Goal: Transaction & Acquisition: Book appointment/travel/reservation

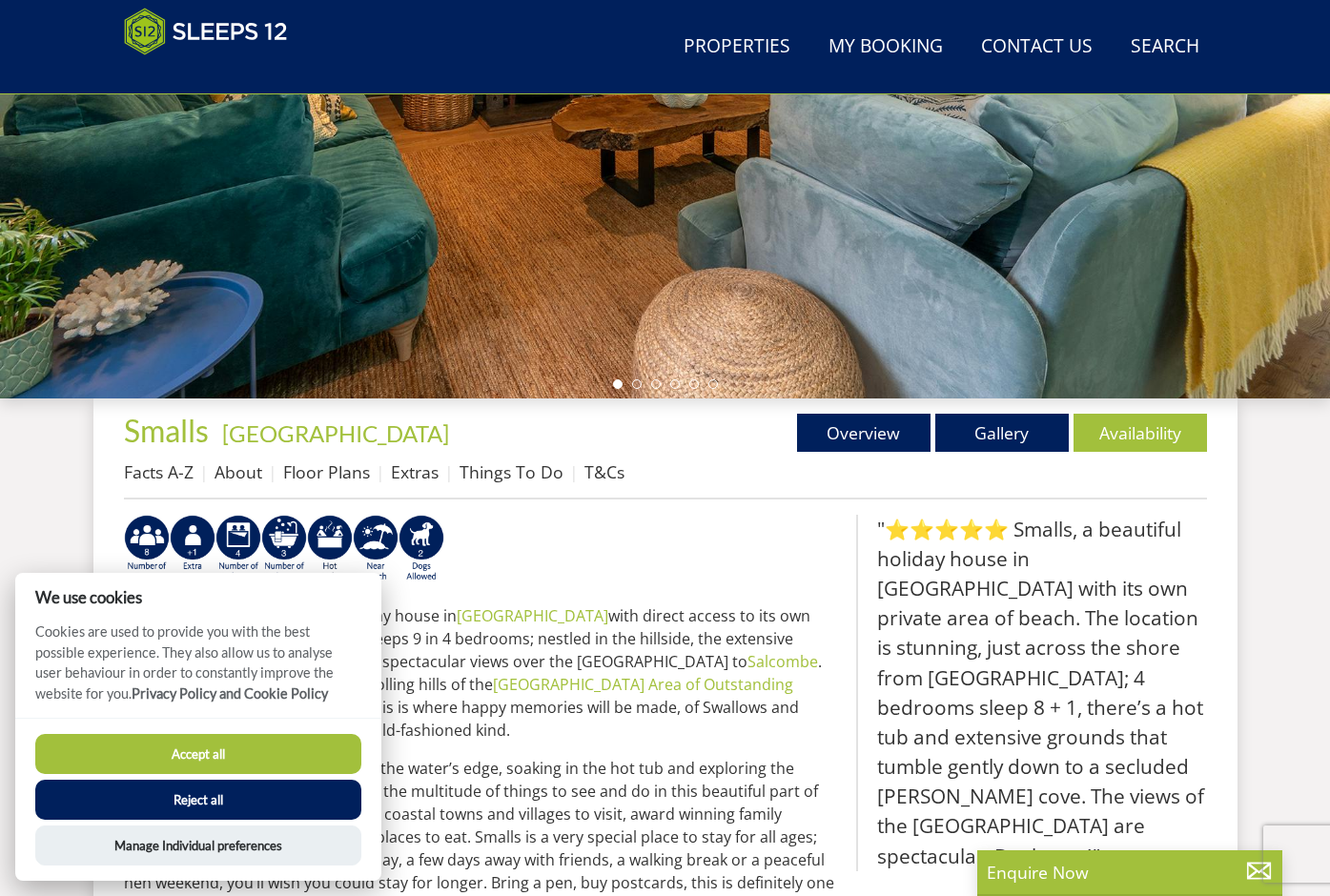
scroll to position [492, 0]
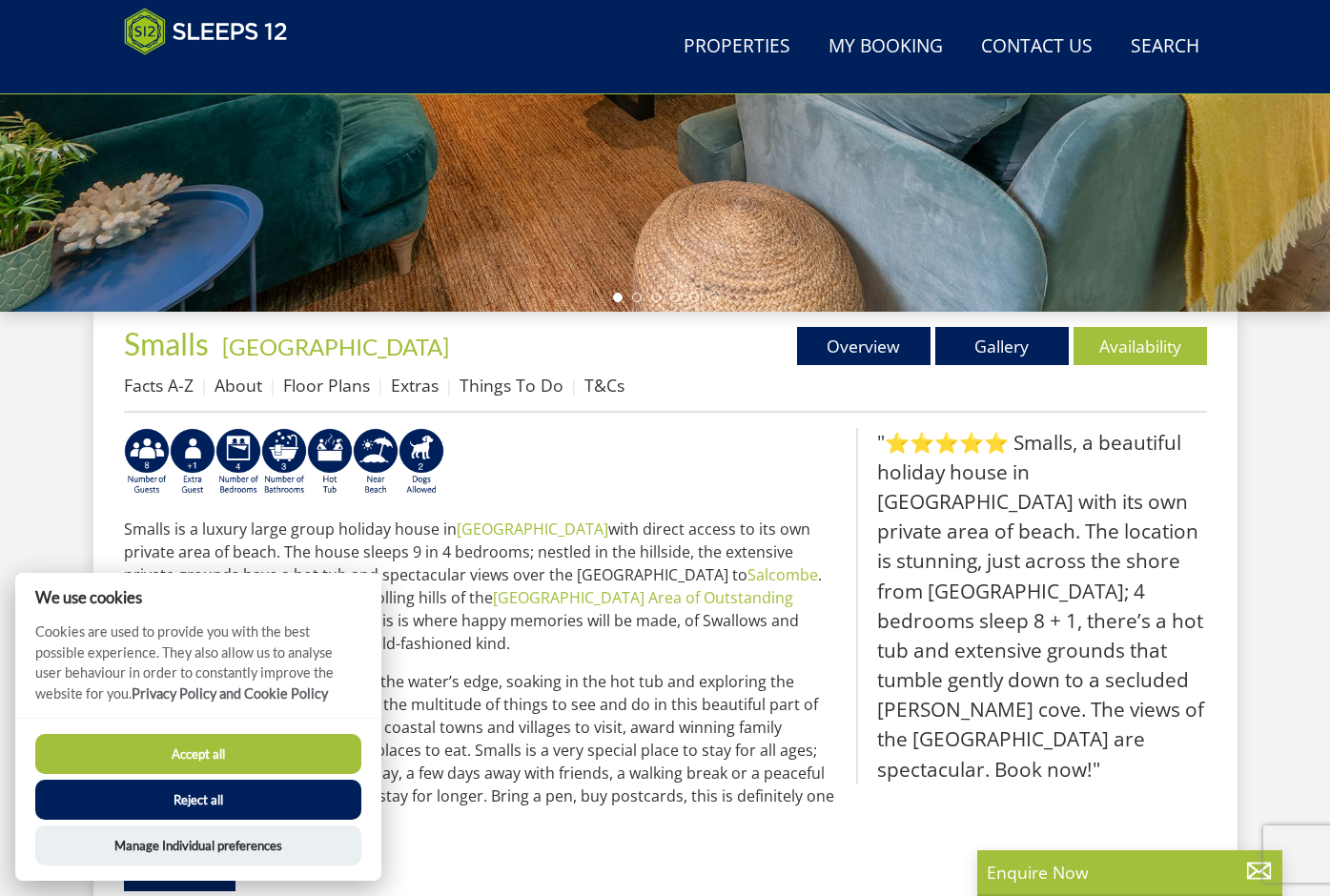
click at [282, 767] on button "Accept all" at bounding box center [198, 755] width 326 height 40
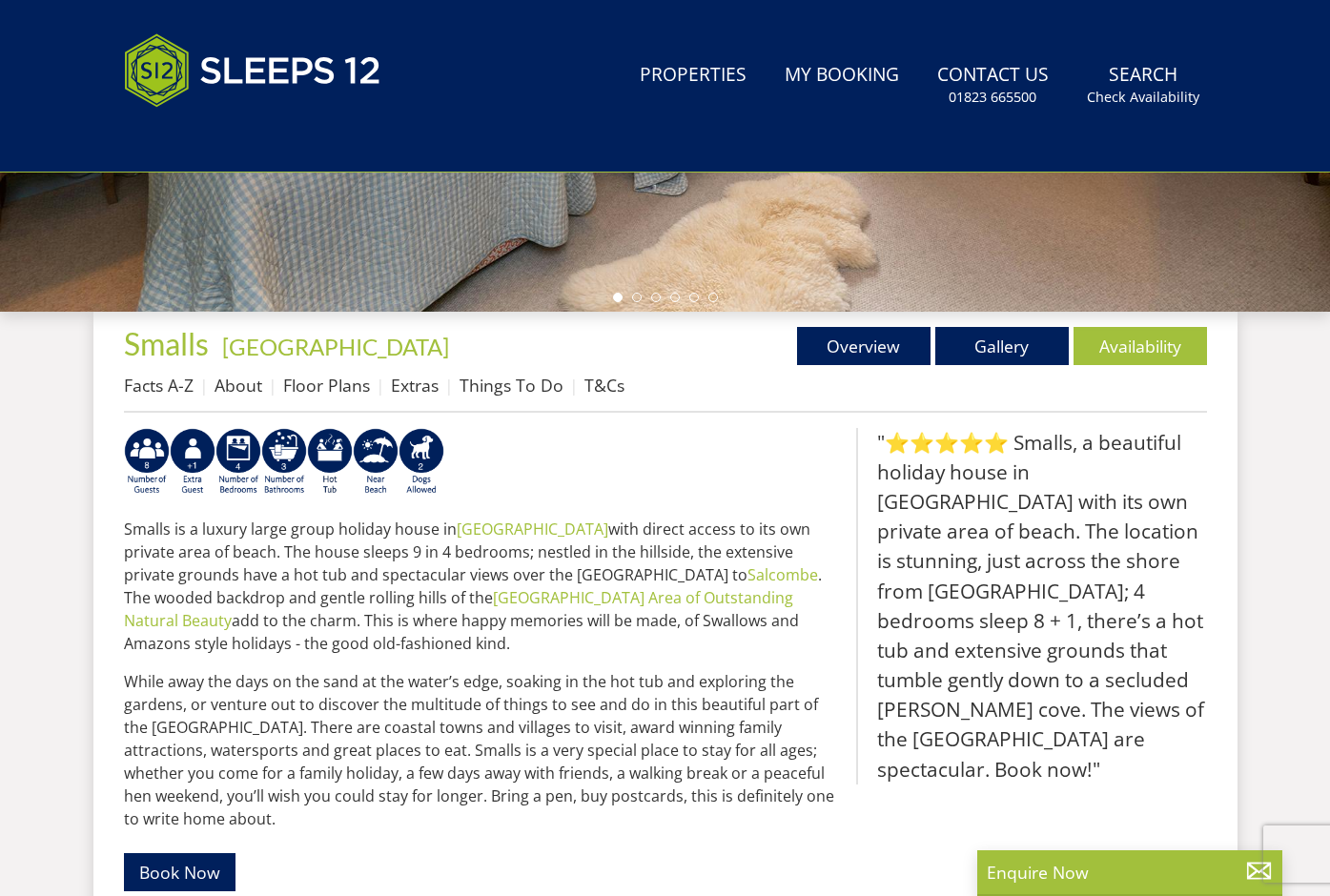
scroll to position [571, 0]
click at [1180, 351] on link "Availability" at bounding box center [1140, 346] width 134 height 38
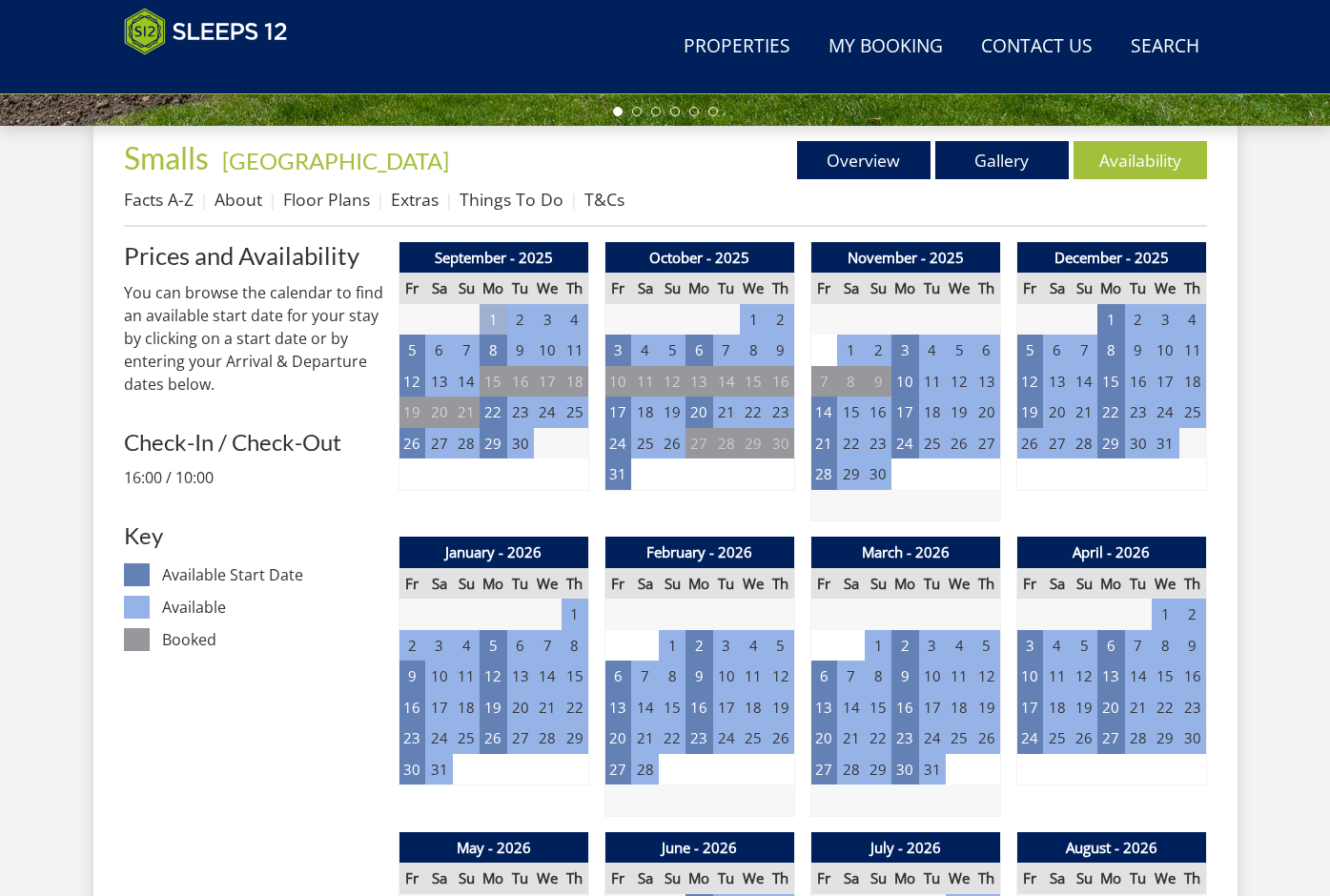
scroll to position [711, 0]
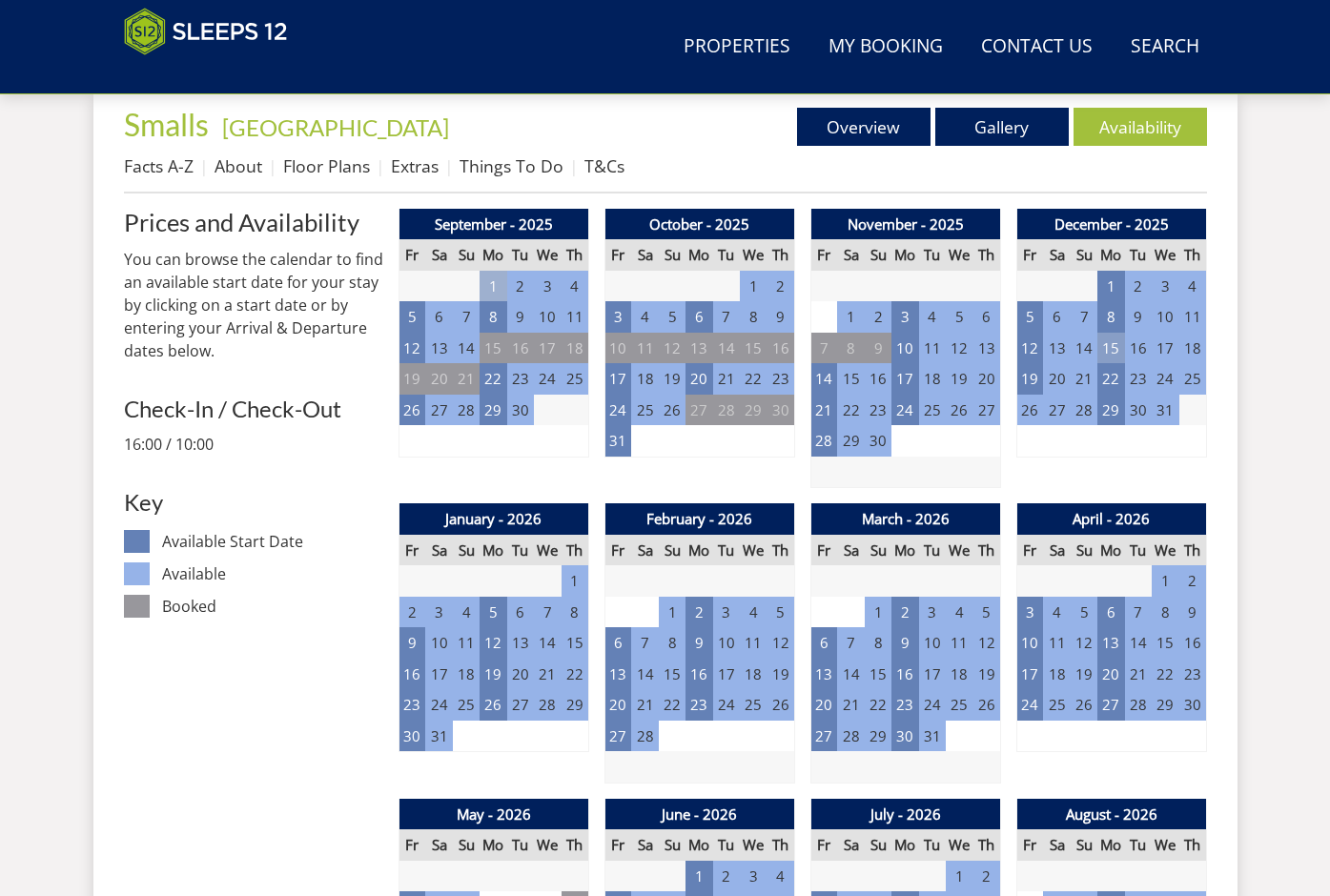
click at [1108, 355] on td "15" at bounding box center [1112, 348] width 27 height 32
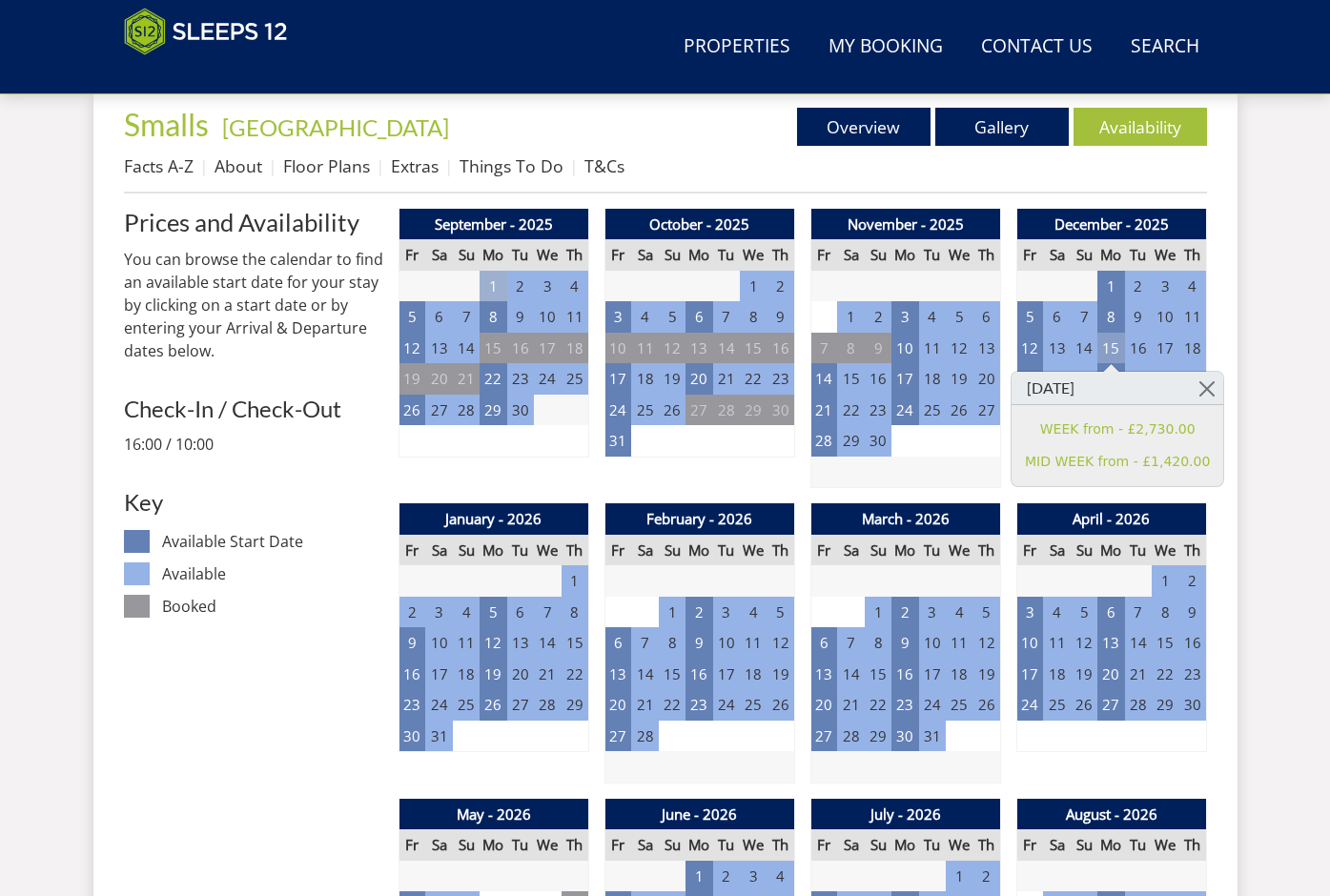
click at [1108, 355] on td "15" at bounding box center [1112, 348] width 27 height 32
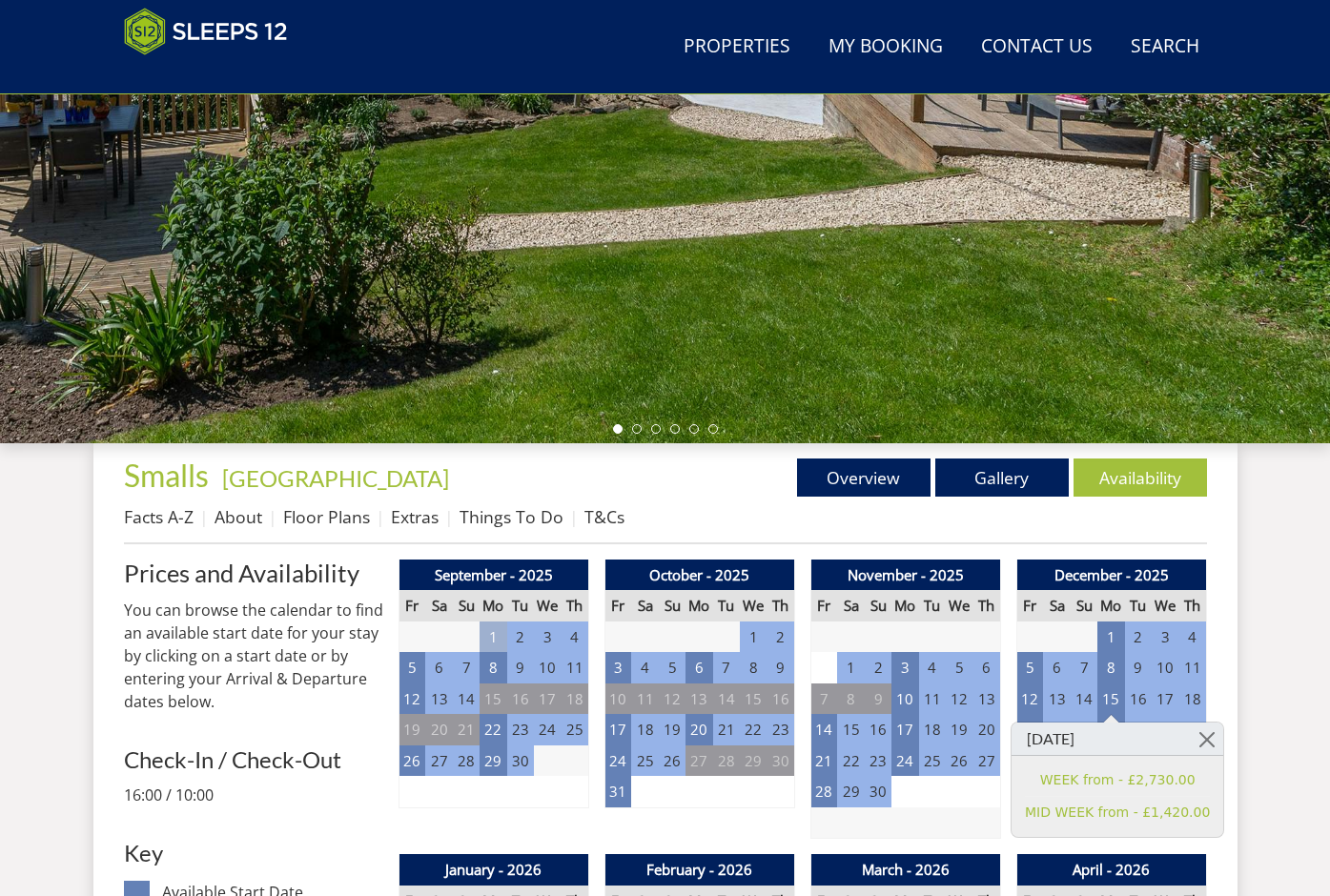
scroll to position [0, 0]
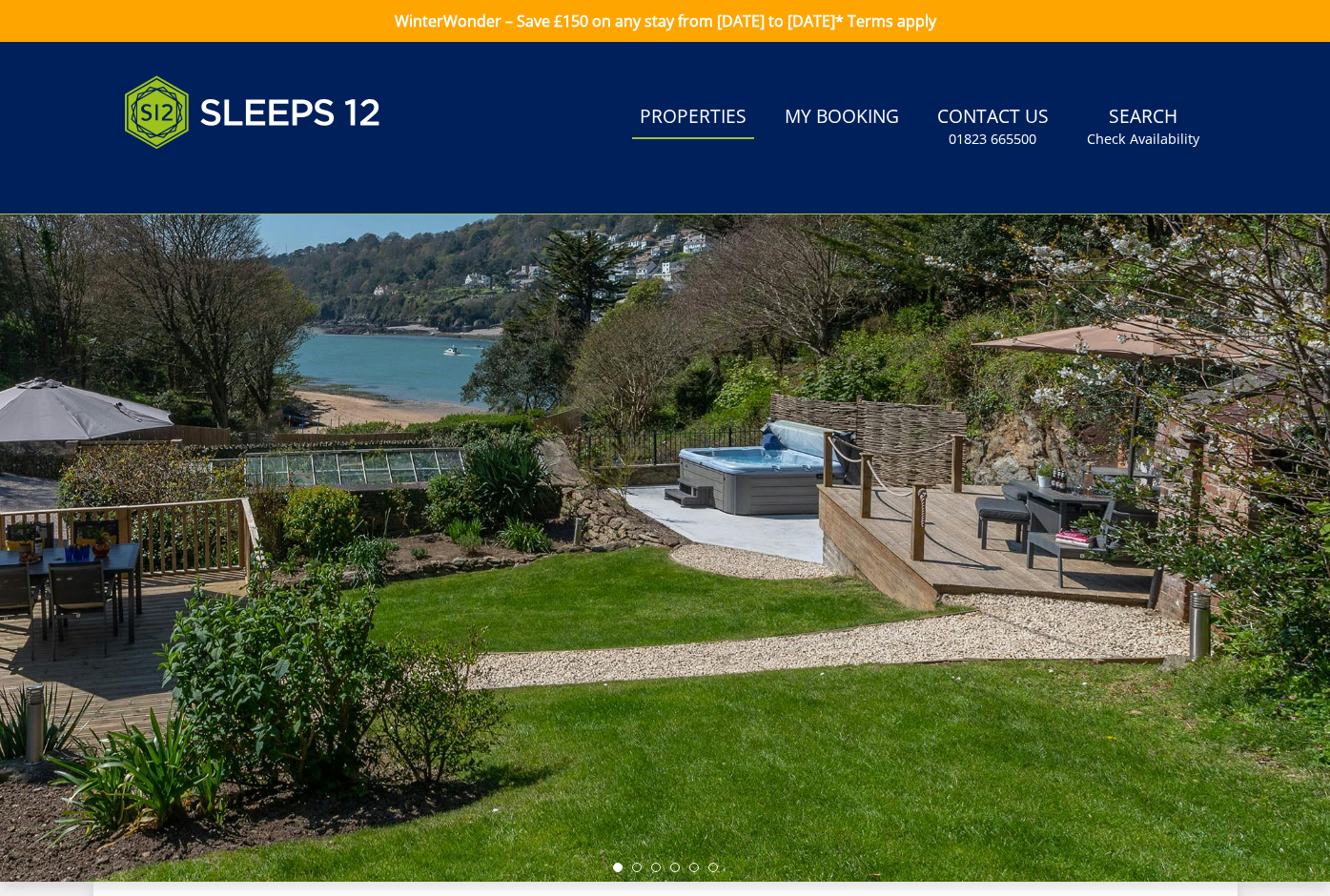
click at [685, 112] on link "Properties" at bounding box center [693, 117] width 122 height 43
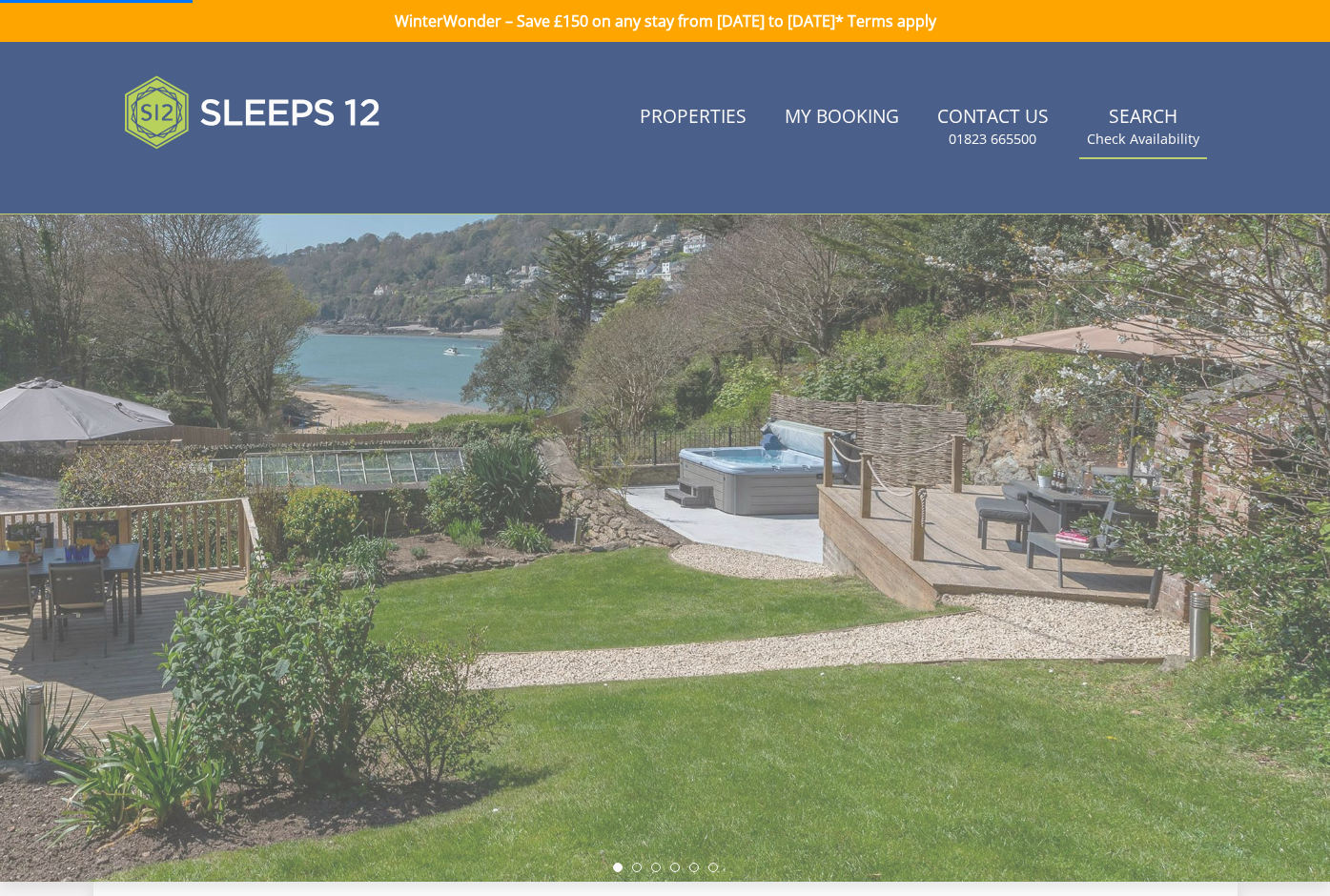
click at [1142, 135] on small "Check Availability" at bounding box center [1143, 140] width 113 height 19
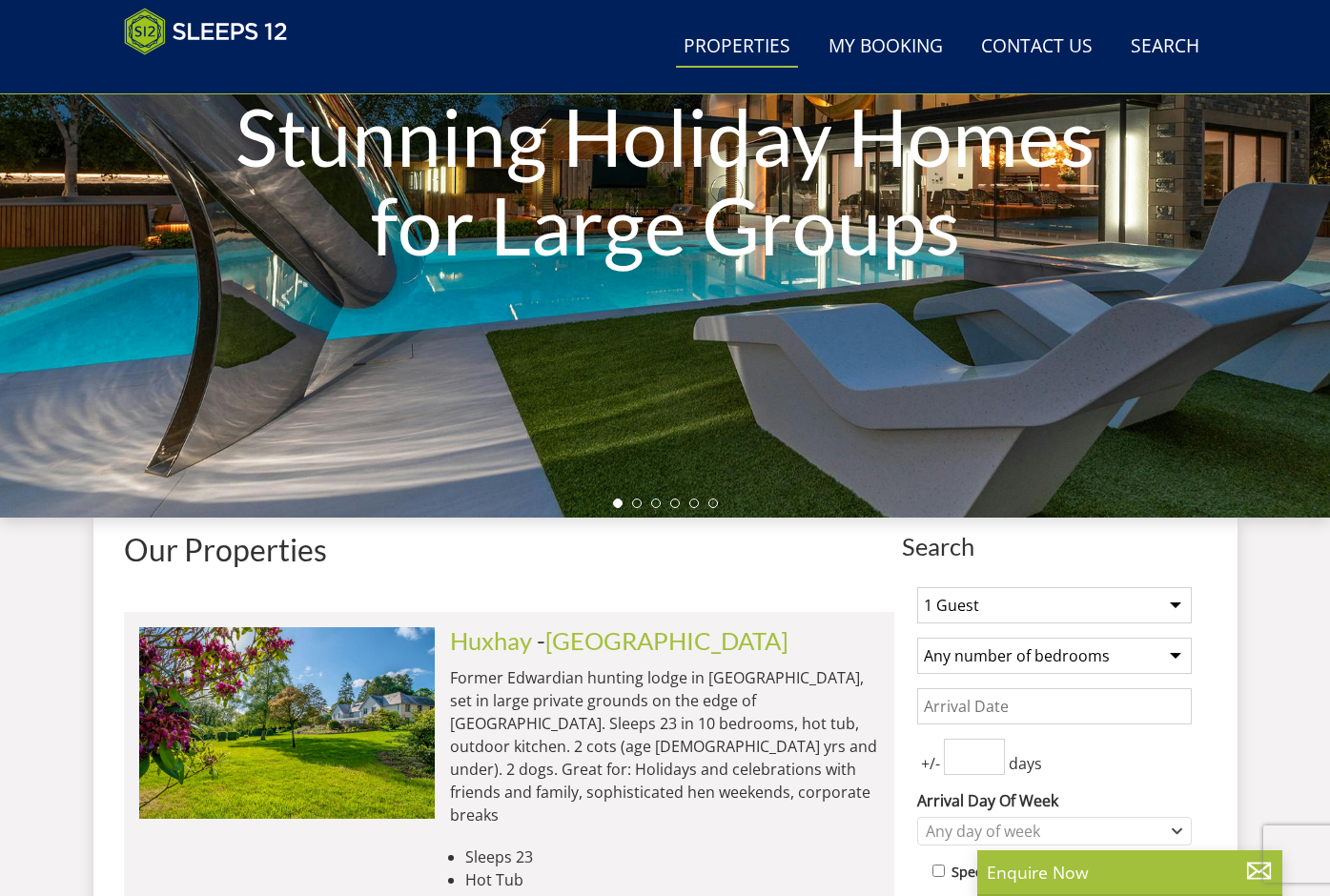
scroll to position [366, 0]
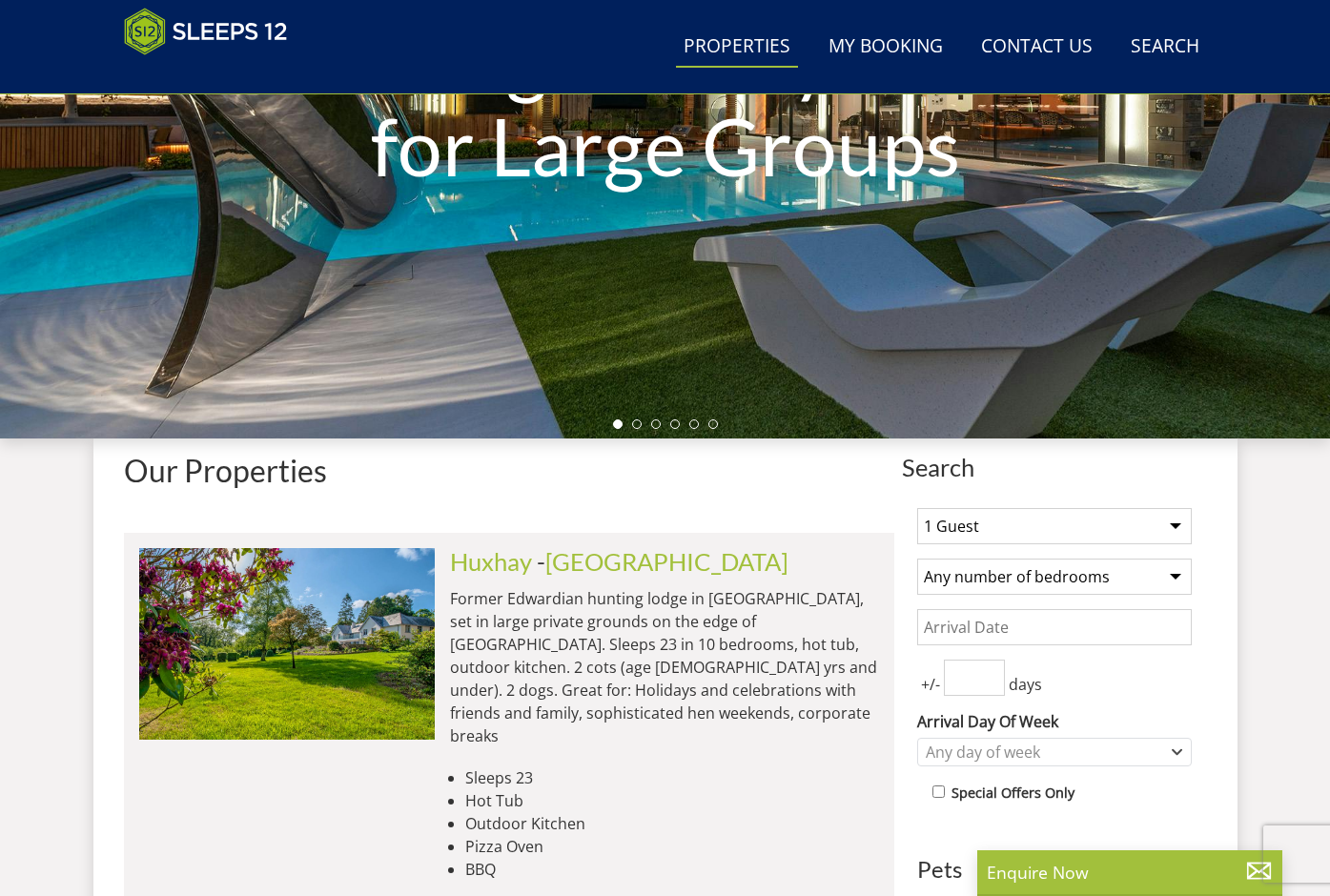
click at [1047, 526] on select "1 Guest 2 Guests 3 Guests 4 Guests 5 Guests 6 Guests 7 Guests 8 Guests 9 Guests…" at bounding box center [1054, 526] width 274 height 37
select select "4"
click at [1030, 631] on input "Date" at bounding box center [1054, 627] width 274 height 37
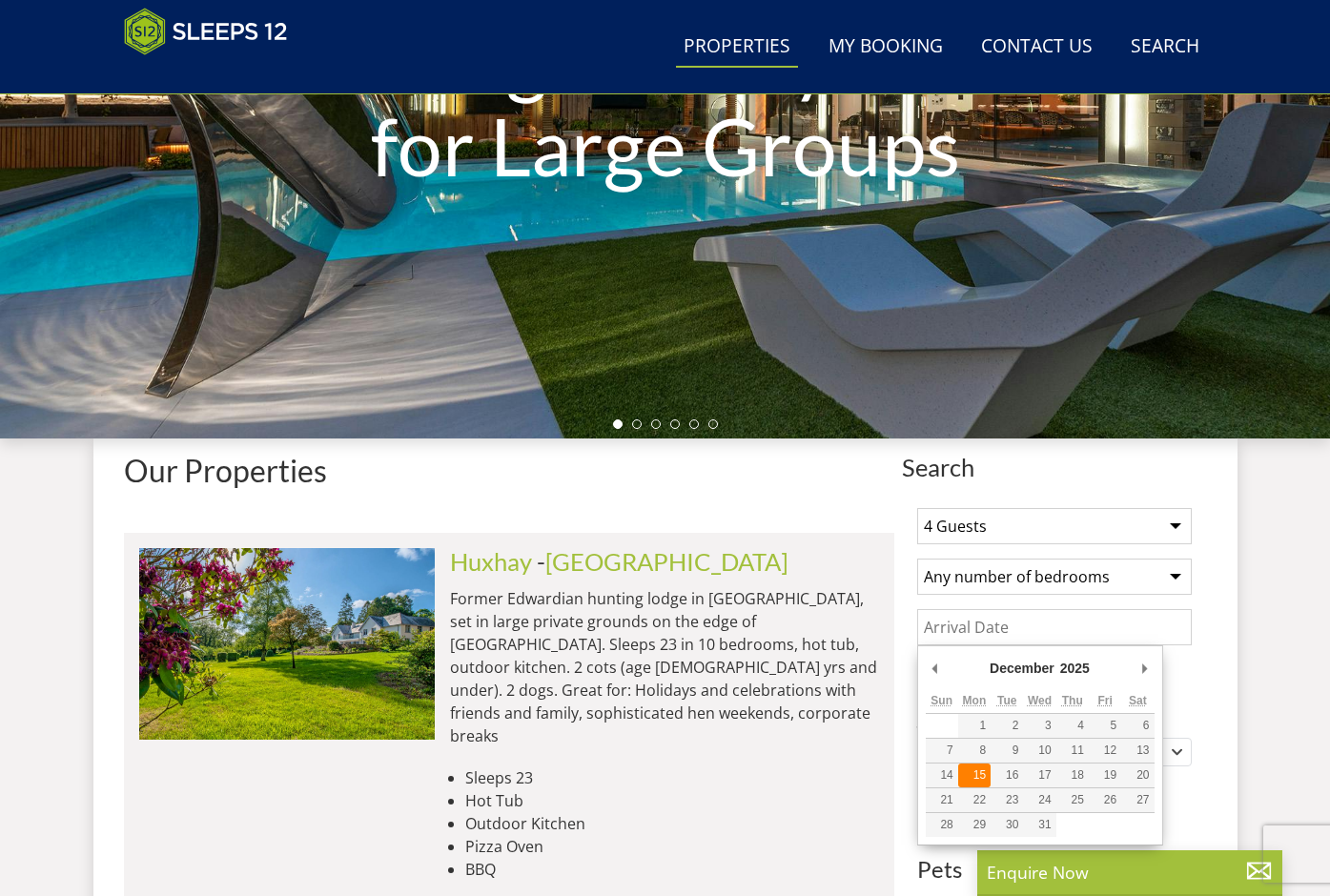
type input "[DATE]"
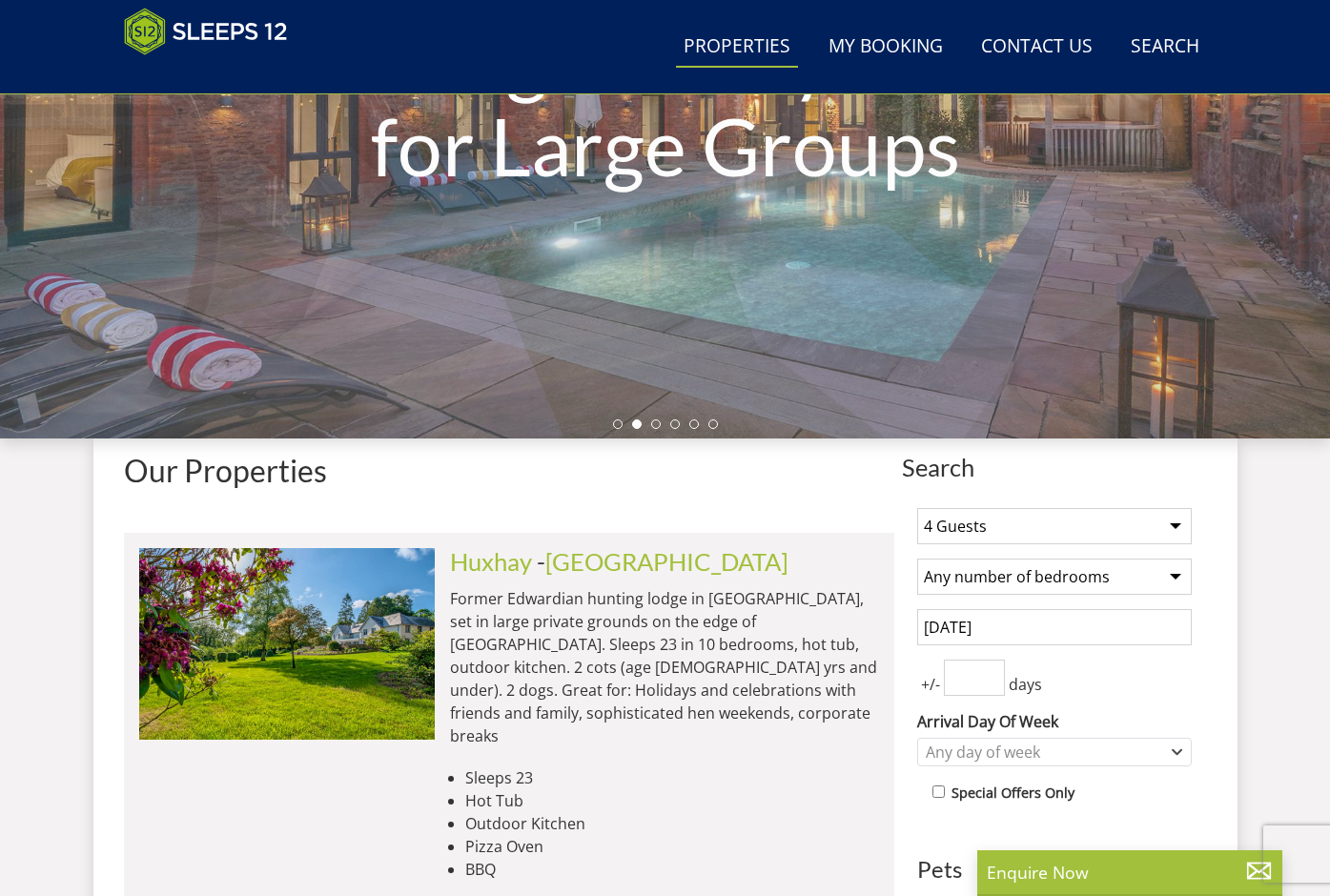
click at [968, 663] on input "number" at bounding box center [974, 678] width 61 height 37
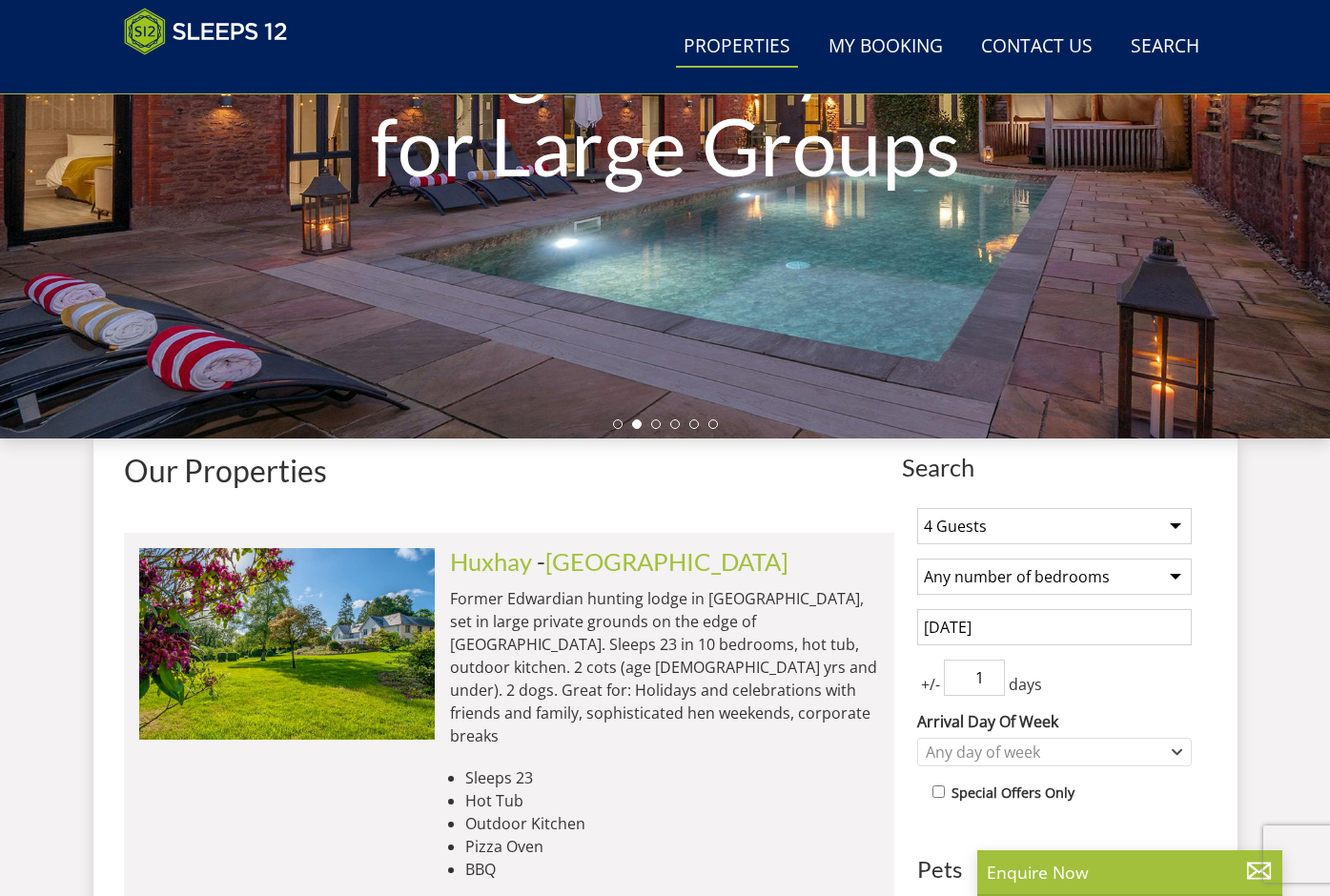
click at [990, 669] on input "1" at bounding box center [974, 678] width 61 height 37
click at [990, 669] on input "2" at bounding box center [974, 678] width 61 height 37
click at [990, 669] on input "3" at bounding box center [974, 678] width 61 height 37
click at [990, 669] on input "4" at bounding box center [974, 678] width 61 height 37
type input "5"
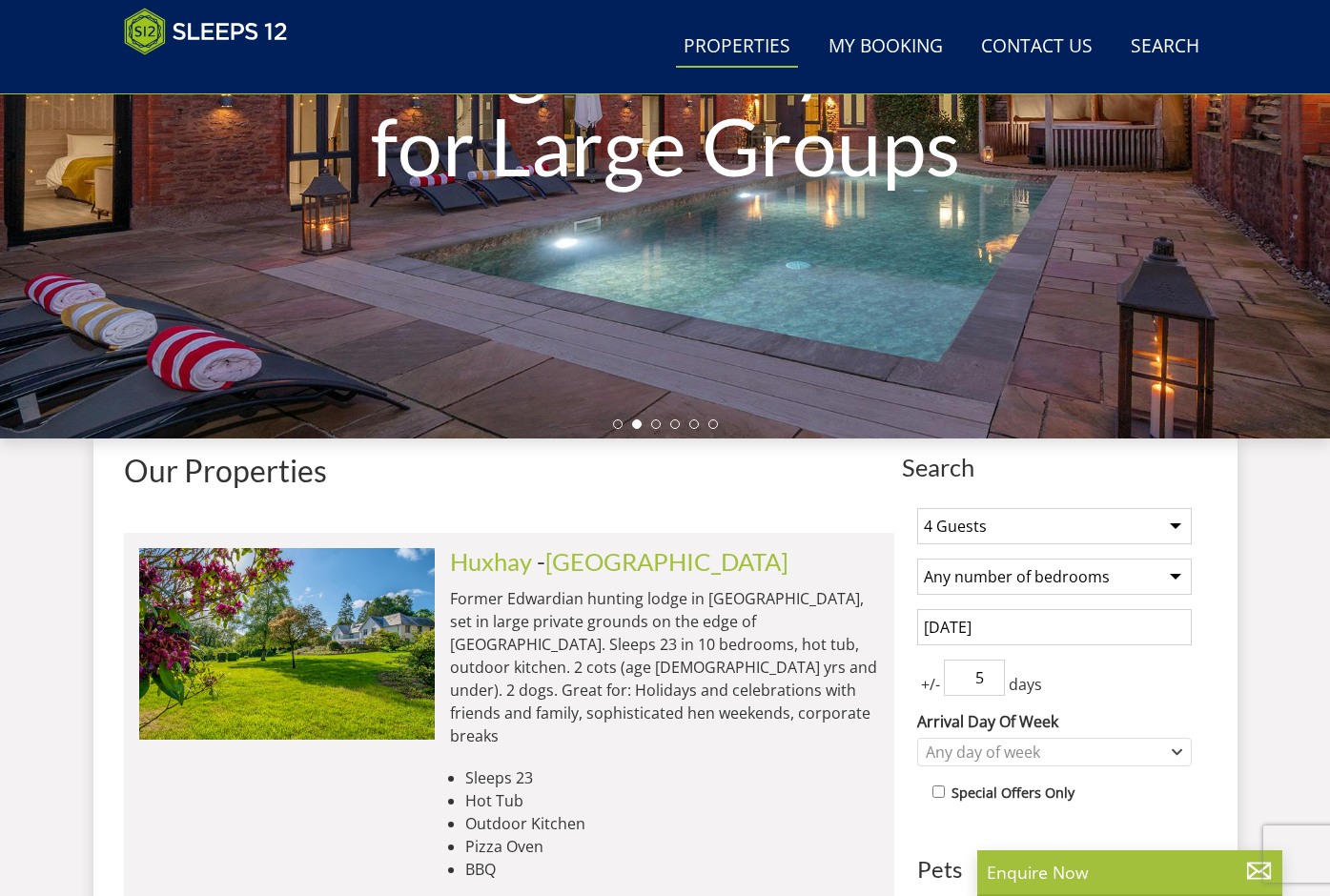
click at [990, 669] on input "5" at bounding box center [974, 678] width 61 height 37
click at [1084, 744] on div "Any day of week" at bounding box center [1044, 753] width 247 height 21
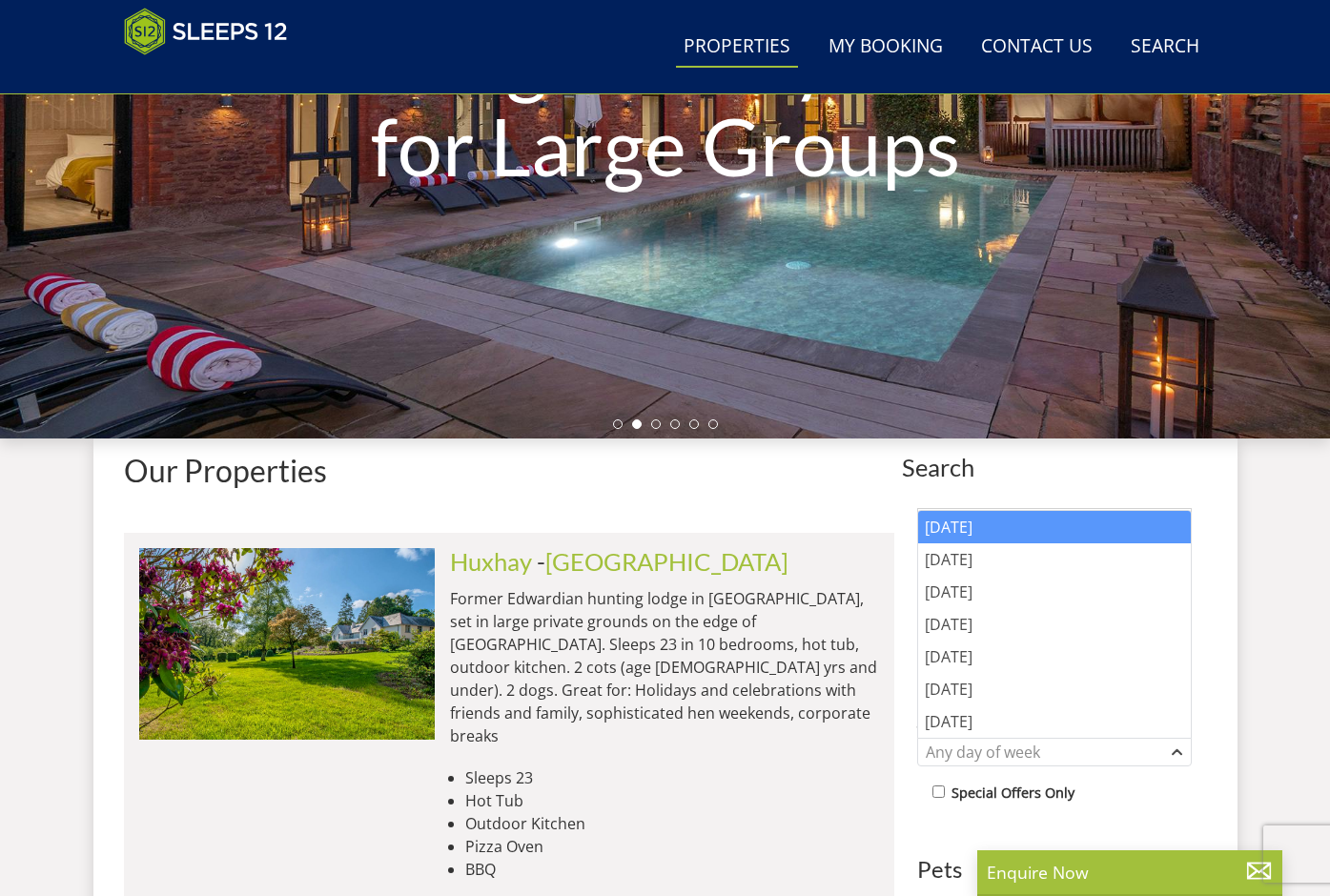
click at [1001, 532] on div "[DATE]" at bounding box center [1054, 527] width 272 height 33
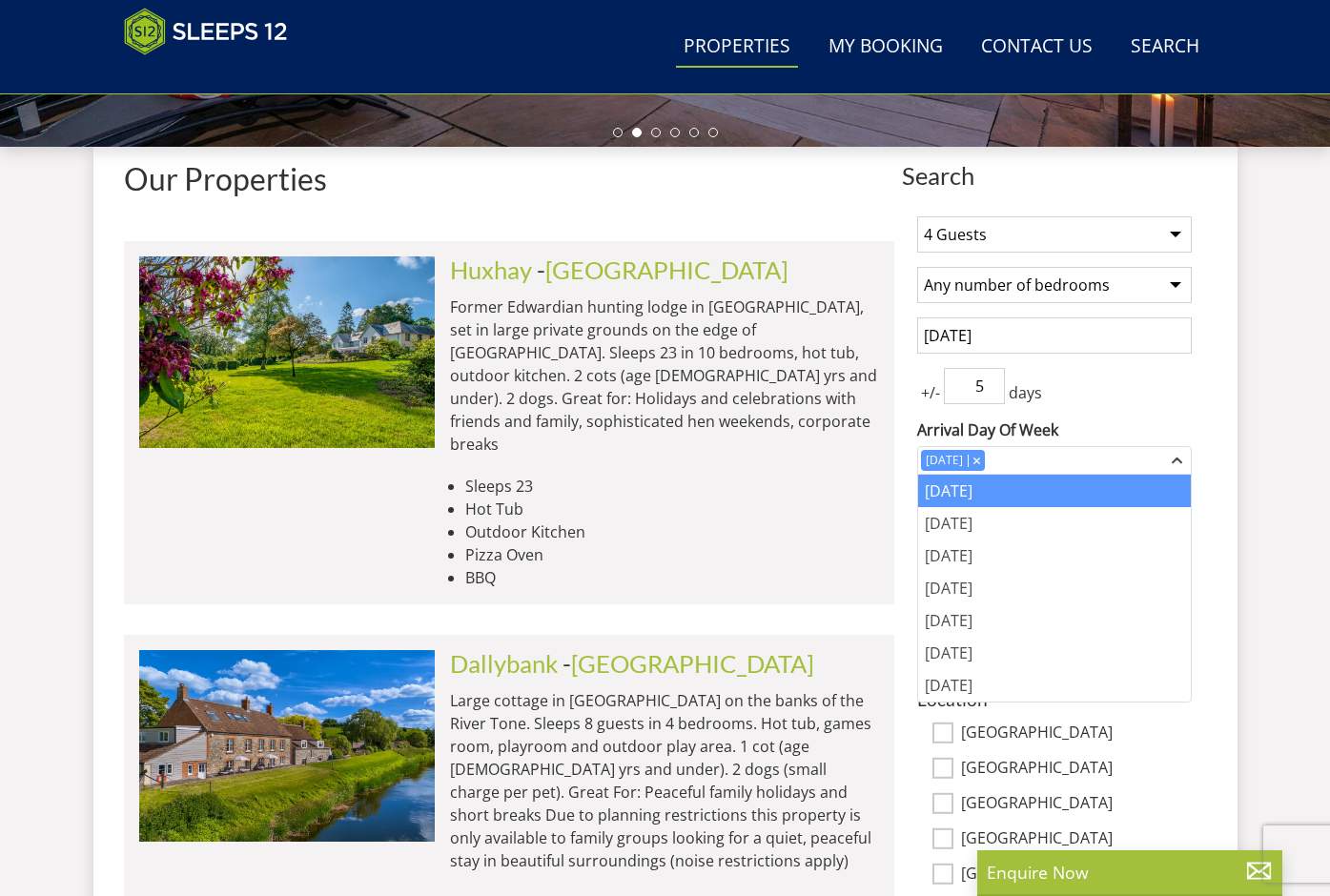
scroll to position [658, 0]
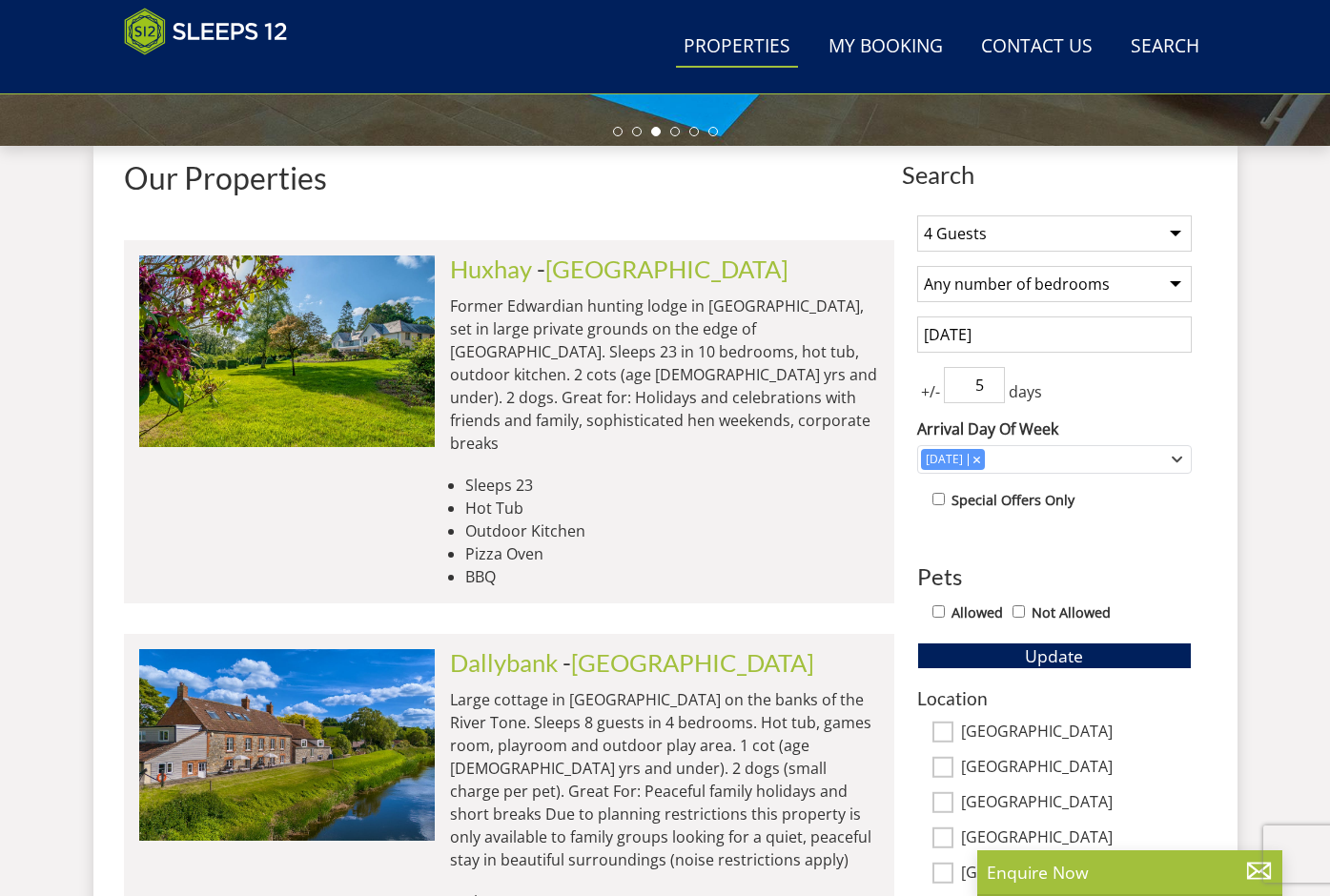
click at [939, 611] on input "Allowed" at bounding box center [938, 611] width 13 height 13
checkbox input "true"
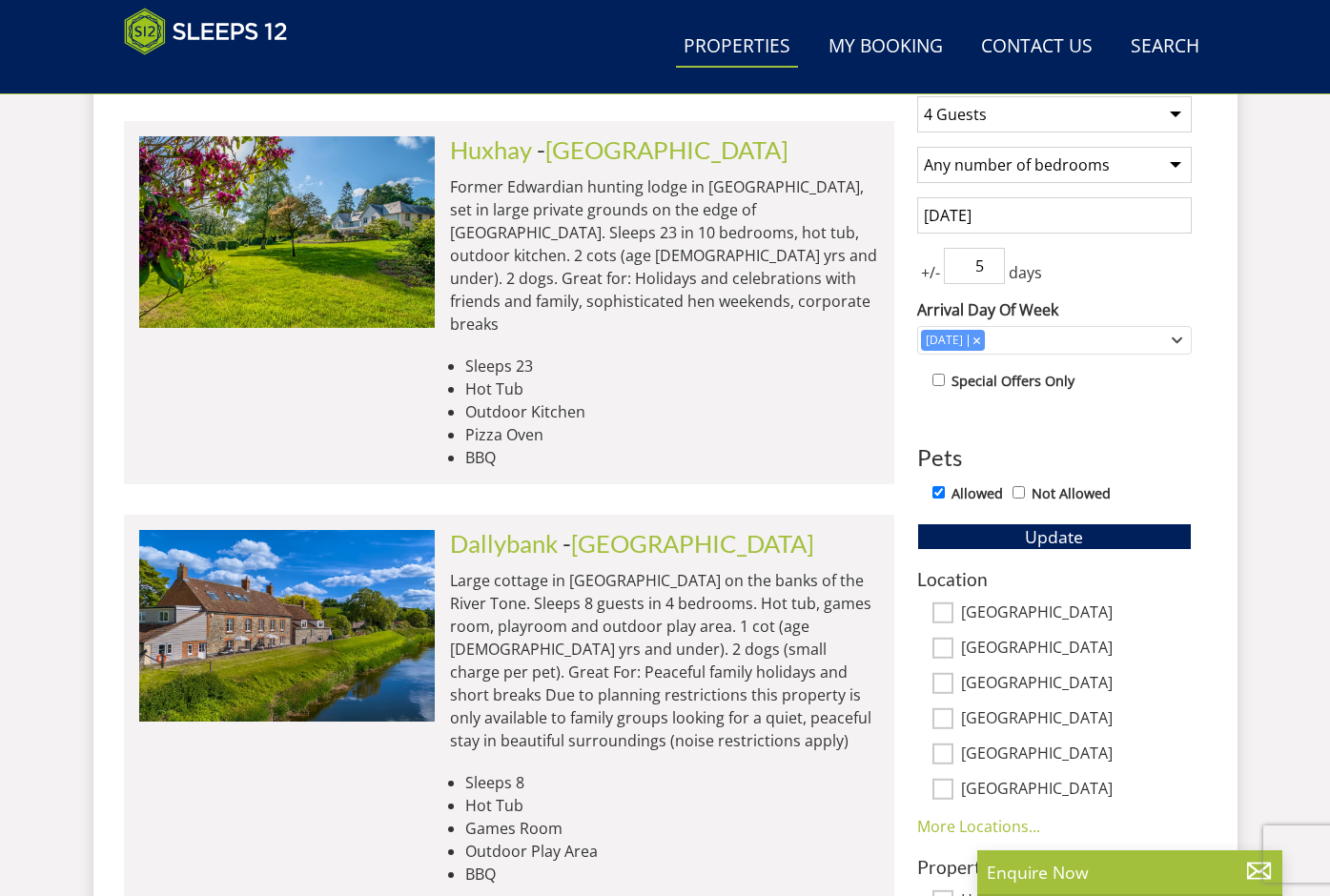
scroll to position [784, 0]
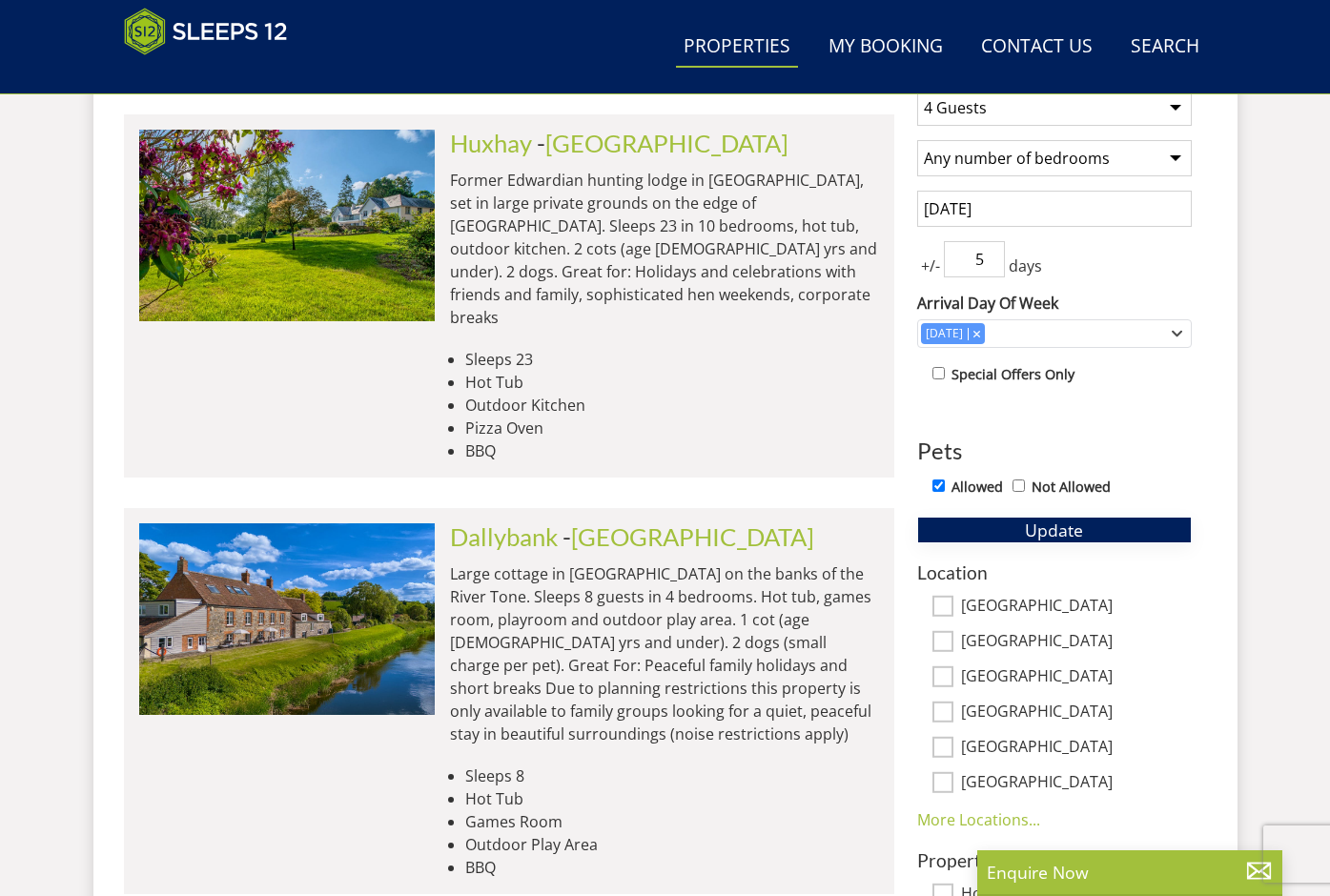
click at [1014, 534] on button "Update" at bounding box center [1054, 530] width 274 height 27
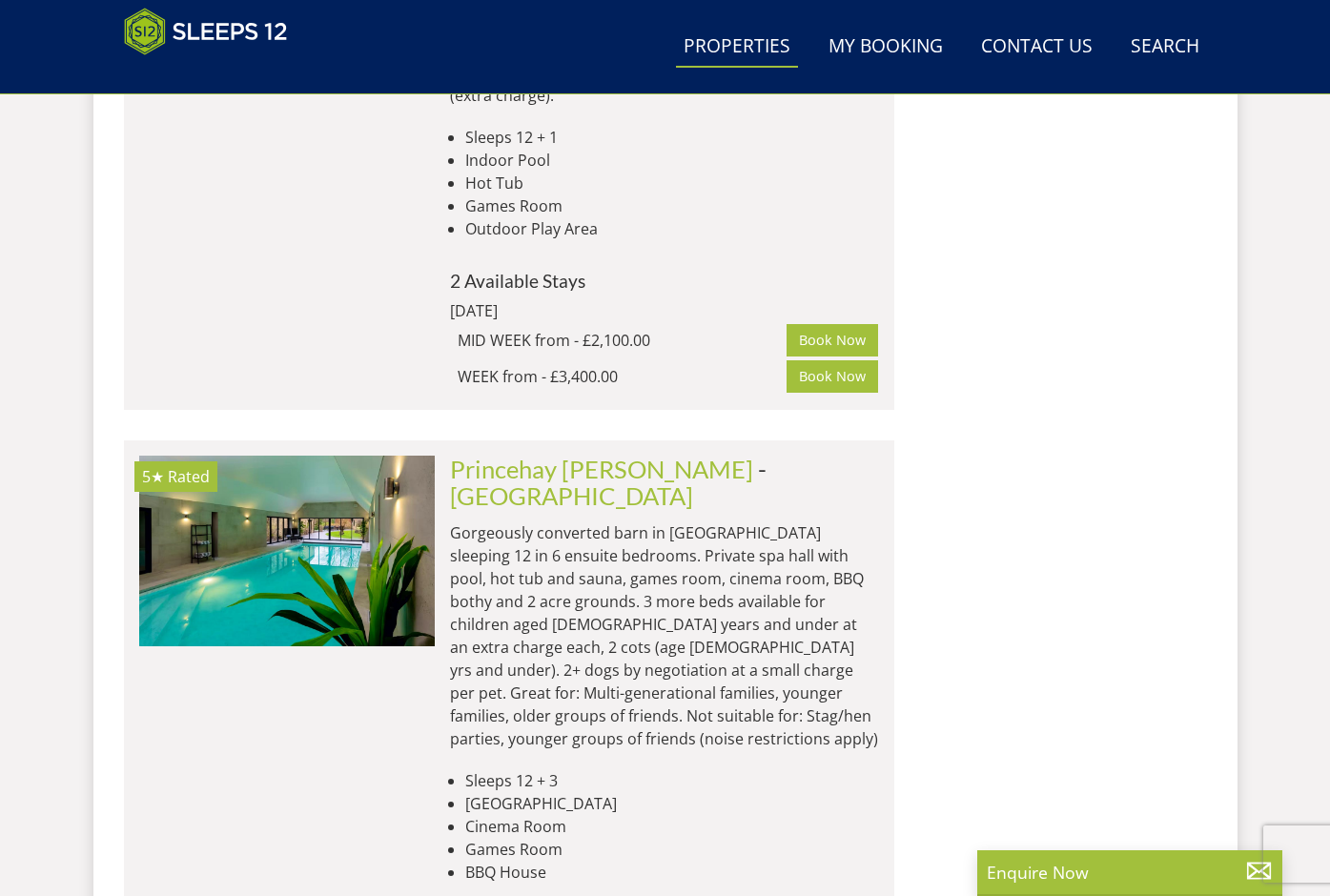
scroll to position [3634, 0]
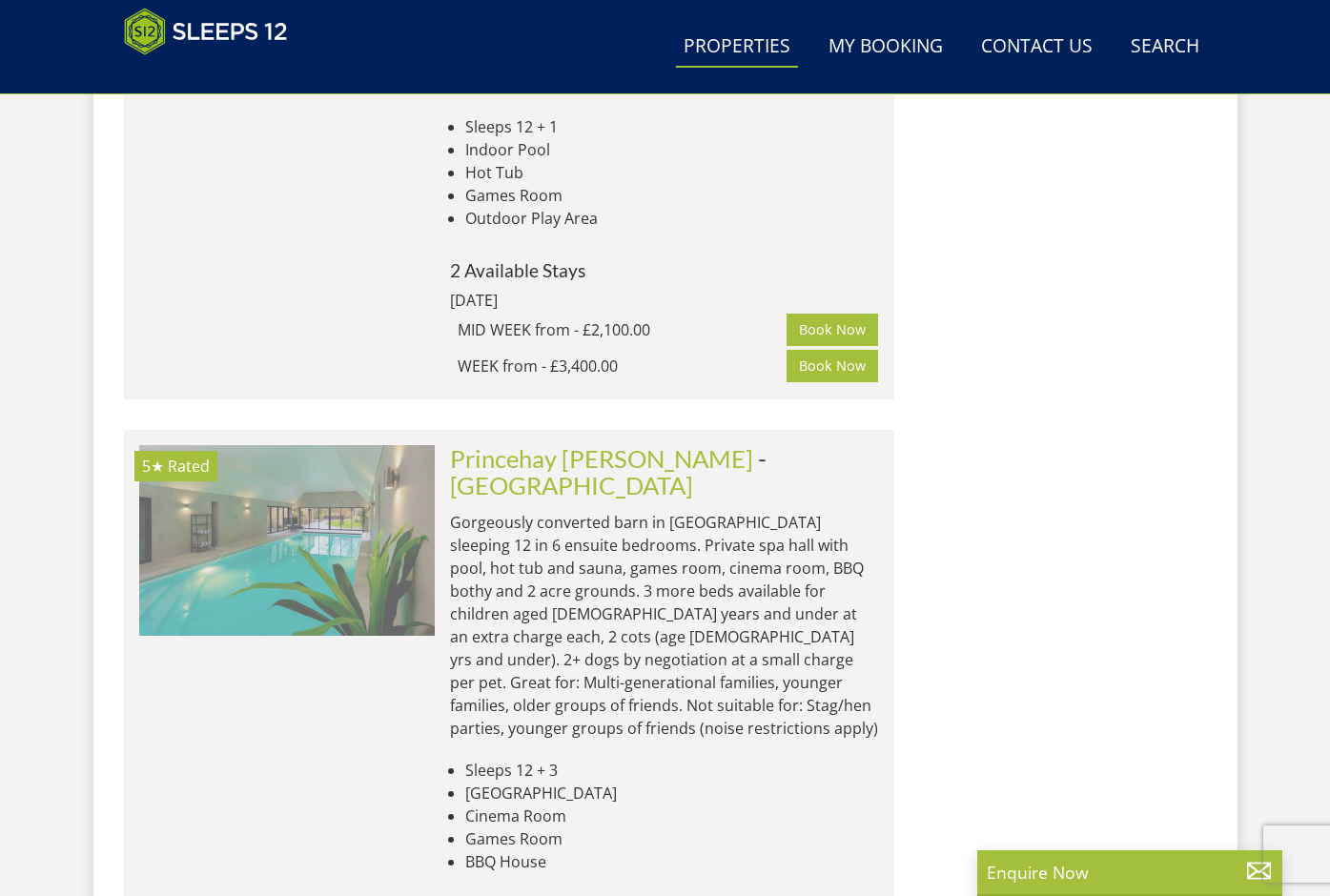
click at [345, 446] on img at bounding box center [287, 541] width 295 height 191
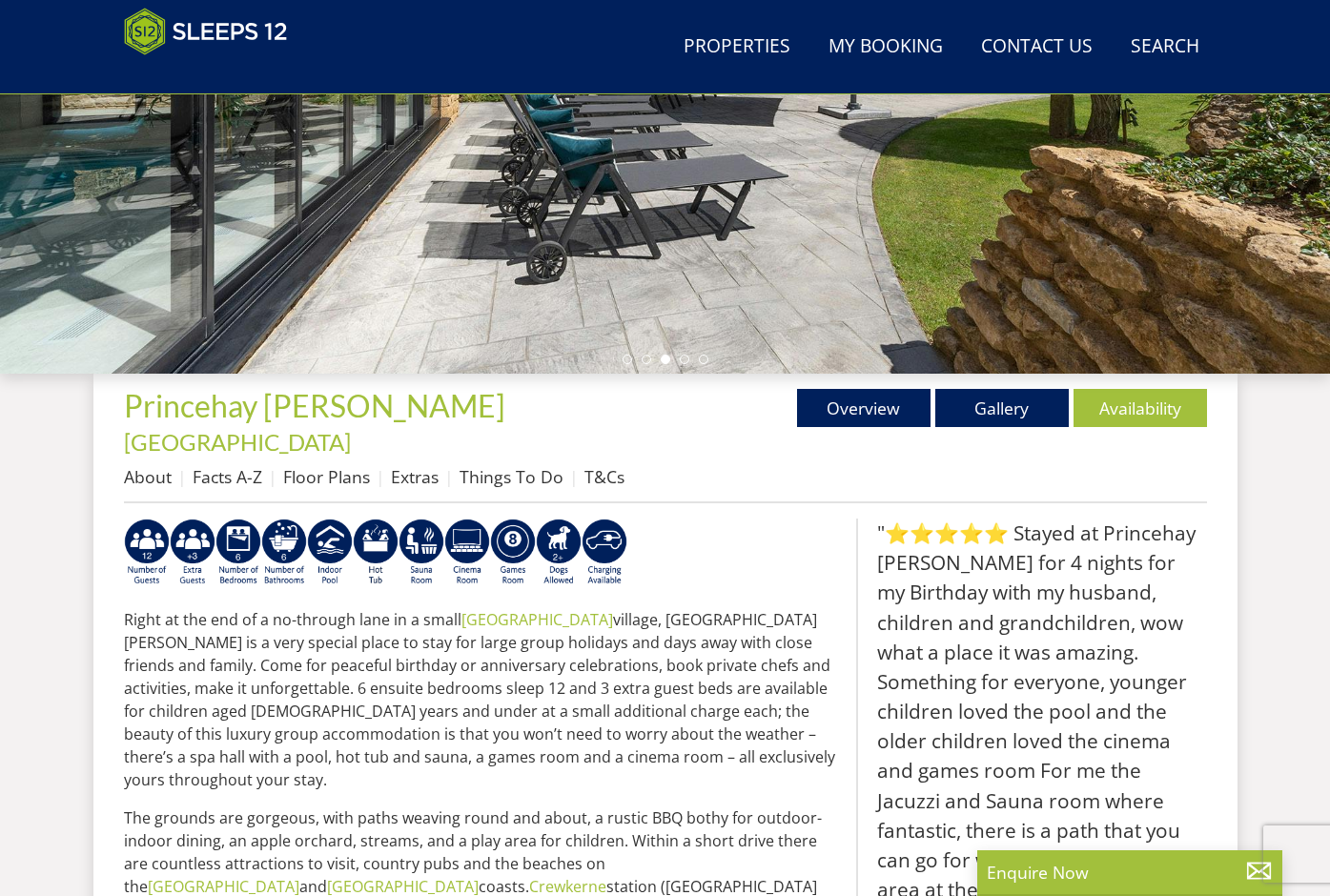
scroll to position [369, 0]
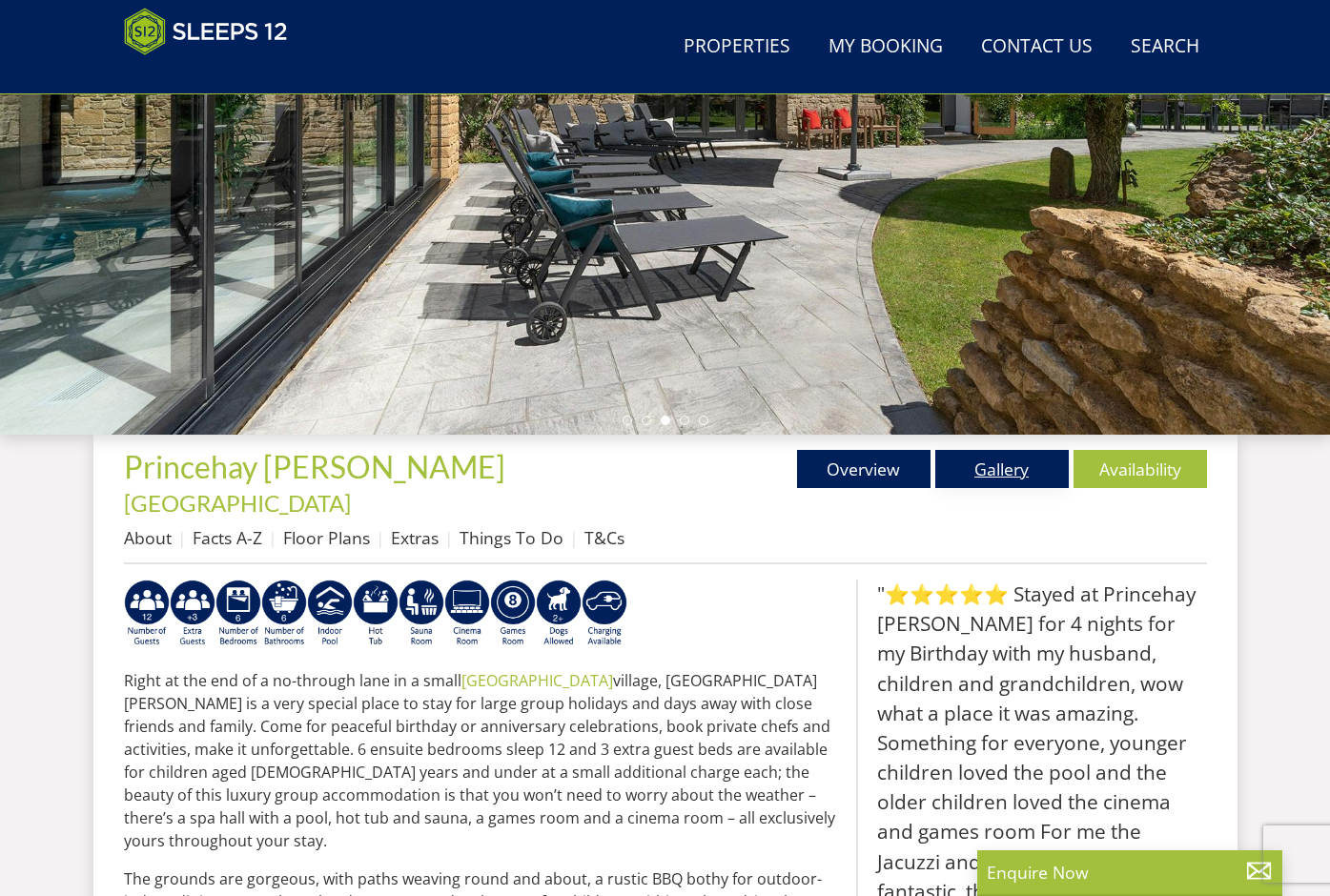
click at [992, 474] on link "Gallery" at bounding box center [1002, 470] width 134 height 38
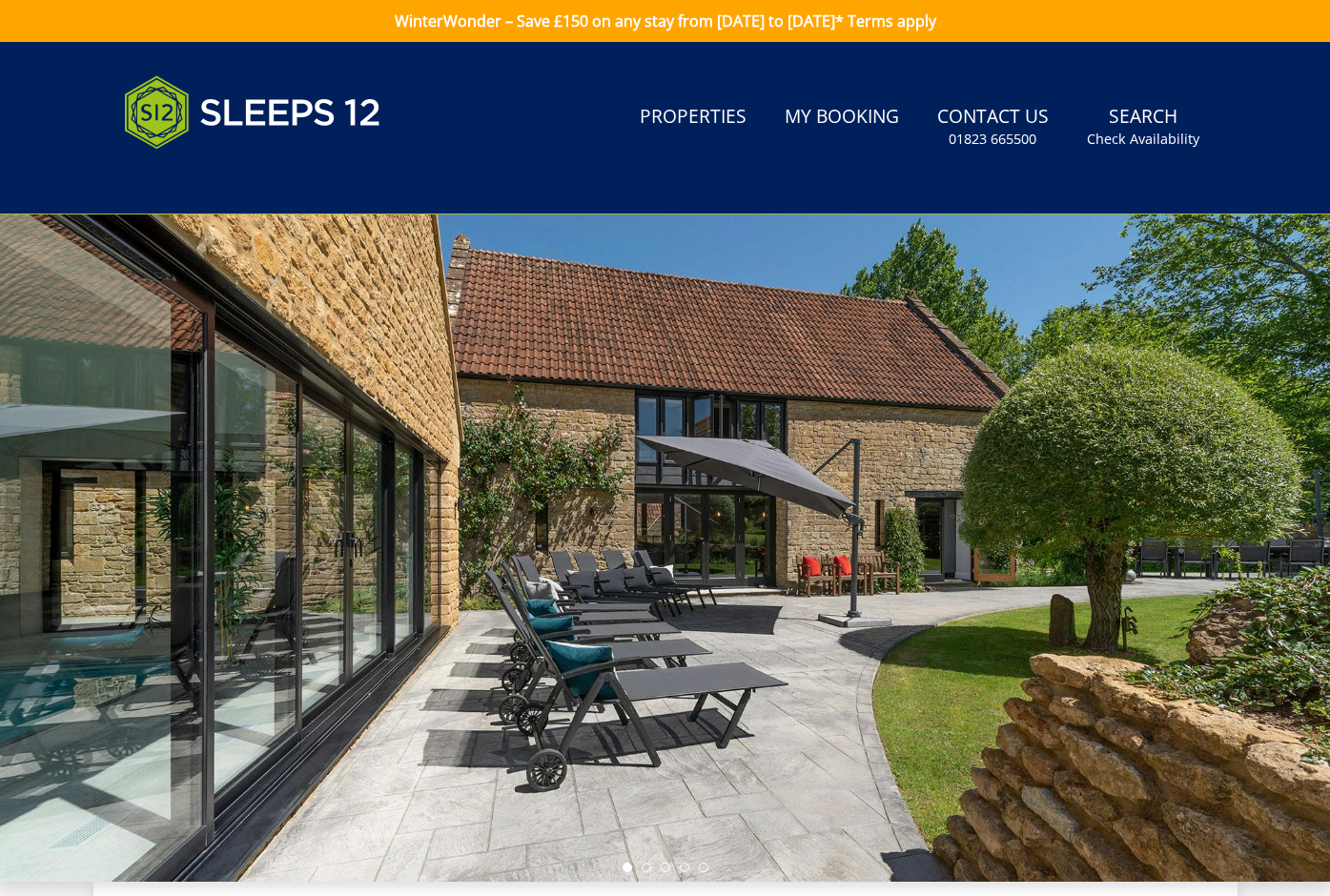
click at [1273, 546] on div at bounding box center [665, 549] width 1330 height 668
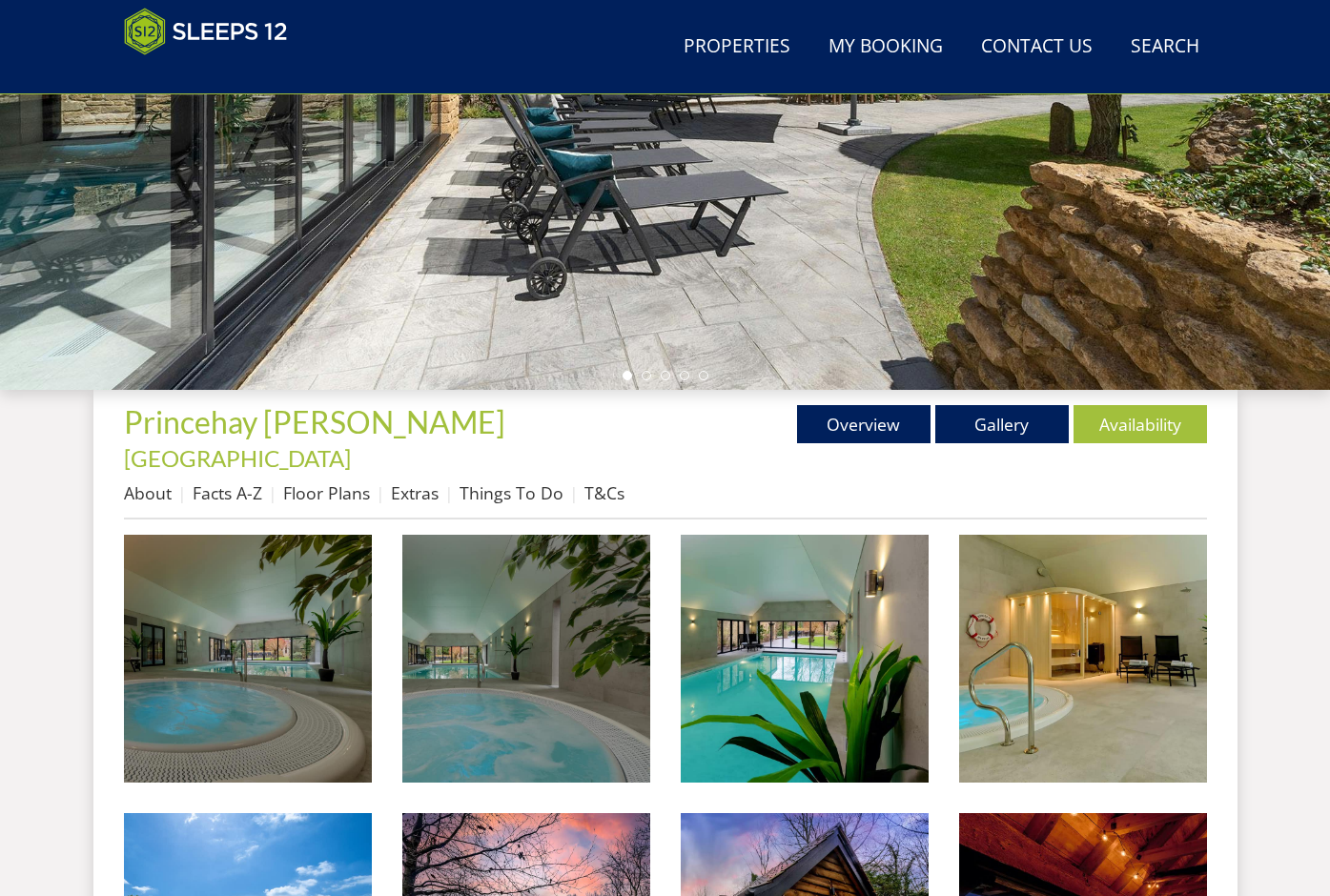
scroll to position [654, 0]
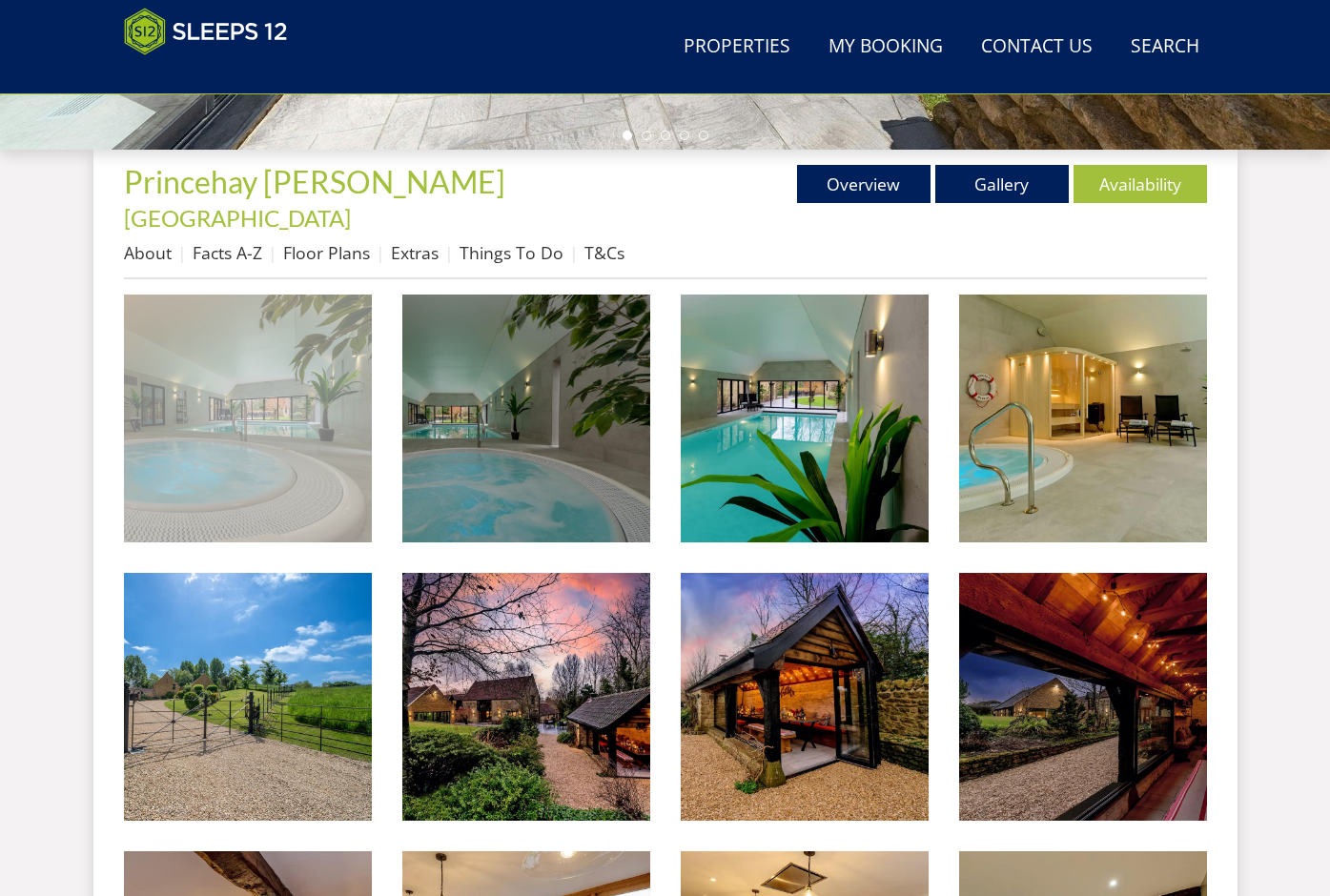
click at [282, 421] on img at bounding box center [248, 419] width 248 height 248
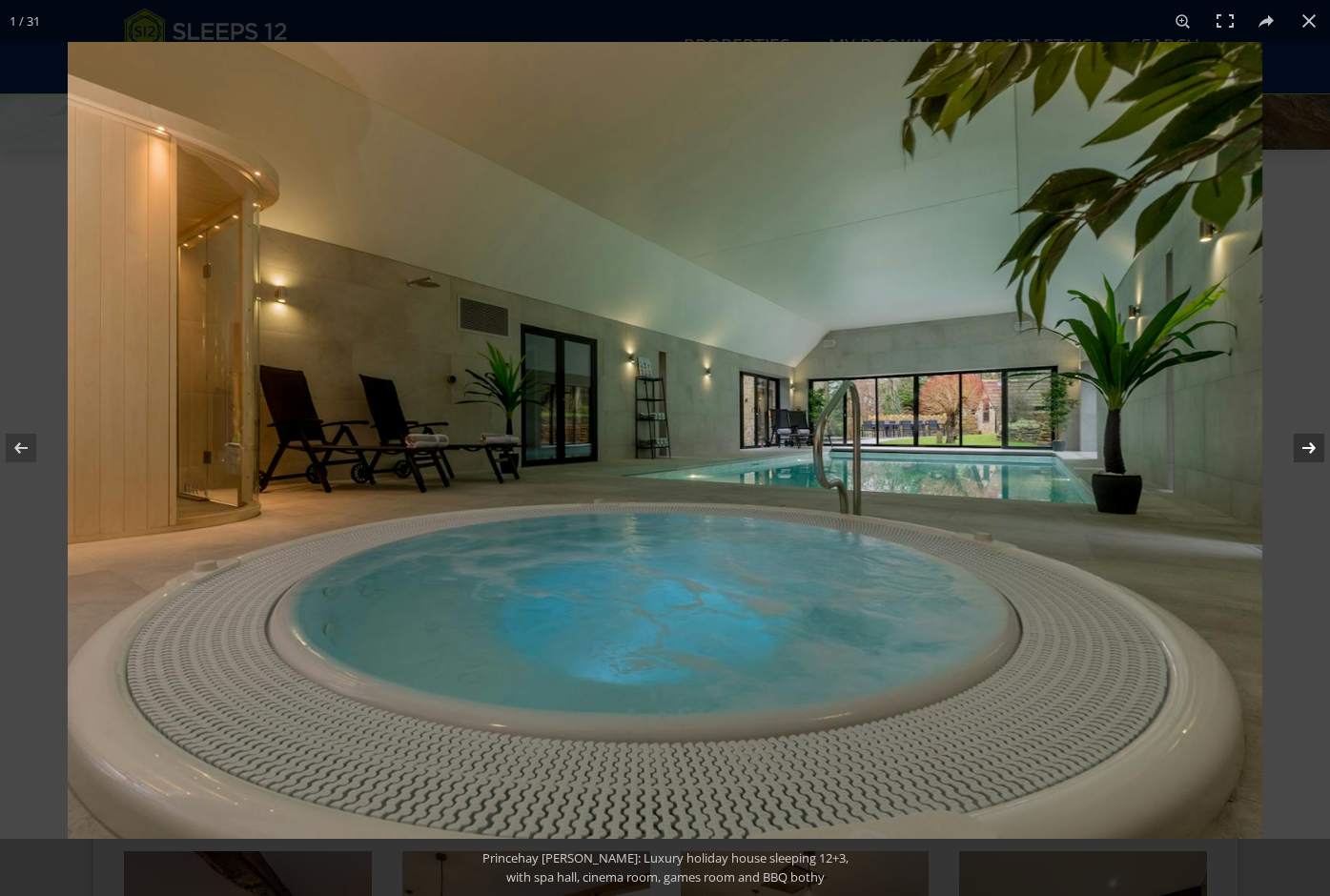
click at [1310, 448] on button at bounding box center [1296, 448] width 66 height 95
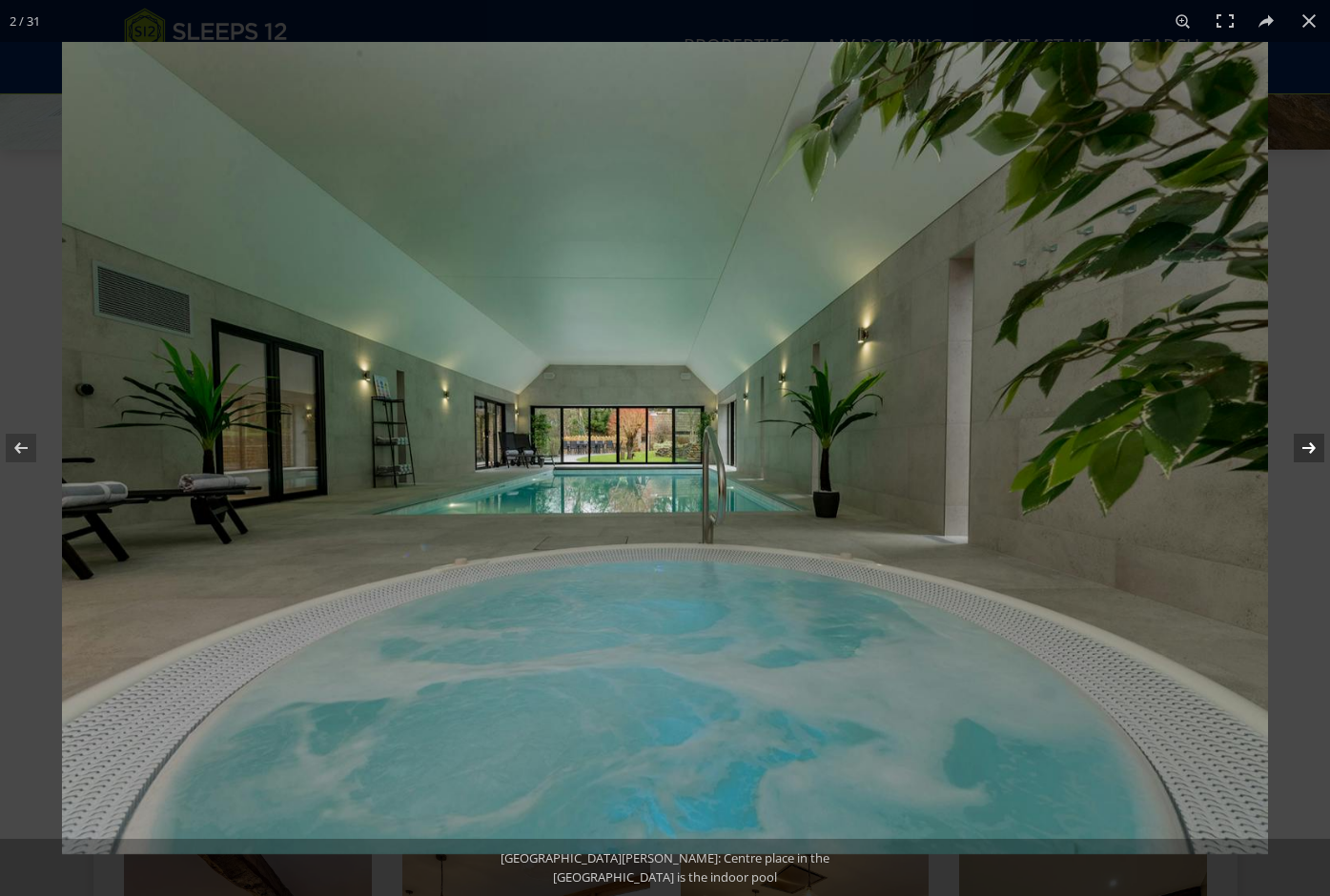
click at [1310, 448] on button at bounding box center [1296, 448] width 66 height 95
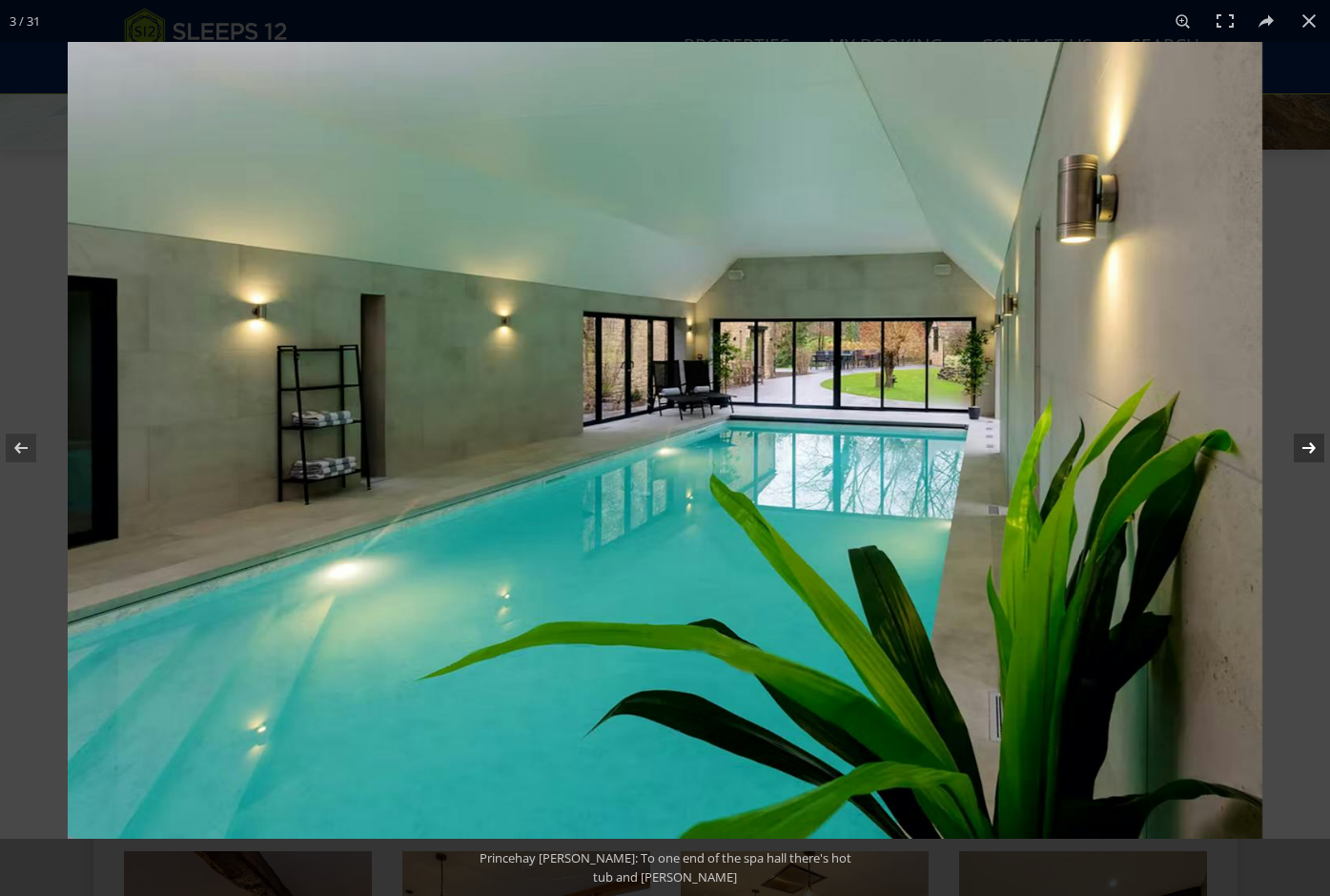
click at [1310, 448] on button at bounding box center [1296, 448] width 66 height 95
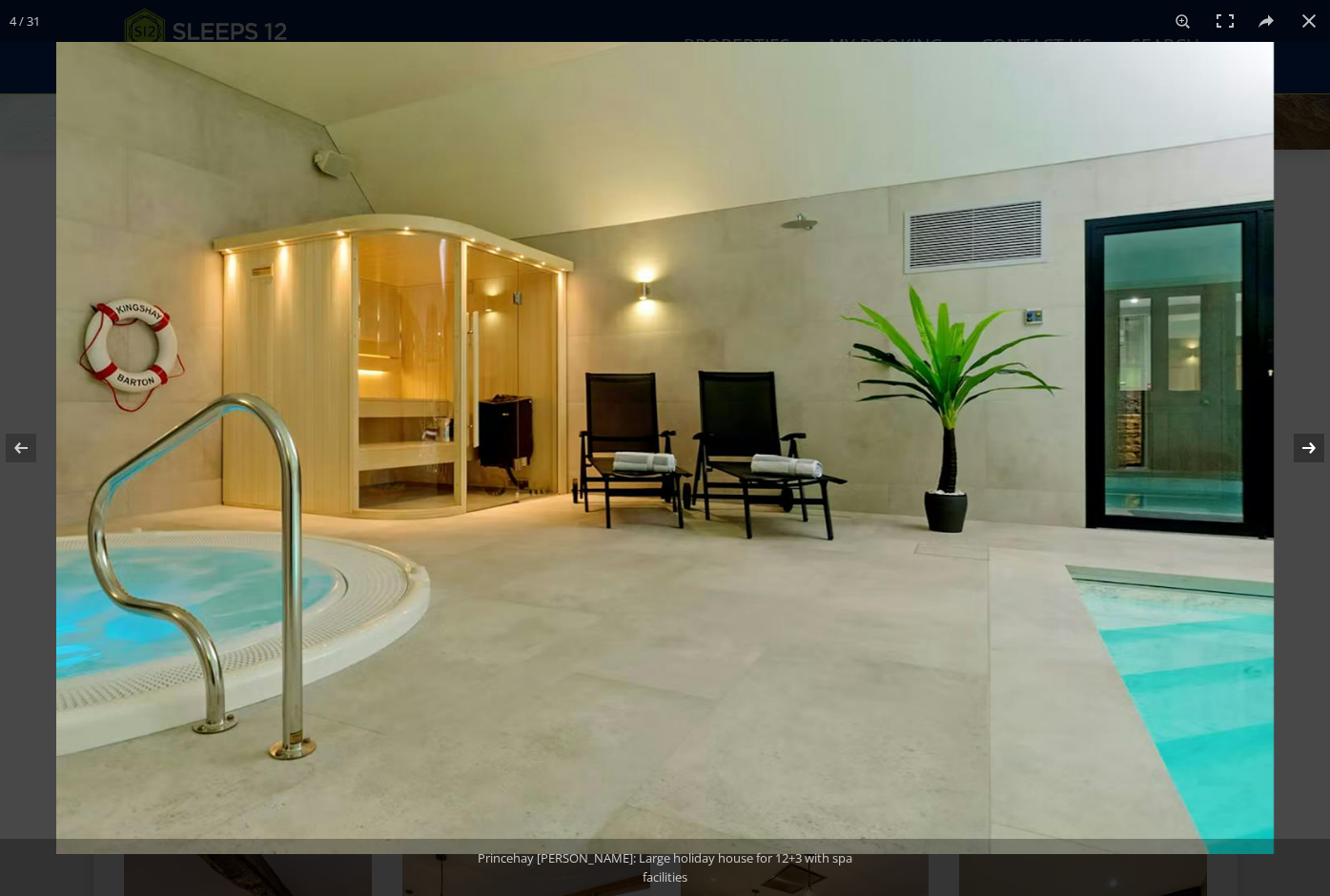
click at [1310, 448] on button at bounding box center [1296, 448] width 66 height 95
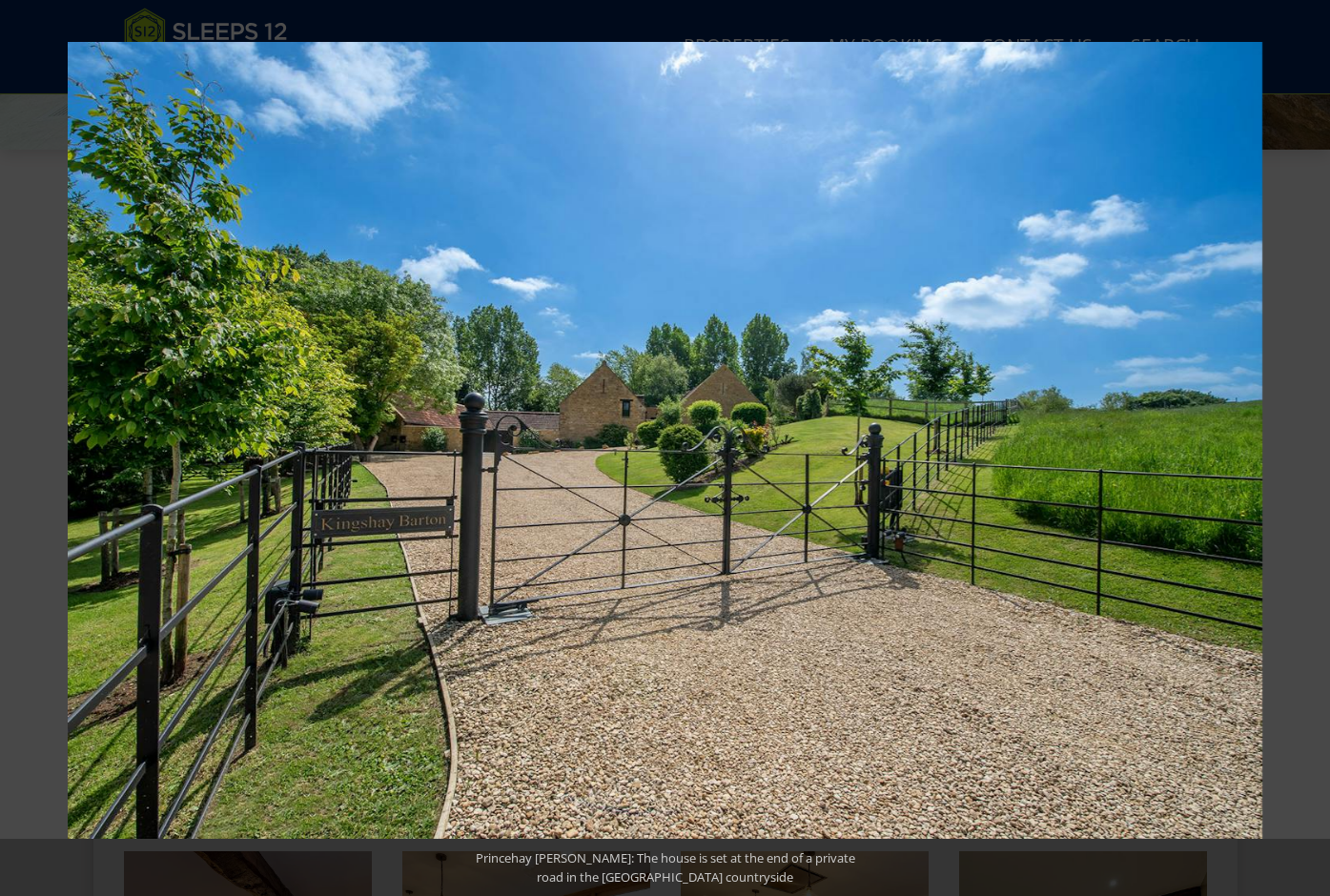
click at [1310, 448] on button at bounding box center [1296, 448] width 66 height 95
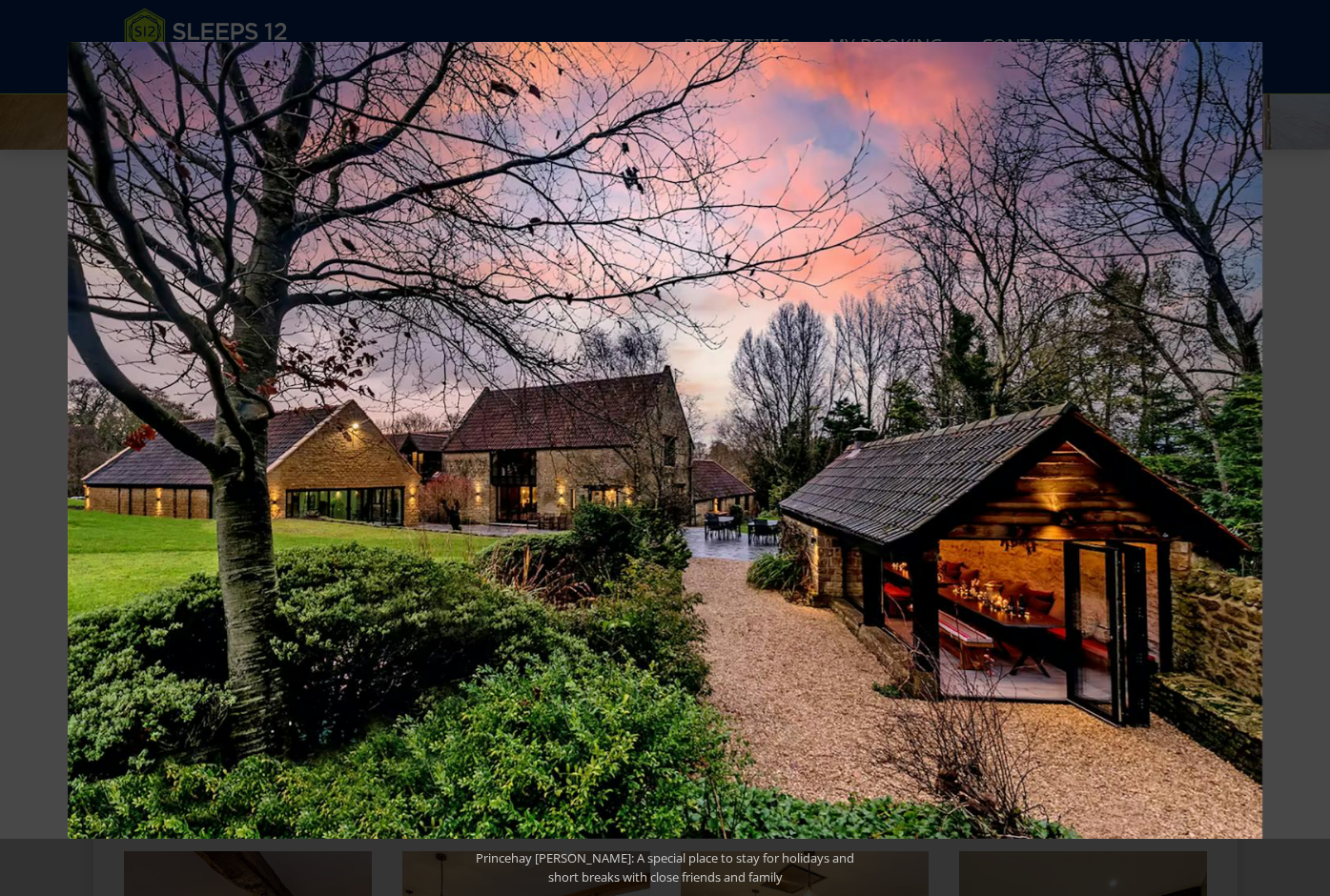
click at [1310, 448] on button at bounding box center [1296, 448] width 66 height 95
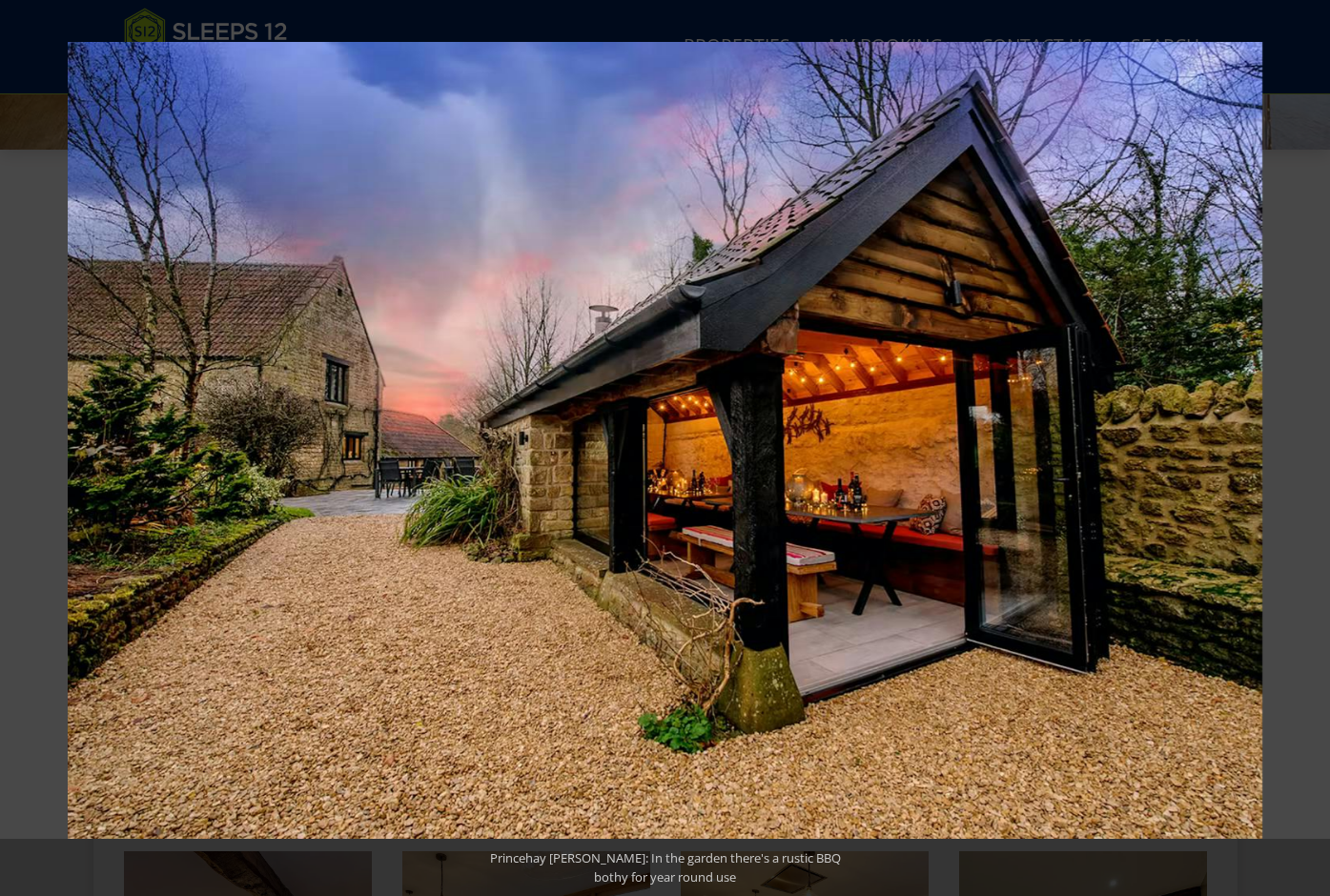
click at [1310, 448] on button at bounding box center [1296, 448] width 66 height 95
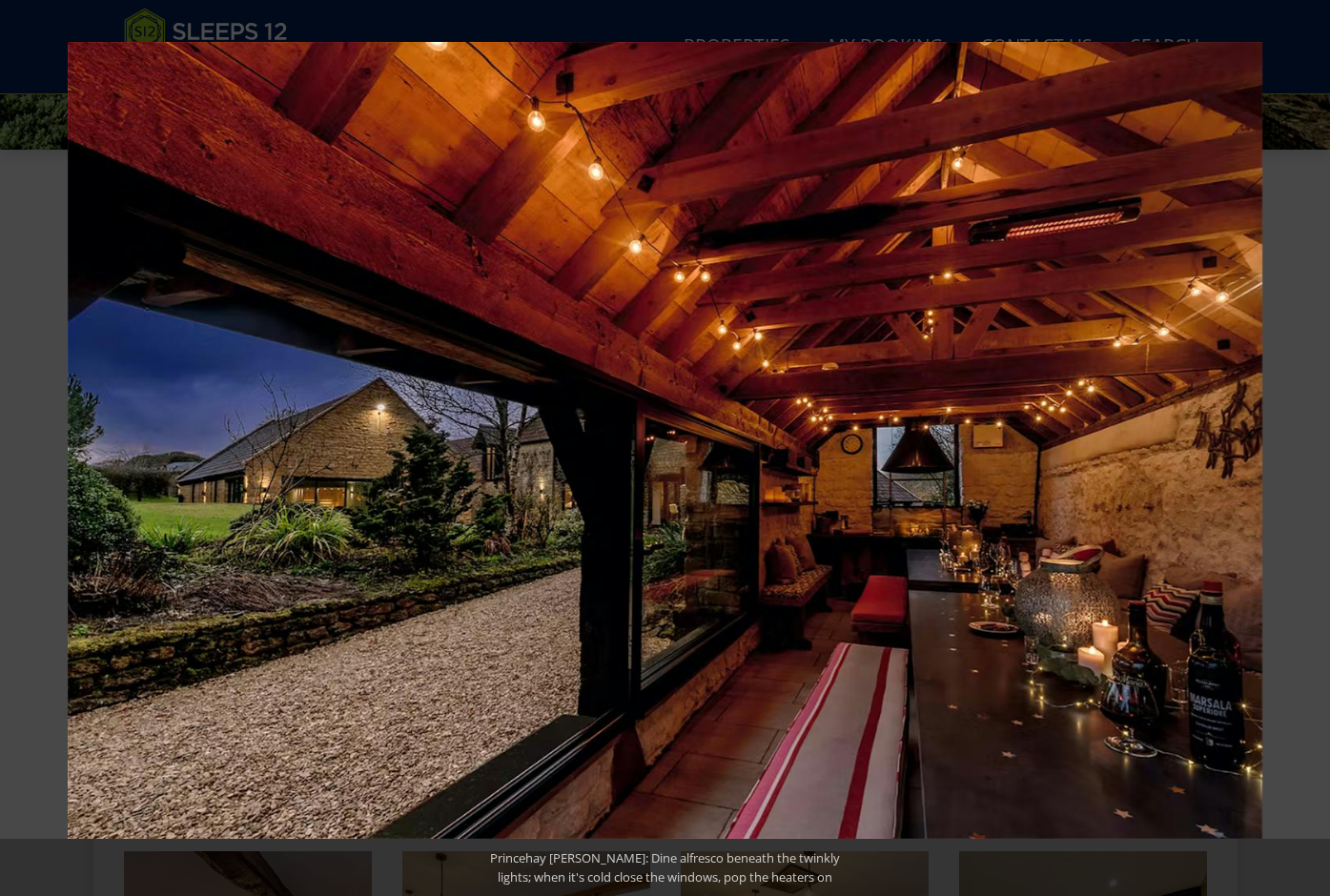
click at [1310, 448] on button at bounding box center [1296, 448] width 66 height 95
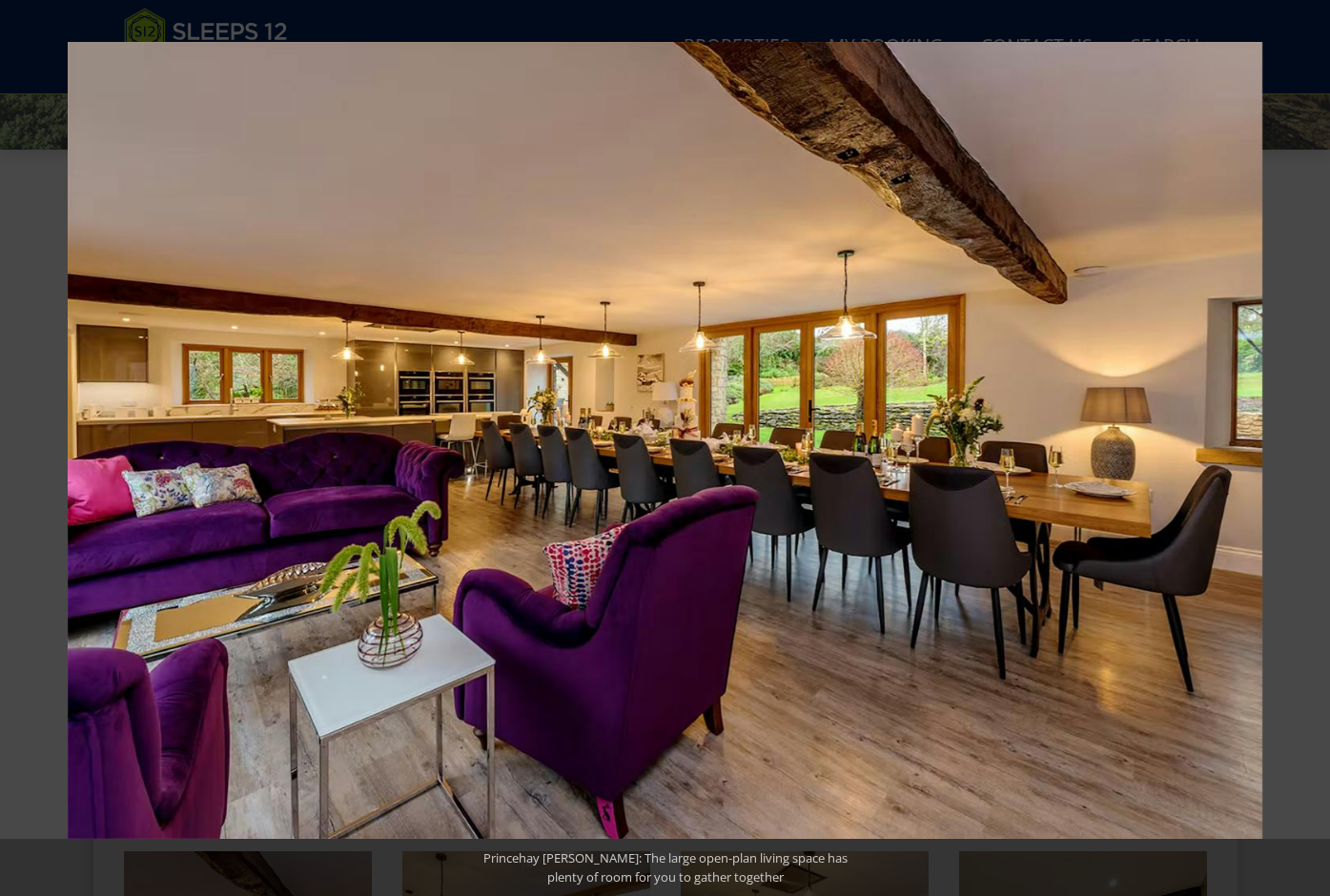
click at [1310, 448] on button at bounding box center [1296, 448] width 66 height 95
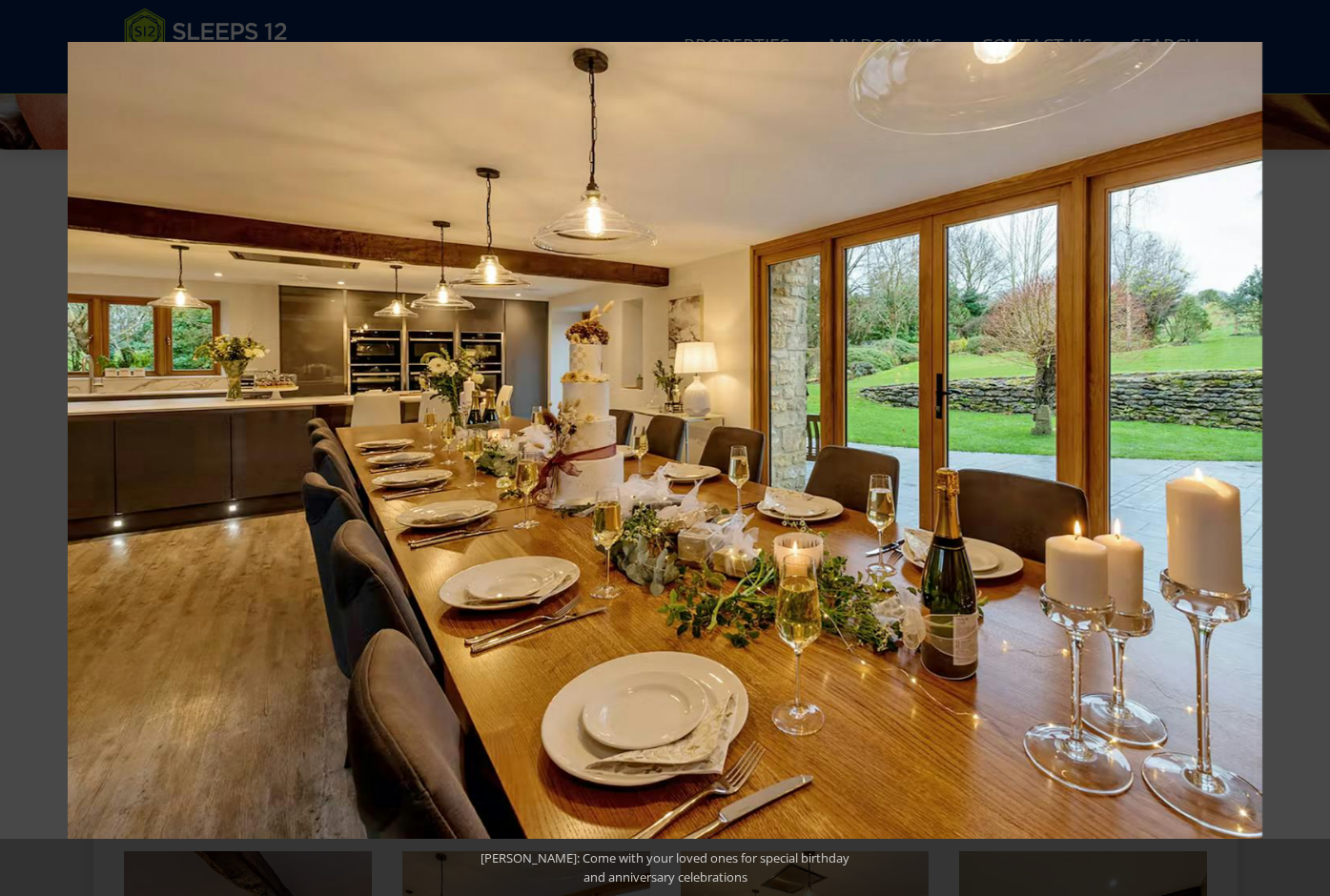
click at [1310, 448] on button at bounding box center [1296, 448] width 66 height 95
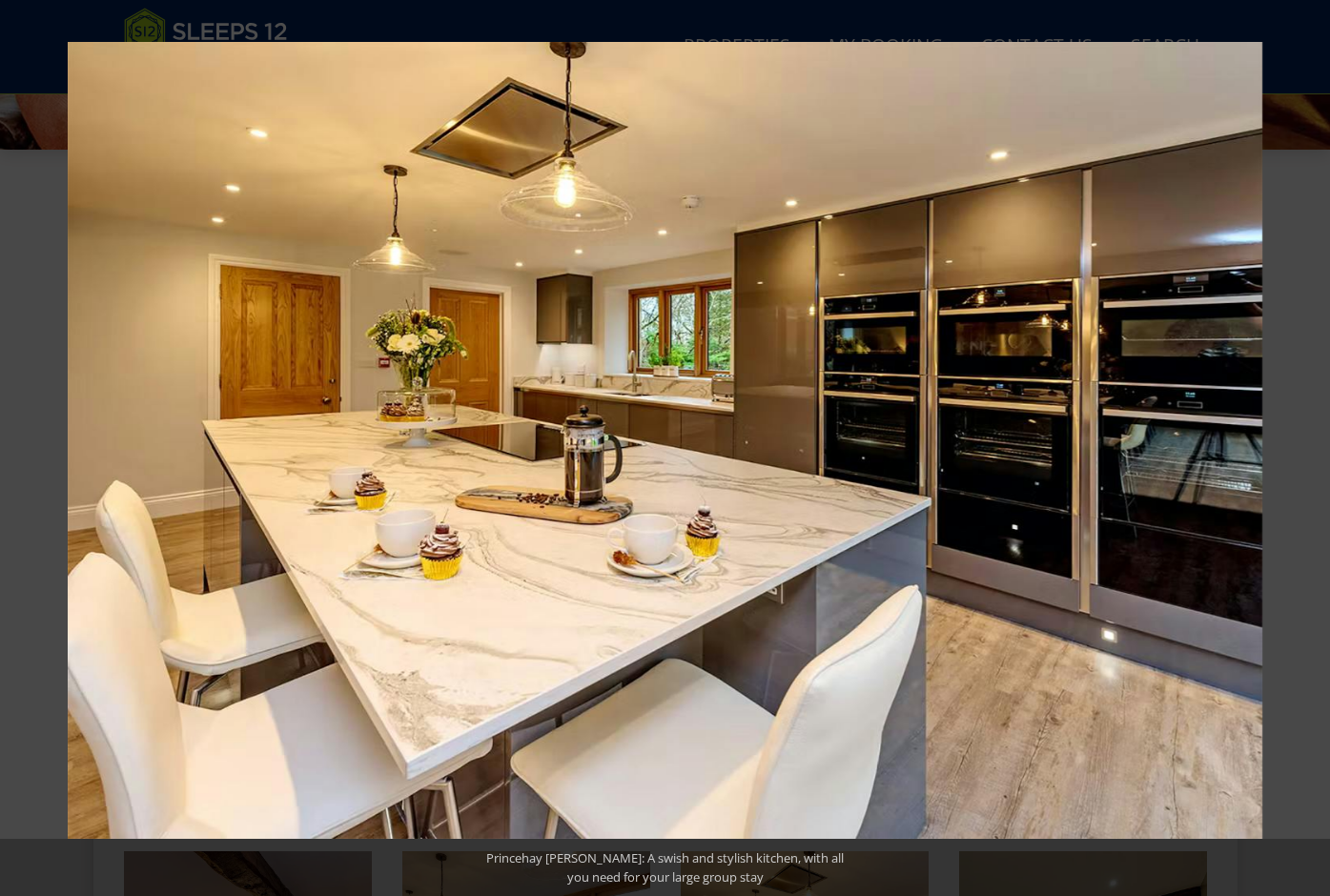
click at [1310, 448] on button at bounding box center [1296, 448] width 66 height 95
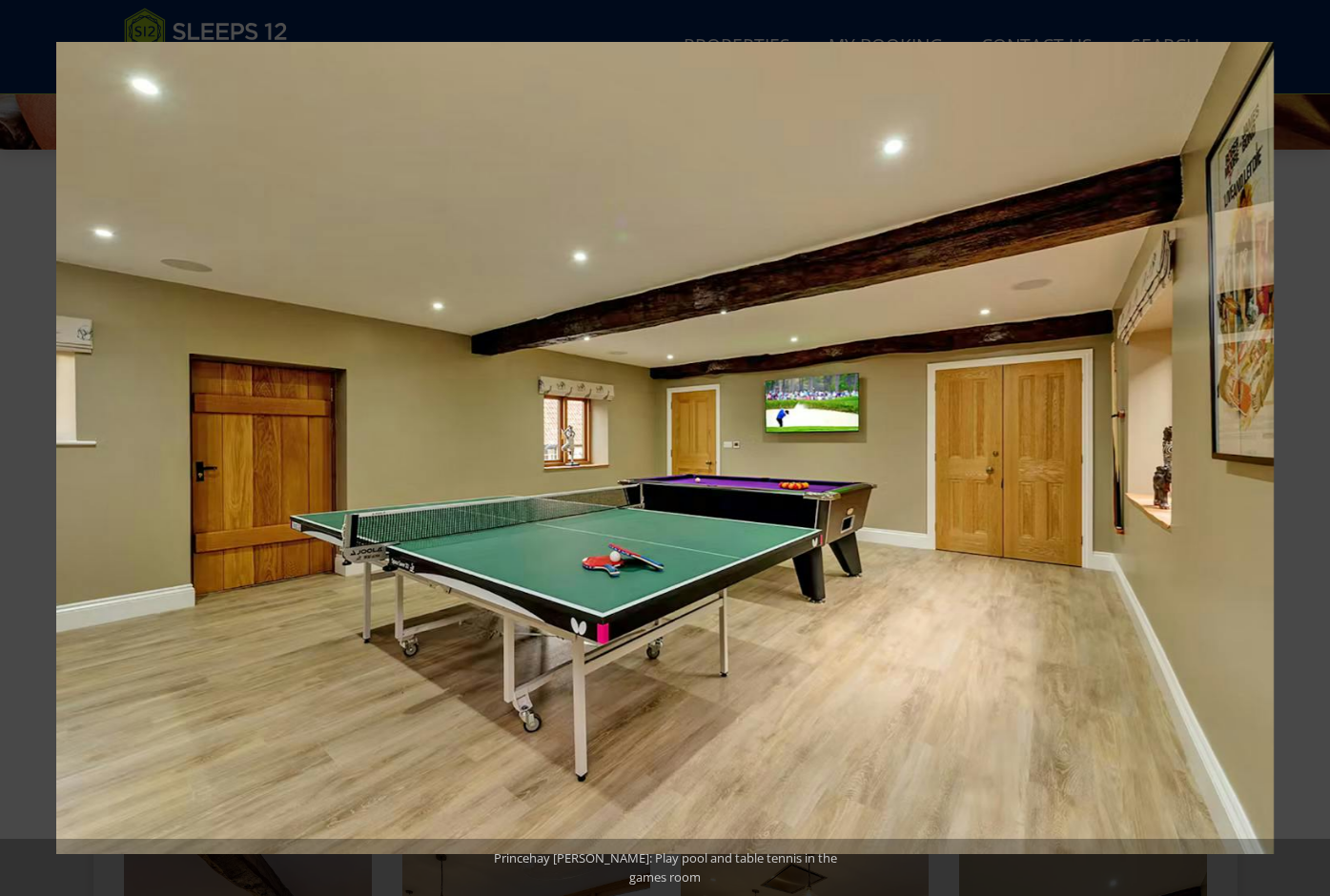
click at [1310, 448] on button at bounding box center [1296, 448] width 66 height 95
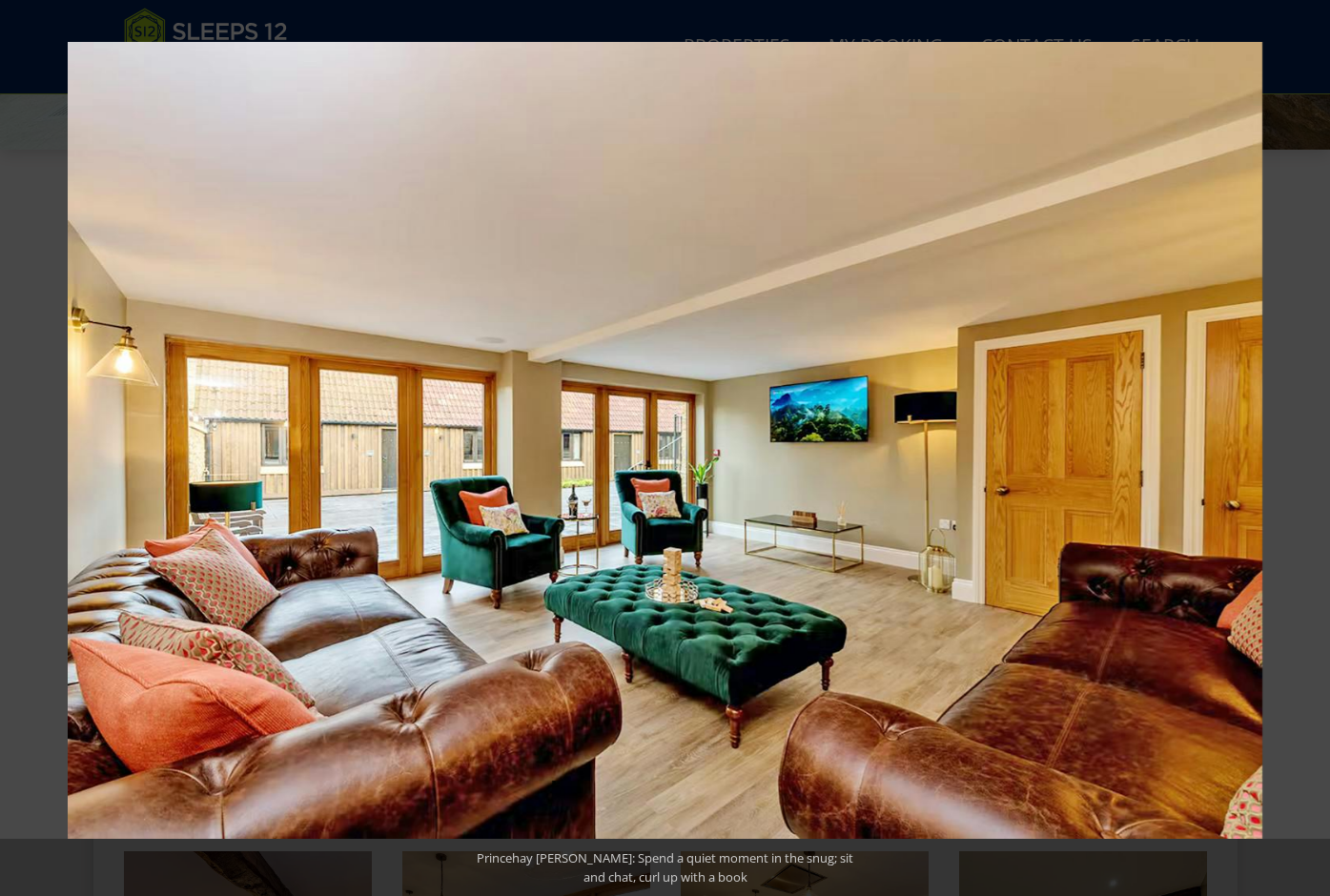
click at [1310, 448] on button at bounding box center [1296, 448] width 66 height 95
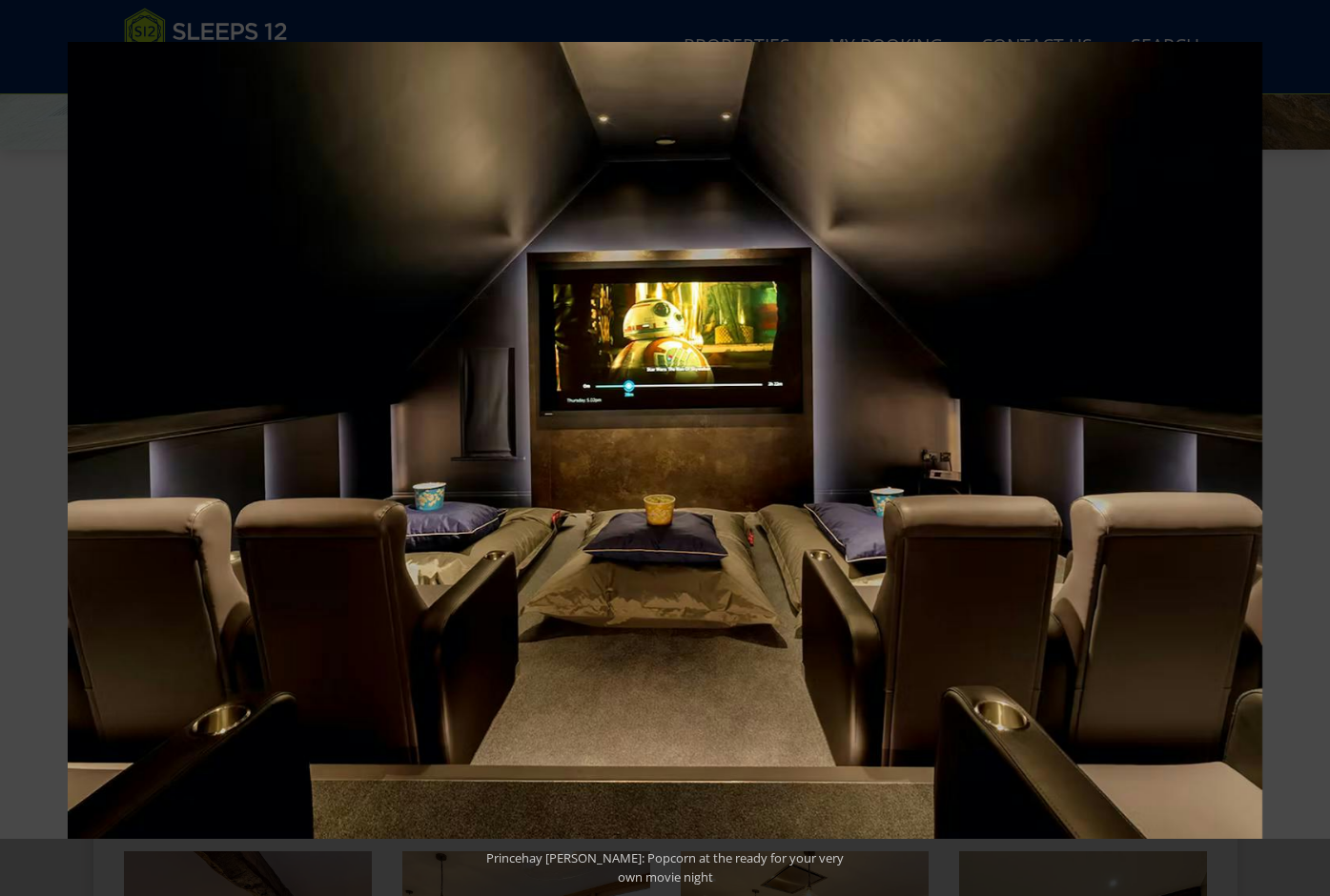
click at [1310, 448] on button at bounding box center [1296, 448] width 66 height 95
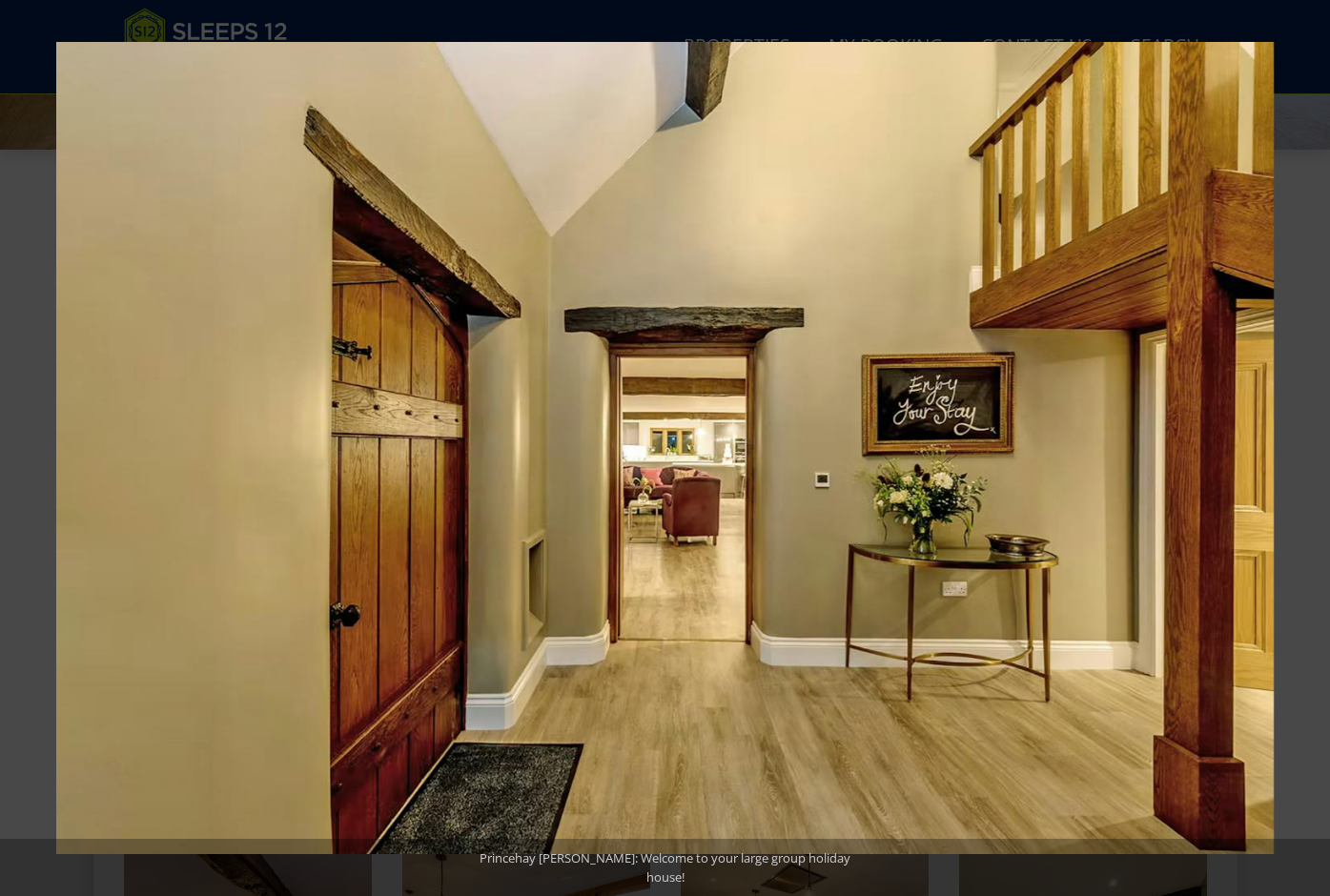
click at [1310, 448] on button at bounding box center [1296, 448] width 66 height 95
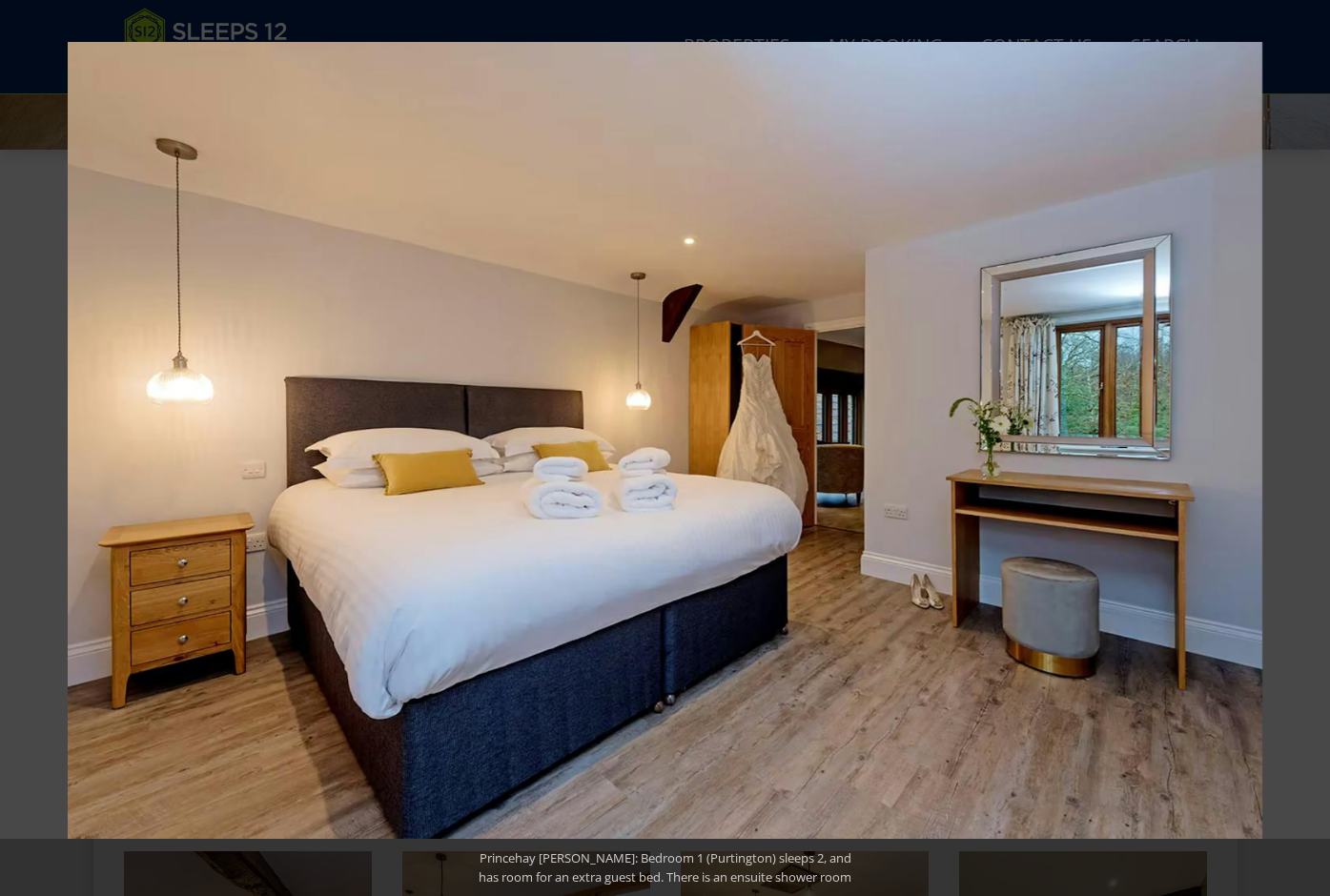
click at [1310, 448] on button at bounding box center [1296, 448] width 66 height 95
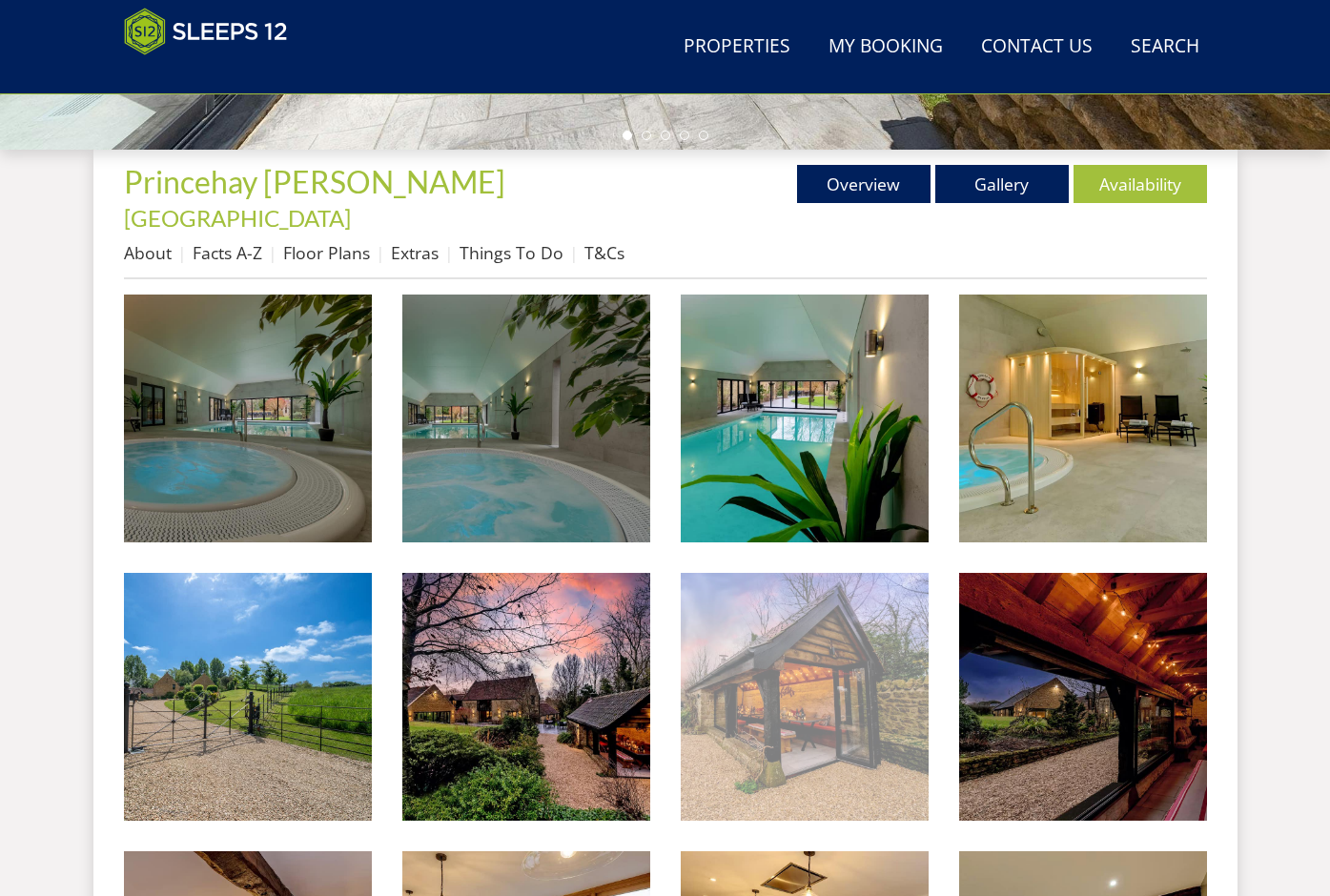
click at [798, 658] on img at bounding box center [806, 698] width 248 height 248
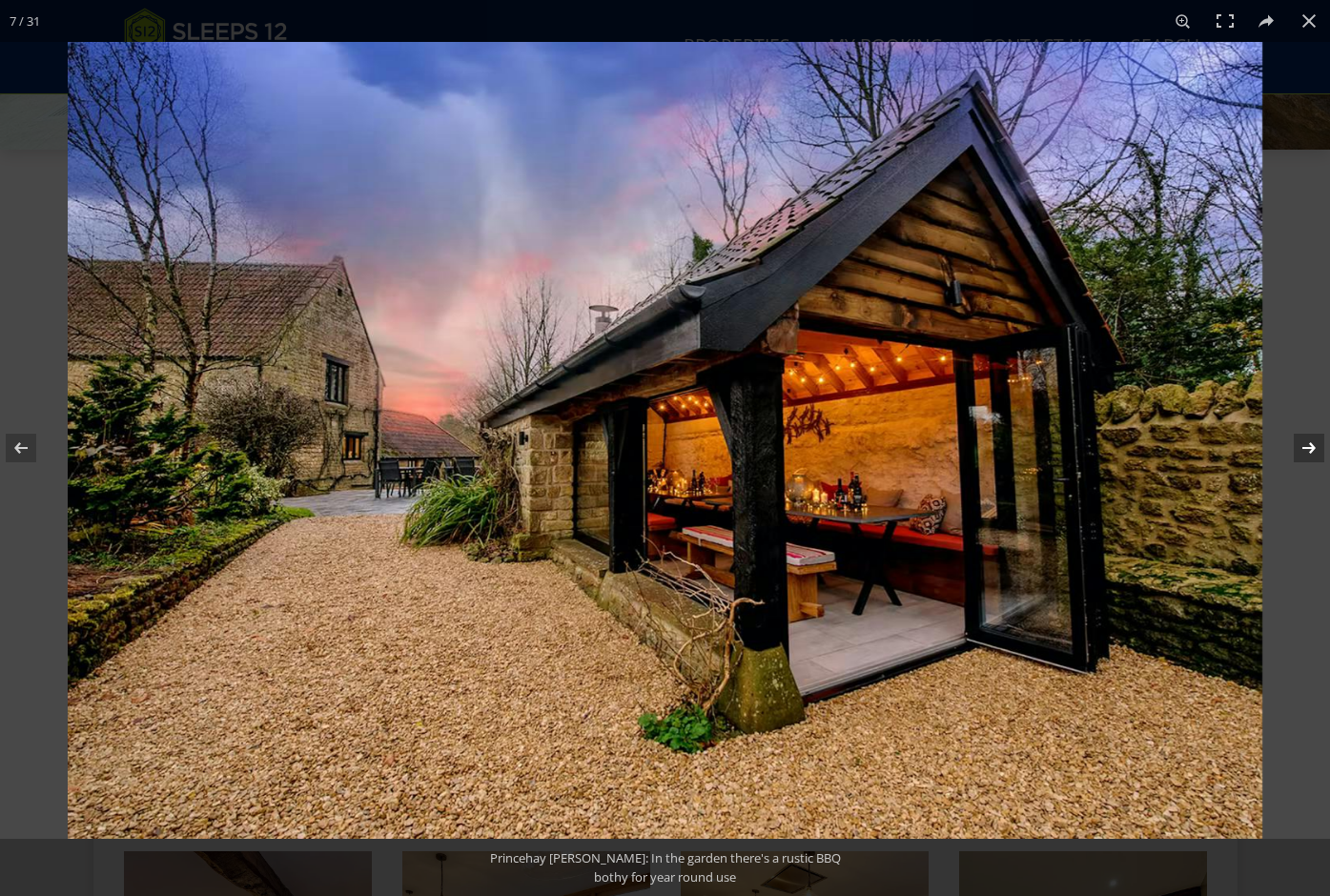
click at [1310, 448] on button at bounding box center [1296, 448] width 66 height 95
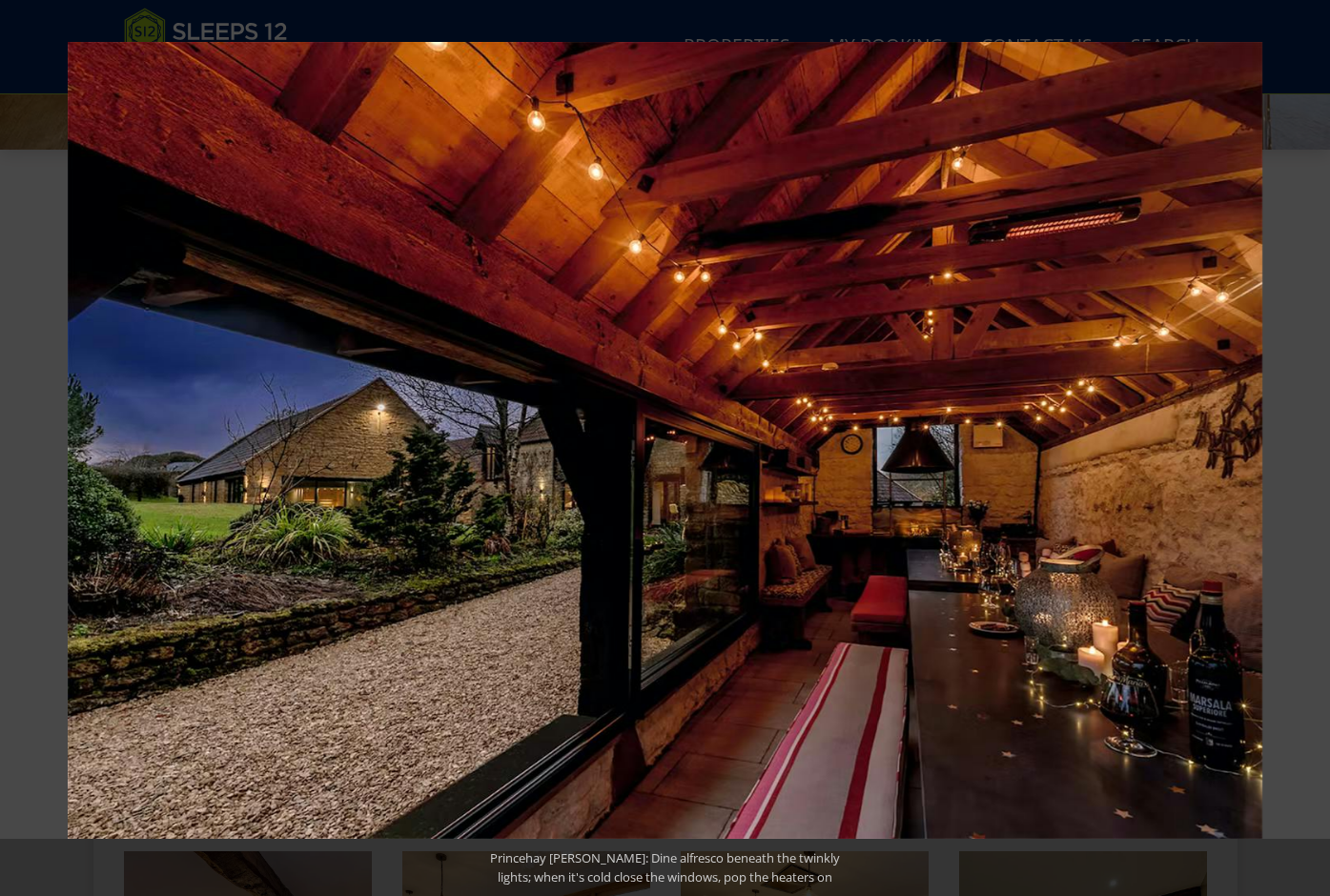
click at [1310, 448] on button at bounding box center [1296, 448] width 66 height 95
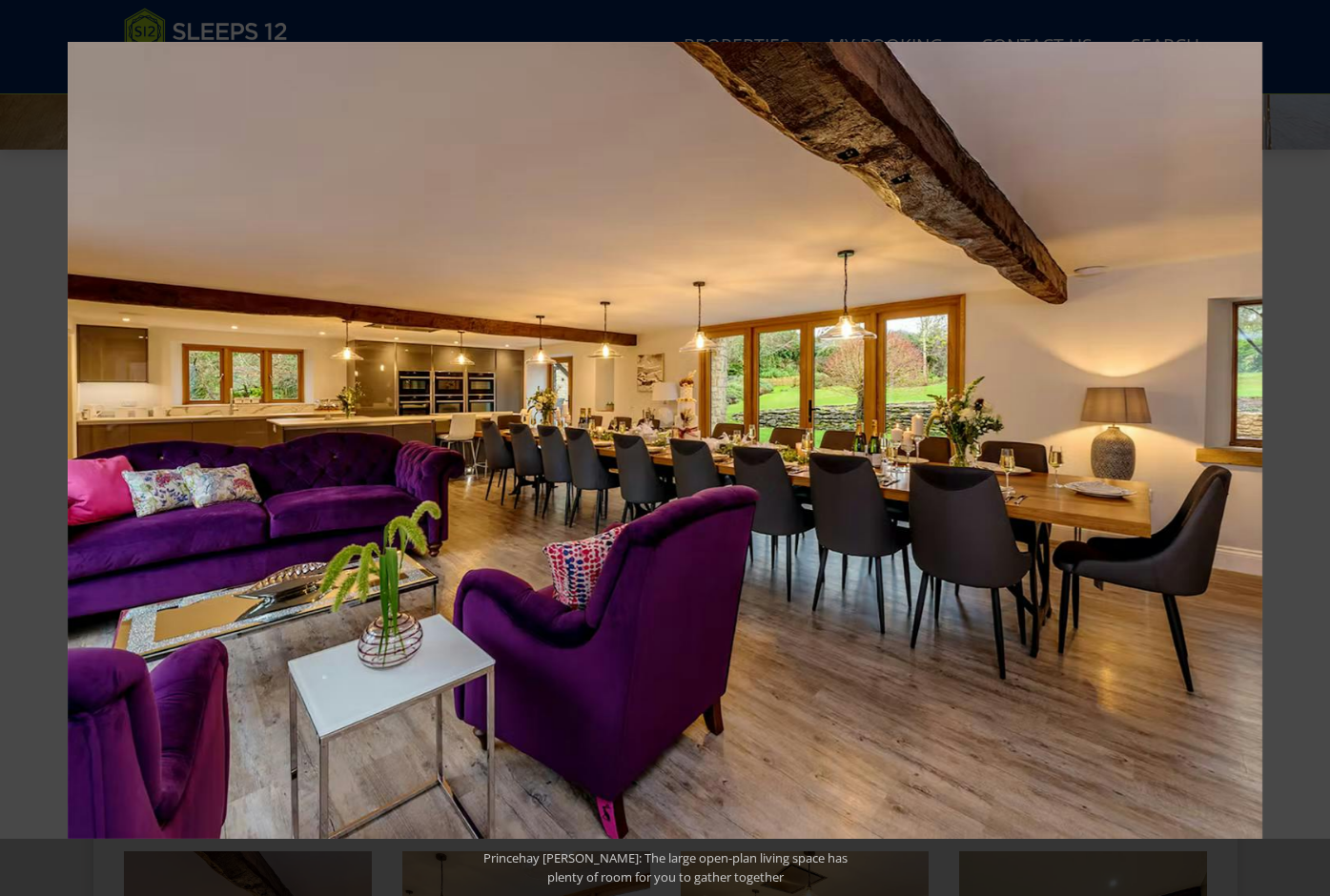
click at [1310, 448] on button at bounding box center [1296, 448] width 66 height 95
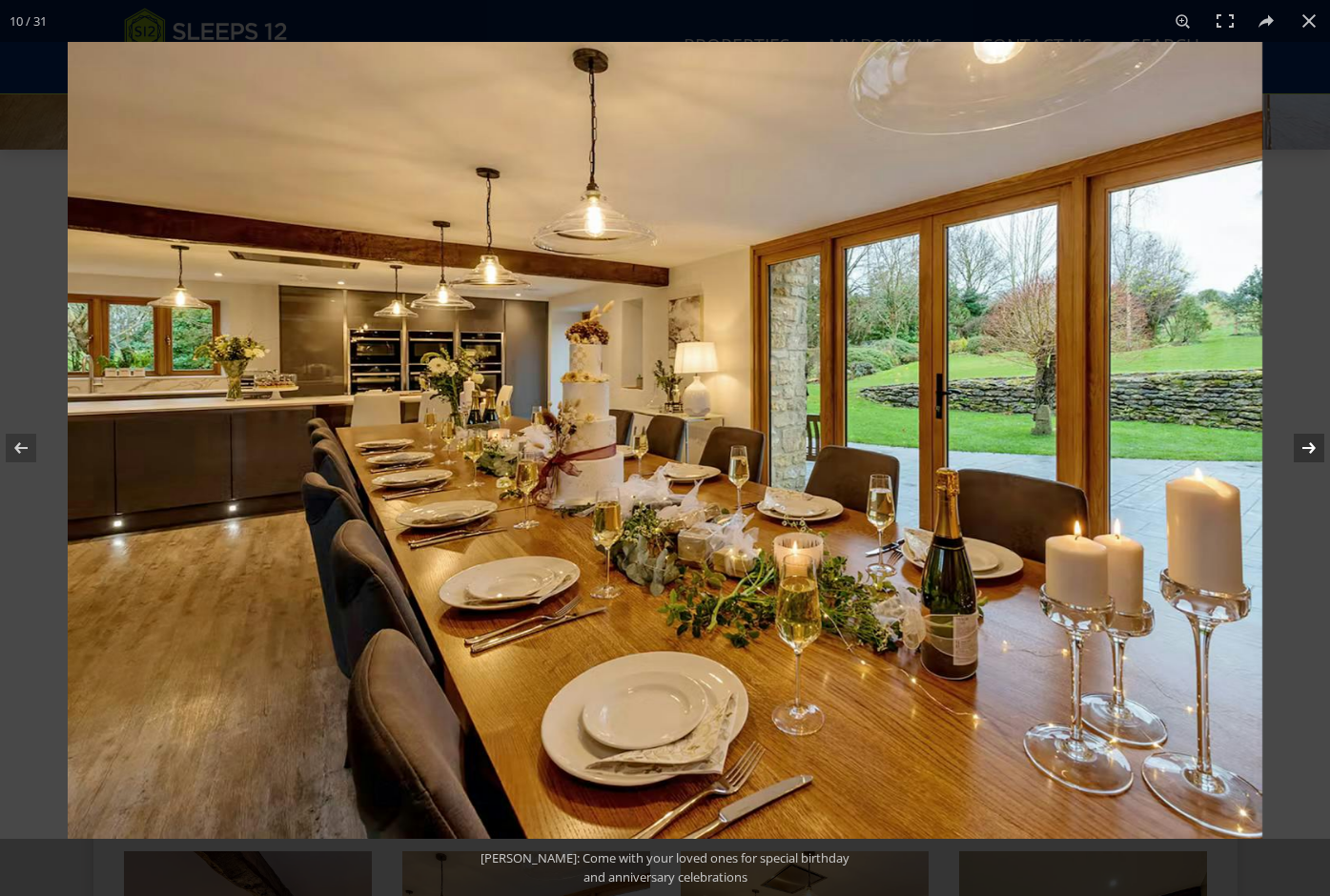
click at [1310, 454] on button at bounding box center [1296, 448] width 66 height 95
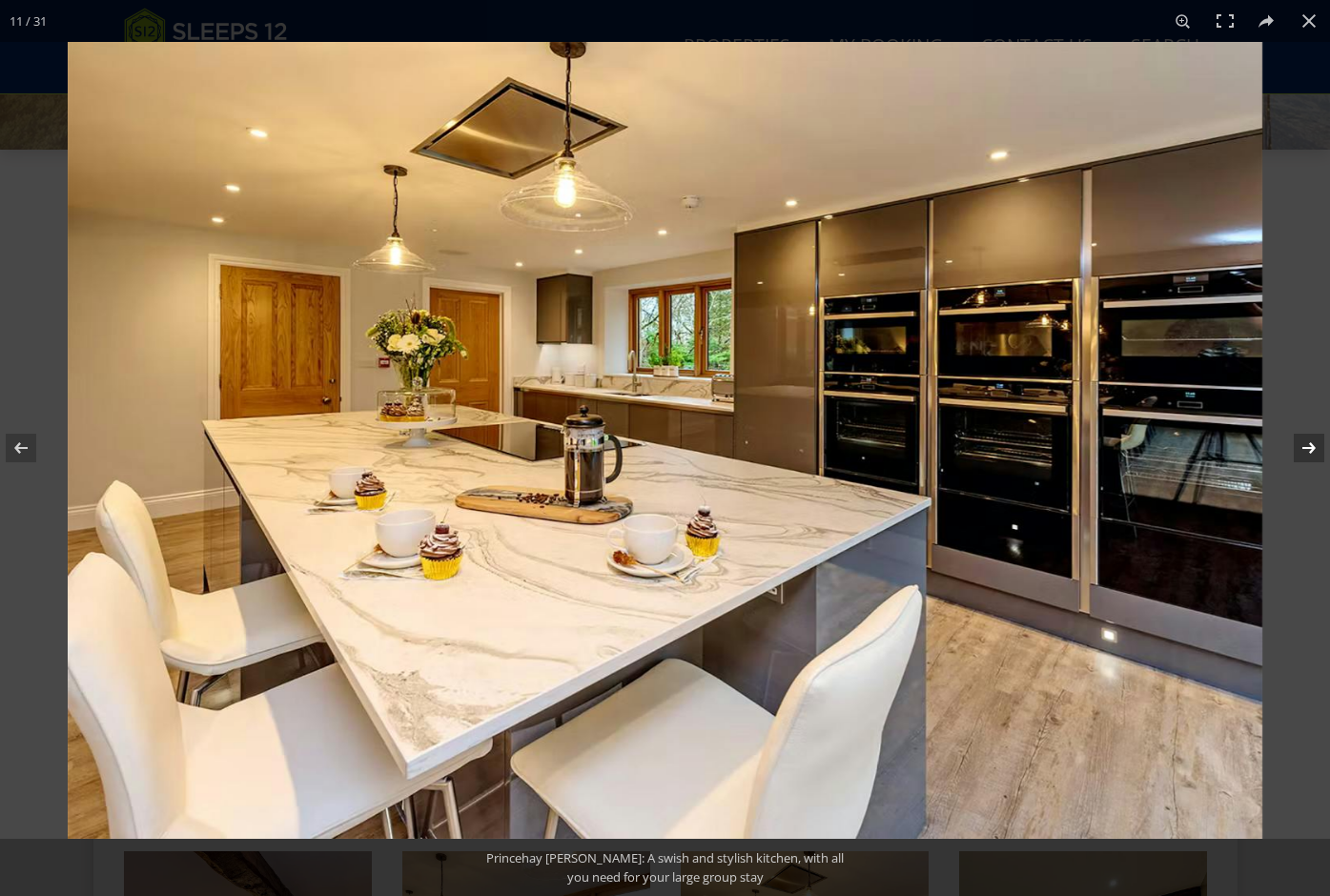
click at [1310, 454] on button at bounding box center [1296, 448] width 66 height 95
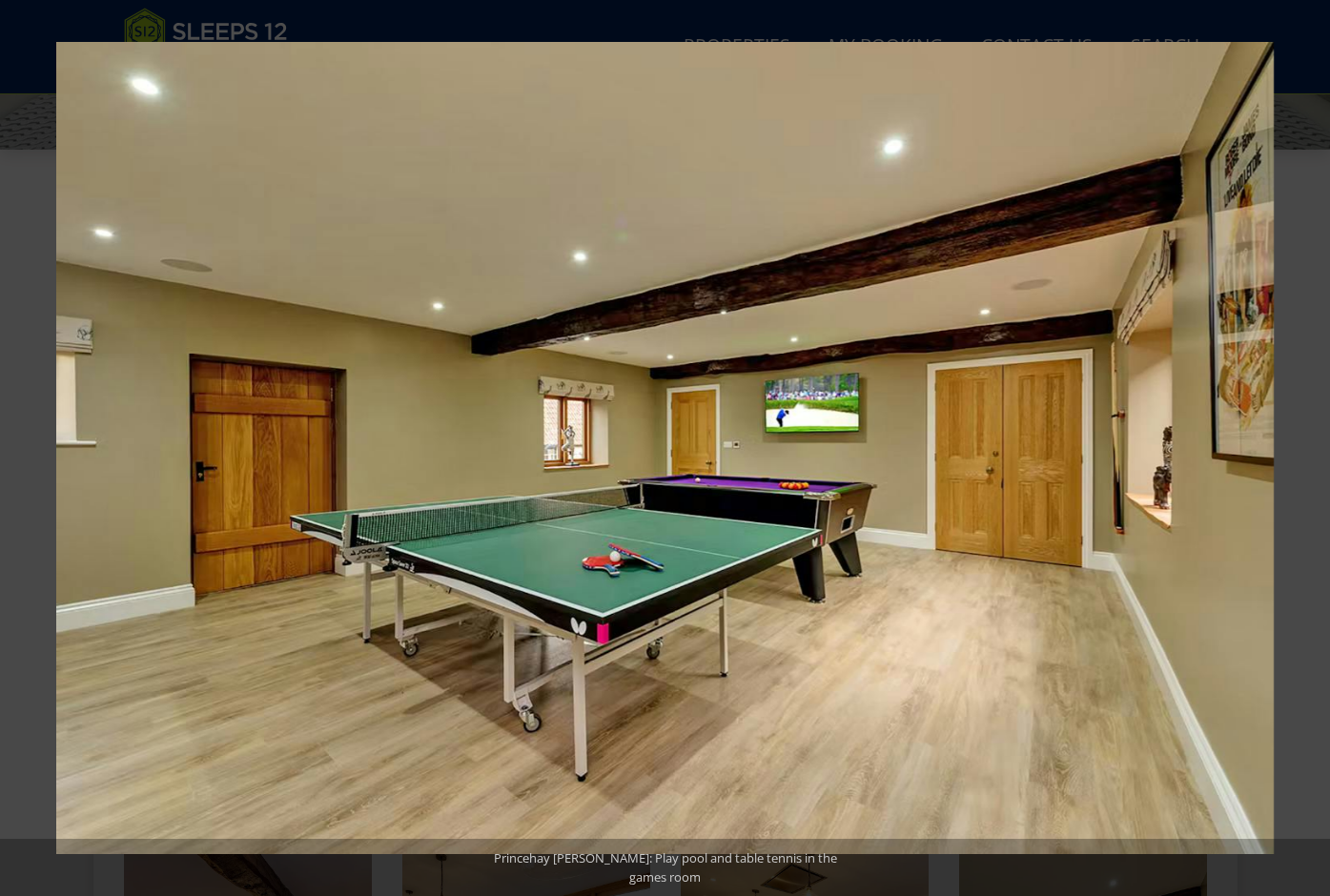
click at [1310, 454] on button at bounding box center [1296, 448] width 66 height 95
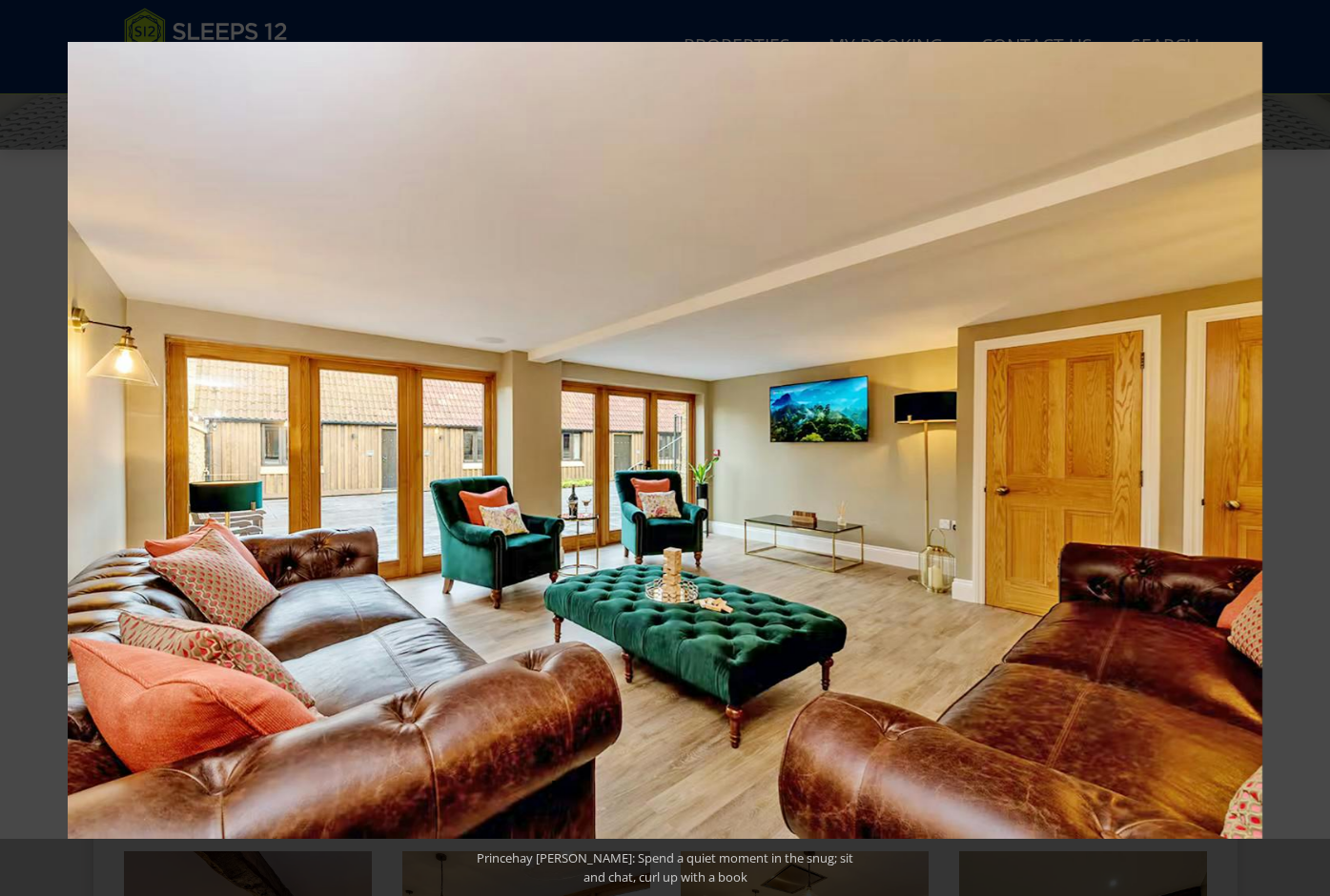
click at [1310, 454] on button at bounding box center [1296, 448] width 66 height 95
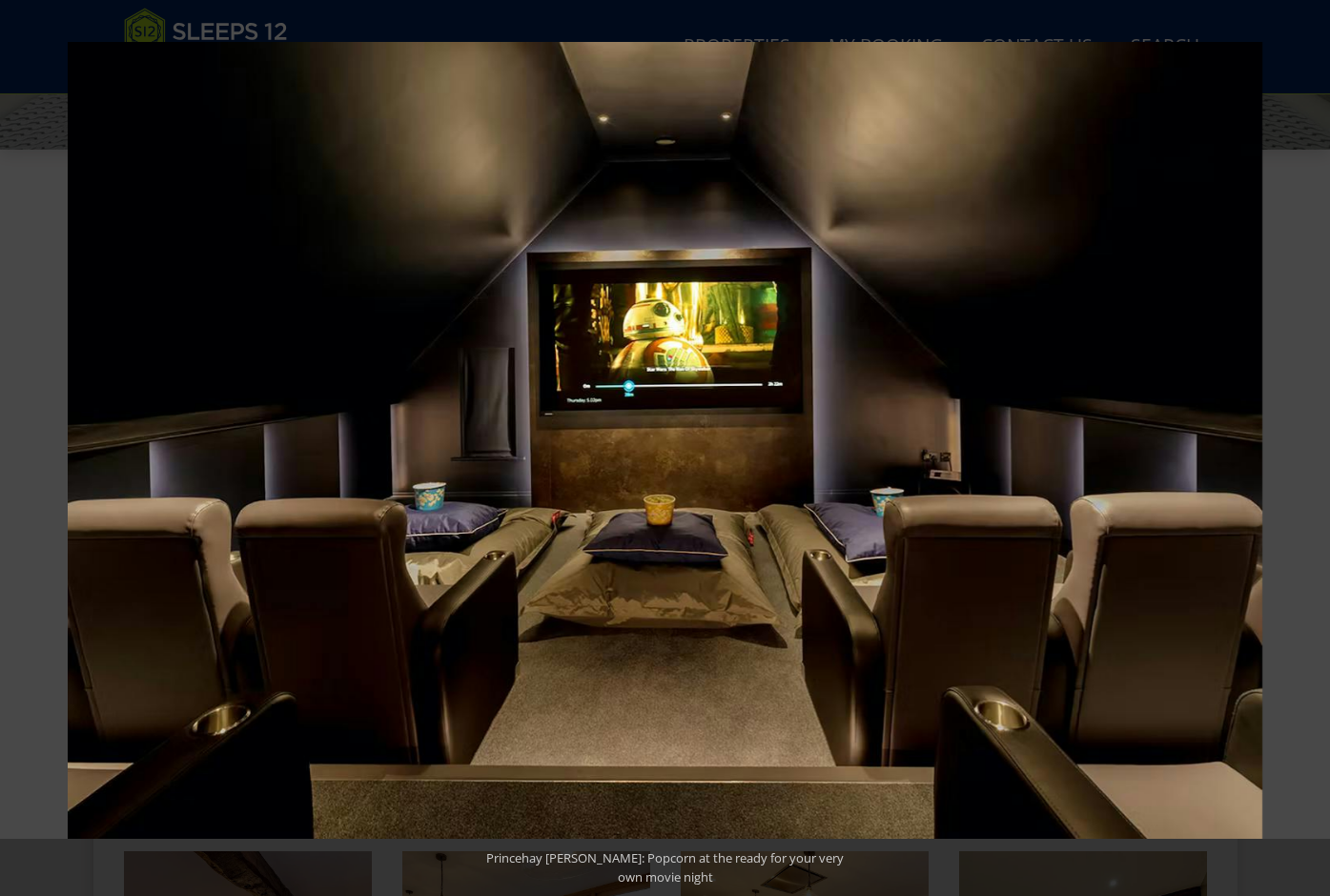
click at [1310, 454] on button at bounding box center [1296, 448] width 66 height 95
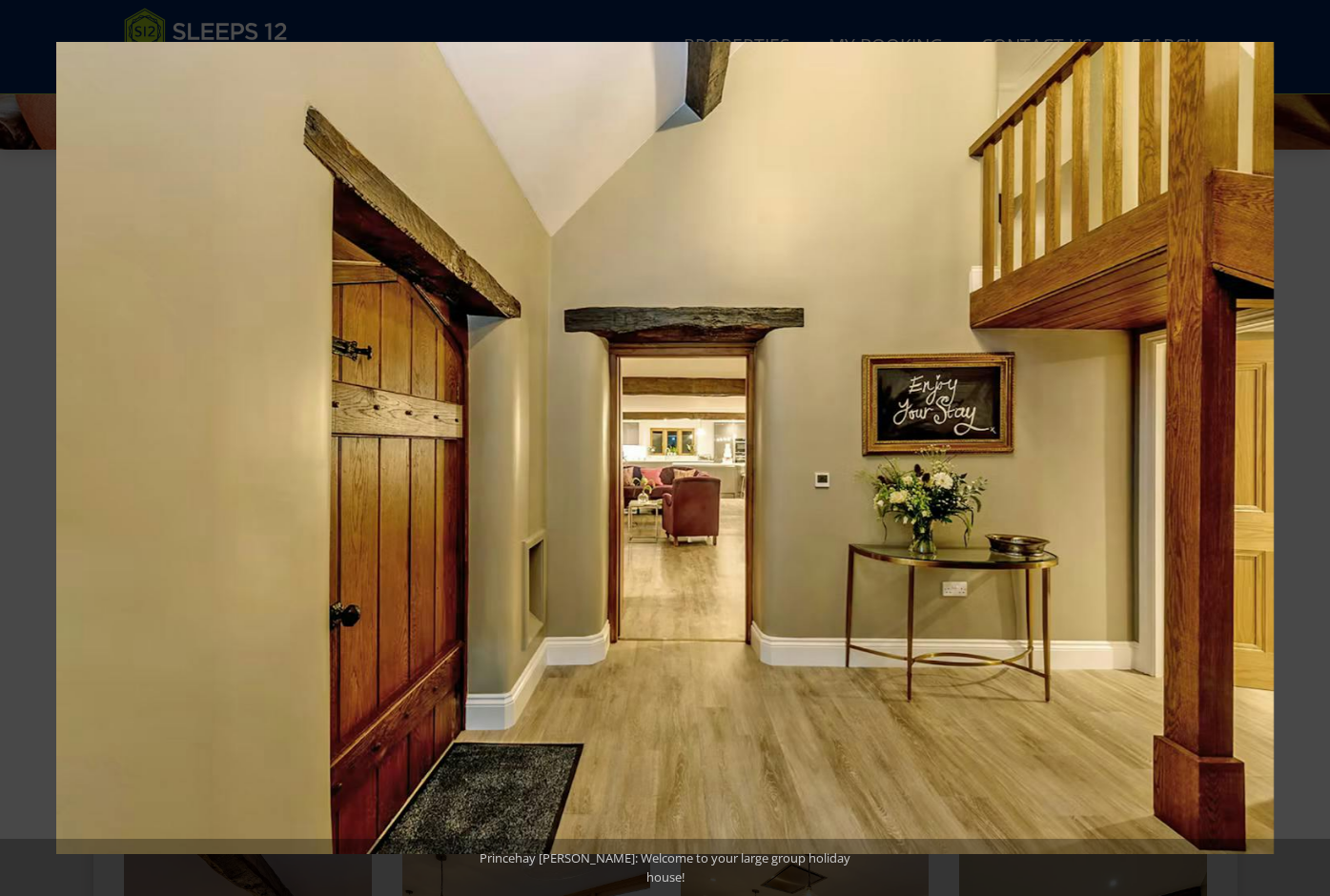
click at [1310, 454] on button at bounding box center [1296, 448] width 66 height 95
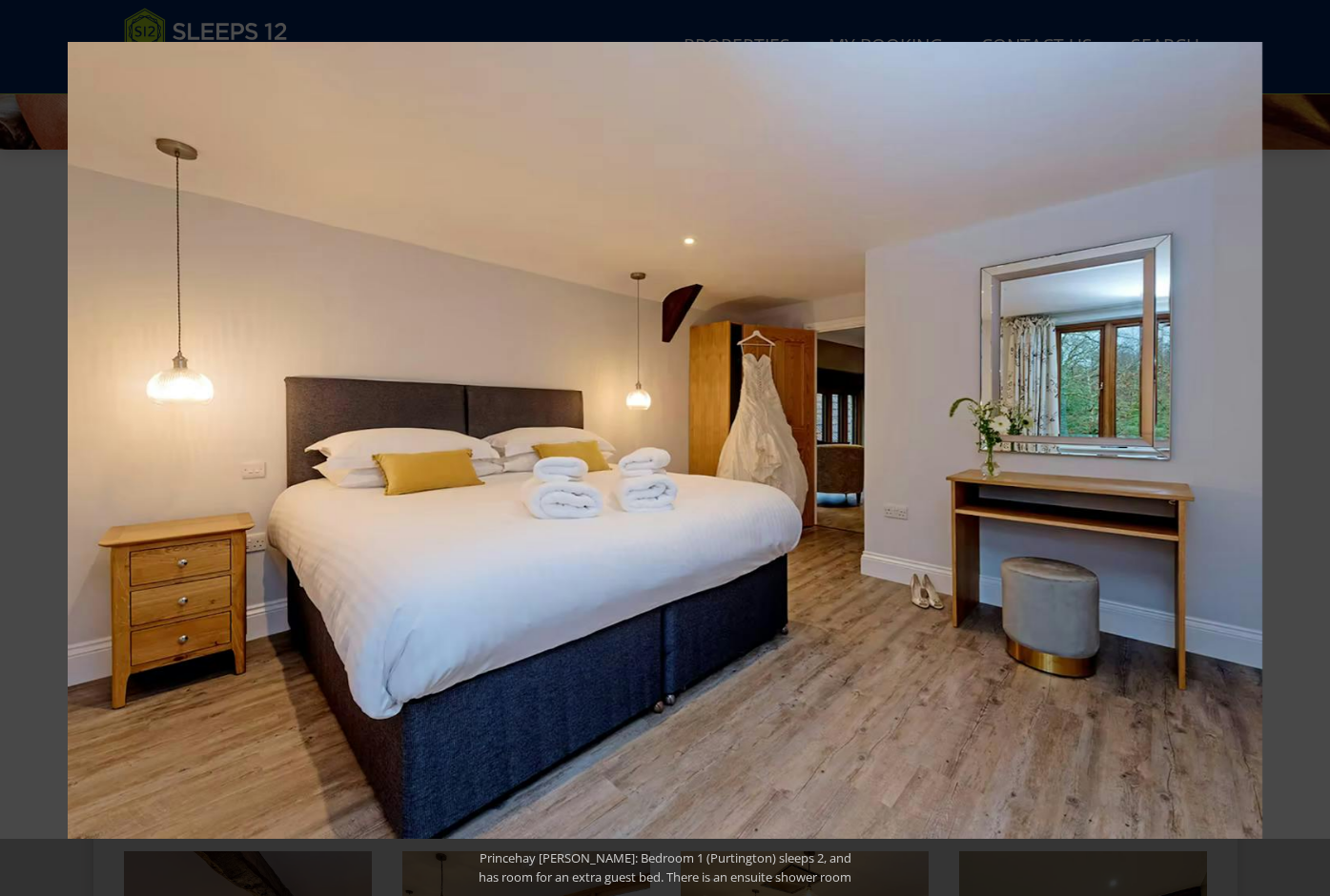
click at [1310, 454] on button at bounding box center [1296, 448] width 66 height 95
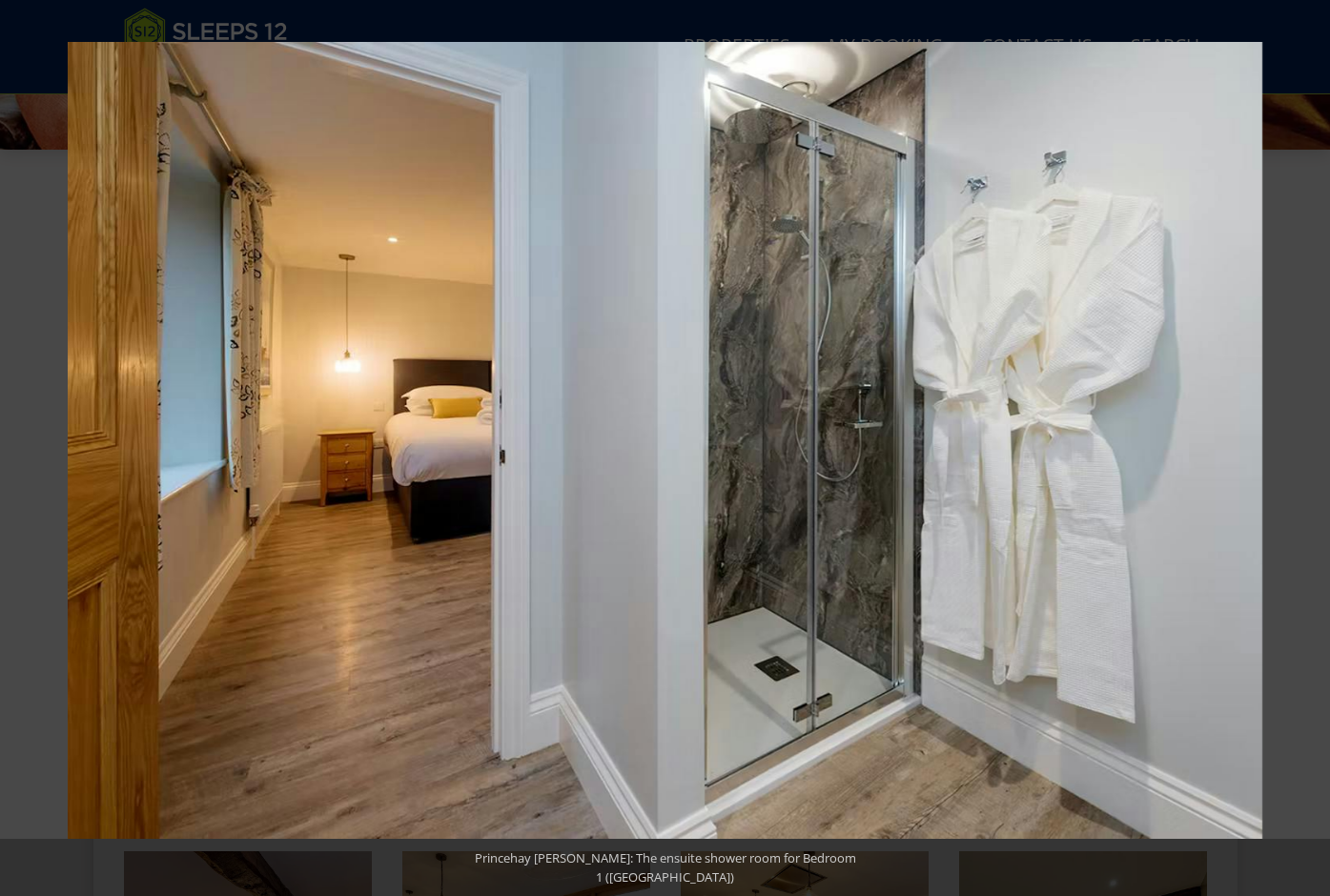
click at [1310, 454] on button at bounding box center [1296, 448] width 66 height 95
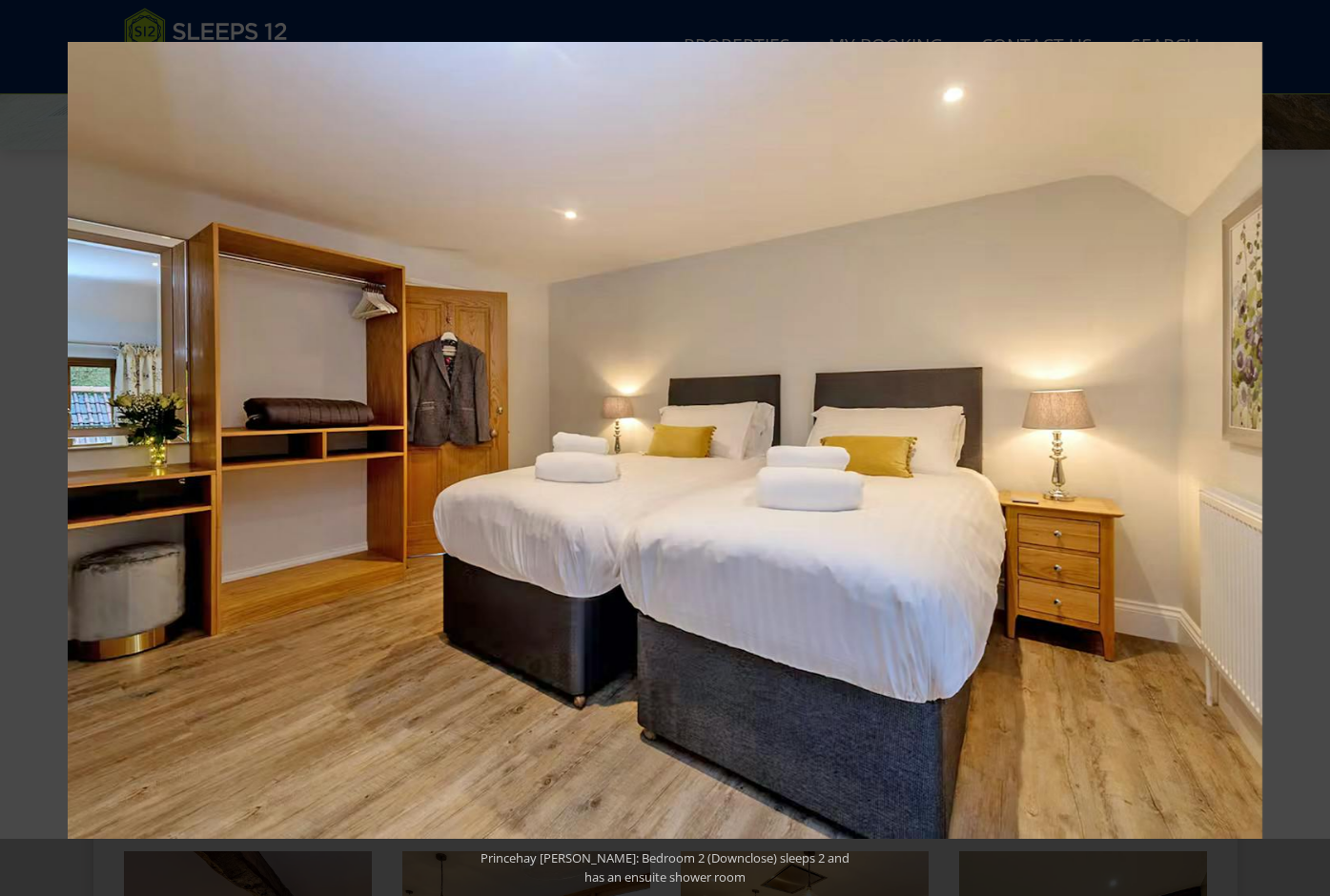
click at [1310, 454] on button at bounding box center [1296, 448] width 66 height 95
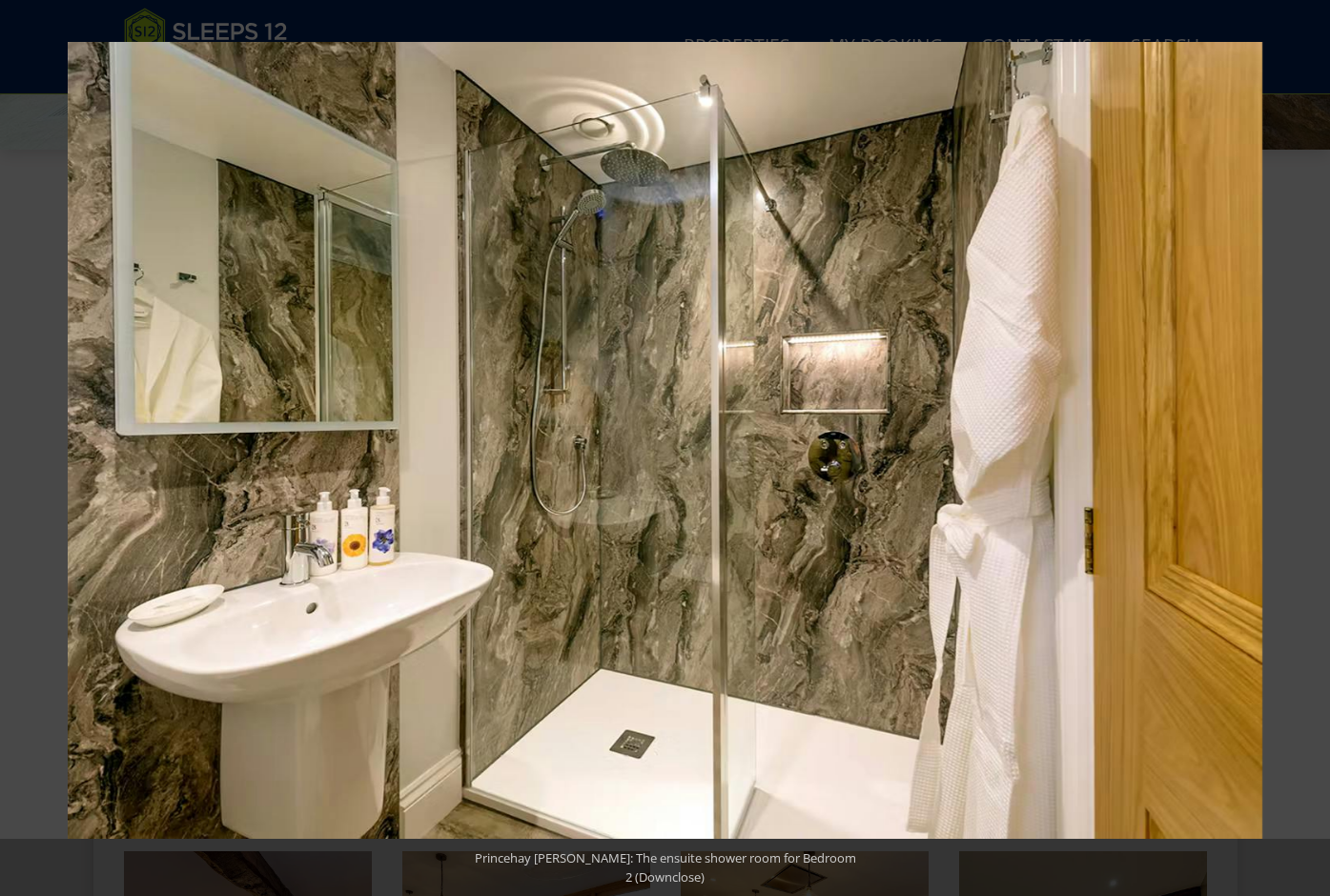
click at [1310, 454] on button at bounding box center [1296, 448] width 66 height 95
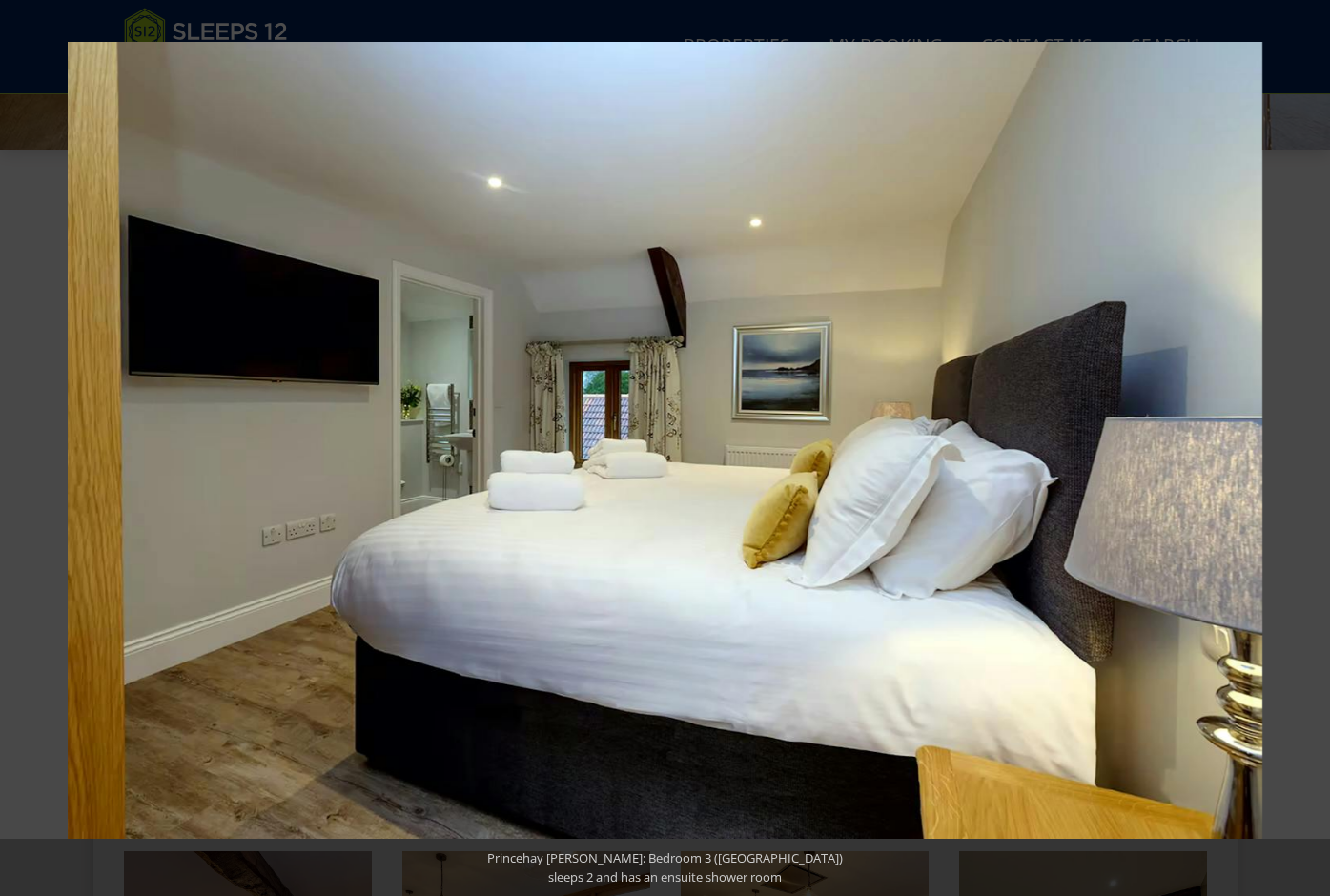
click at [1310, 454] on button at bounding box center [1296, 448] width 66 height 95
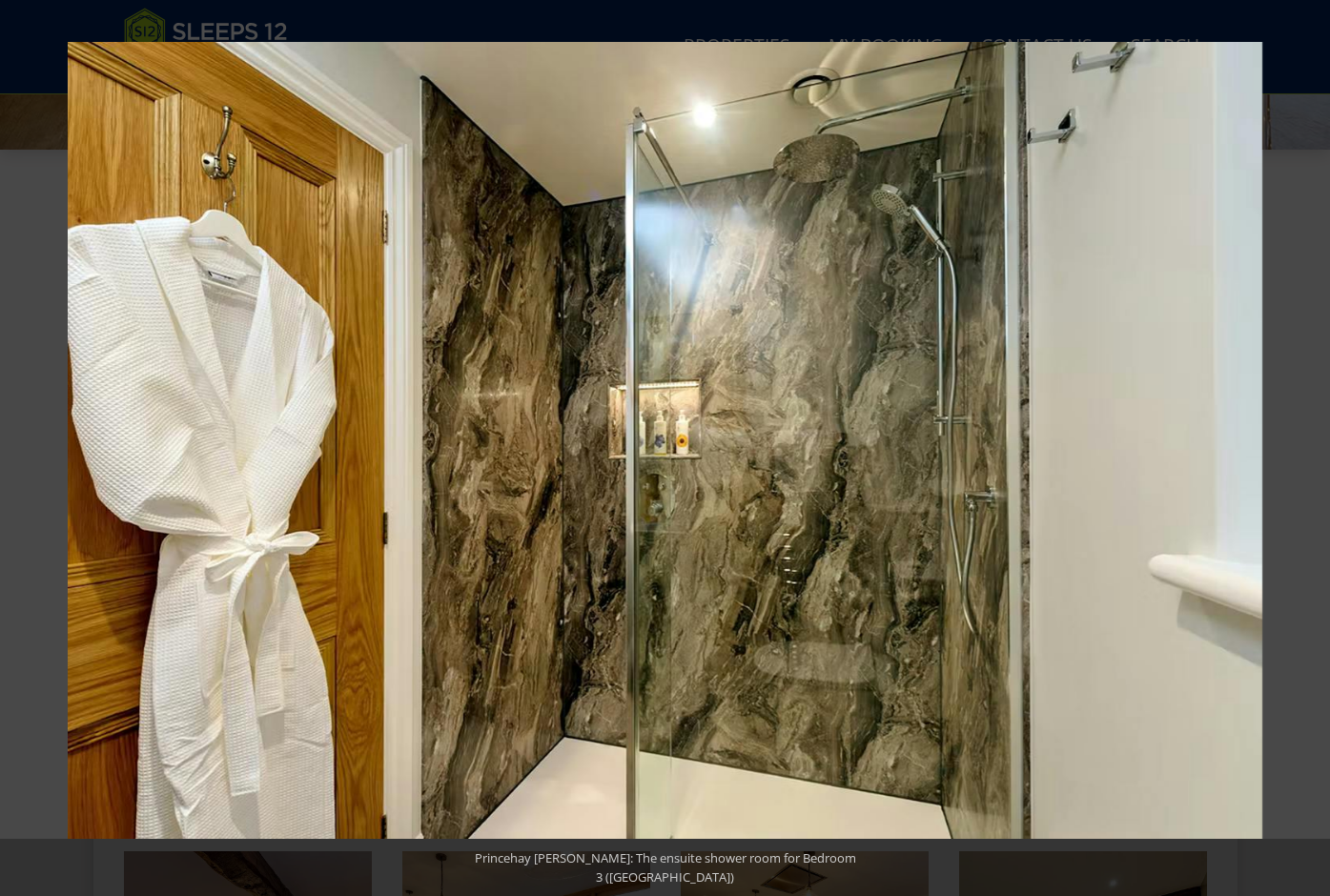
click at [1310, 454] on button at bounding box center [1296, 448] width 66 height 95
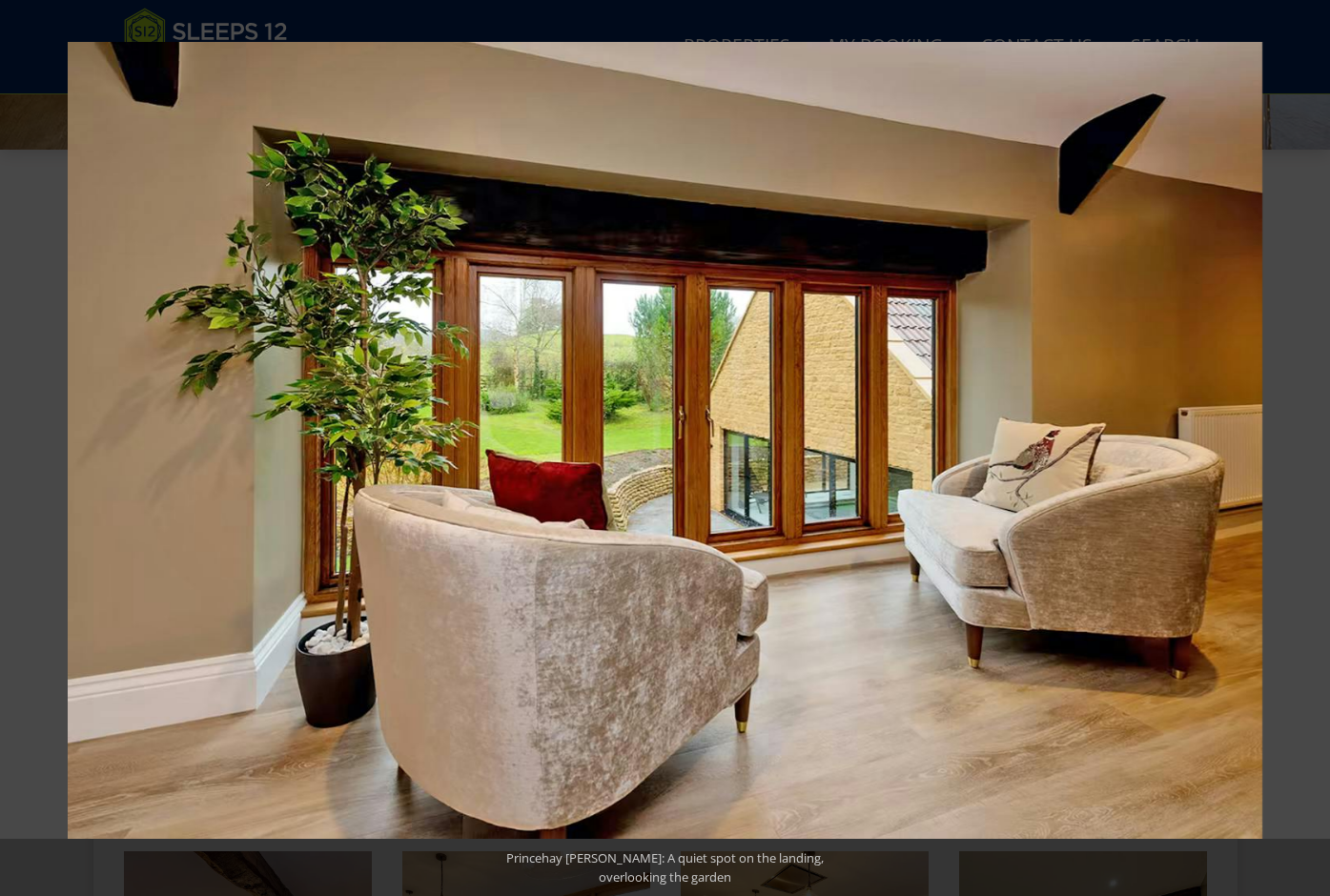
click at [1310, 454] on button at bounding box center [1296, 448] width 66 height 95
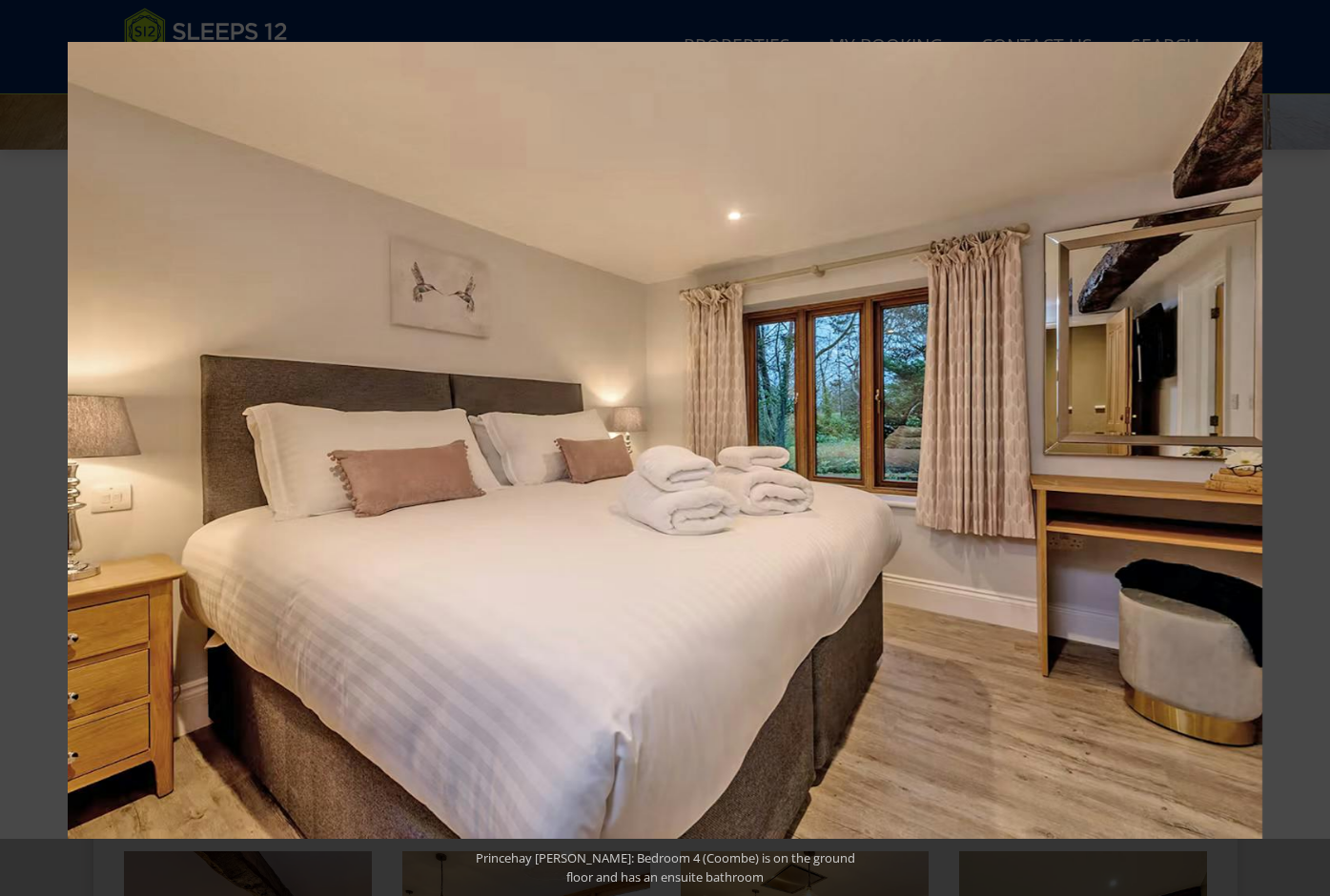
click at [1310, 454] on button at bounding box center [1296, 448] width 66 height 95
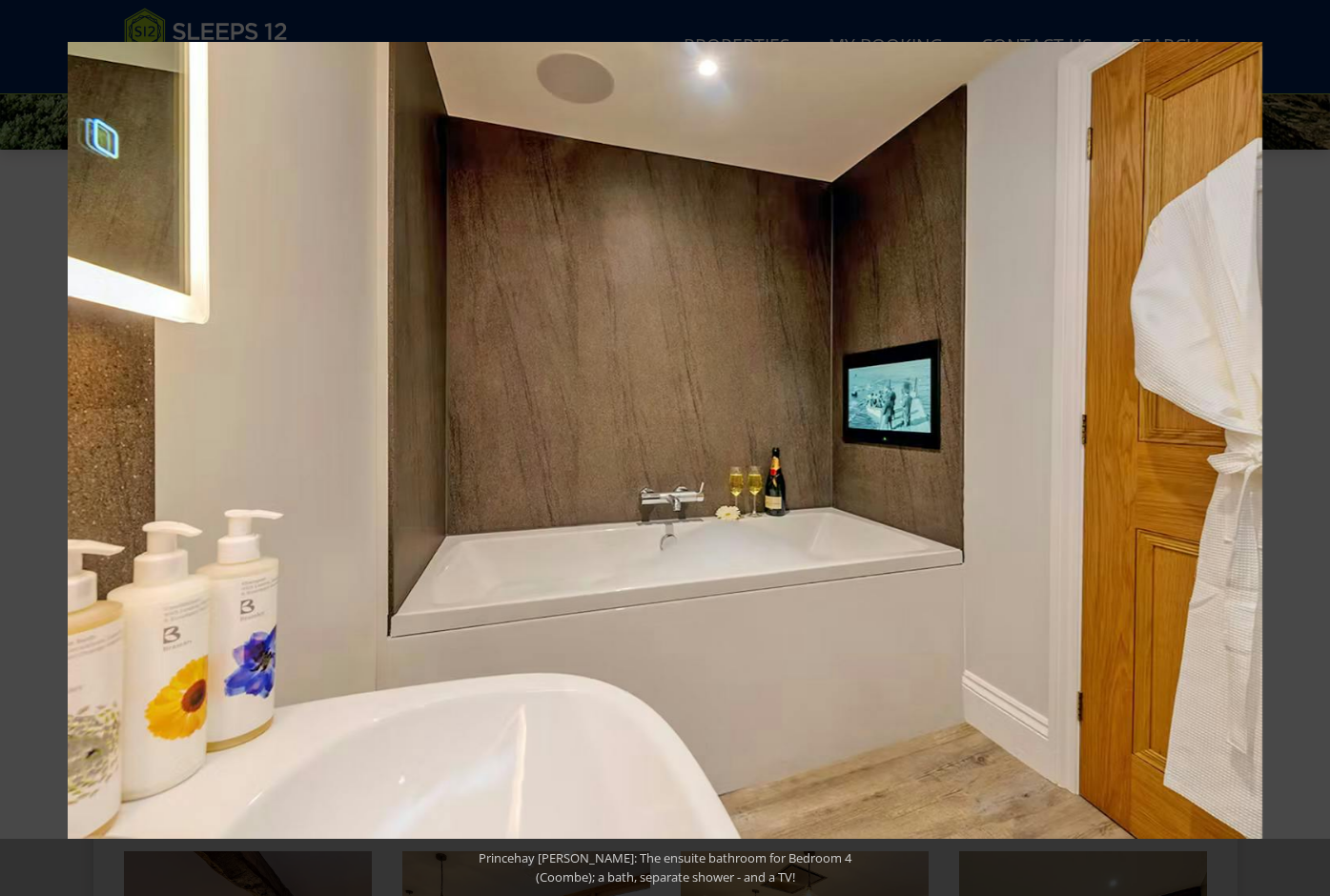
click at [1310, 454] on button at bounding box center [1296, 448] width 66 height 95
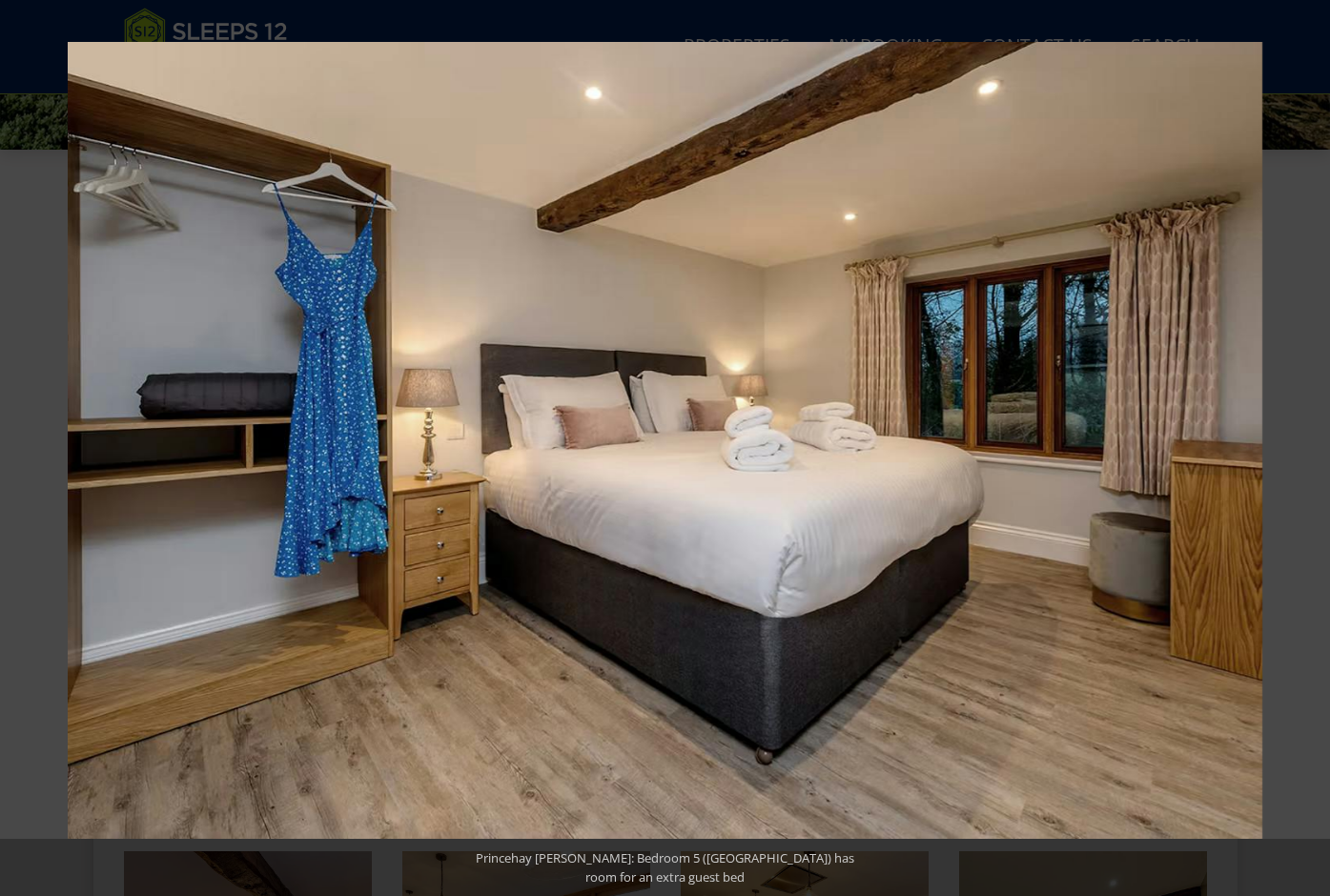
click at [1310, 454] on button at bounding box center [1296, 448] width 66 height 95
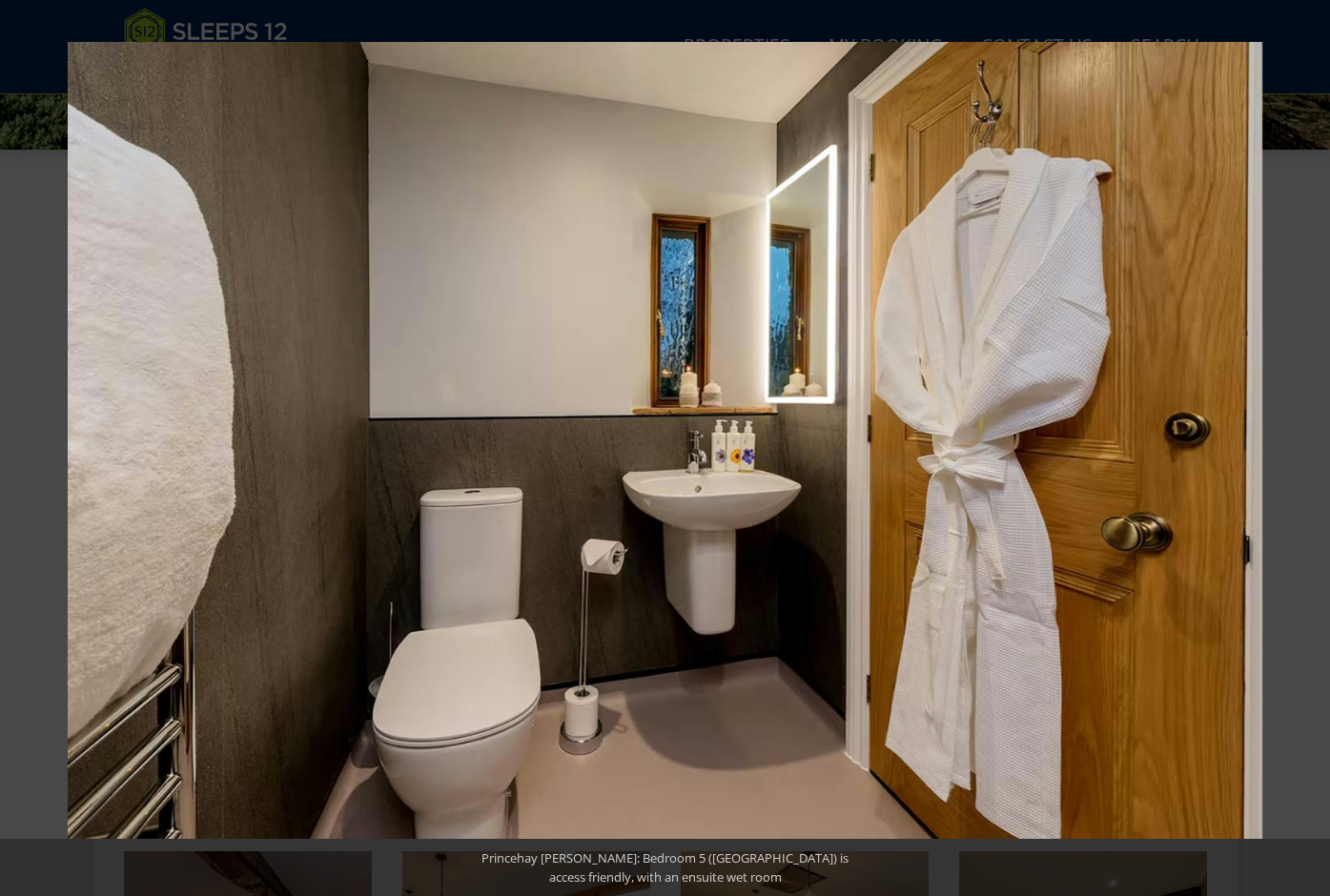
click at [1310, 454] on button at bounding box center [1296, 448] width 66 height 95
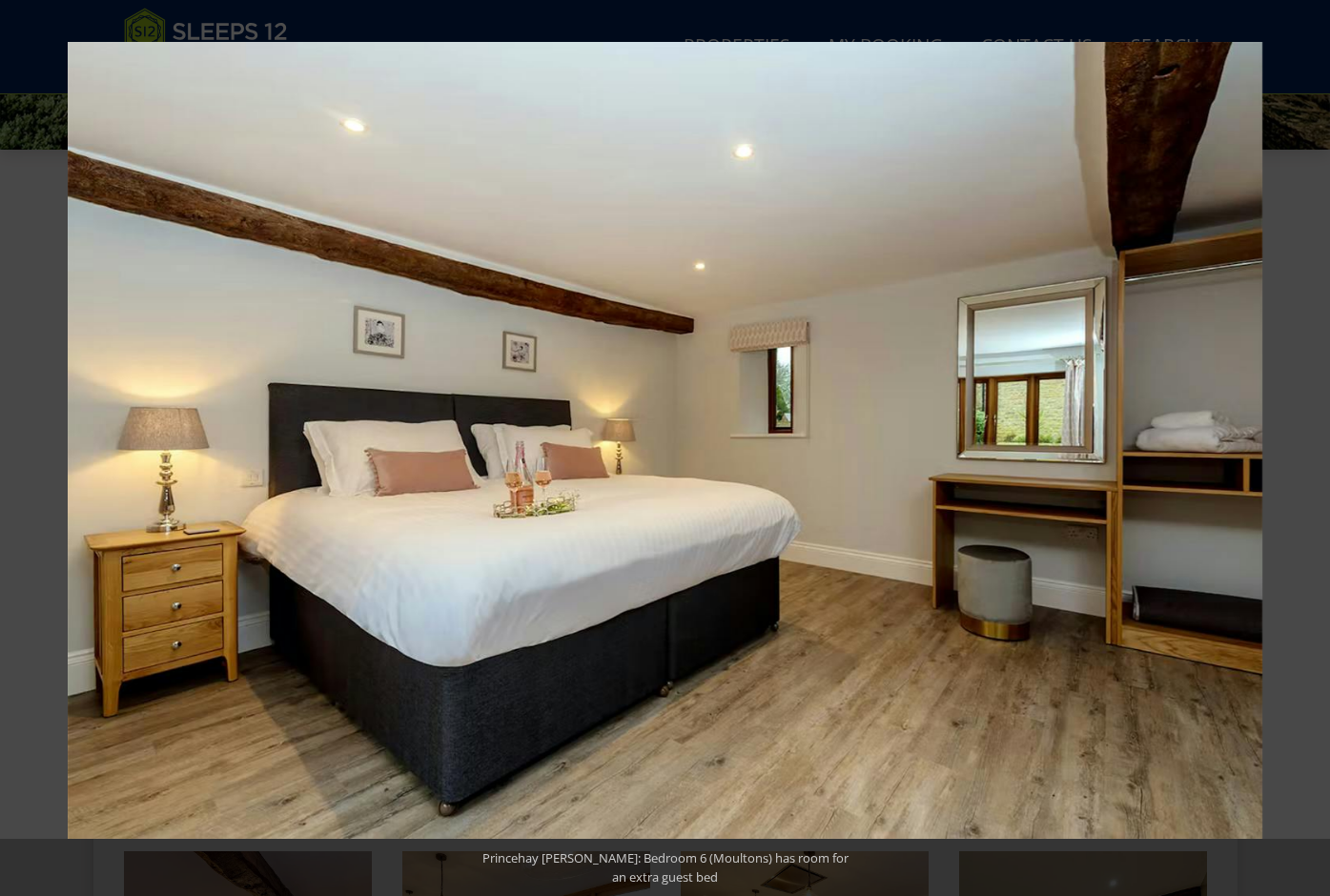
click at [1310, 454] on button at bounding box center [1296, 448] width 66 height 95
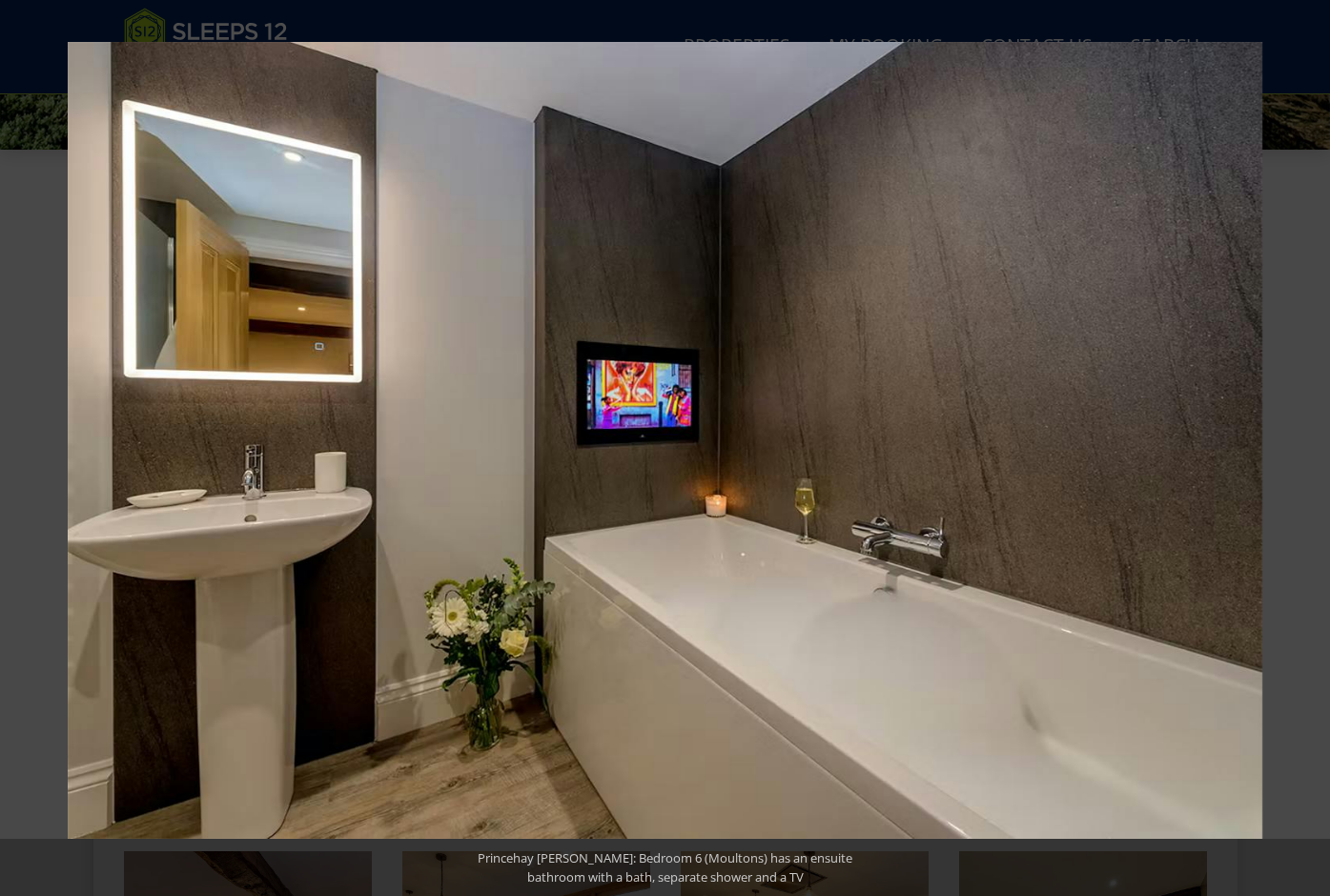
click at [1310, 454] on button at bounding box center [1296, 448] width 66 height 95
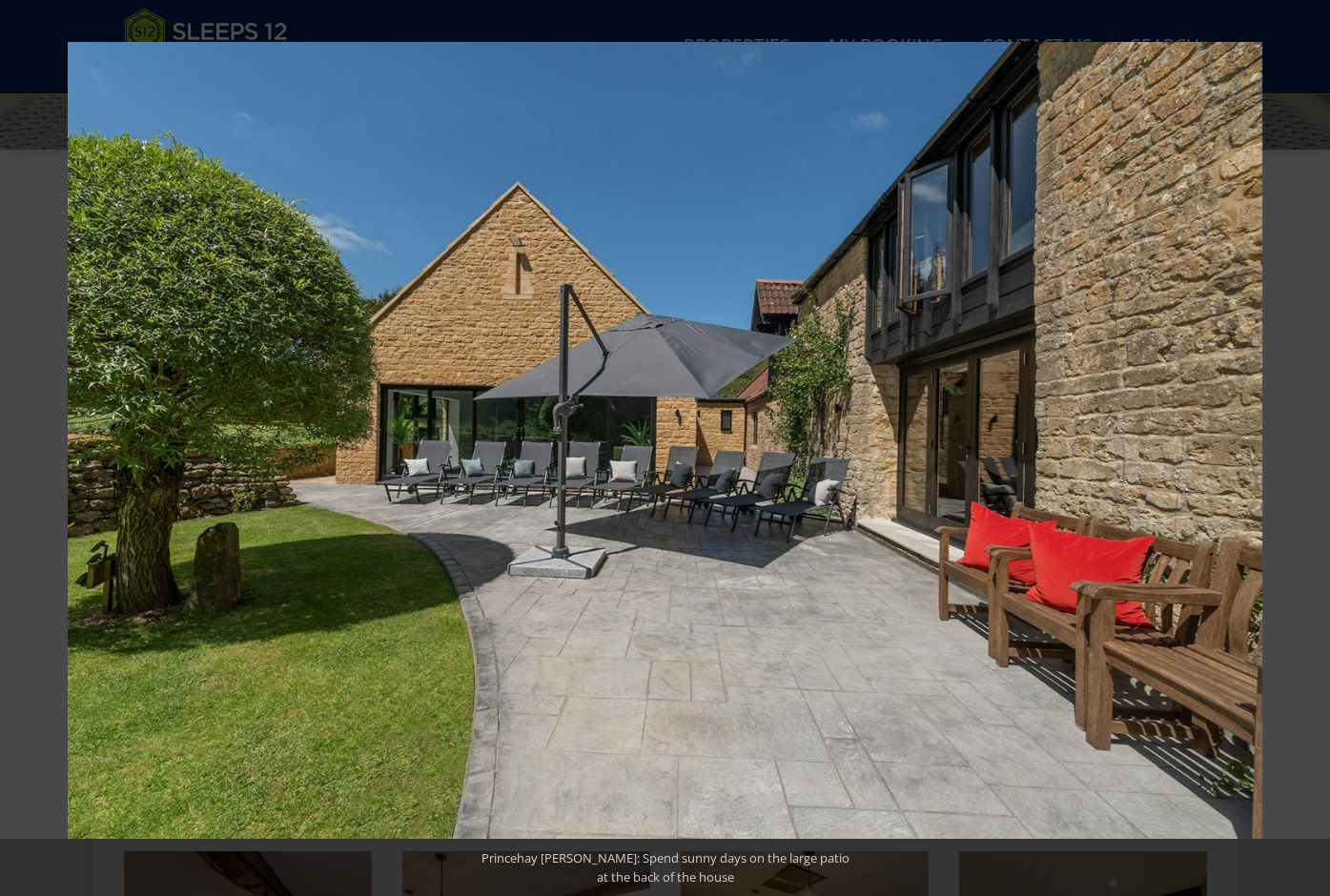
click at [1310, 454] on button at bounding box center [1296, 448] width 66 height 95
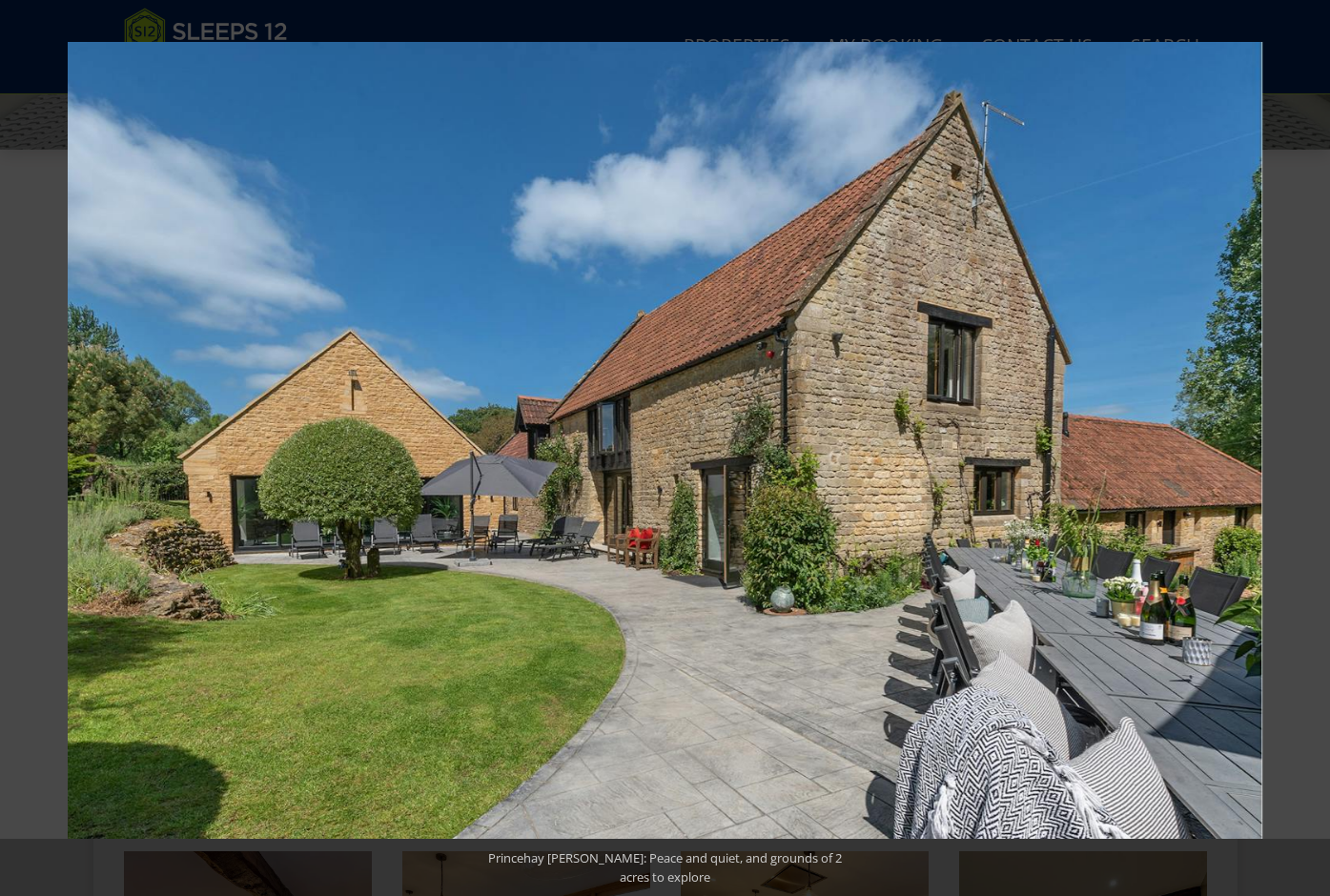
click at [1310, 454] on button at bounding box center [1296, 448] width 66 height 95
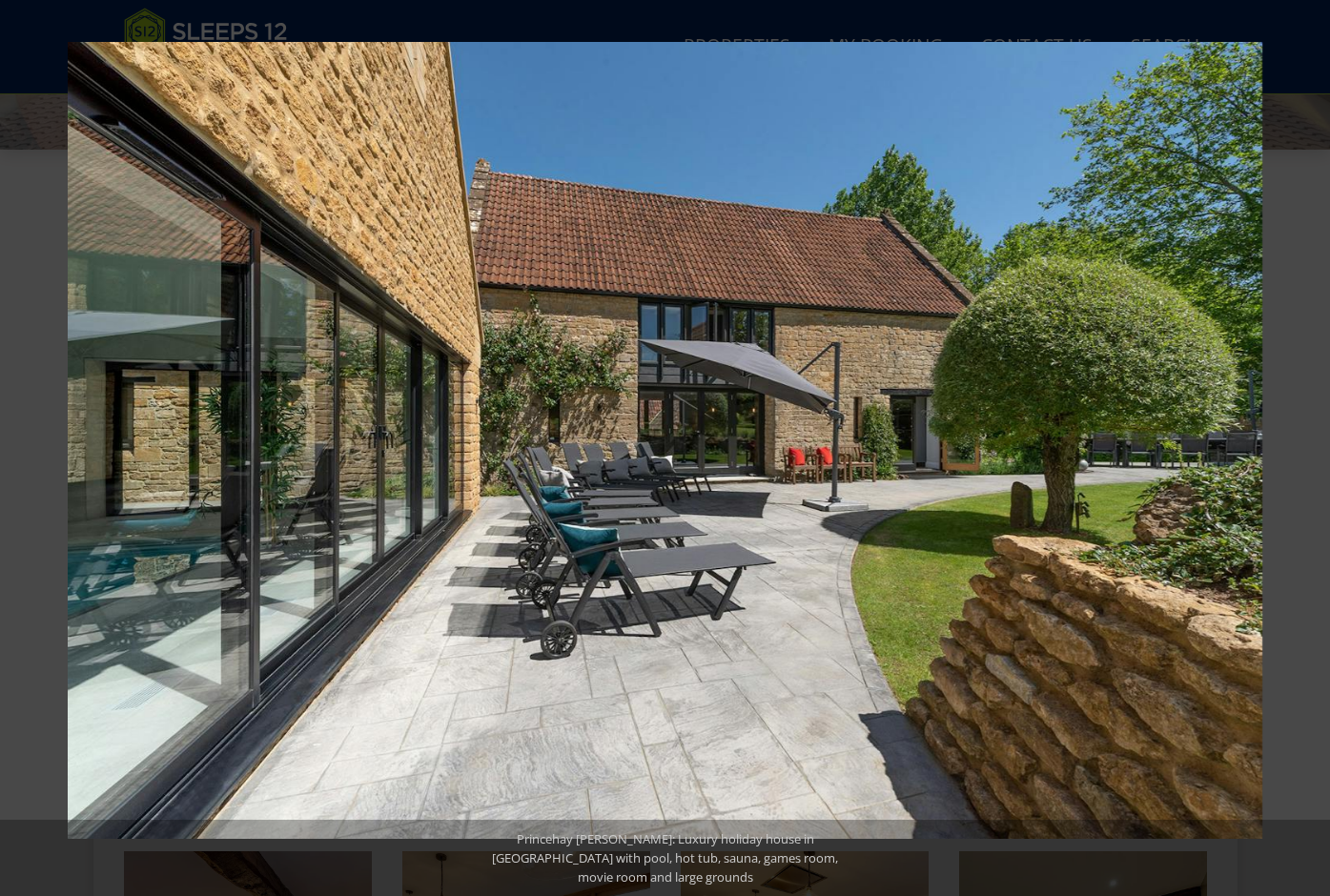
click at [1310, 454] on button at bounding box center [1296, 448] width 66 height 95
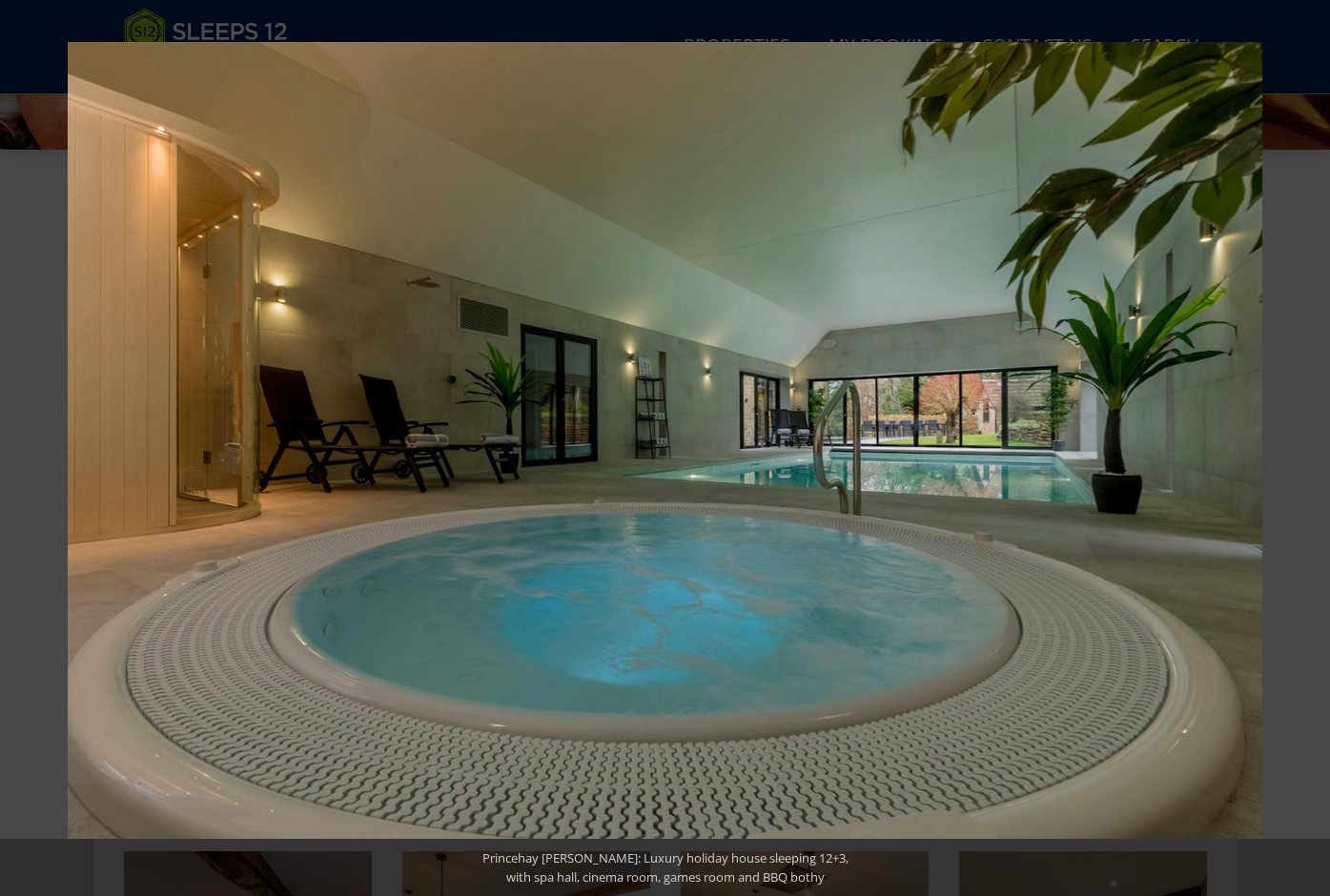
click at [1310, 454] on button at bounding box center [1296, 448] width 66 height 95
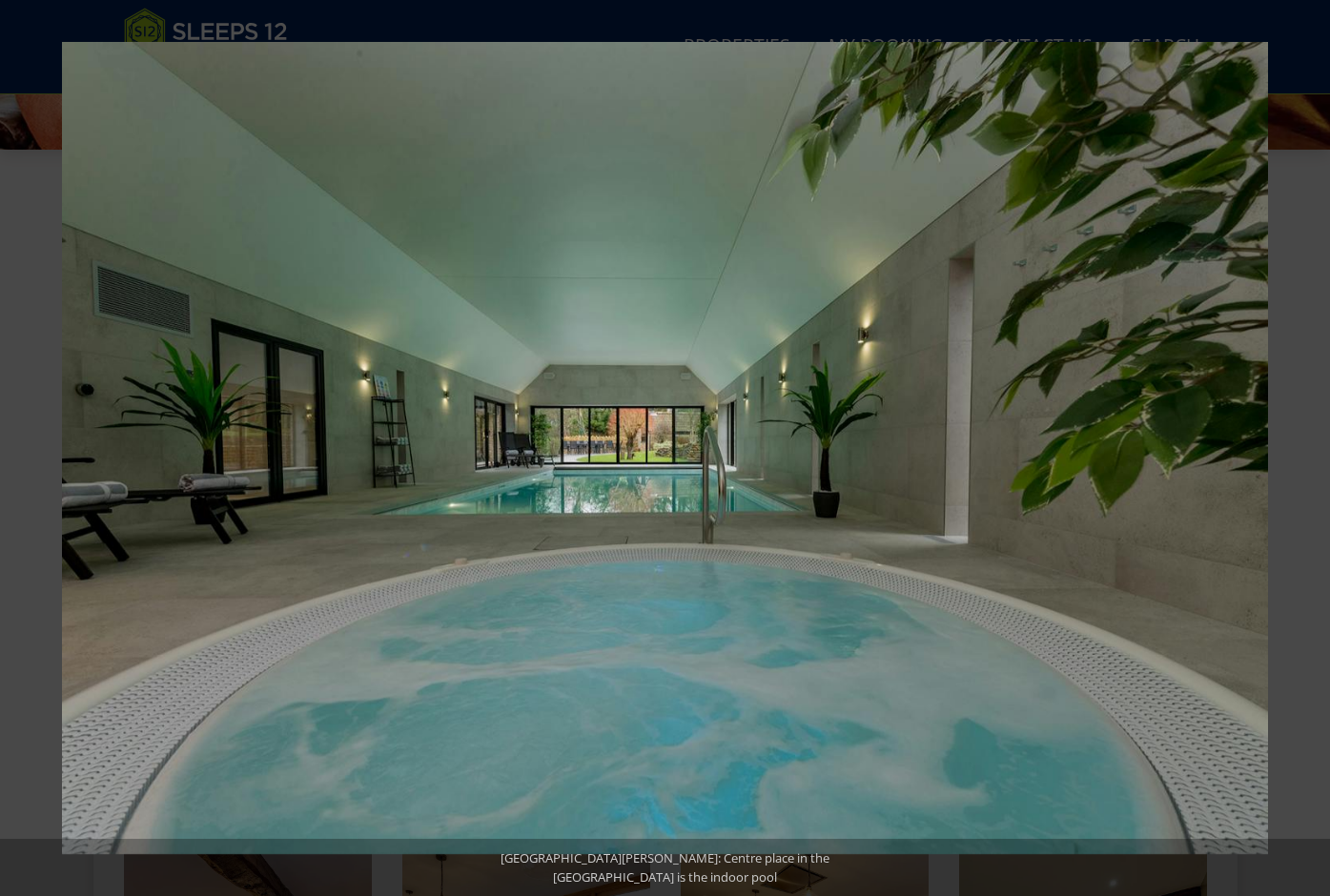
click at [1310, 454] on button at bounding box center [1296, 448] width 66 height 95
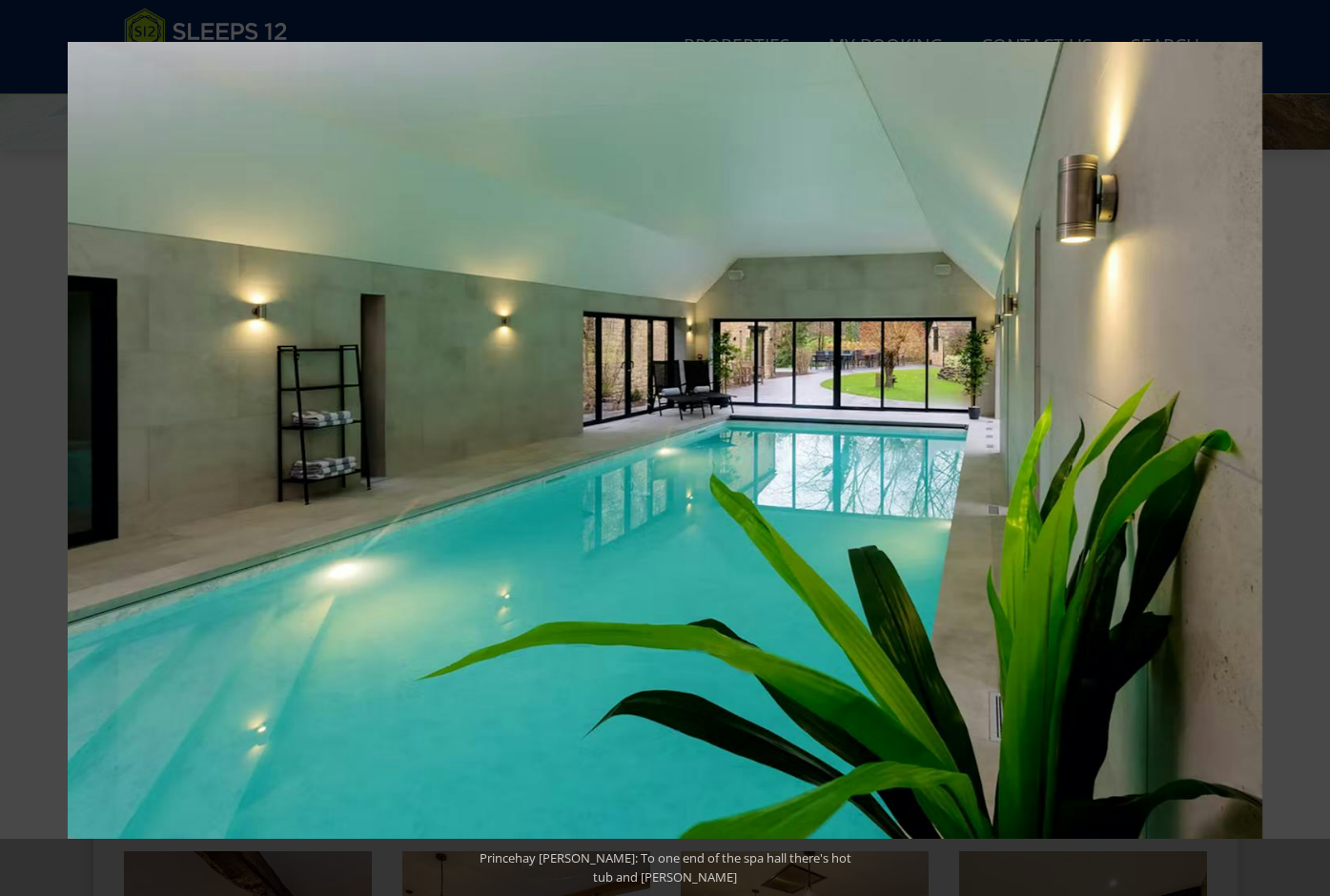
click at [1310, 454] on button at bounding box center [1296, 448] width 66 height 95
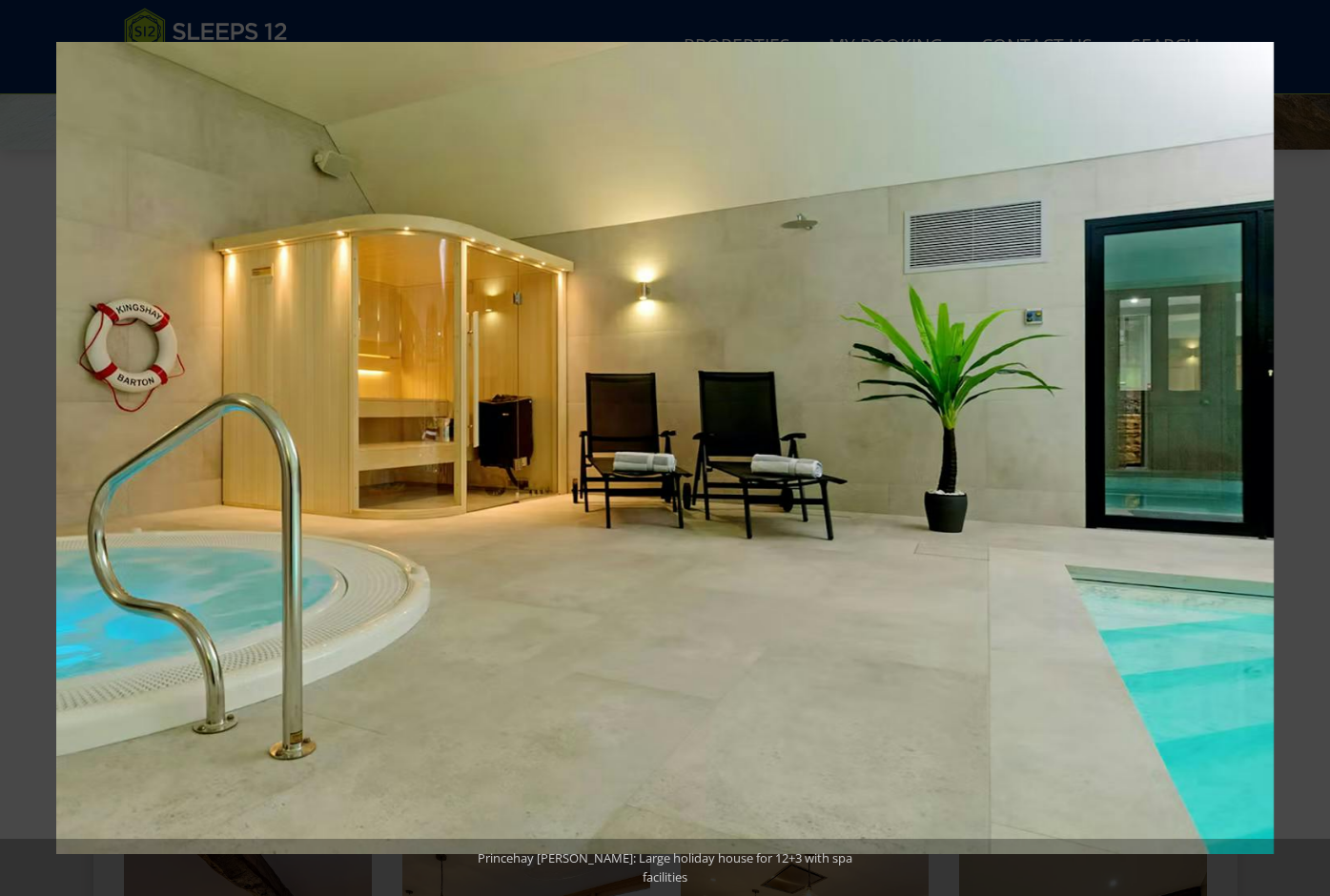
click at [1310, 454] on button at bounding box center [1296, 448] width 66 height 95
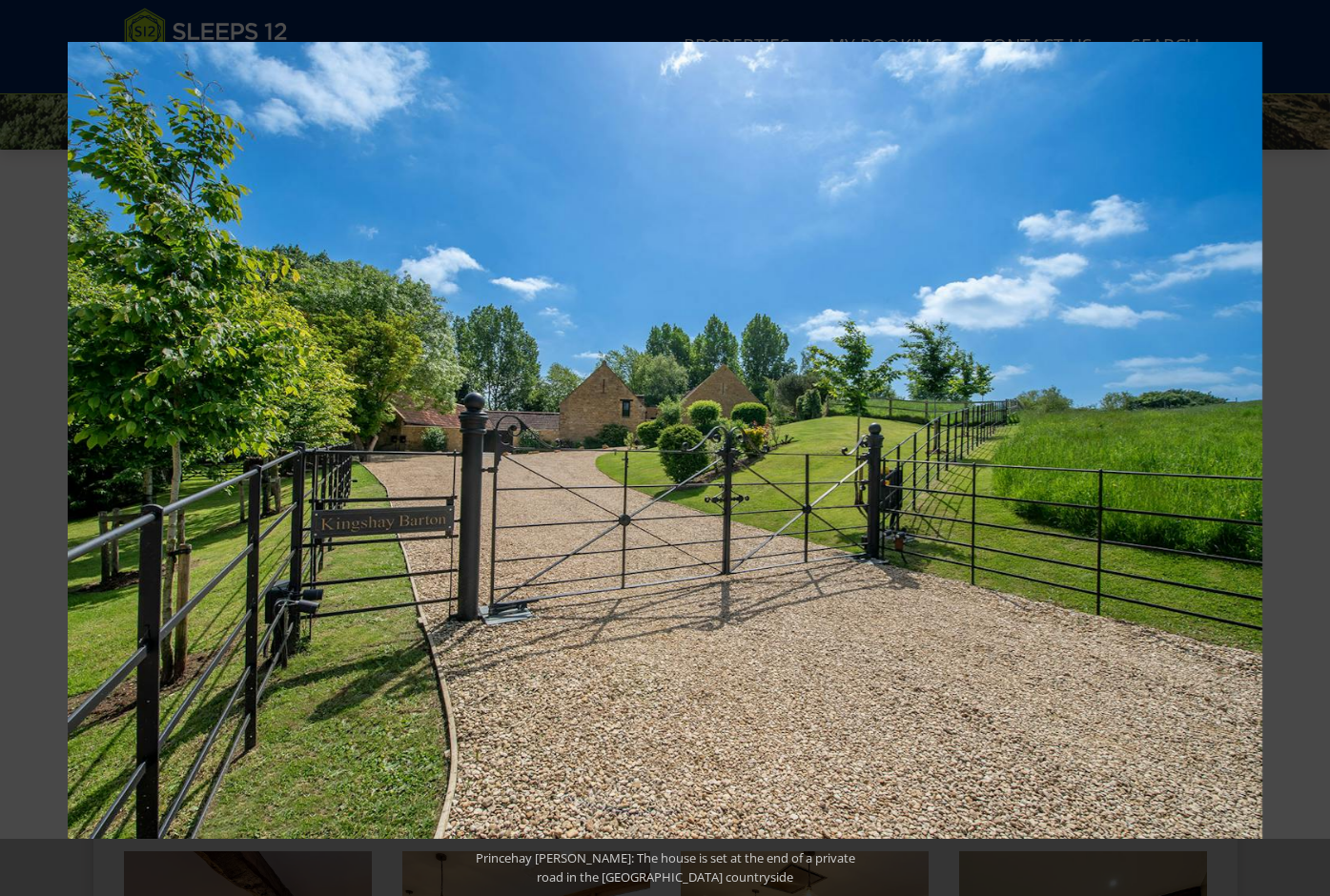
click at [1310, 454] on button at bounding box center [1296, 448] width 66 height 95
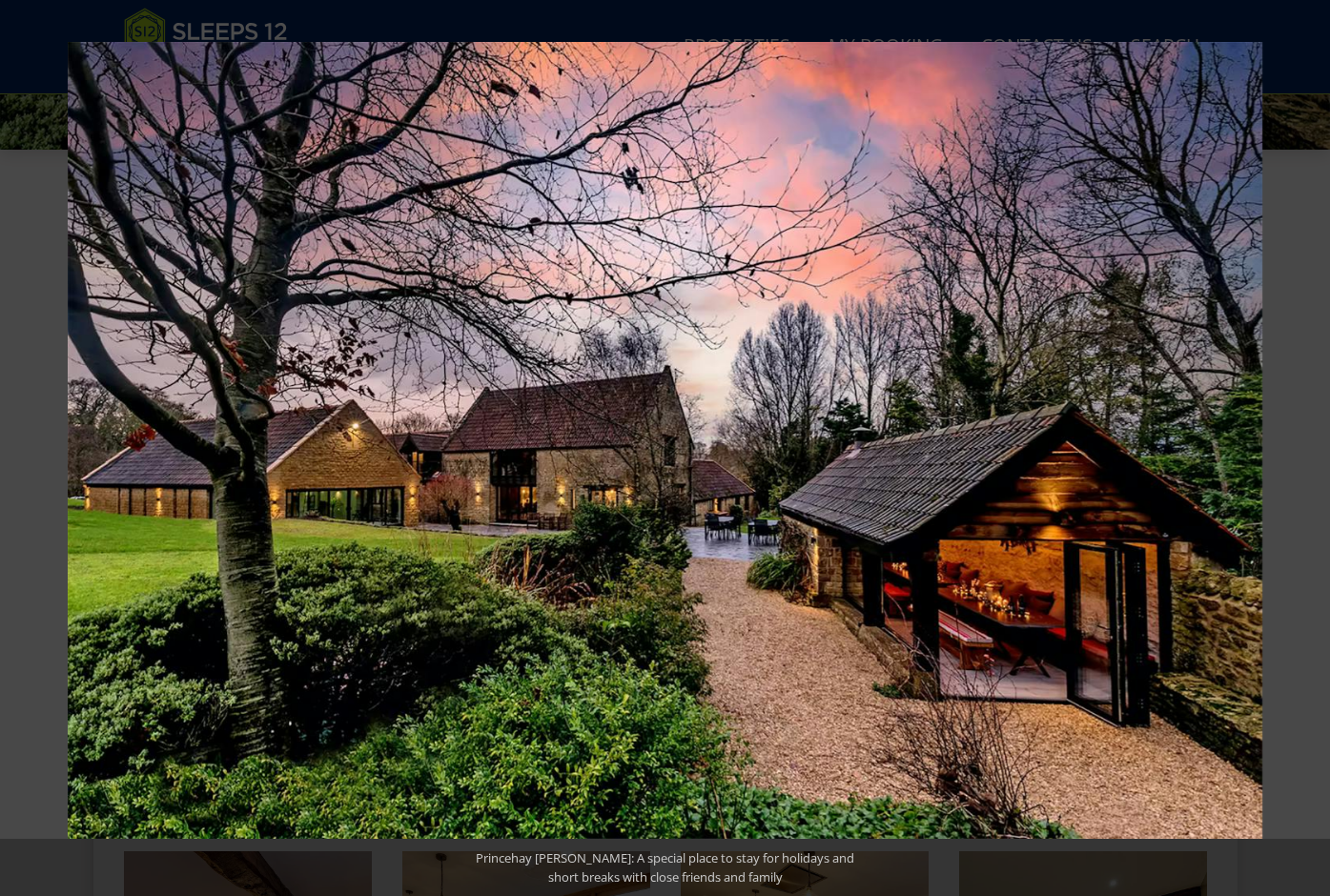
click at [1310, 454] on button at bounding box center [1296, 448] width 66 height 95
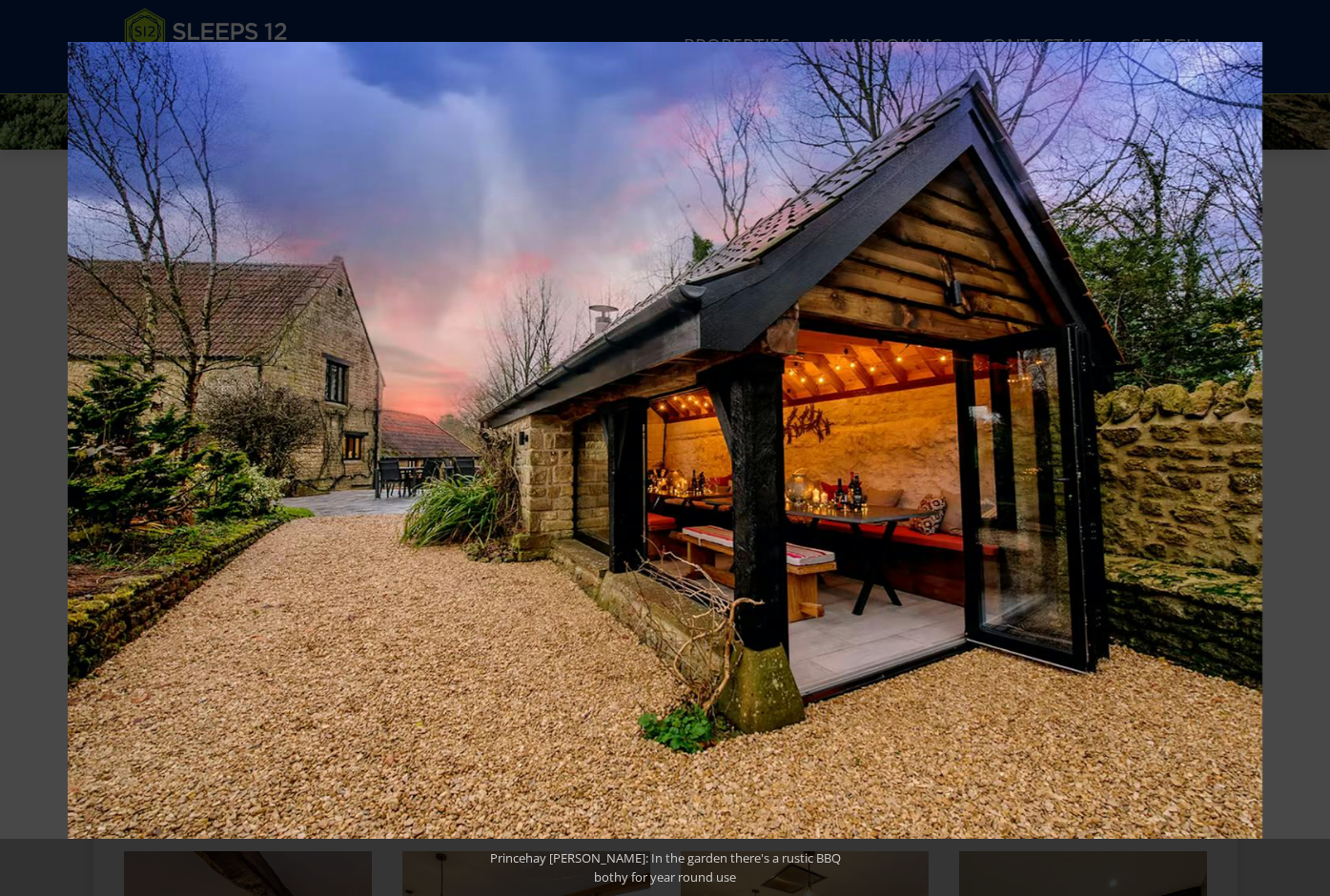
click at [1310, 454] on button at bounding box center [1296, 448] width 66 height 95
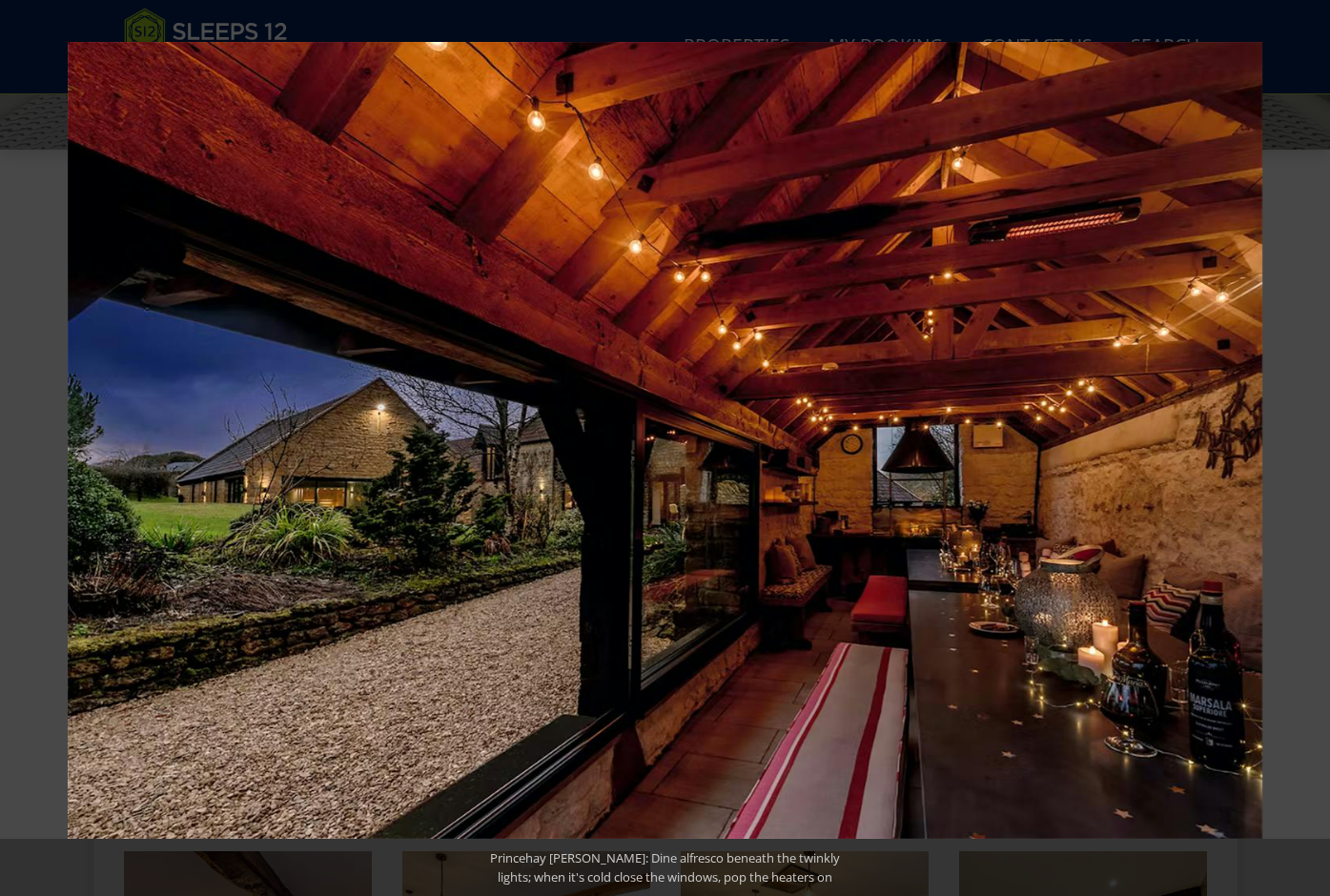
click at [1310, 454] on button at bounding box center [1296, 448] width 66 height 95
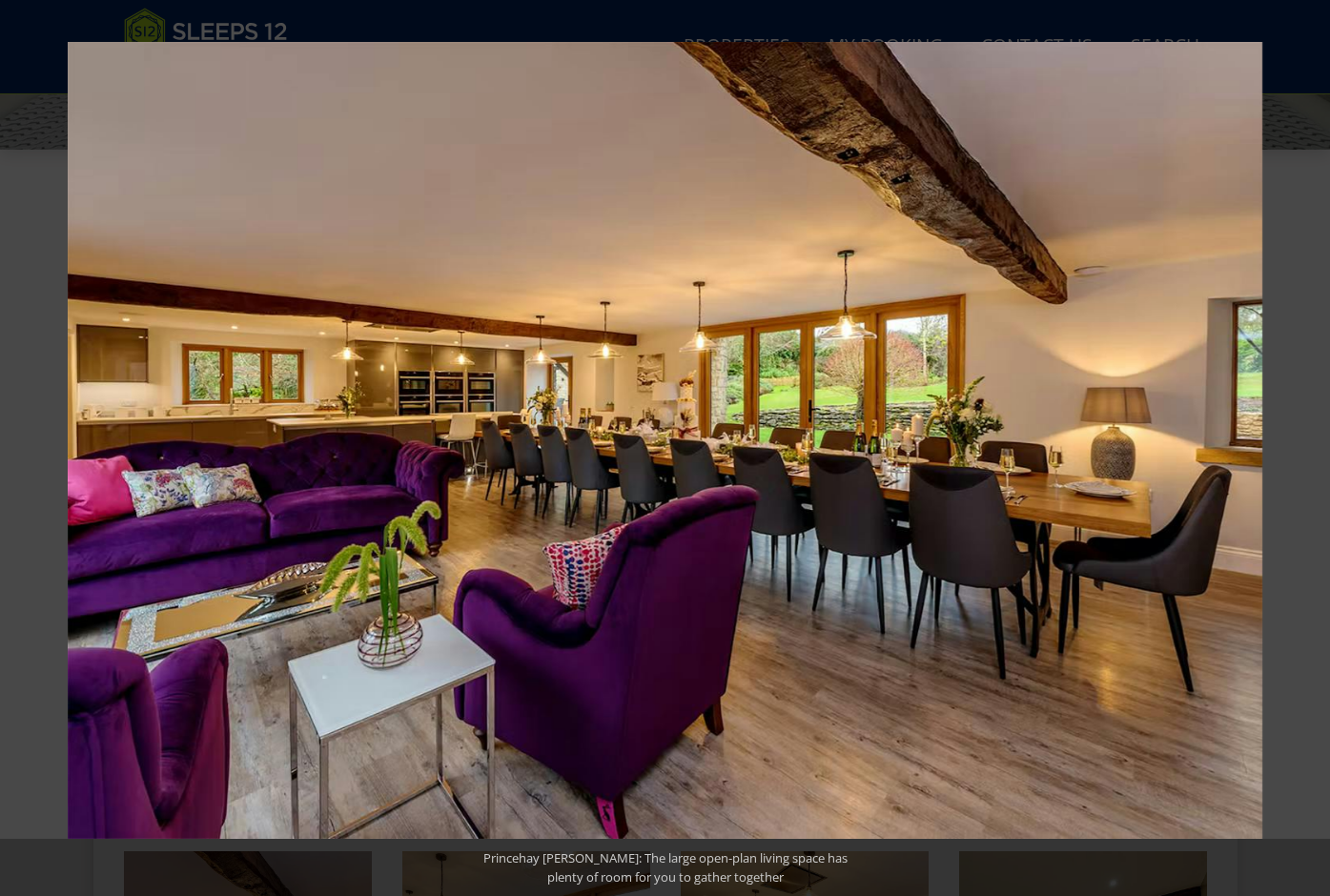
click at [1310, 454] on button at bounding box center [1296, 448] width 66 height 95
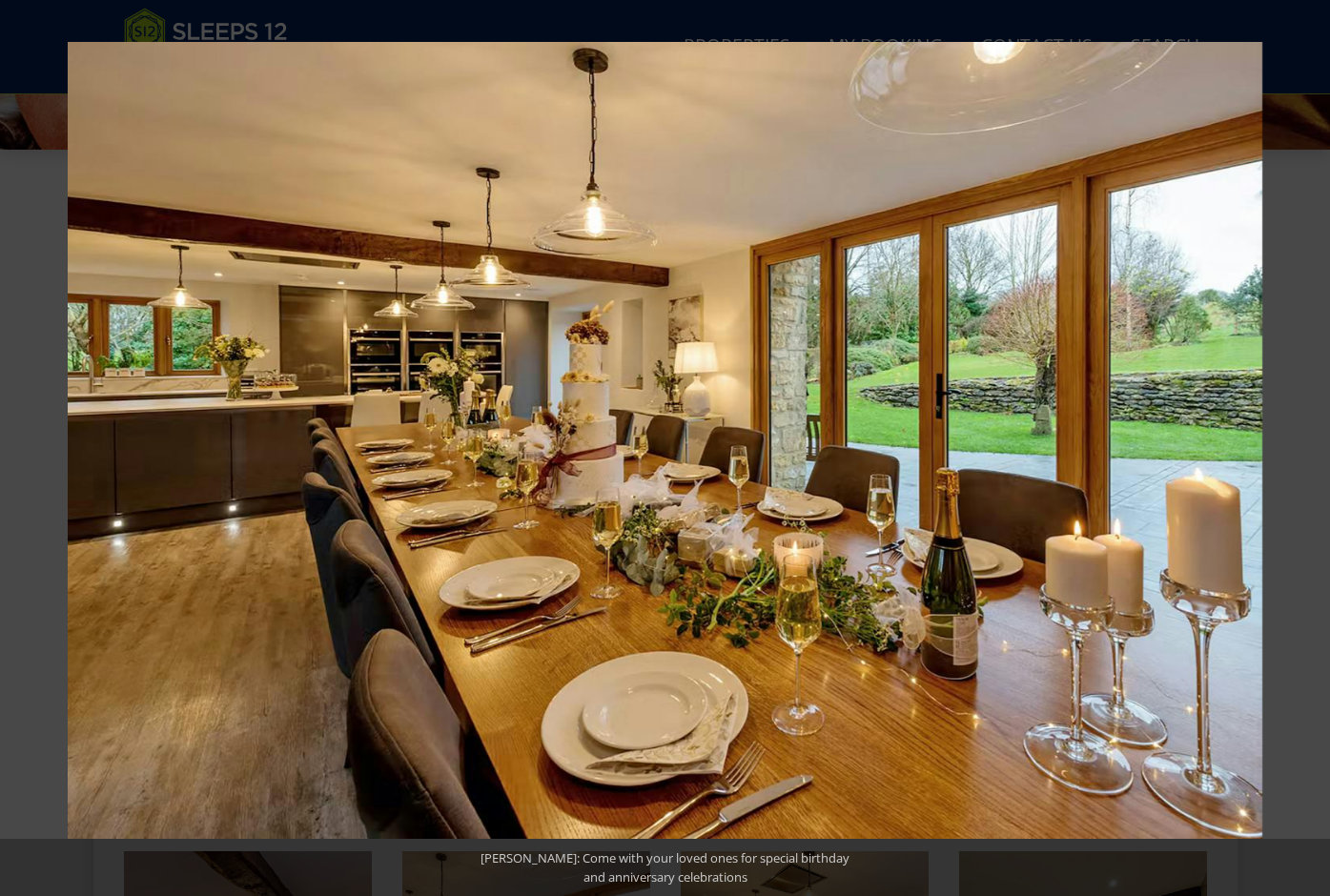
click at [1310, 454] on button at bounding box center [1296, 448] width 66 height 95
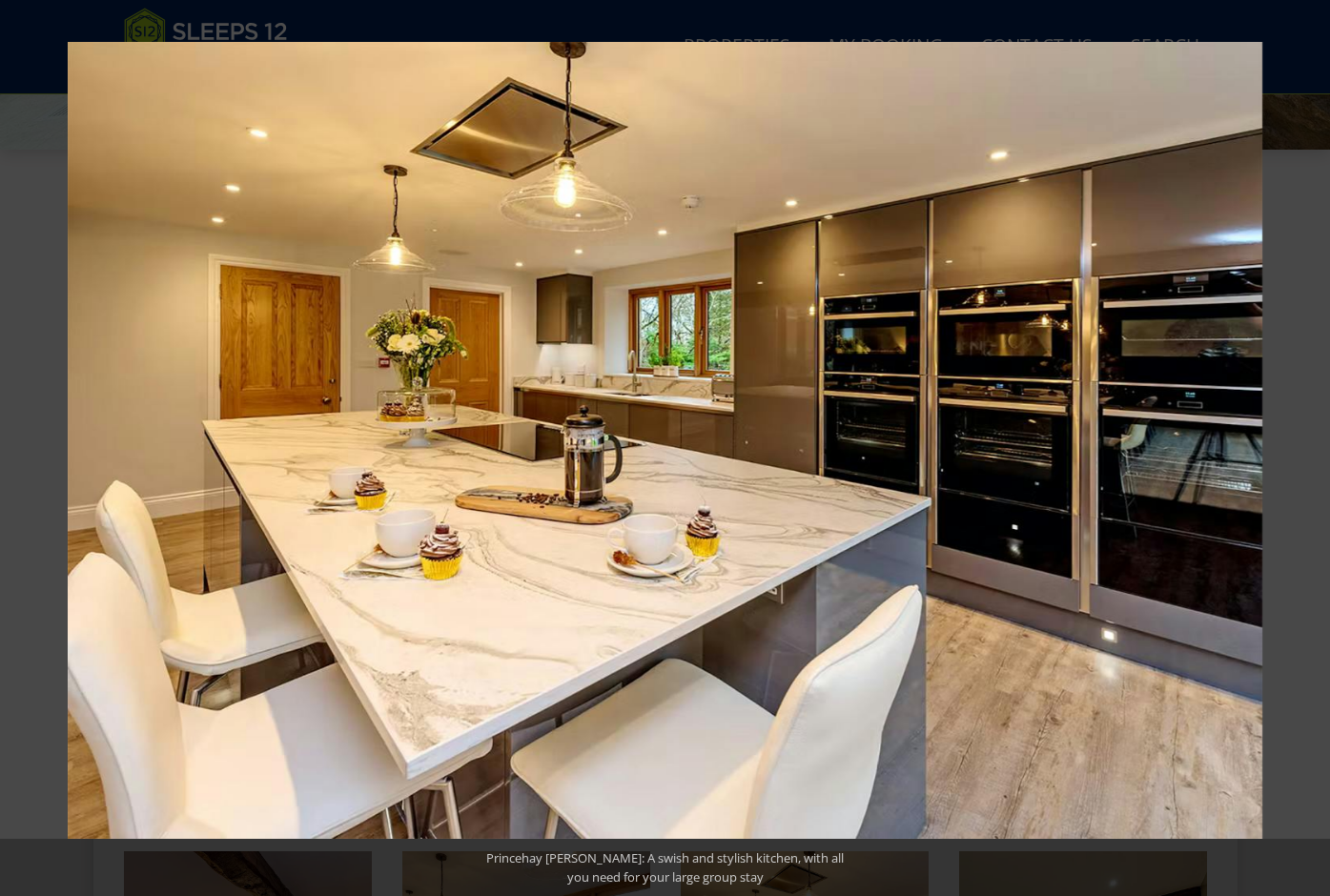
click at [1310, 454] on button at bounding box center [1296, 448] width 66 height 95
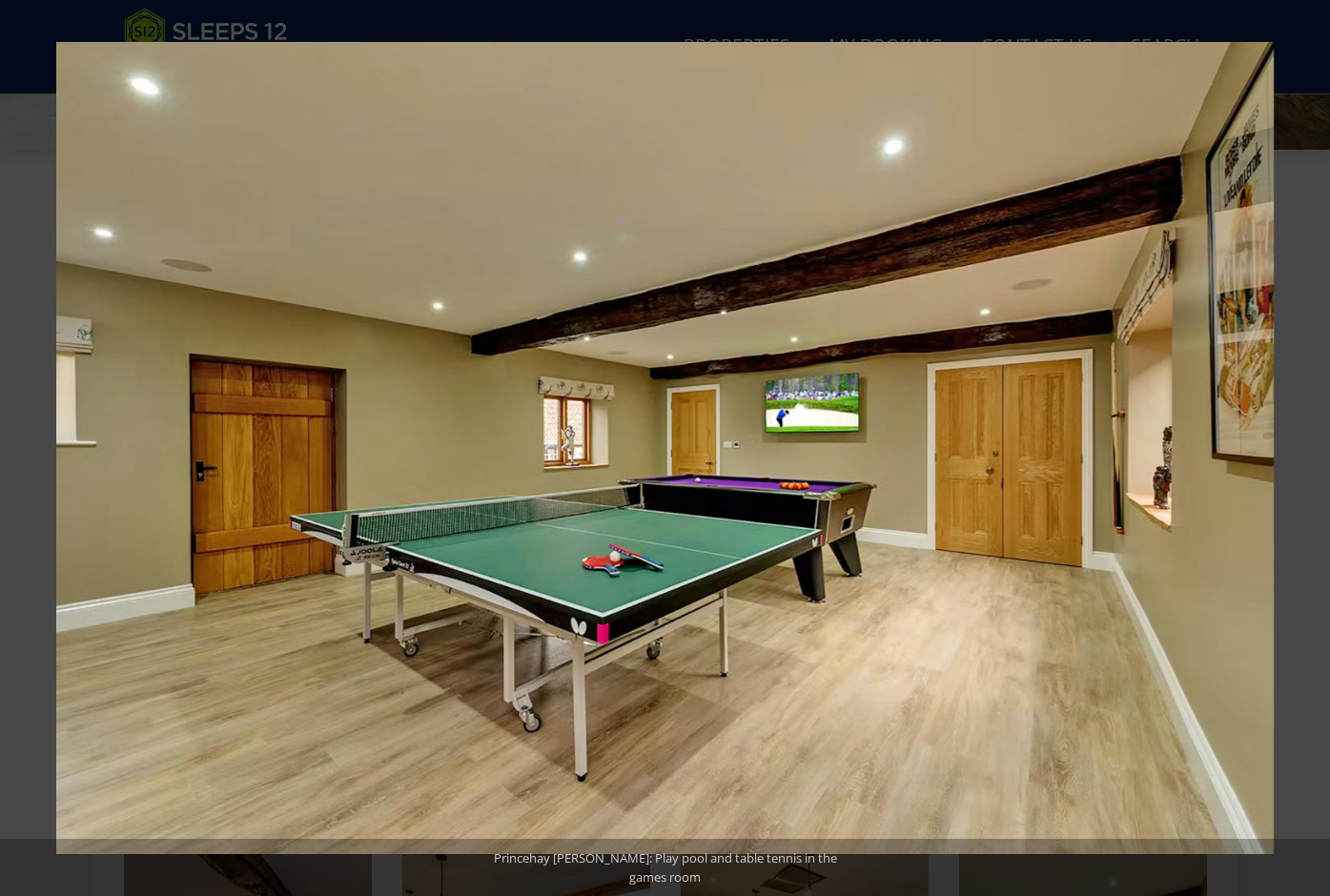
click at [1310, 454] on button at bounding box center [1296, 448] width 66 height 95
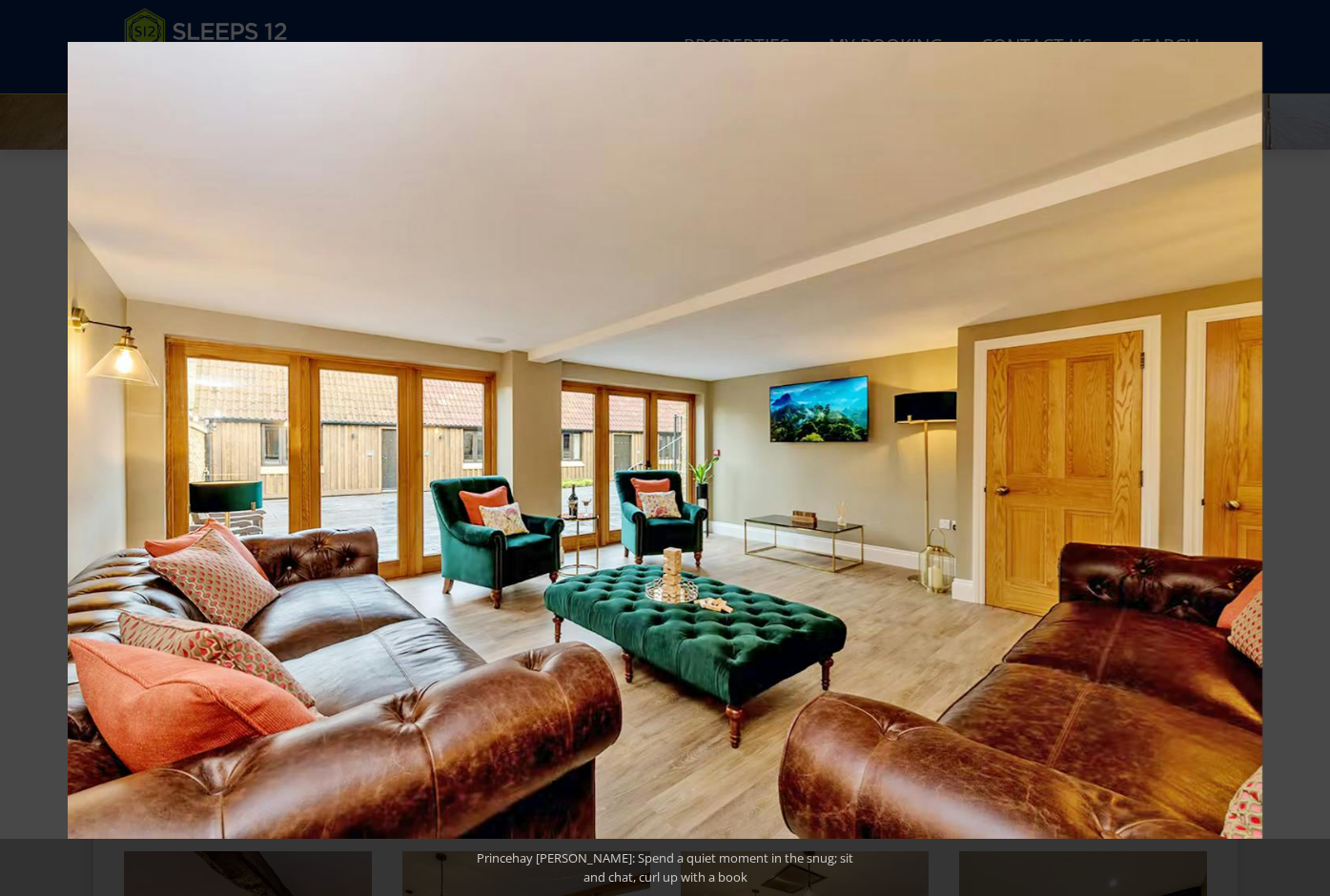
click at [1310, 454] on button at bounding box center [1296, 448] width 66 height 95
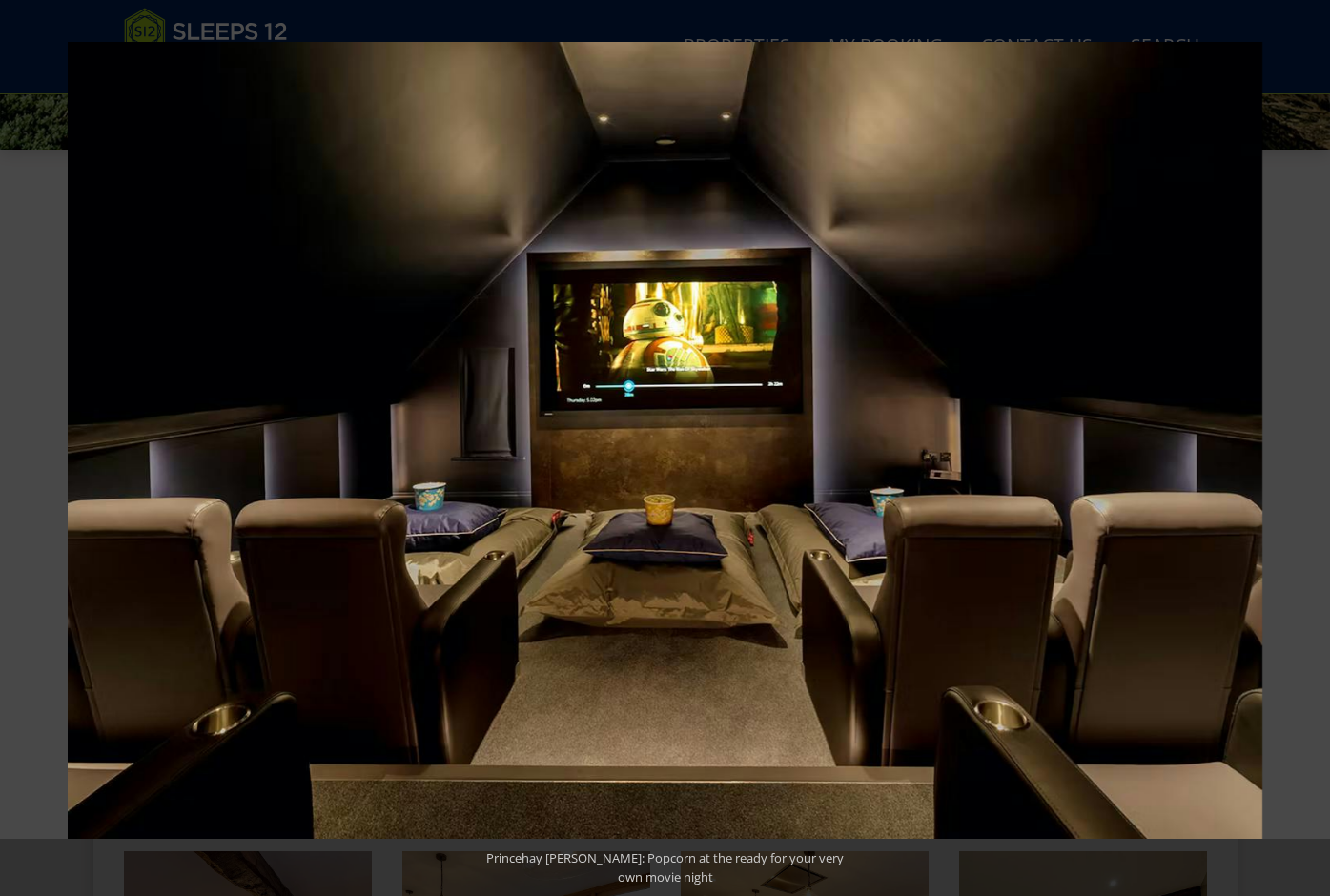
click at [1310, 454] on button at bounding box center [1296, 448] width 66 height 95
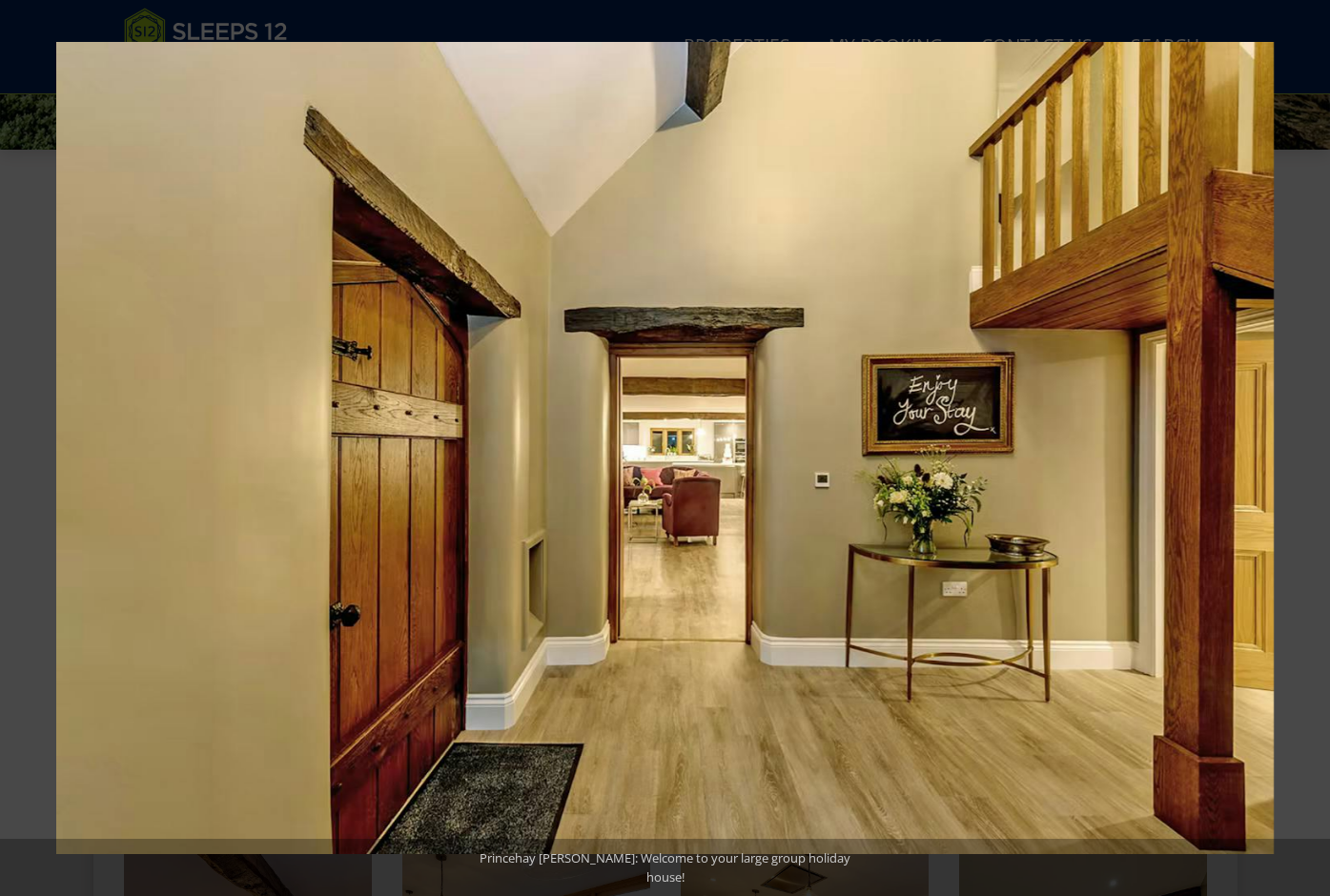
click at [1310, 454] on button at bounding box center [1296, 448] width 66 height 95
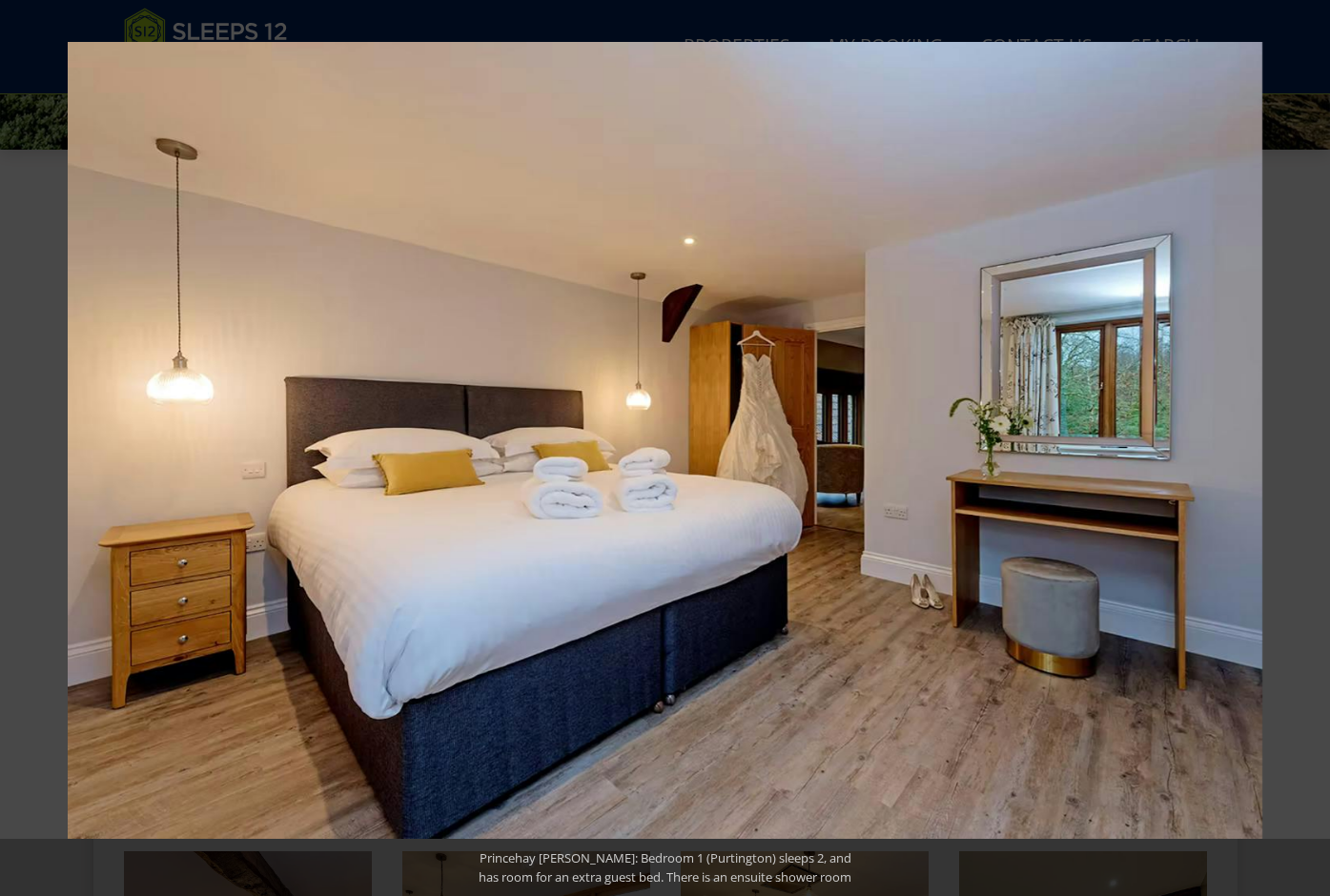
click at [1310, 454] on button at bounding box center [1296, 448] width 66 height 95
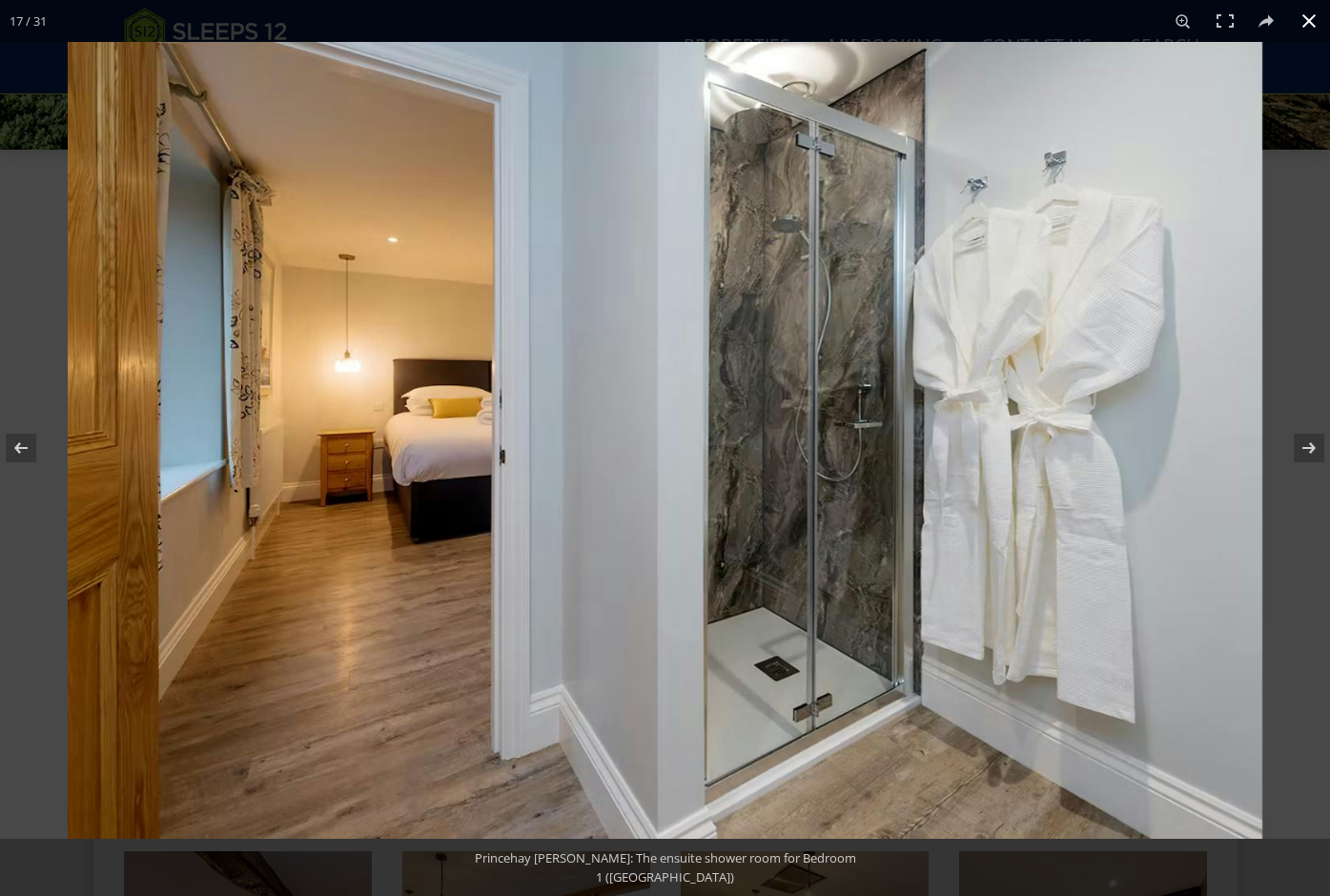
click at [1308, 15] on button at bounding box center [1310, 21] width 42 height 42
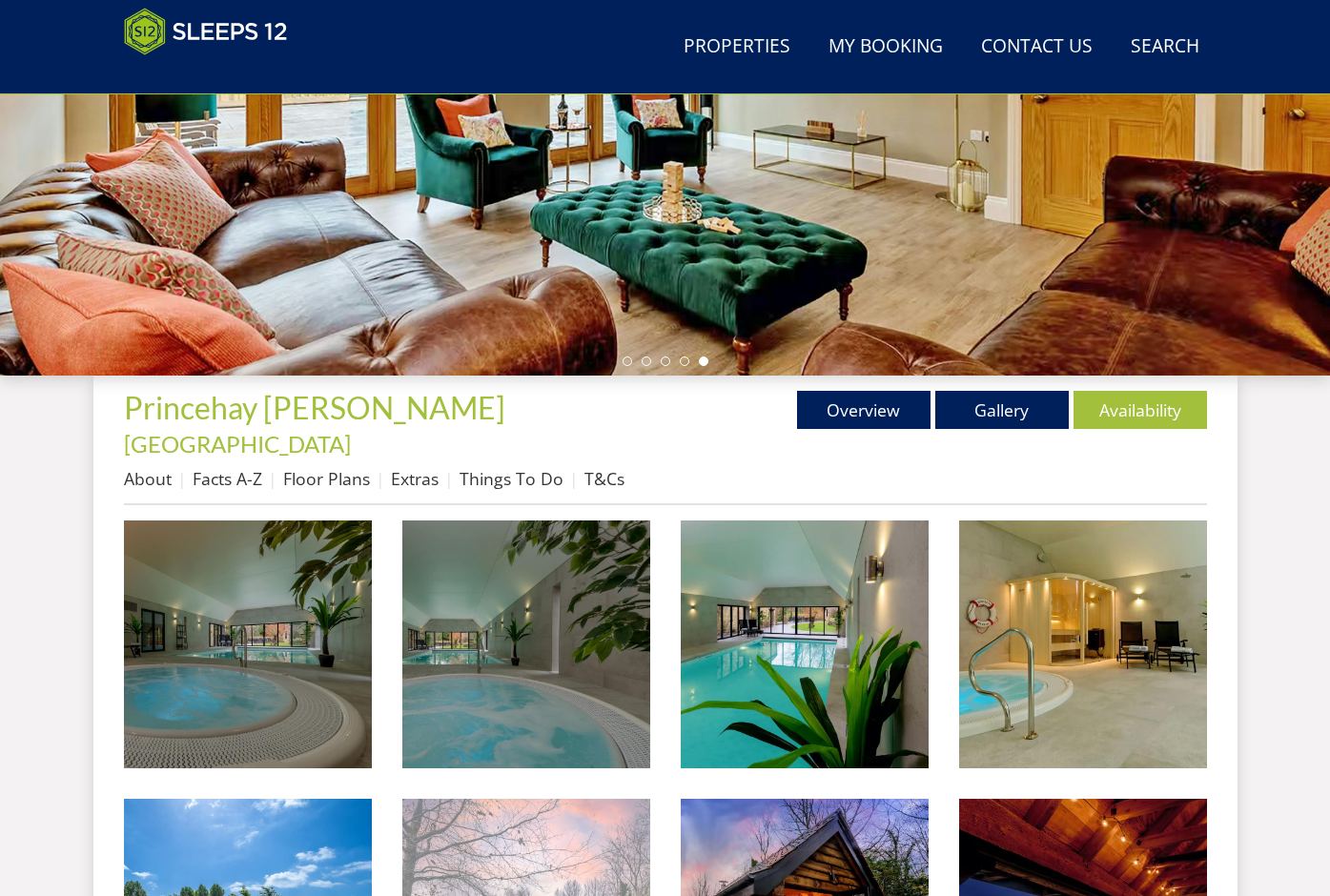
scroll to position [424, 0]
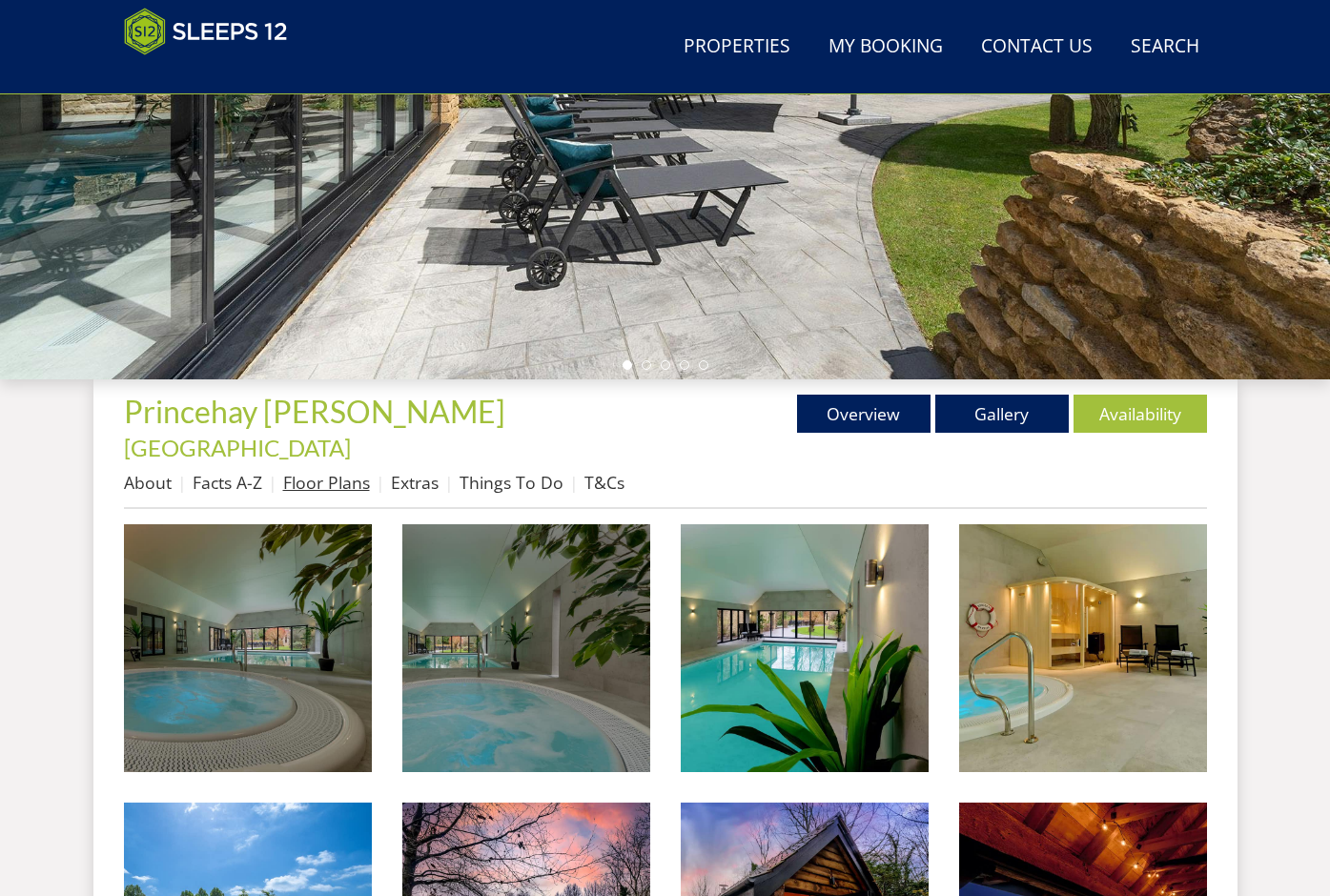
click at [361, 472] on link "Floor Plans" at bounding box center [326, 483] width 87 height 23
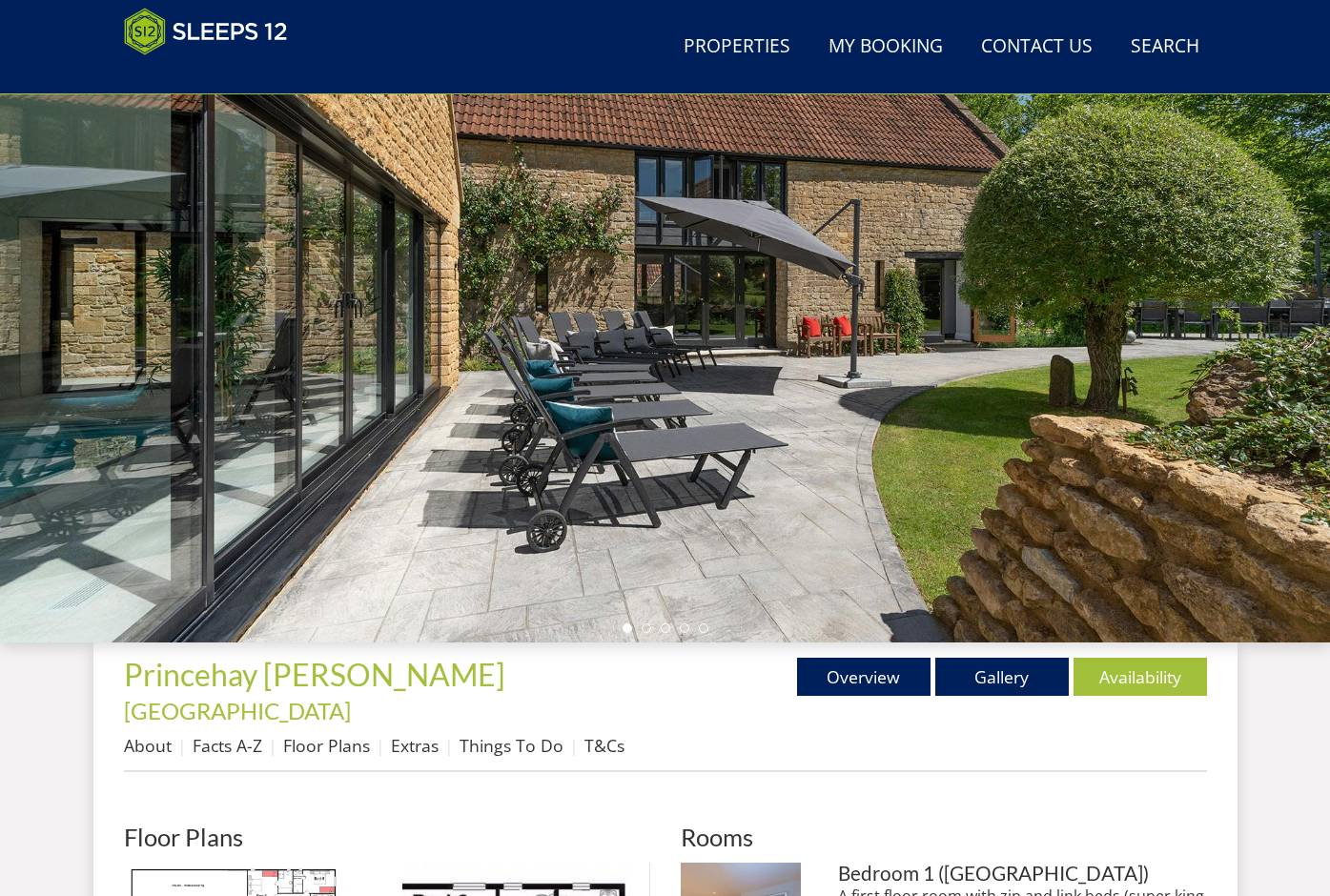
scroll to position [663, 0]
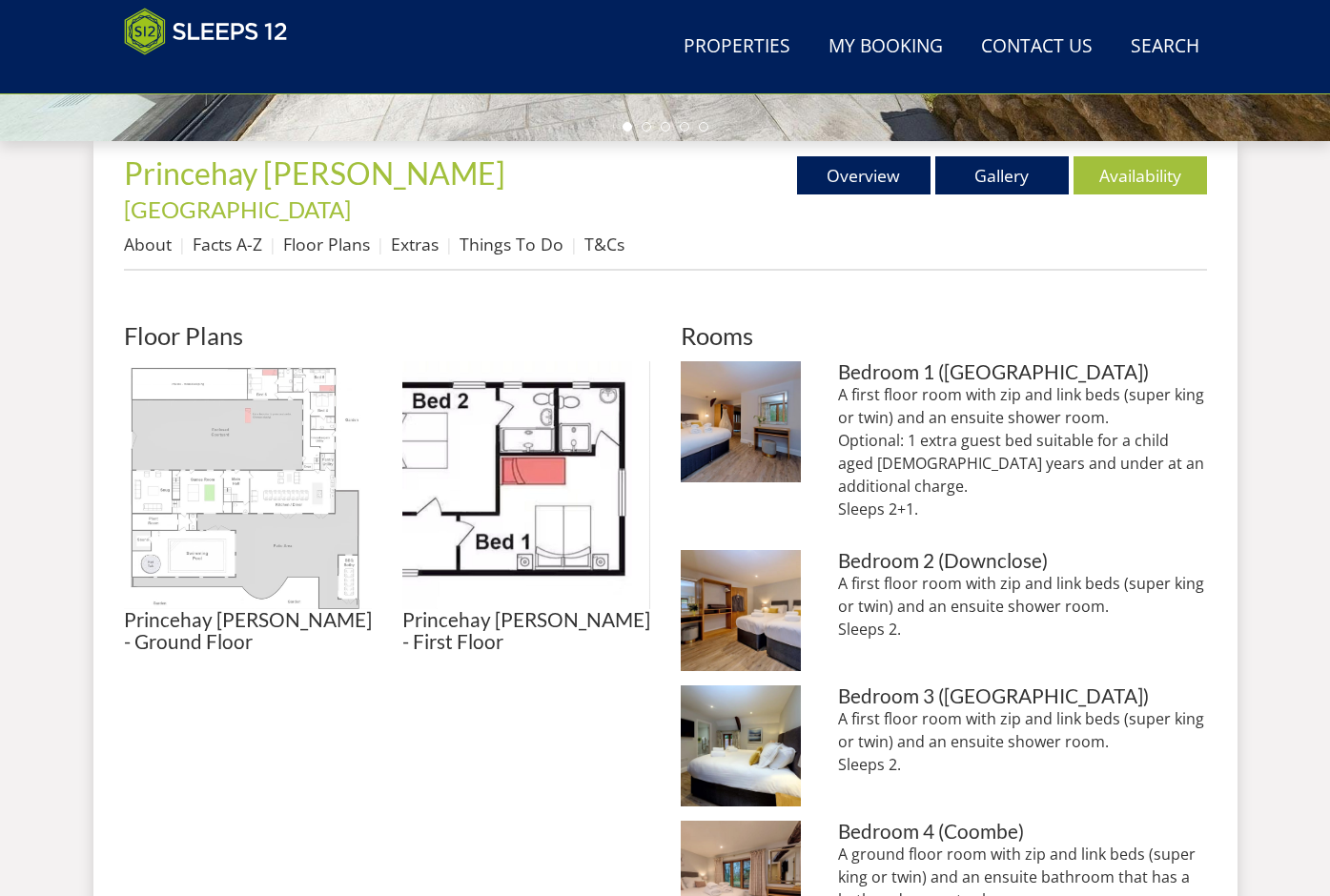
click at [258, 492] on img at bounding box center [248, 486] width 248 height 248
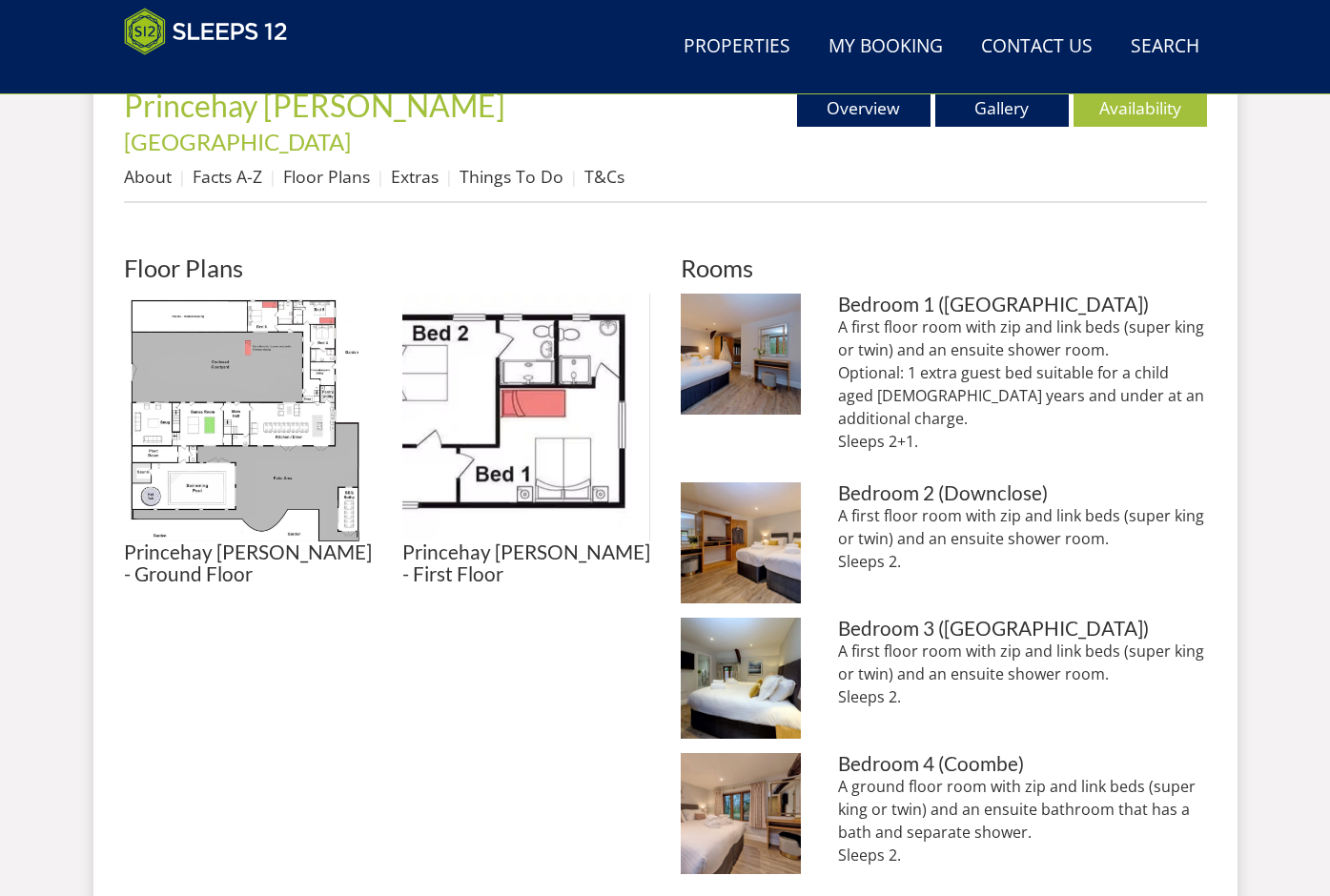
scroll to position [719, 0]
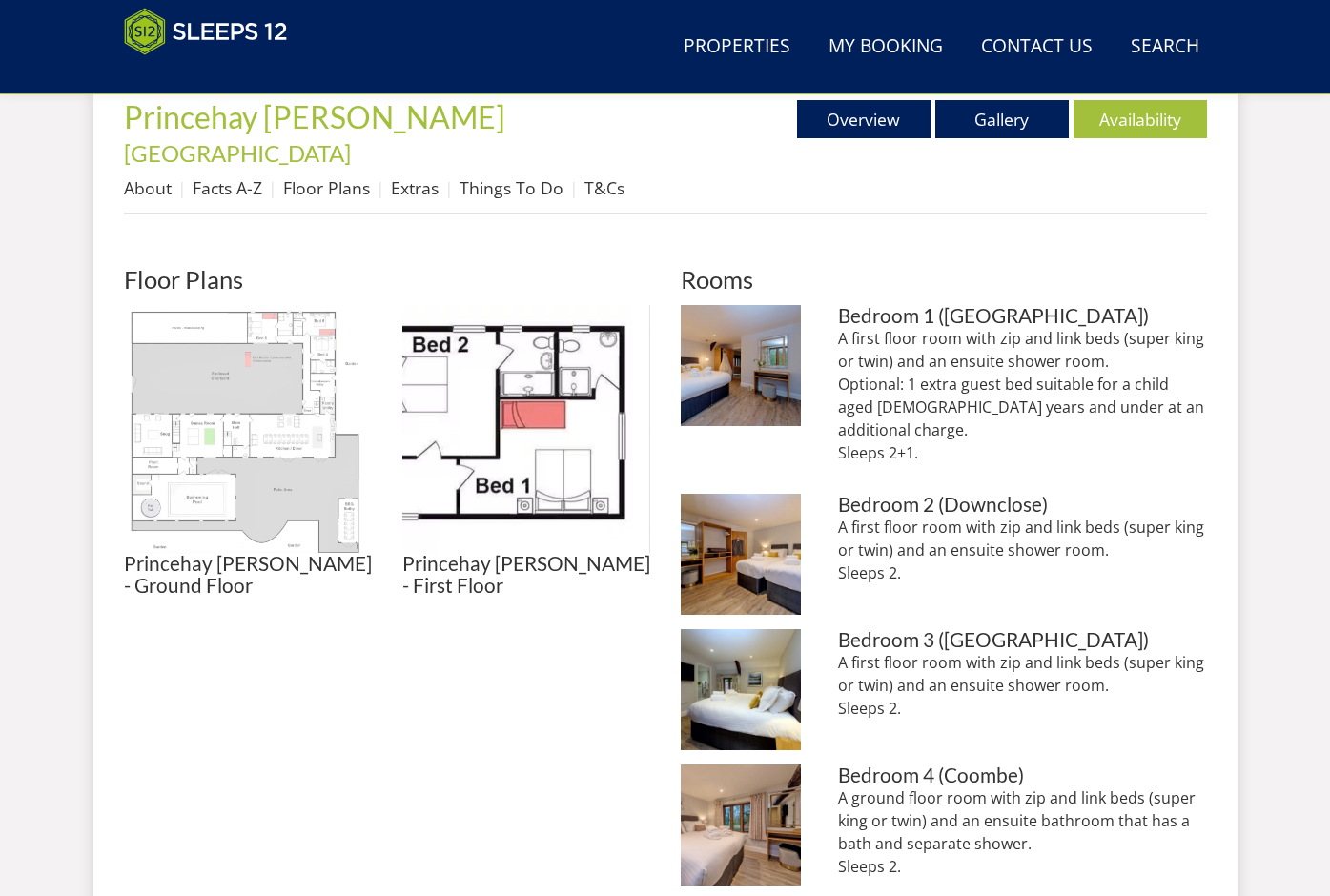
click at [204, 404] on img at bounding box center [248, 429] width 248 height 248
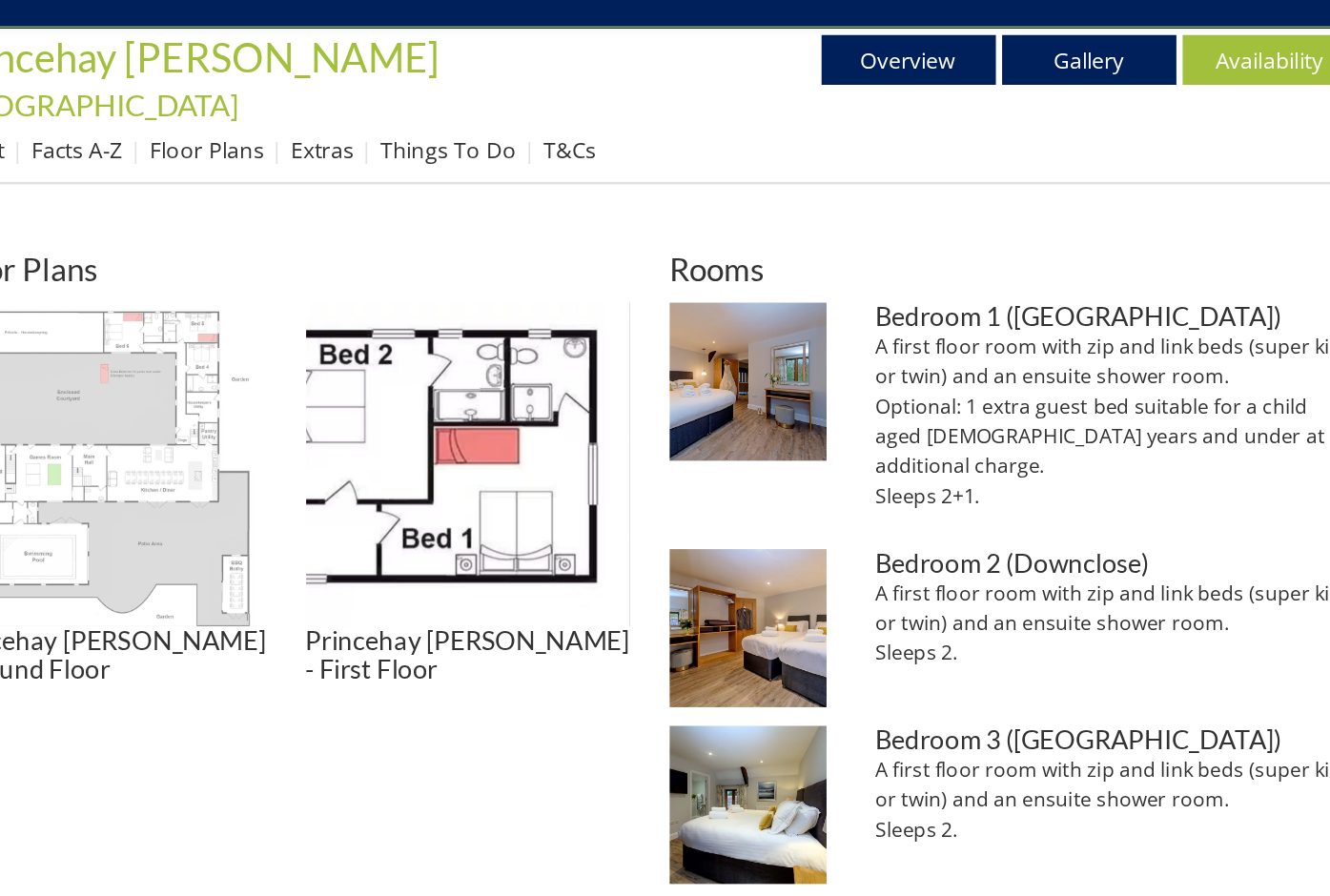
click at [285, 383] on img at bounding box center [248, 429] width 248 height 248
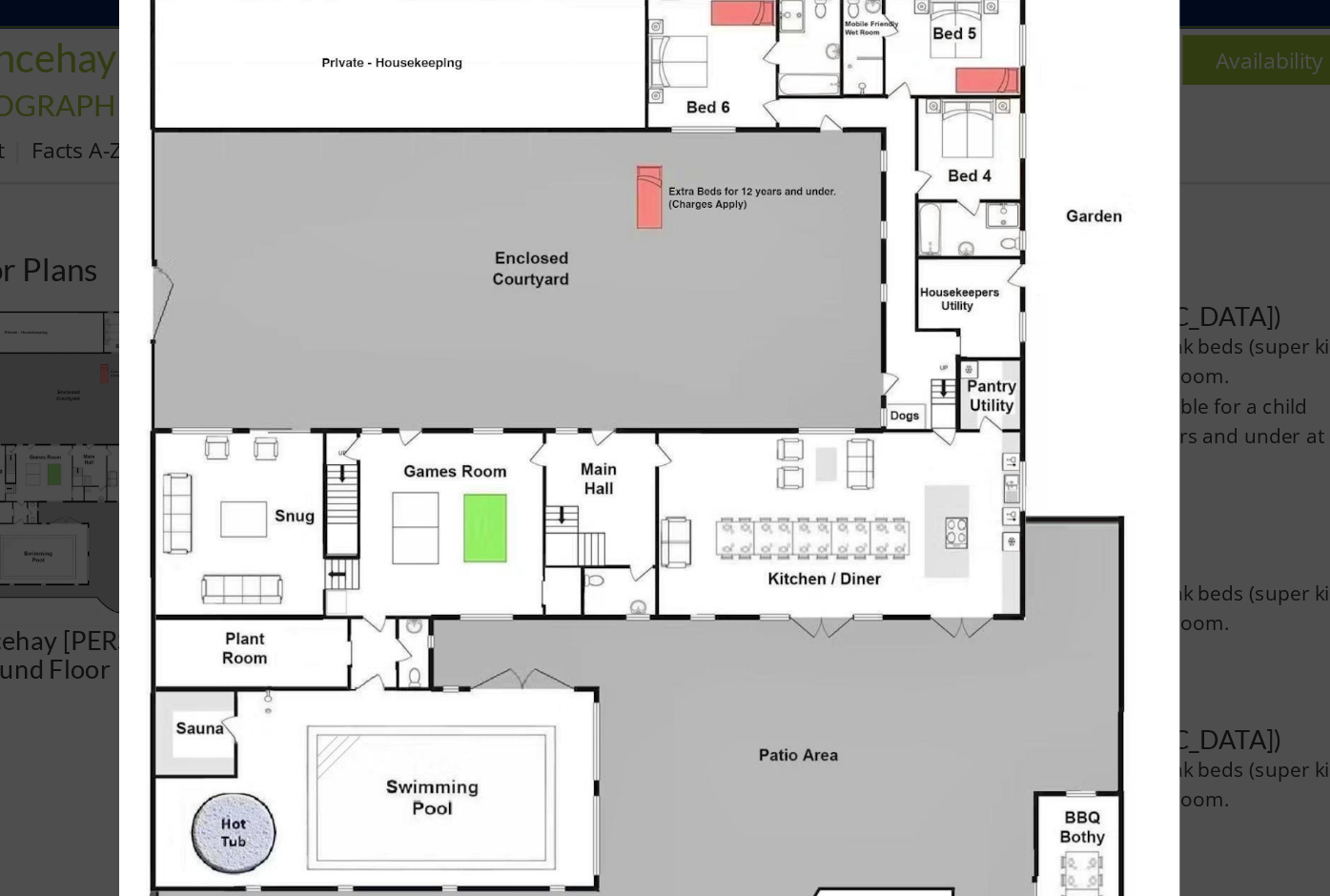
drag, startPoint x: 873, startPoint y: 272, endPoint x: 874, endPoint y: 291, distance: 19.0
click at [874, 291] on img at bounding box center [666, 453] width 812 height 812
drag, startPoint x: 874, startPoint y: 291, endPoint x: 874, endPoint y: 305, distance: 14.0
click at [874, 305] on img at bounding box center [666, 452] width 812 height 812
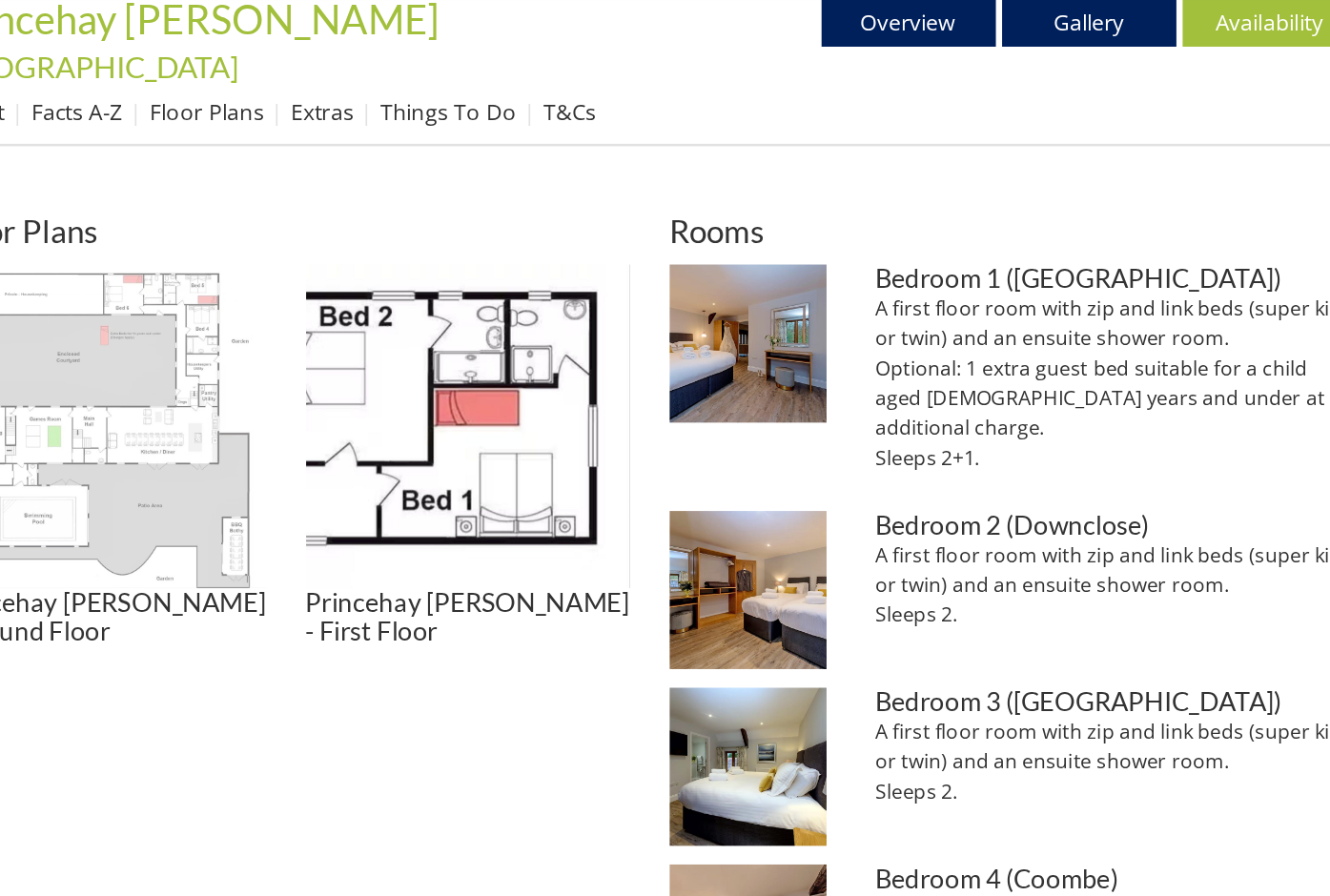
click at [308, 439] on img at bounding box center [248, 429] width 248 height 248
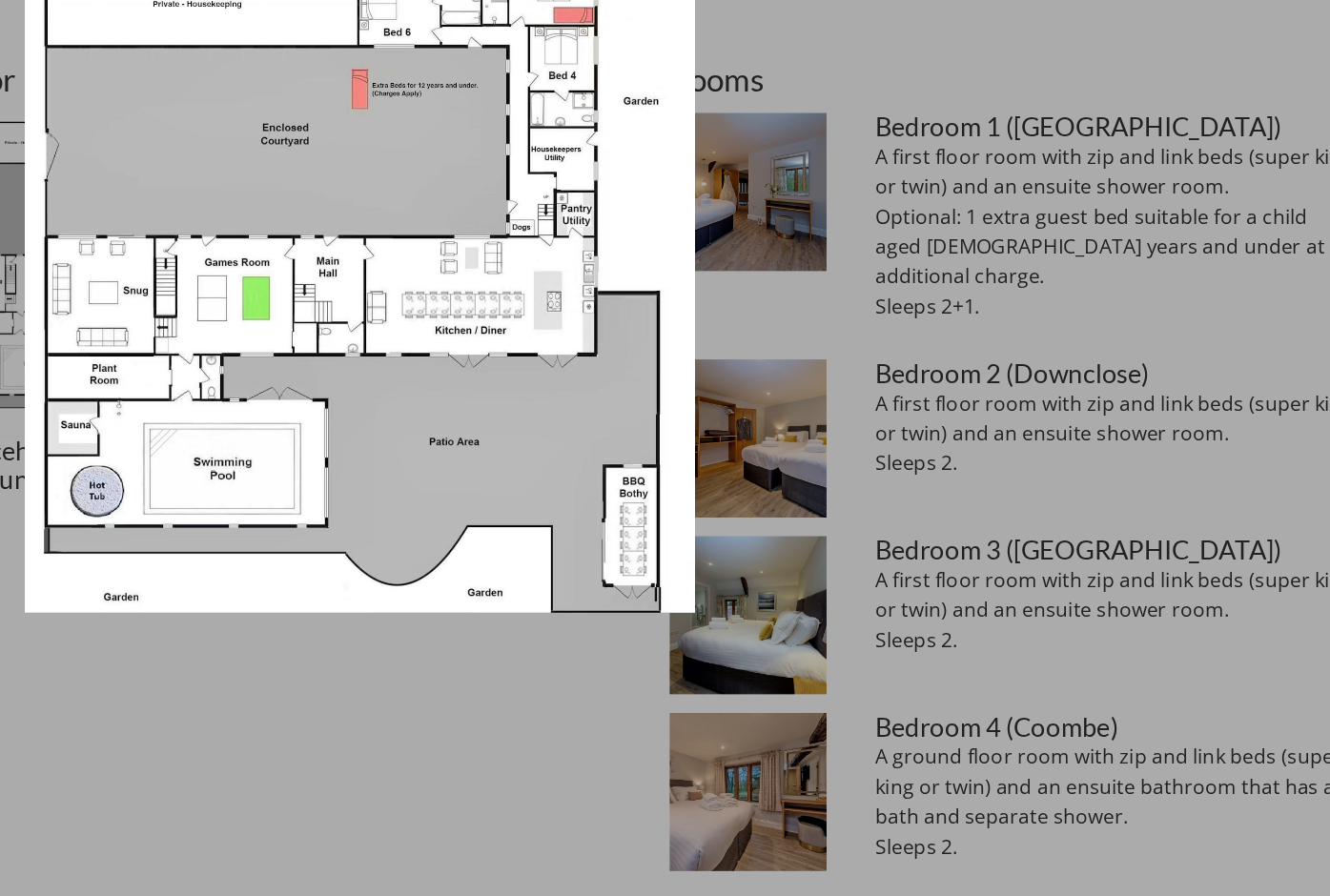
scroll to position [735, 0]
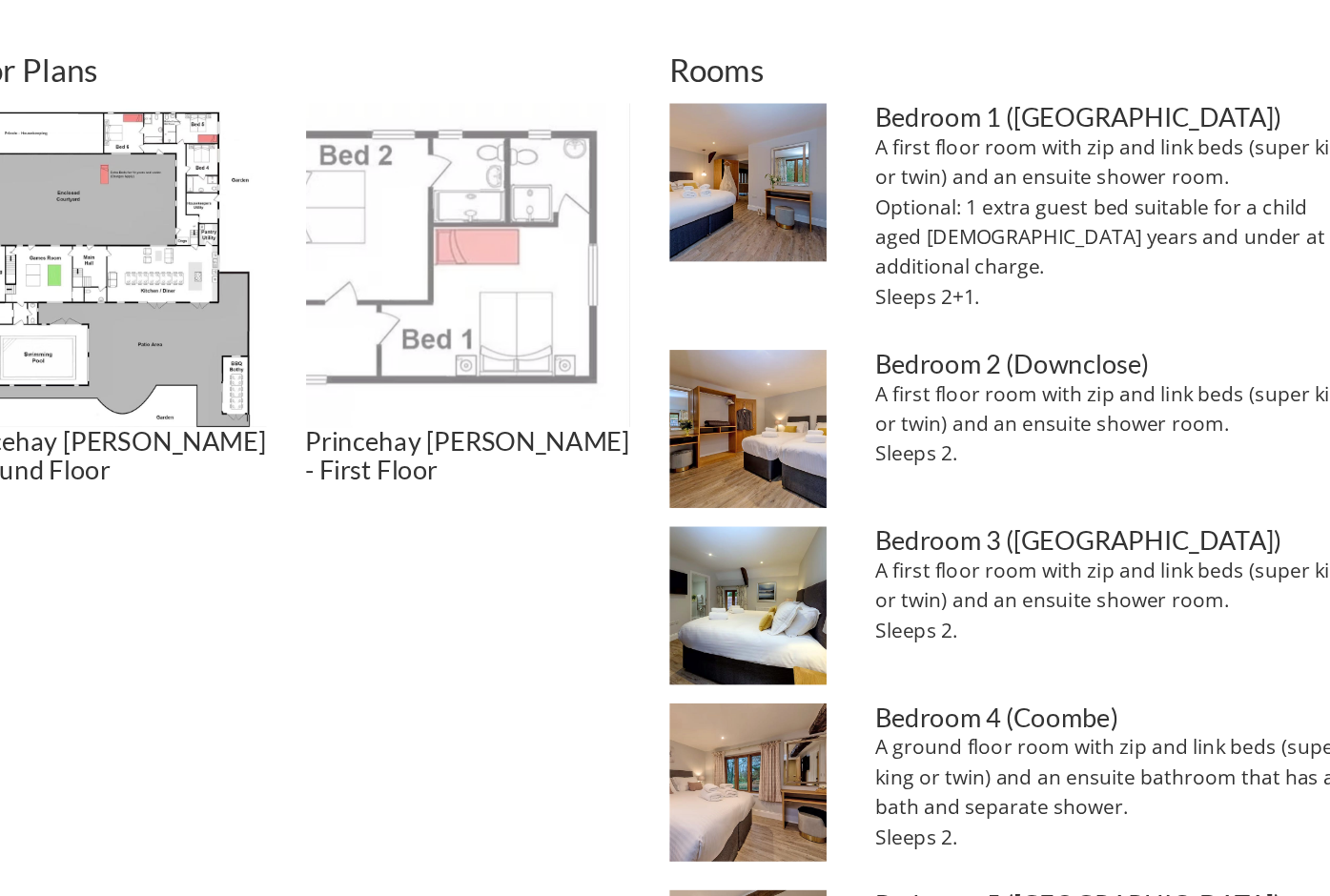
click at [572, 432] on img at bounding box center [526, 413] width 248 height 248
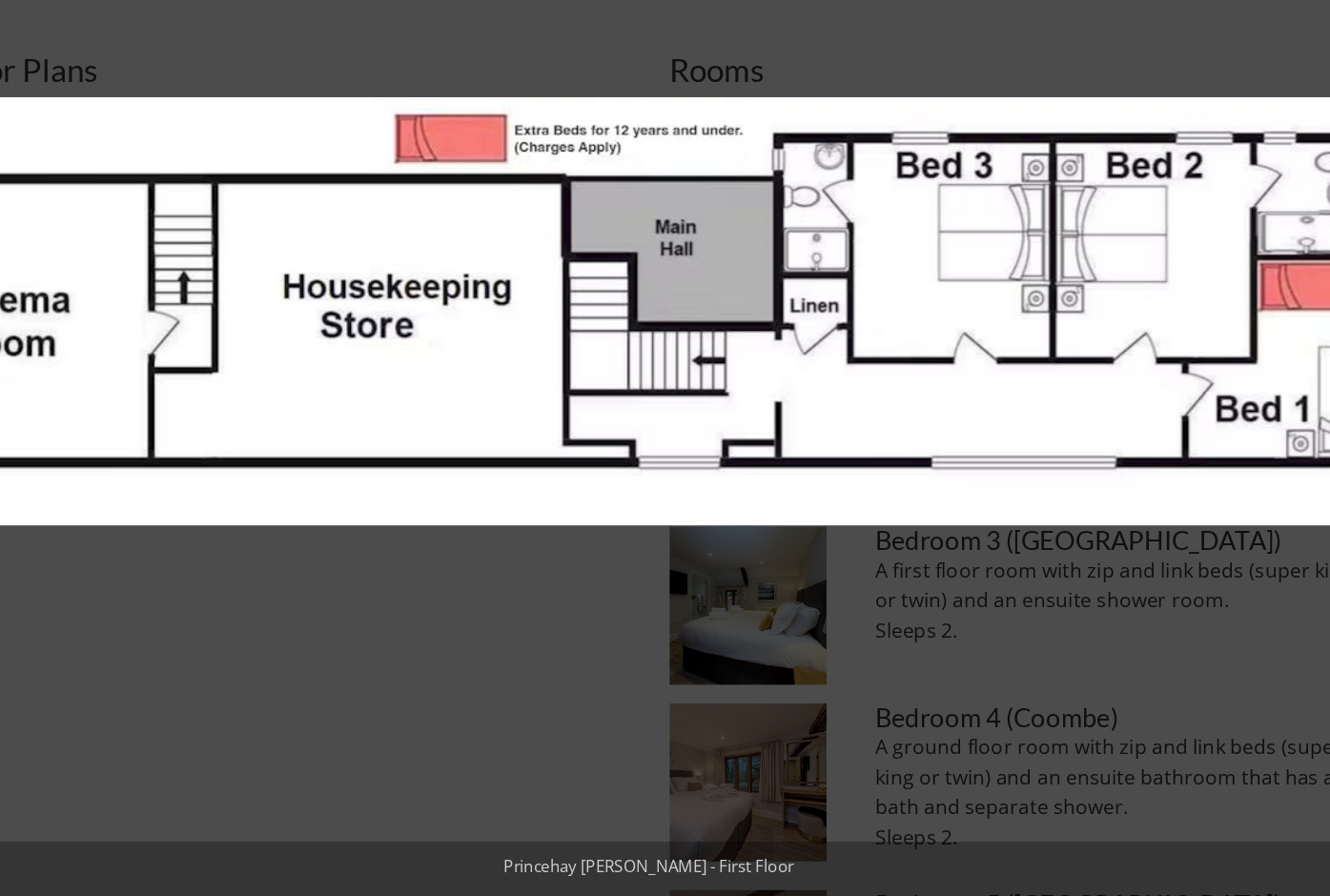
drag, startPoint x: 476, startPoint y: 518, endPoint x: 390, endPoint y: 542, distance: 89.3
click at [390, 542] on img at bounding box center [665, 448] width 1330 height 328
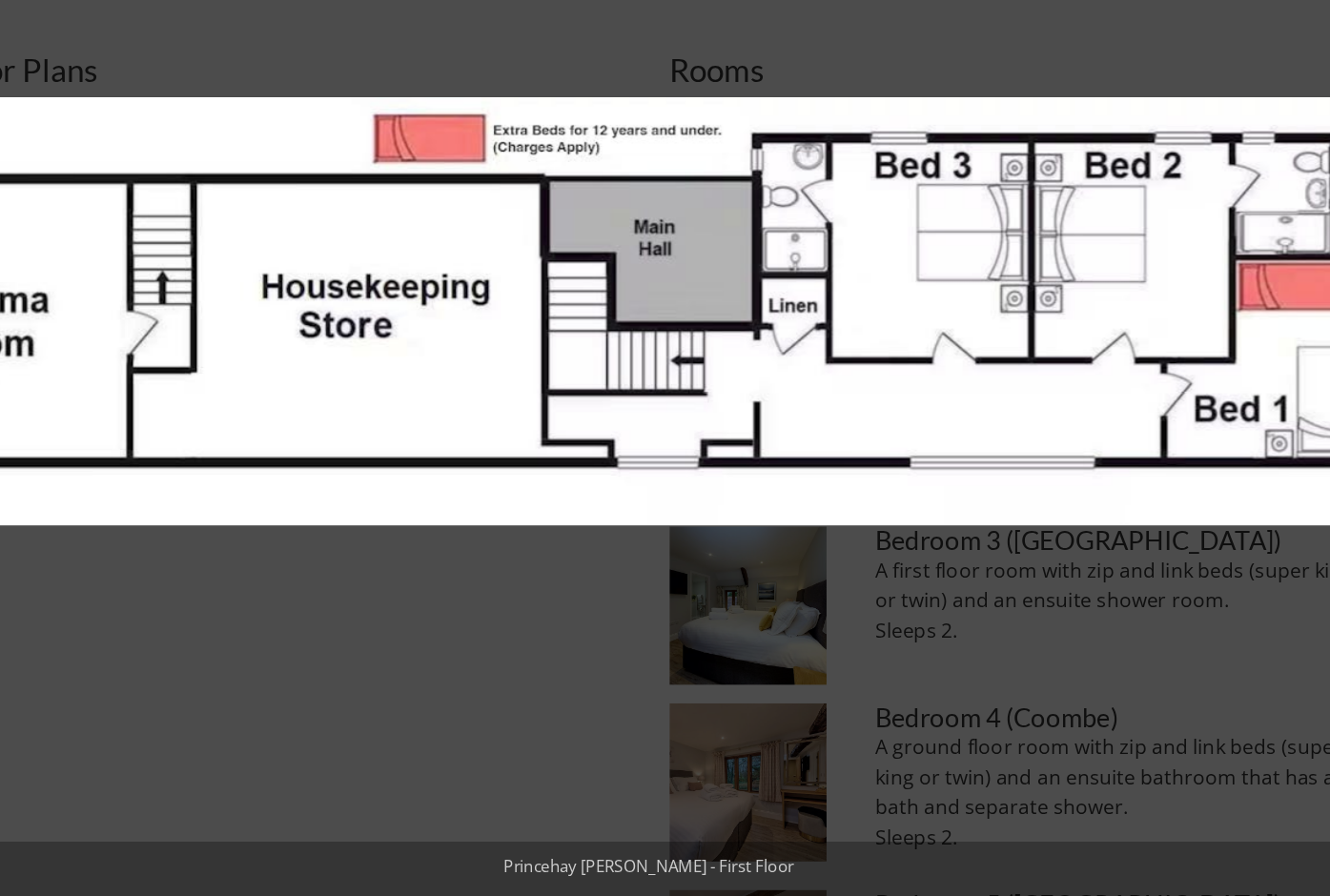
drag, startPoint x: 390, startPoint y: 542, endPoint x: 333, endPoint y: 563, distance: 60.7
click at [333, 563] on img at bounding box center [649, 448] width 1330 height 328
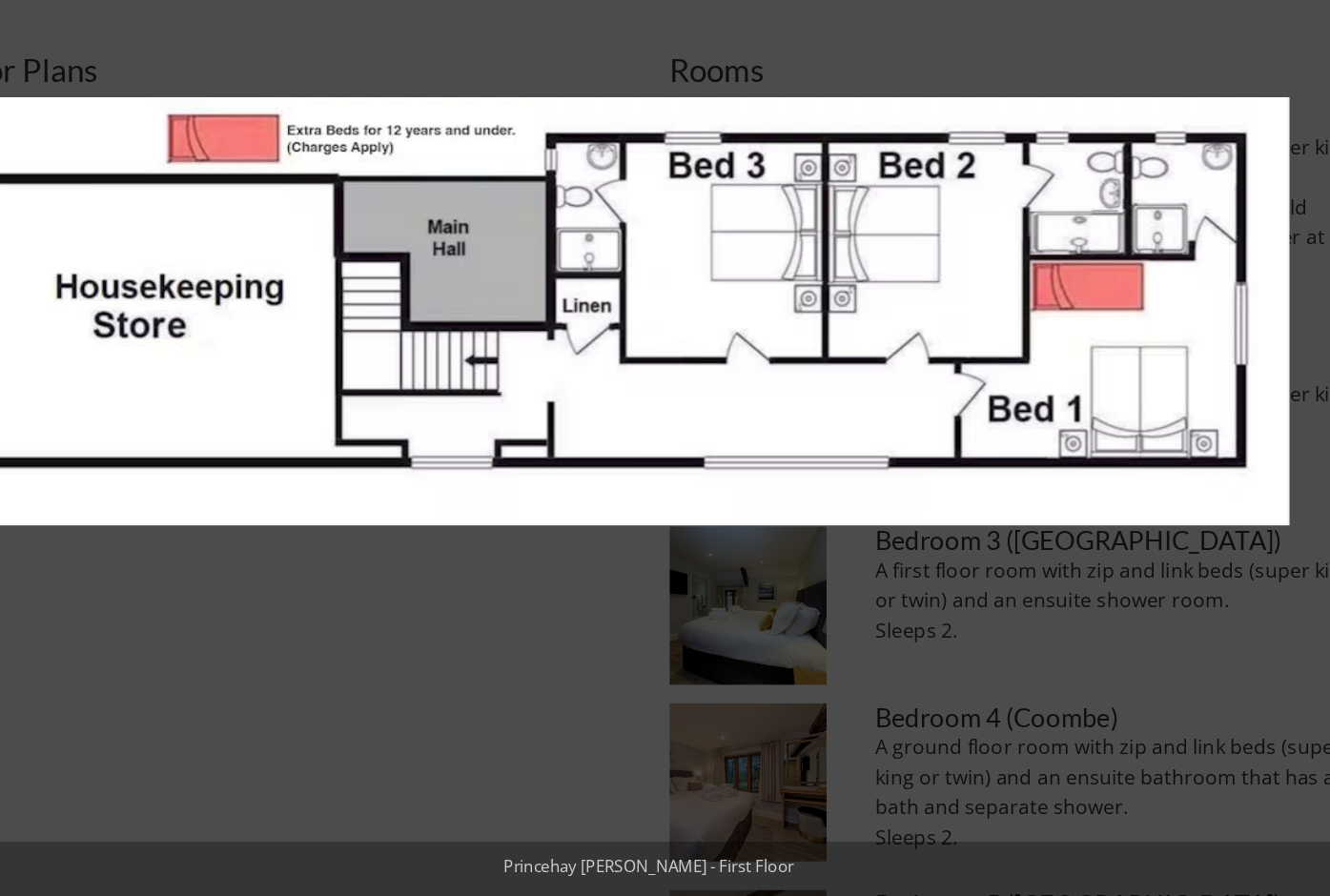
drag, startPoint x: 907, startPoint y: 501, endPoint x: 345, endPoint y: 542, distance: 563.5
click at [345, 542] on img at bounding box center [491, 448] width 1330 height 328
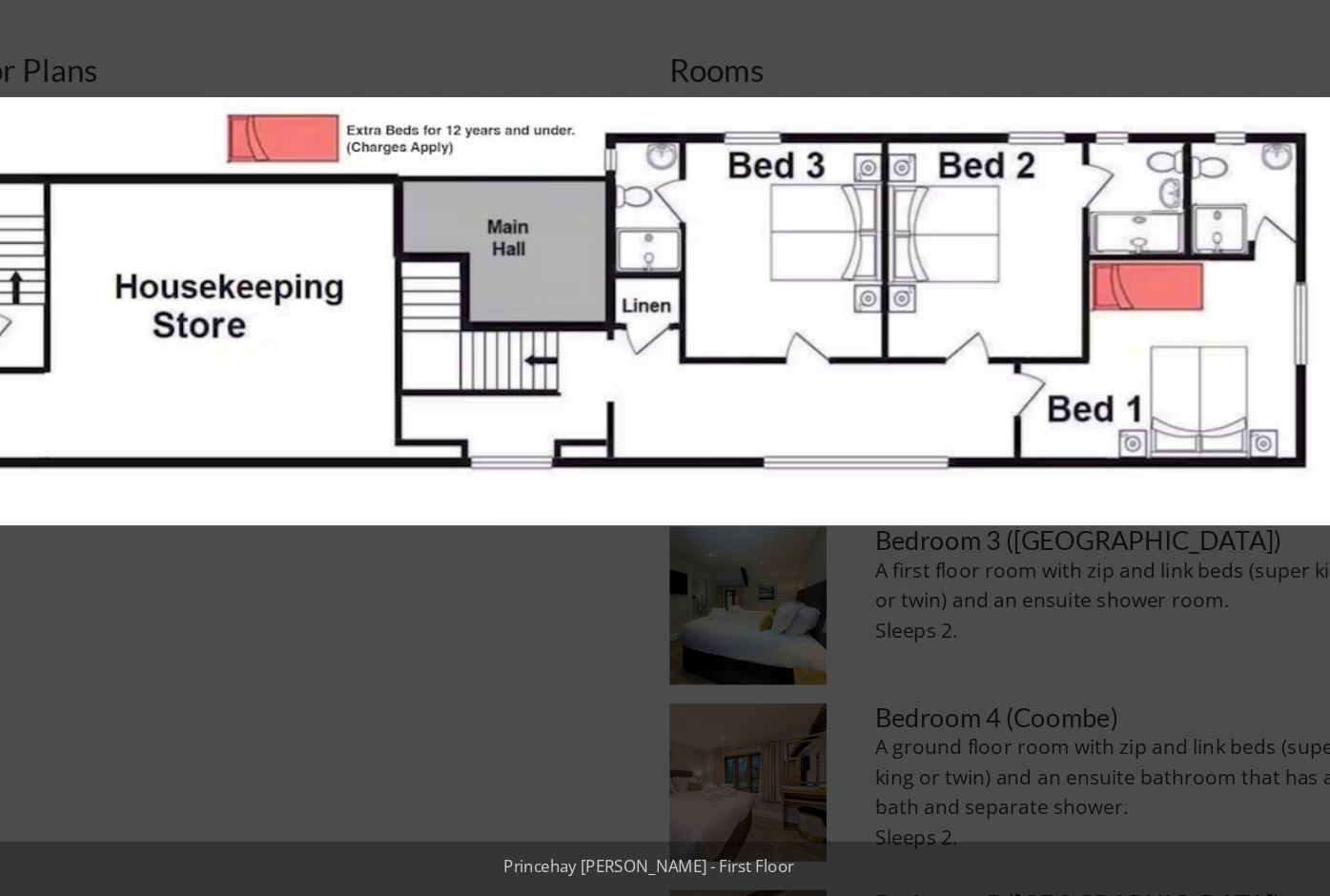
drag, startPoint x: 833, startPoint y: 523, endPoint x: 302, endPoint y: 523, distance: 531.0
click at [302, 523] on img at bounding box center [536, 448] width 1330 height 328
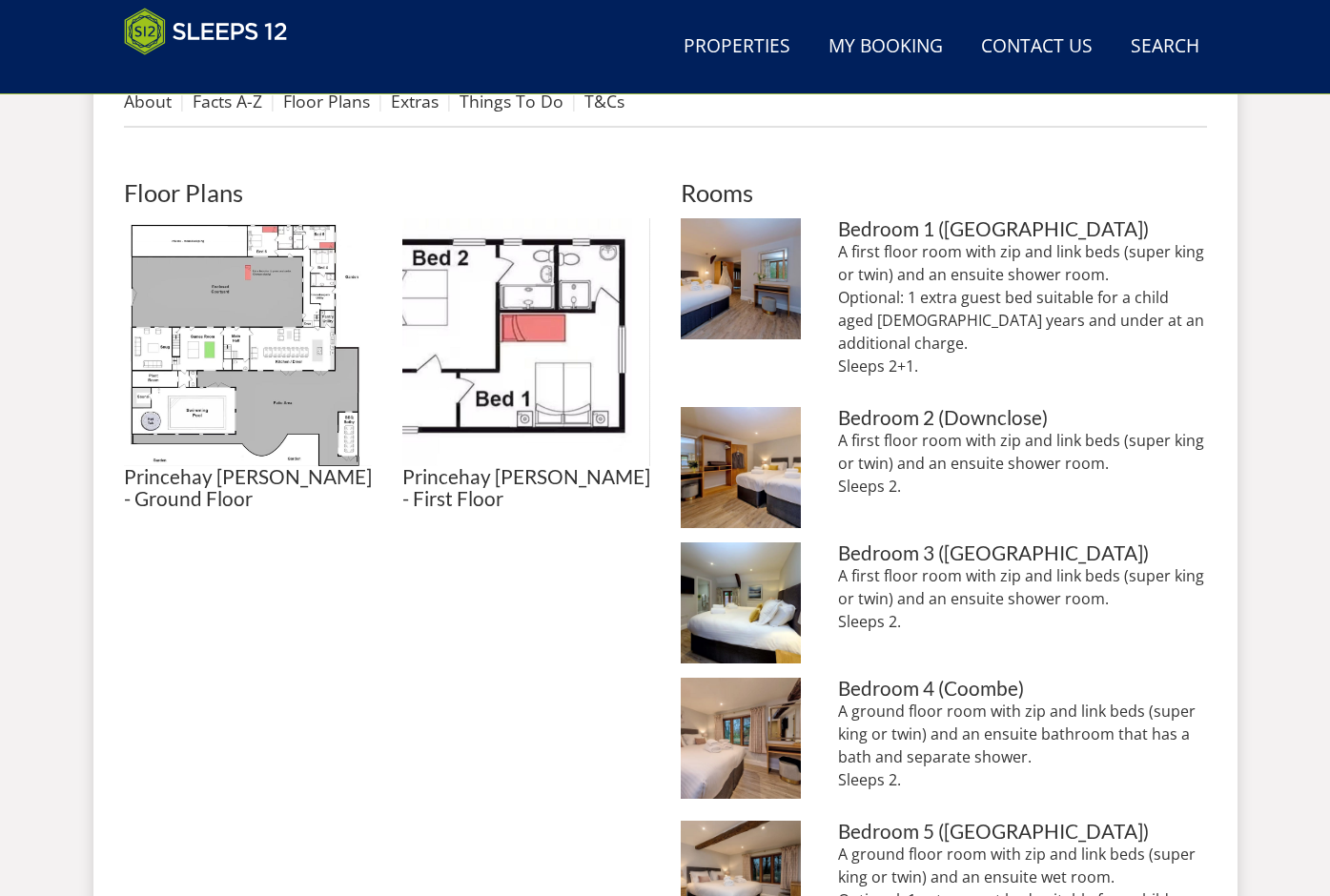
scroll to position [811, 0]
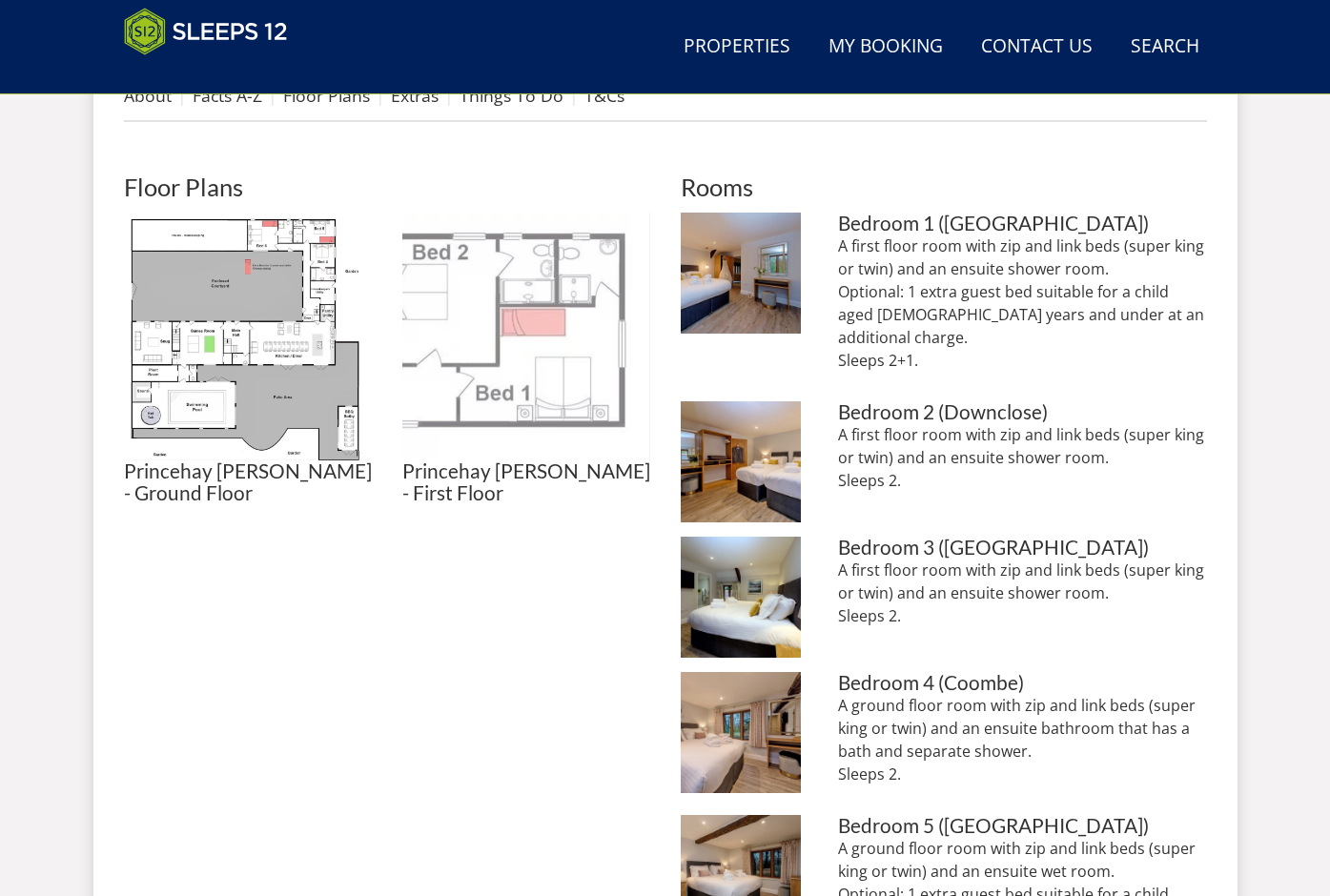
click at [592, 279] on img at bounding box center [526, 337] width 248 height 248
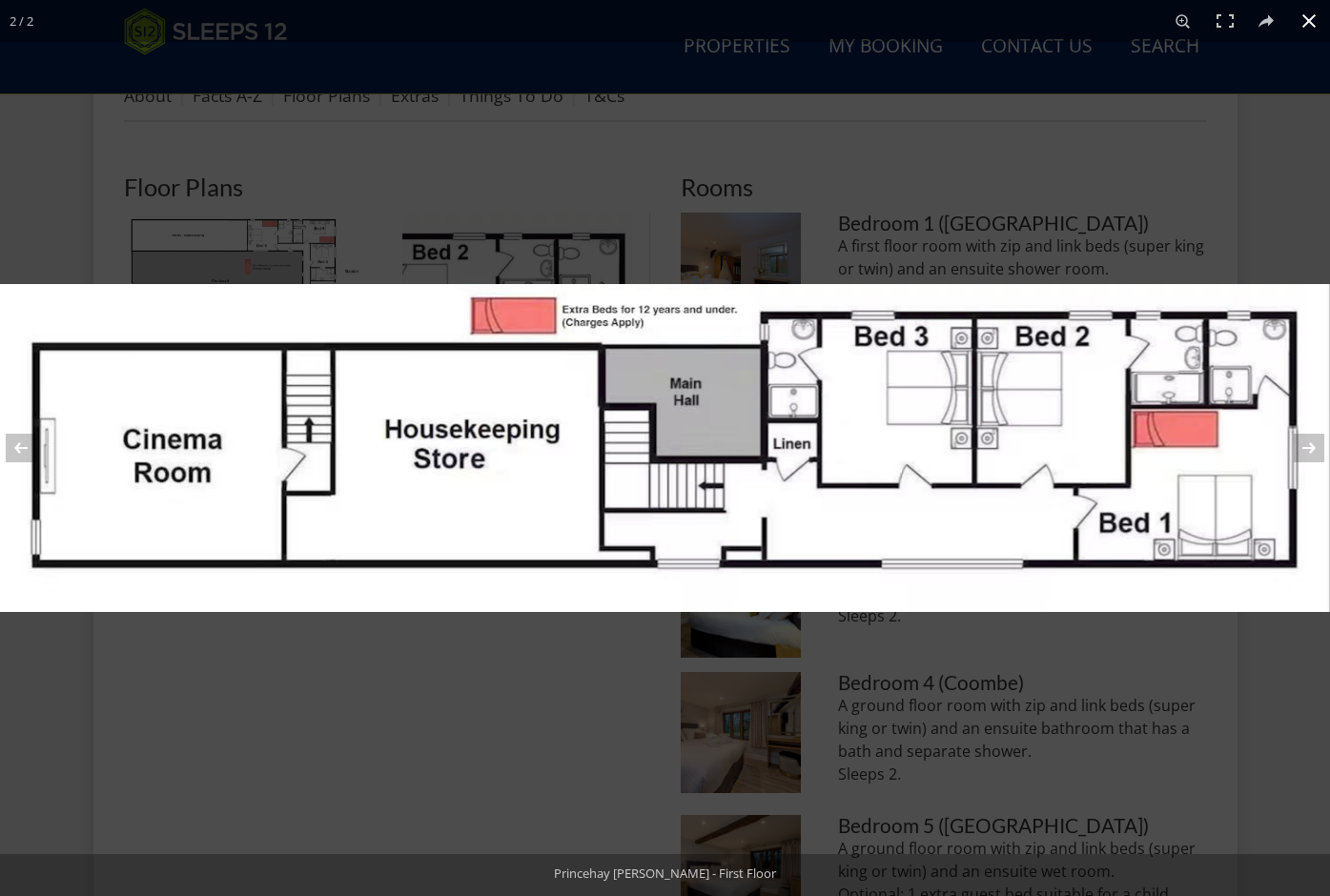
click at [1073, 692] on div at bounding box center [665, 731] width 1330 height 896
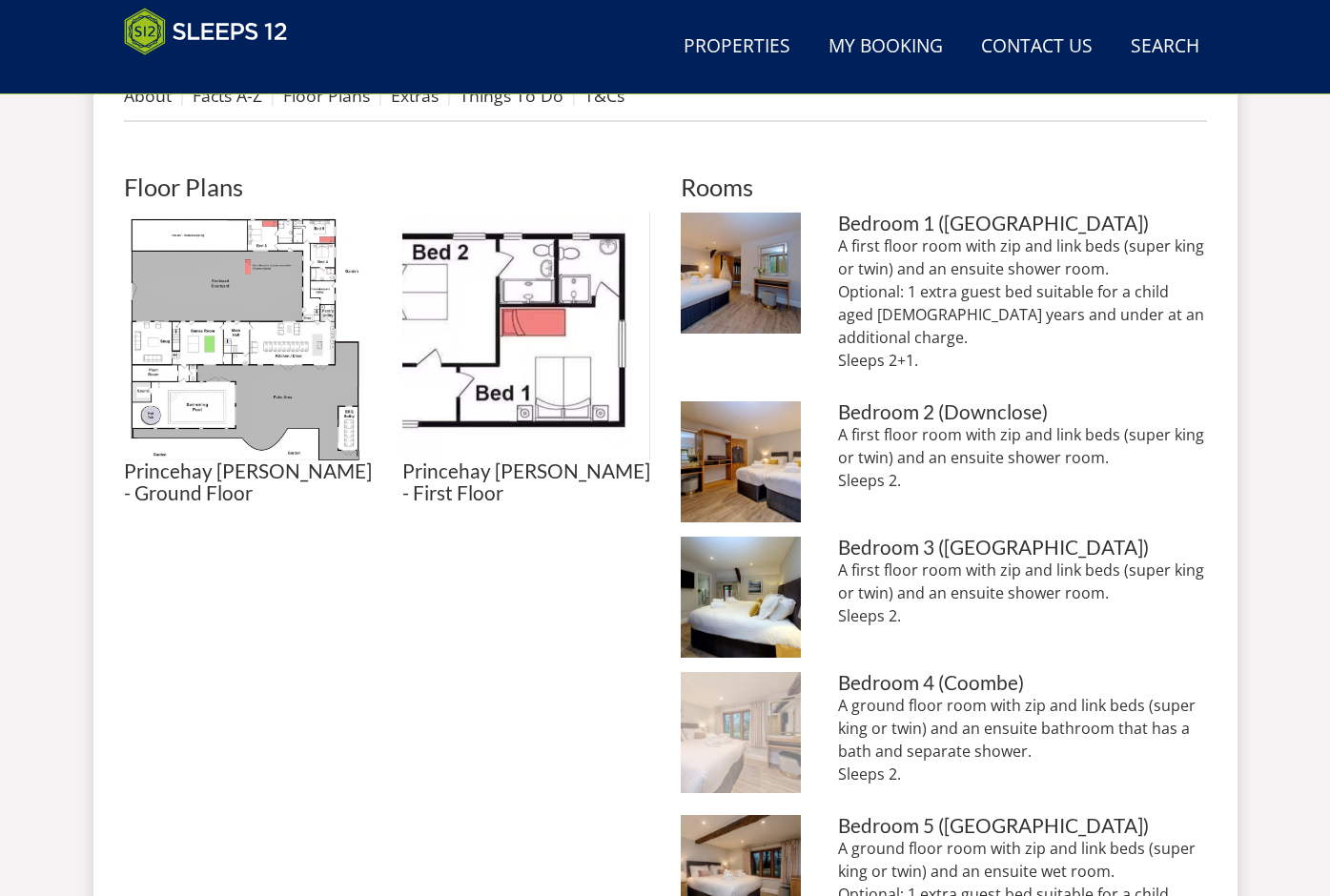
click at [756, 673] on img at bounding box center [742, 733] width 121 height 121
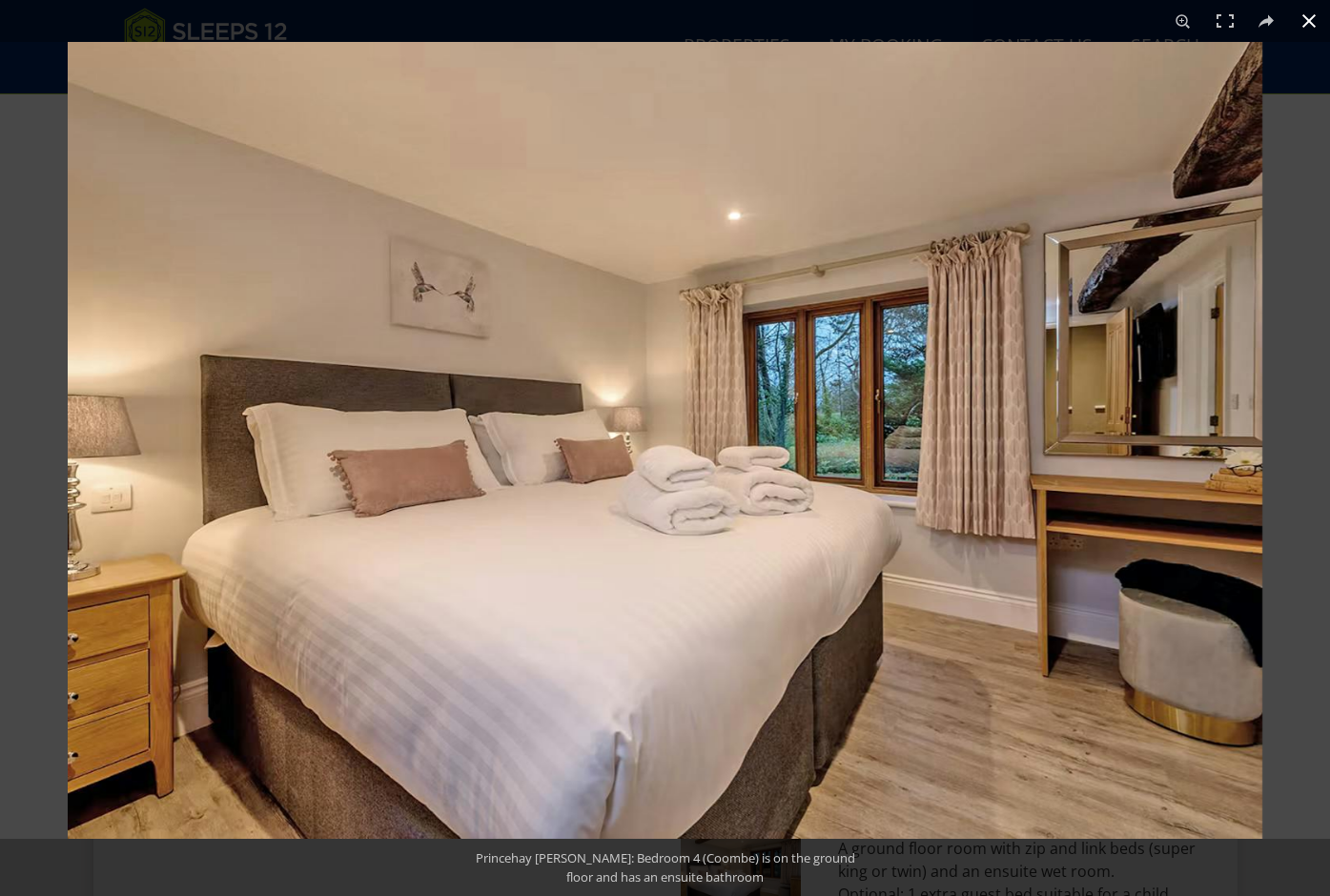
click at [1313, 17] on button at bounding box center [1310, 21] width 42 height 42
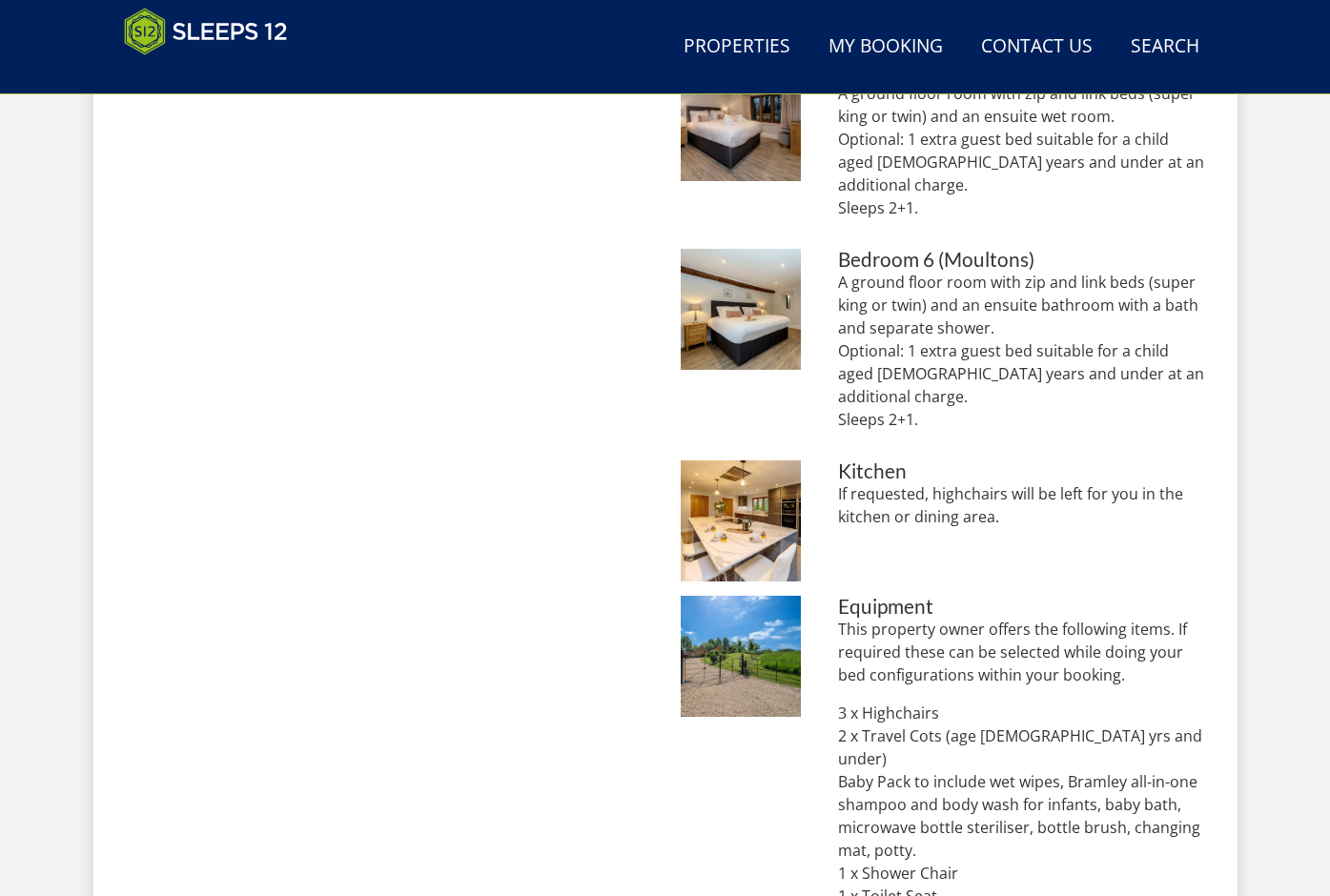
scroll to position [1570, 0]
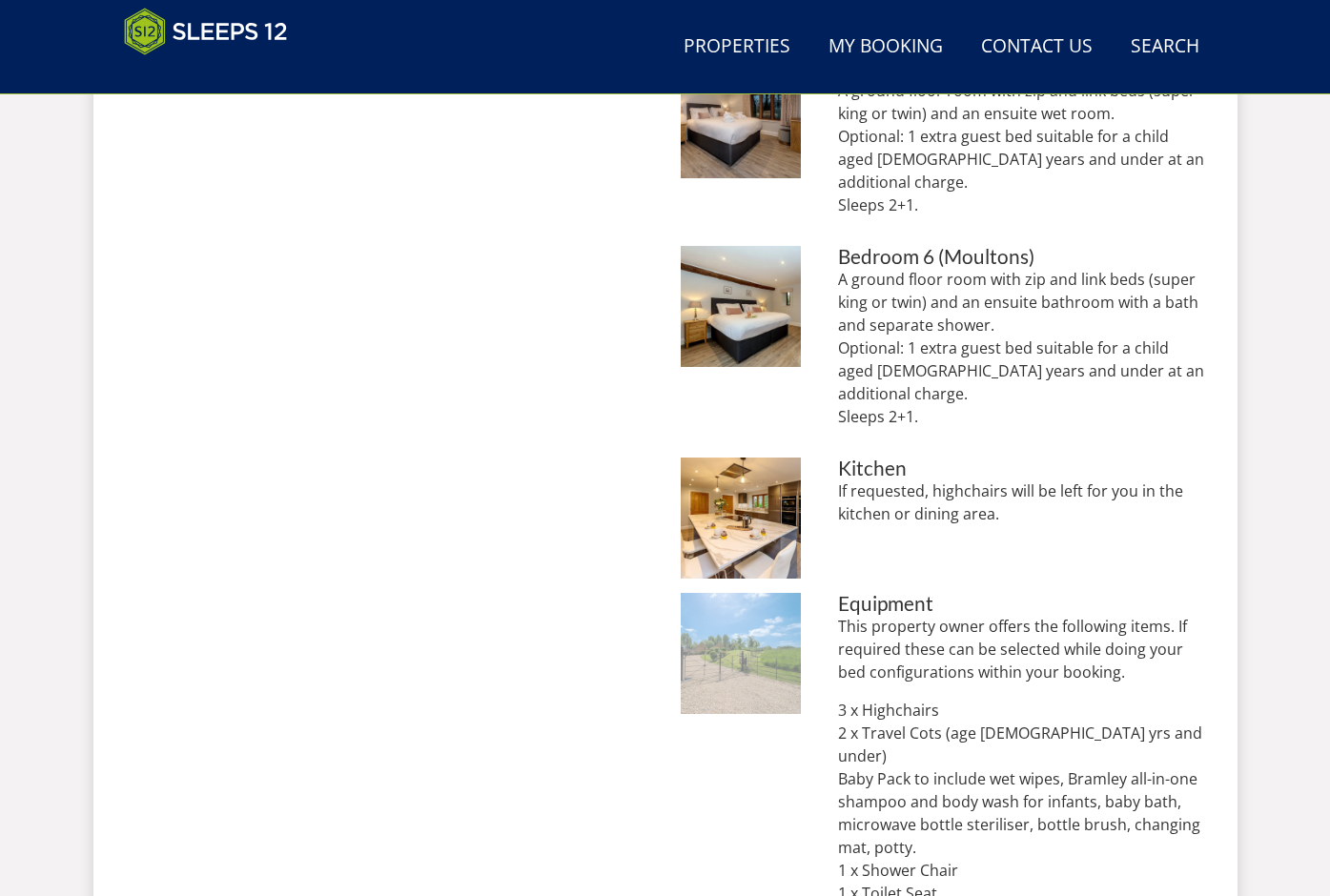
click at [776, 593] on img at bounding box center [742, 653] width 121 height 121
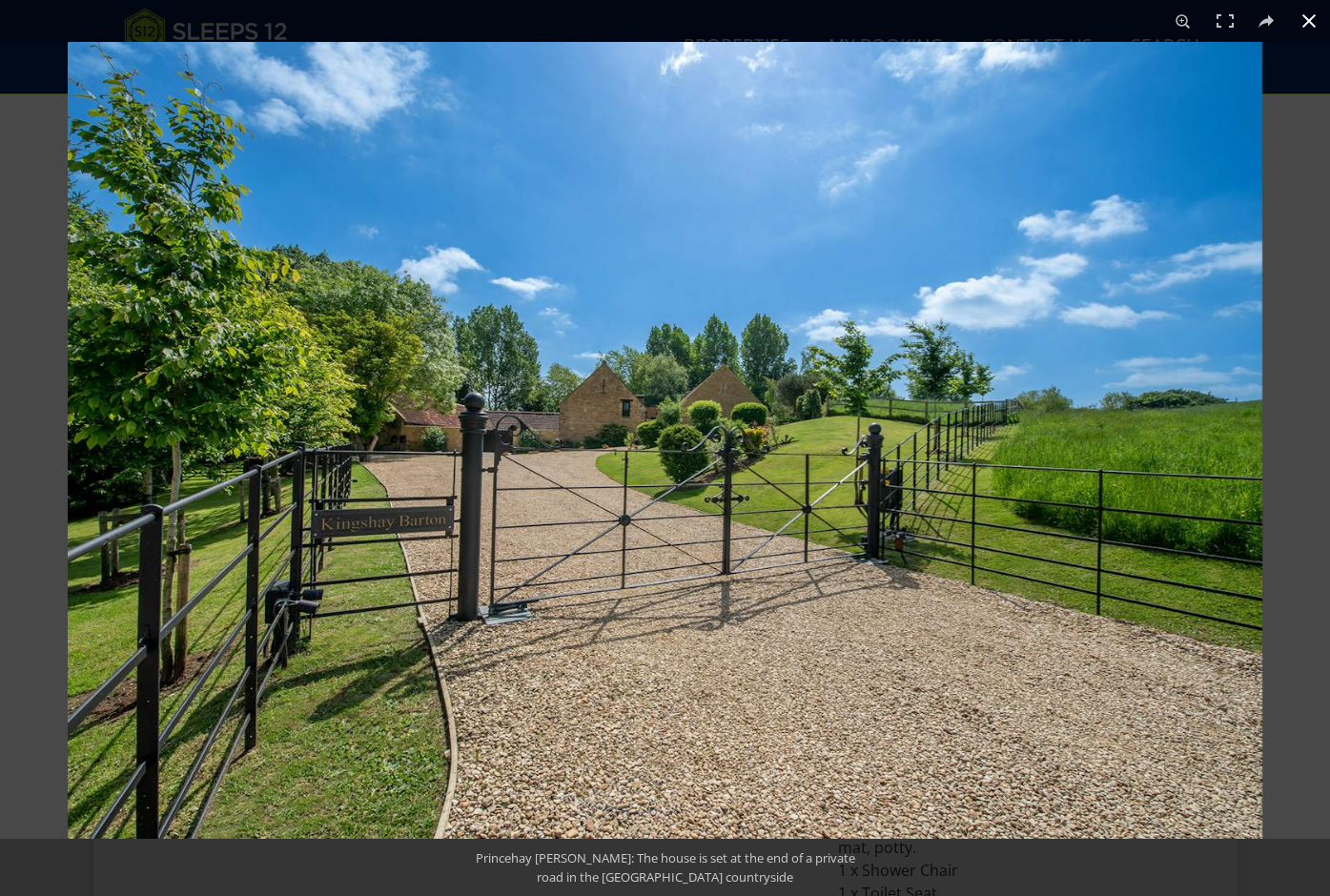
click at [1306, 31] on button at bounding box center [1310, 21] width 42 height 42
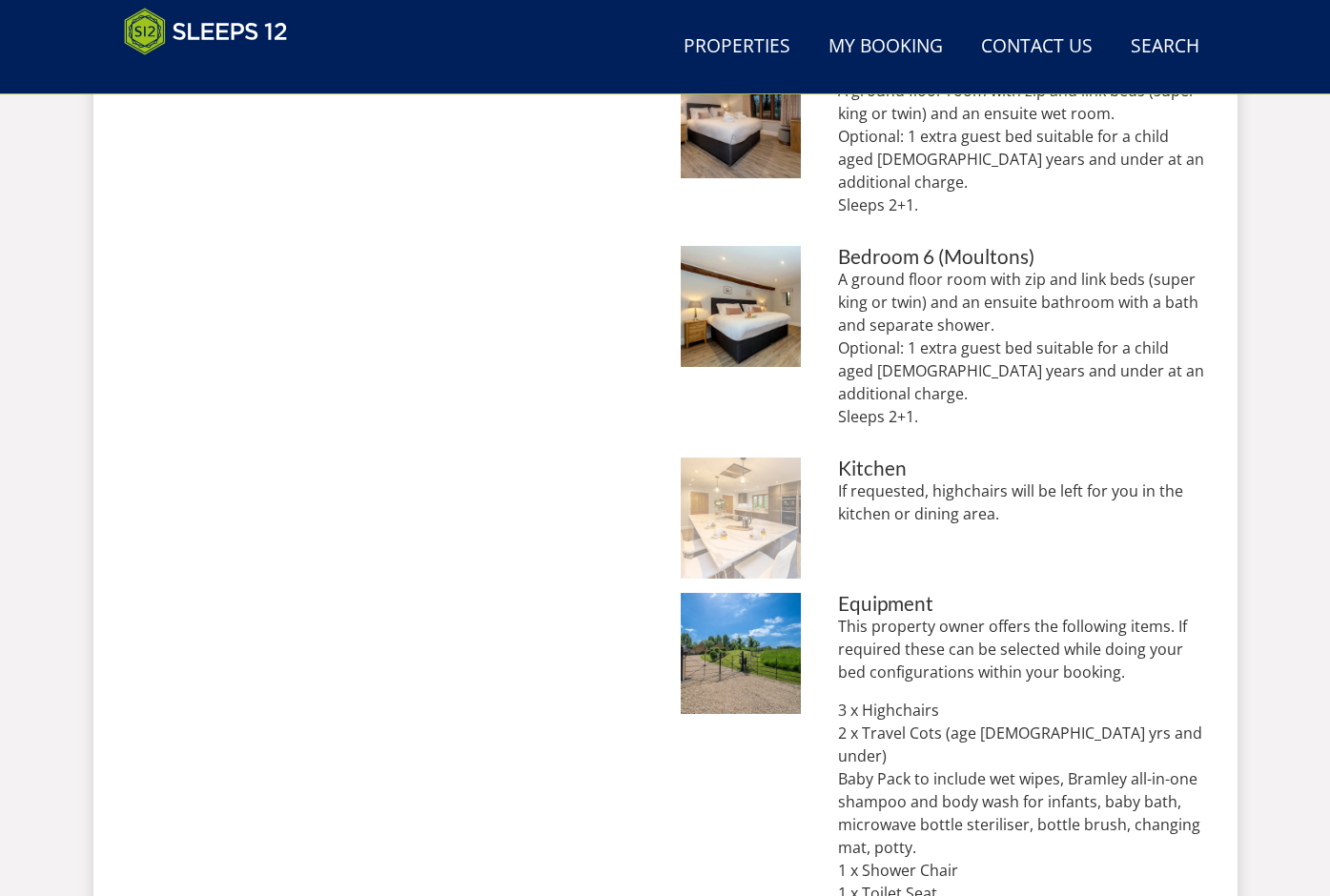
click at [754, 458] on img at bounding box center [742, 519] width 121 height 121
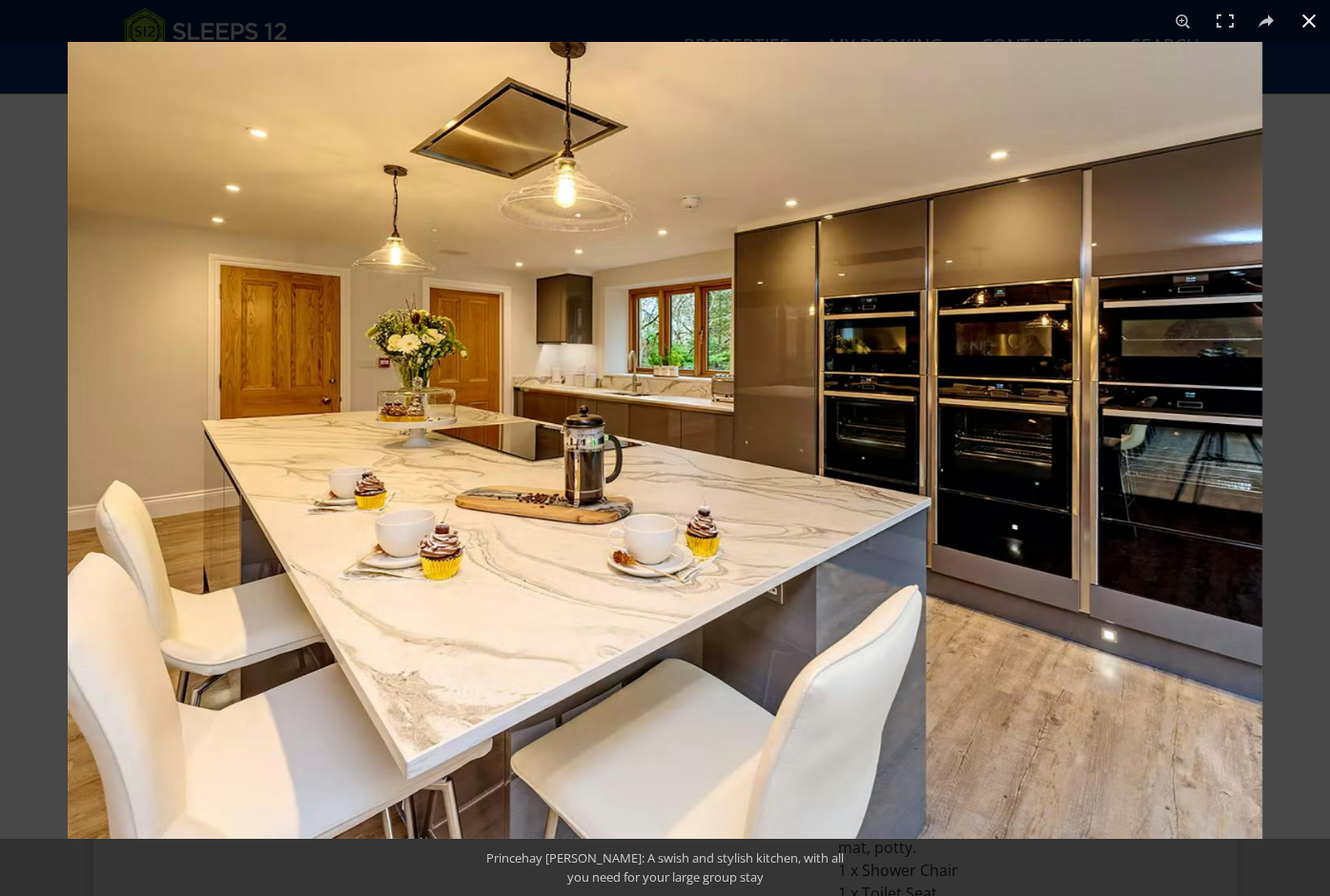
click at [1310, 23] on button at bounding box center [1310, 21] width 42 height 42
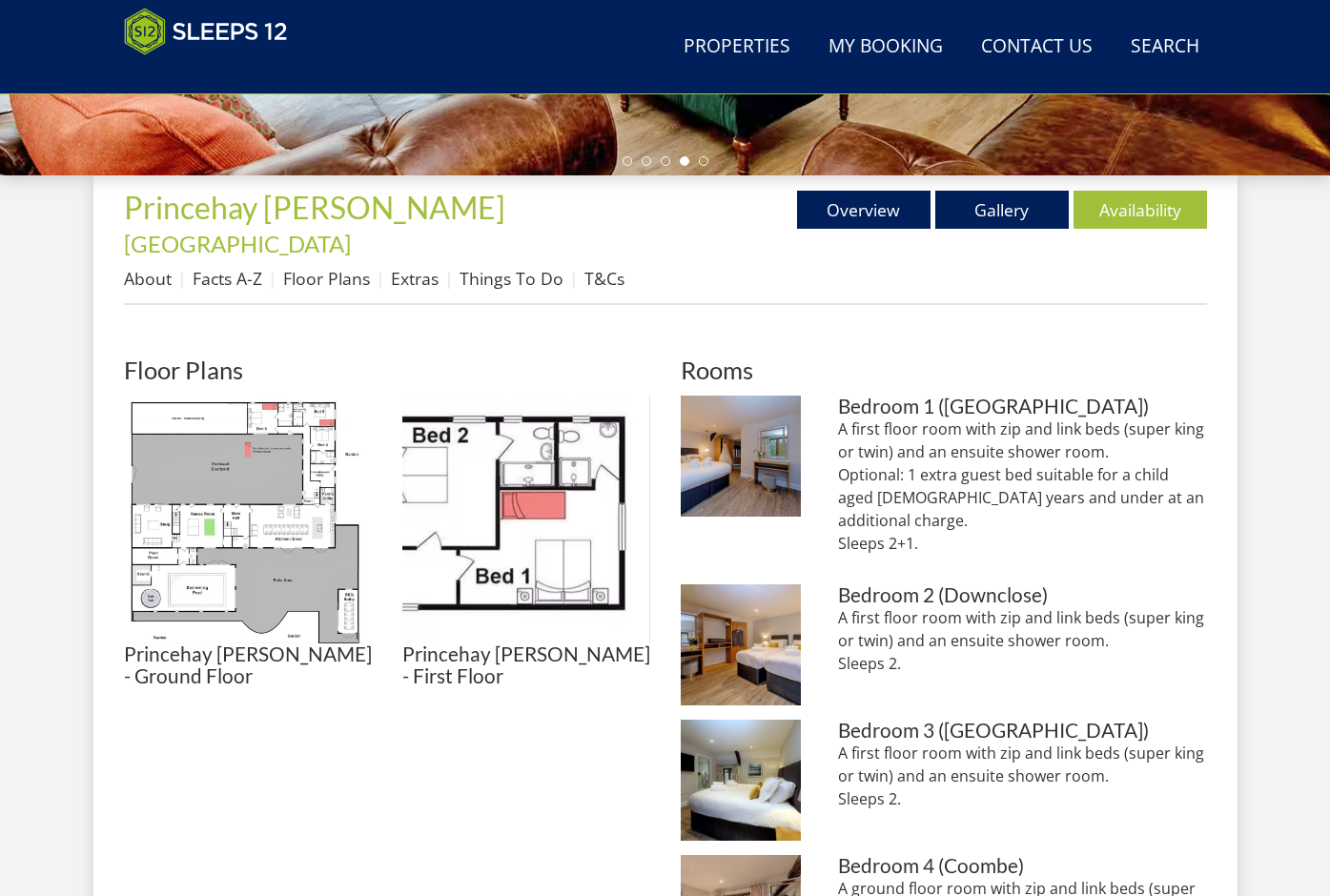
scroll to position [467, 0]
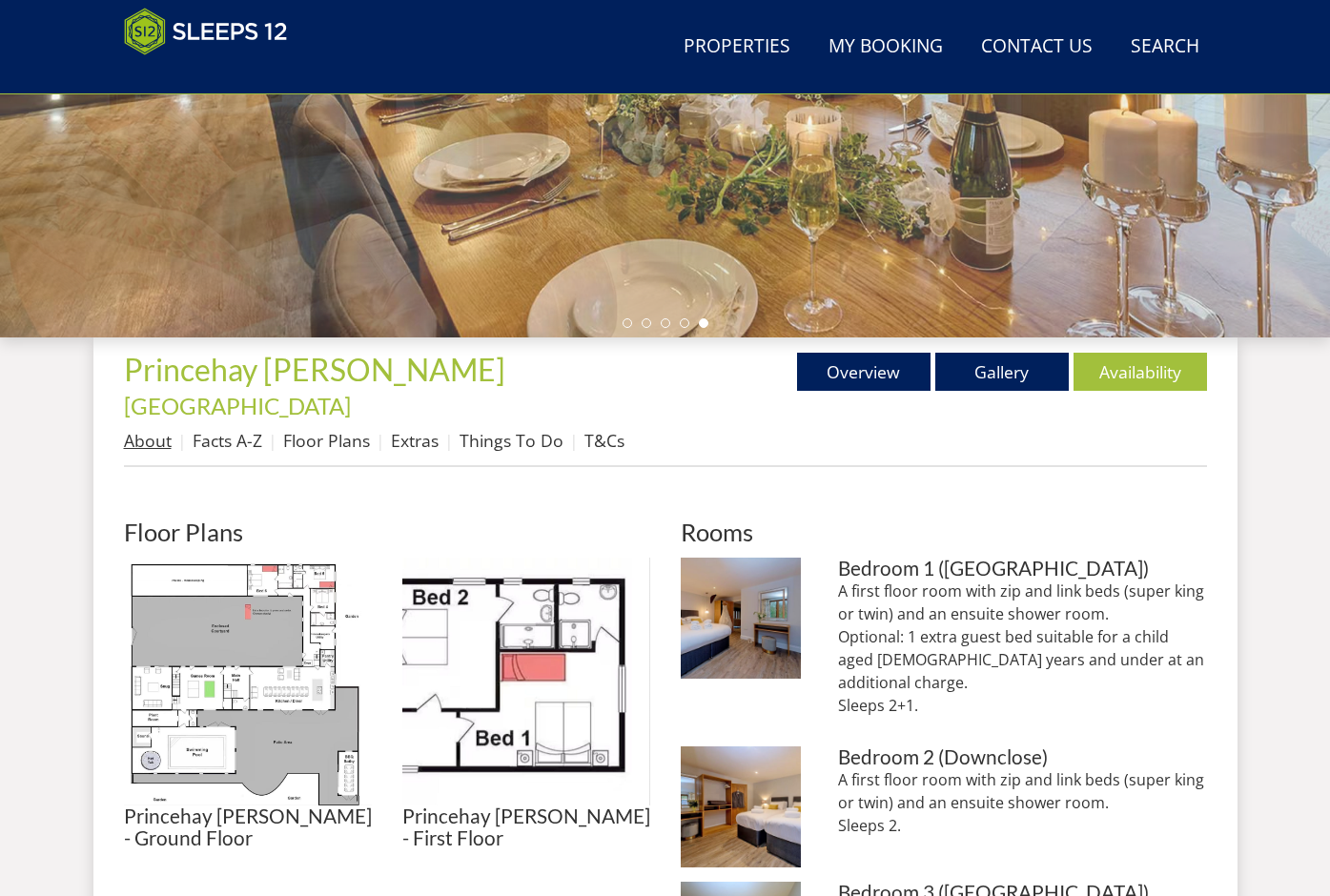
click at [163, 429] on link "About" at bounding box center [148, 441] width 48 height 23
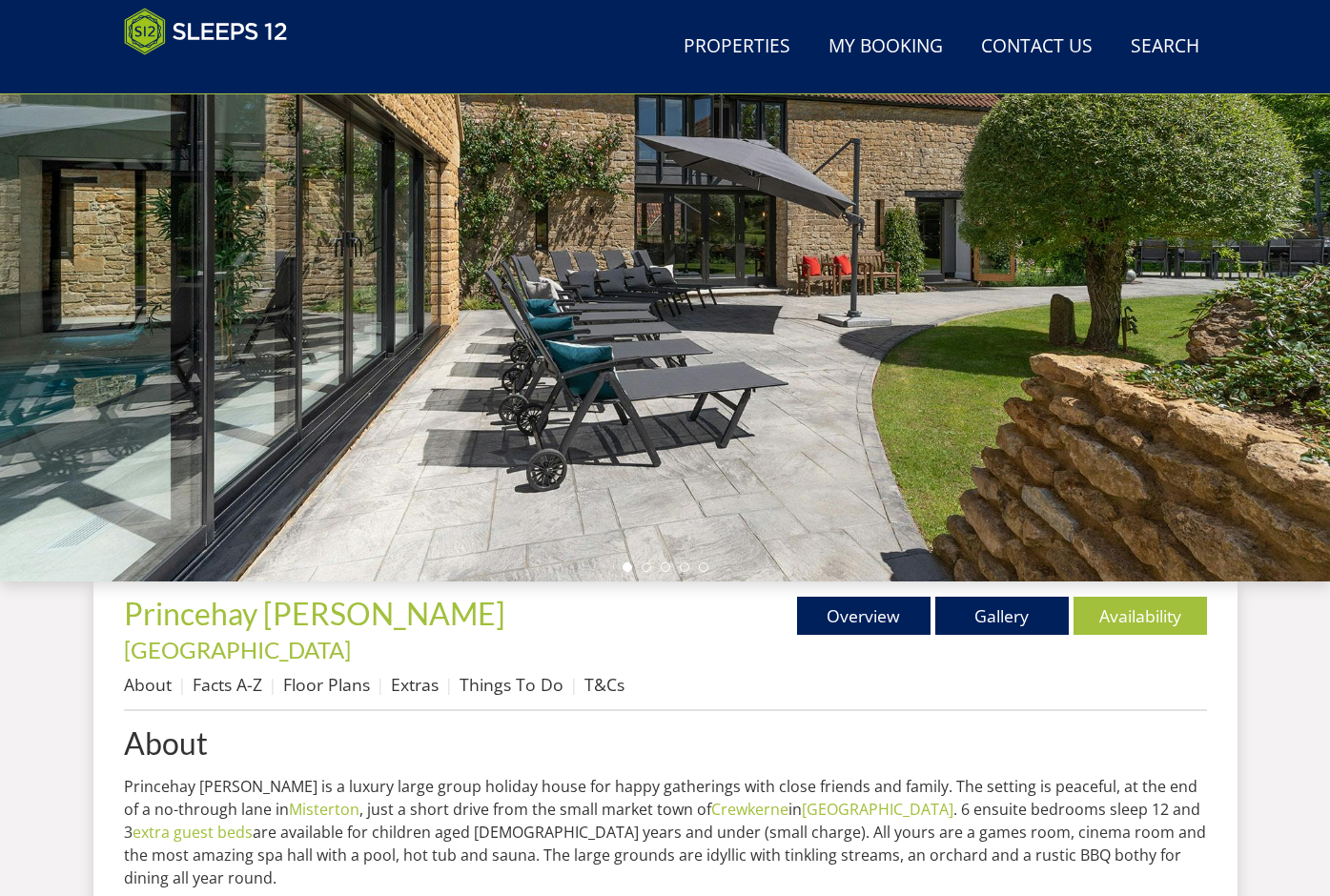
scroll to position [686, 0]
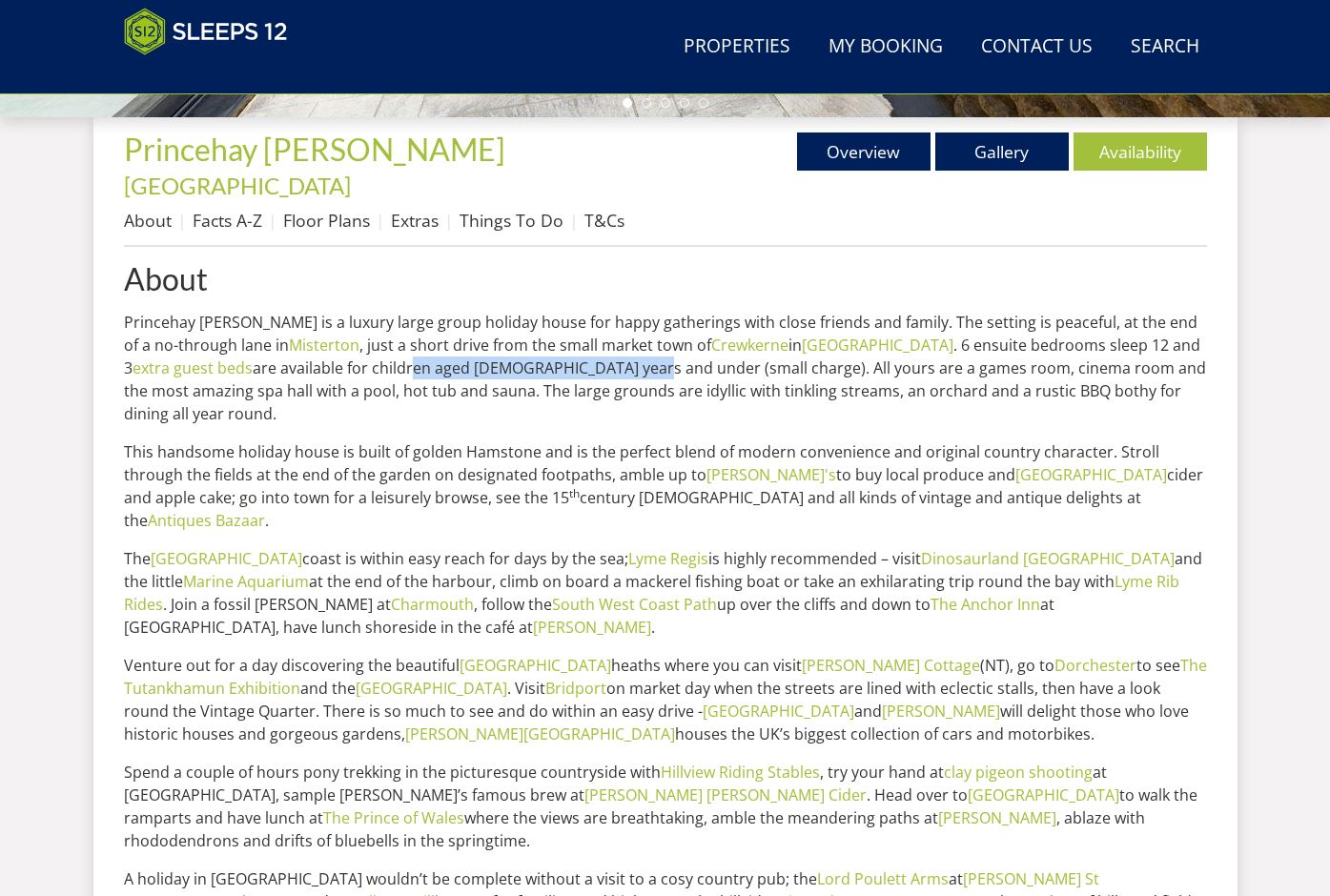
drag, startPoint x: 360, startPoint y: 345, endPoint x: 590, endPoint y: 336, distance: 230.2
click at [590, 336] on p "Princehay [PERSON_NAME] is a luxury large group holiday house for happy gatheri…" at bounding box center [666, 368] width 1084 height 115
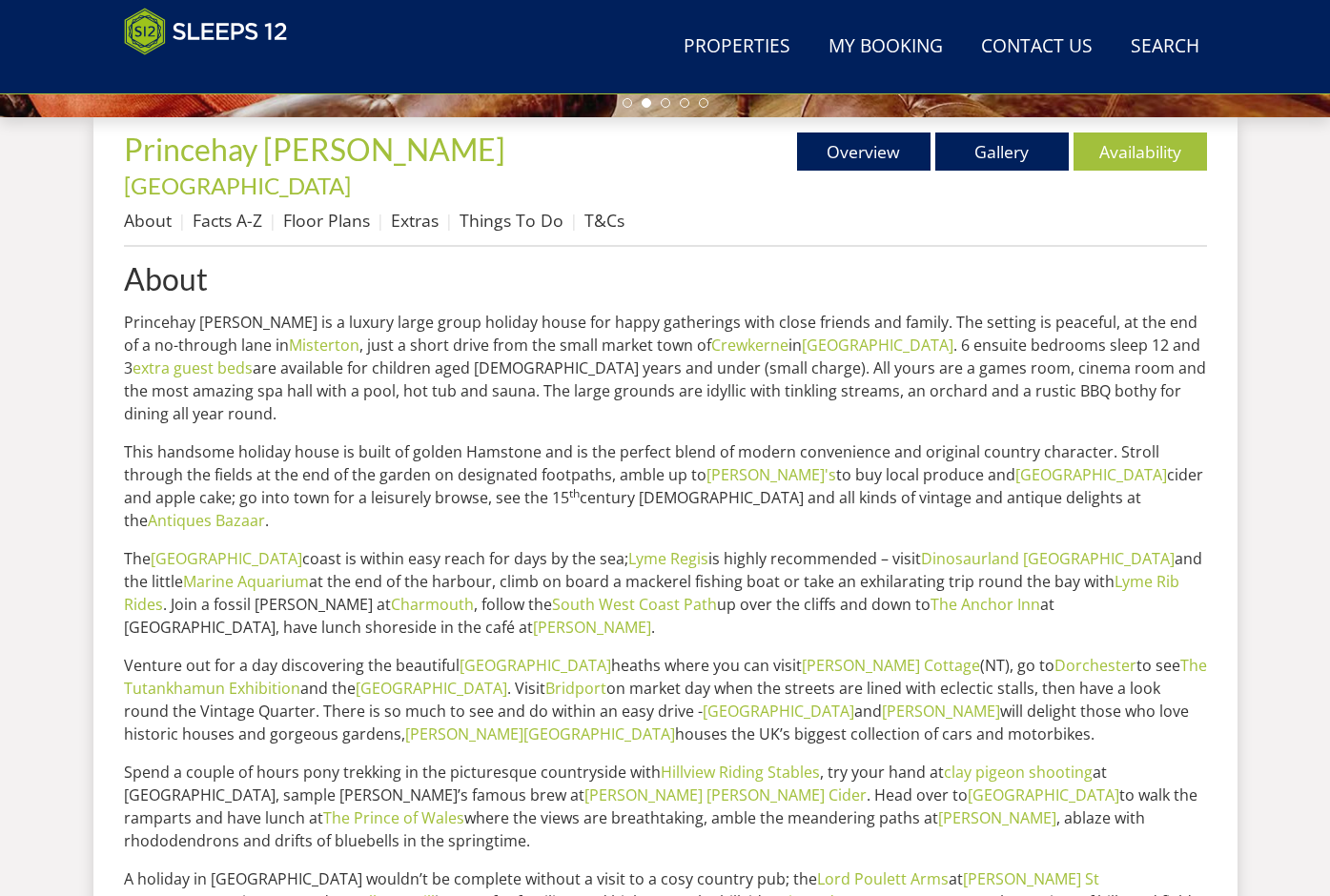
click at [416, 367] on p "Princehay [PERSON_NAME] is a luxury large group holiday house for happy gatheri…" at bounding box center [666, 368] width 1084 height 115
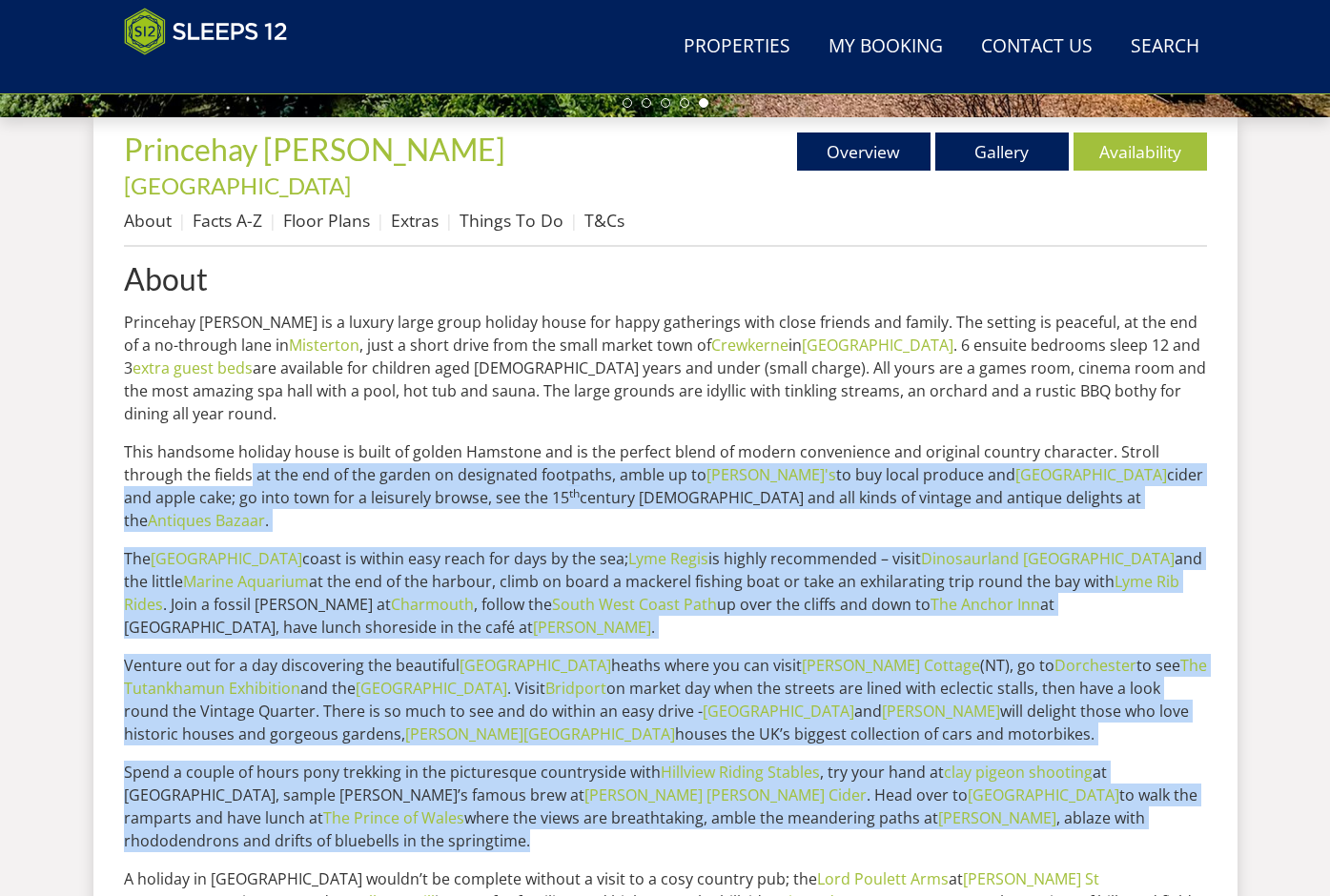
drag, startPoint x: 191, startPoint y: 423, endPoint x: 494, endPoint y: 772, distance: 462.2
click at [494, 772] on div "About Princehay [PERSON_NAME] is a luxury large group holiday house for happy g…" at bounding box center [666, 653] width 1084 height 782
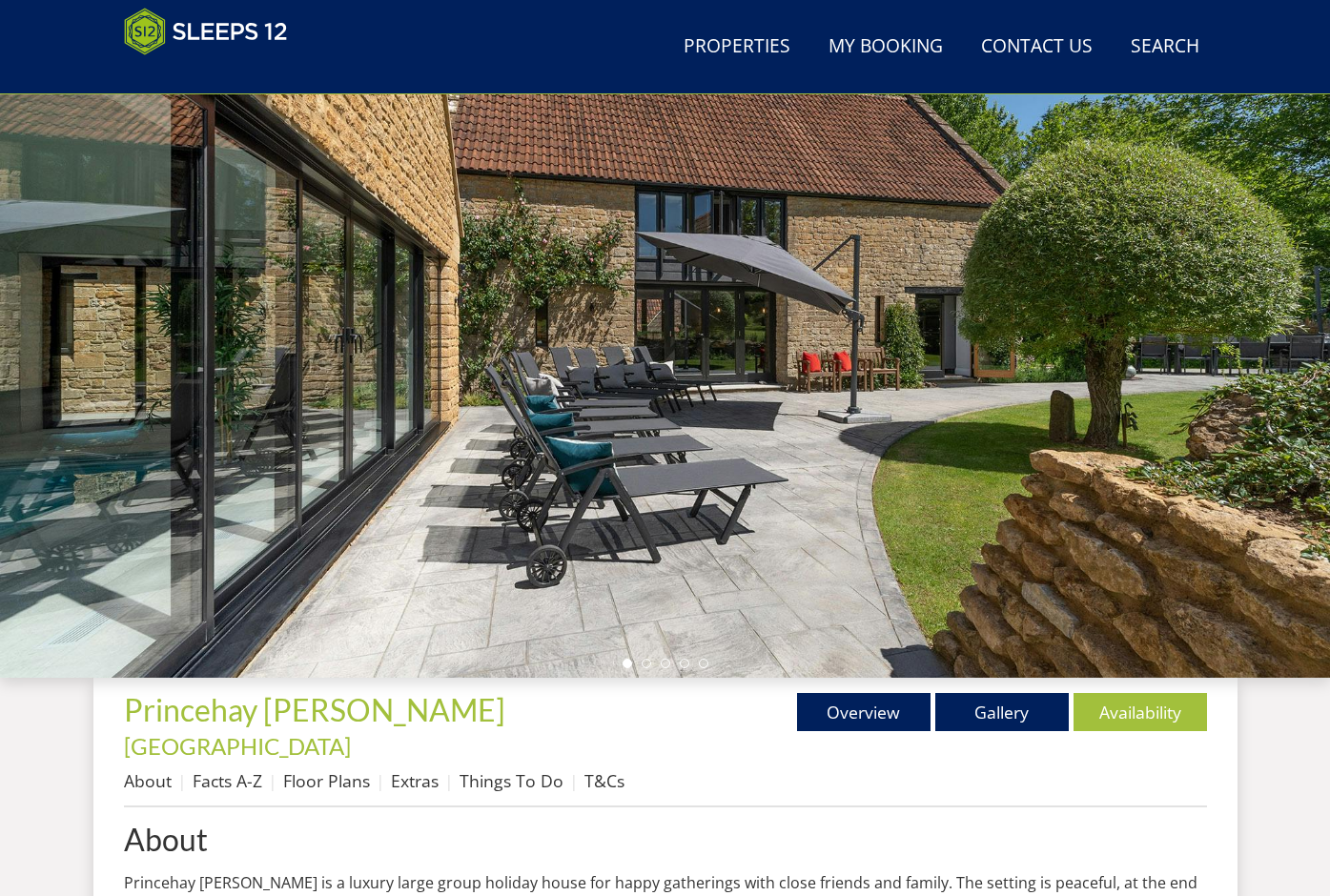
scroll to position [92, 0]
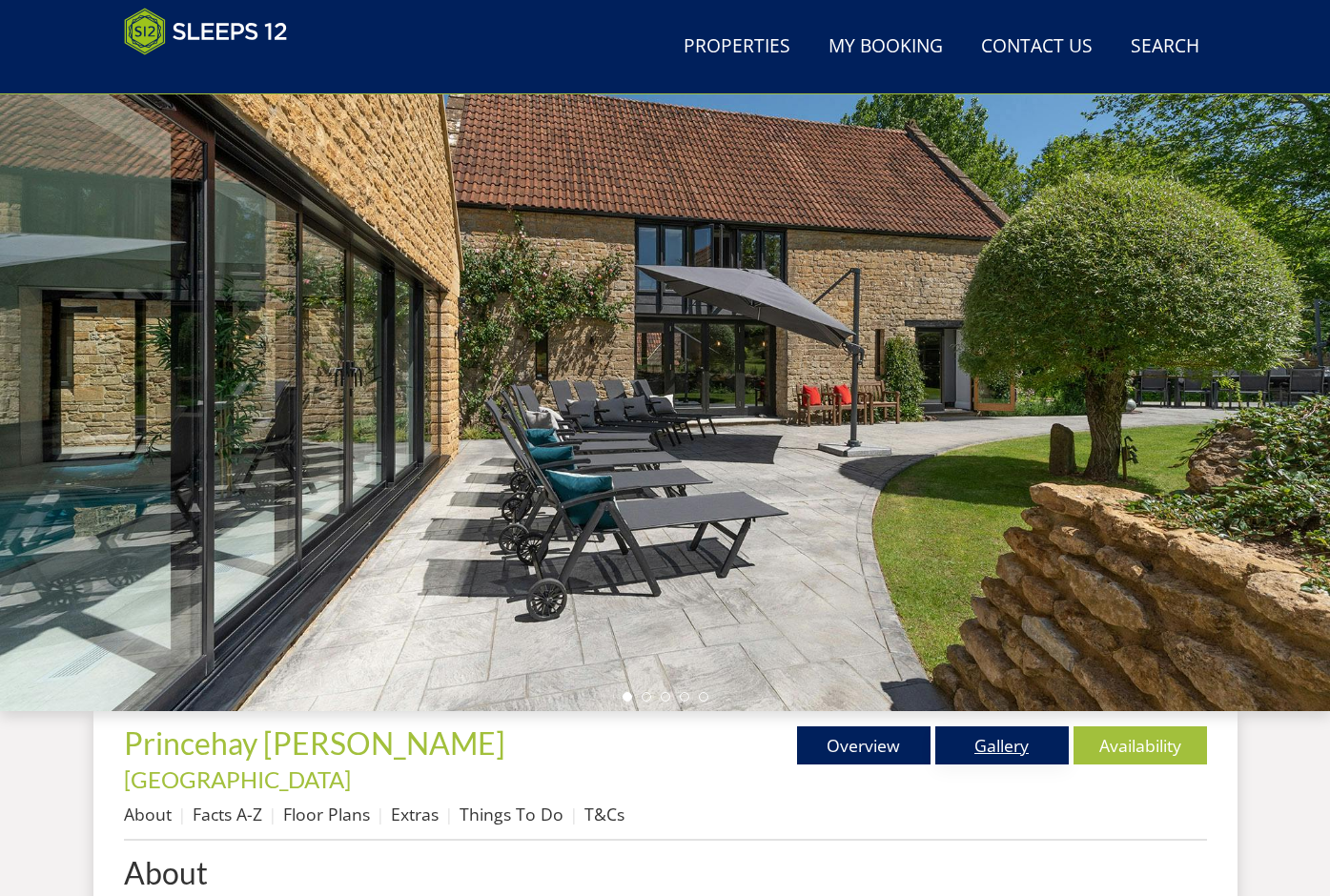
click at [977, 749] on link "Gallery" at bounding box center [1002, 746] width 134 height 38
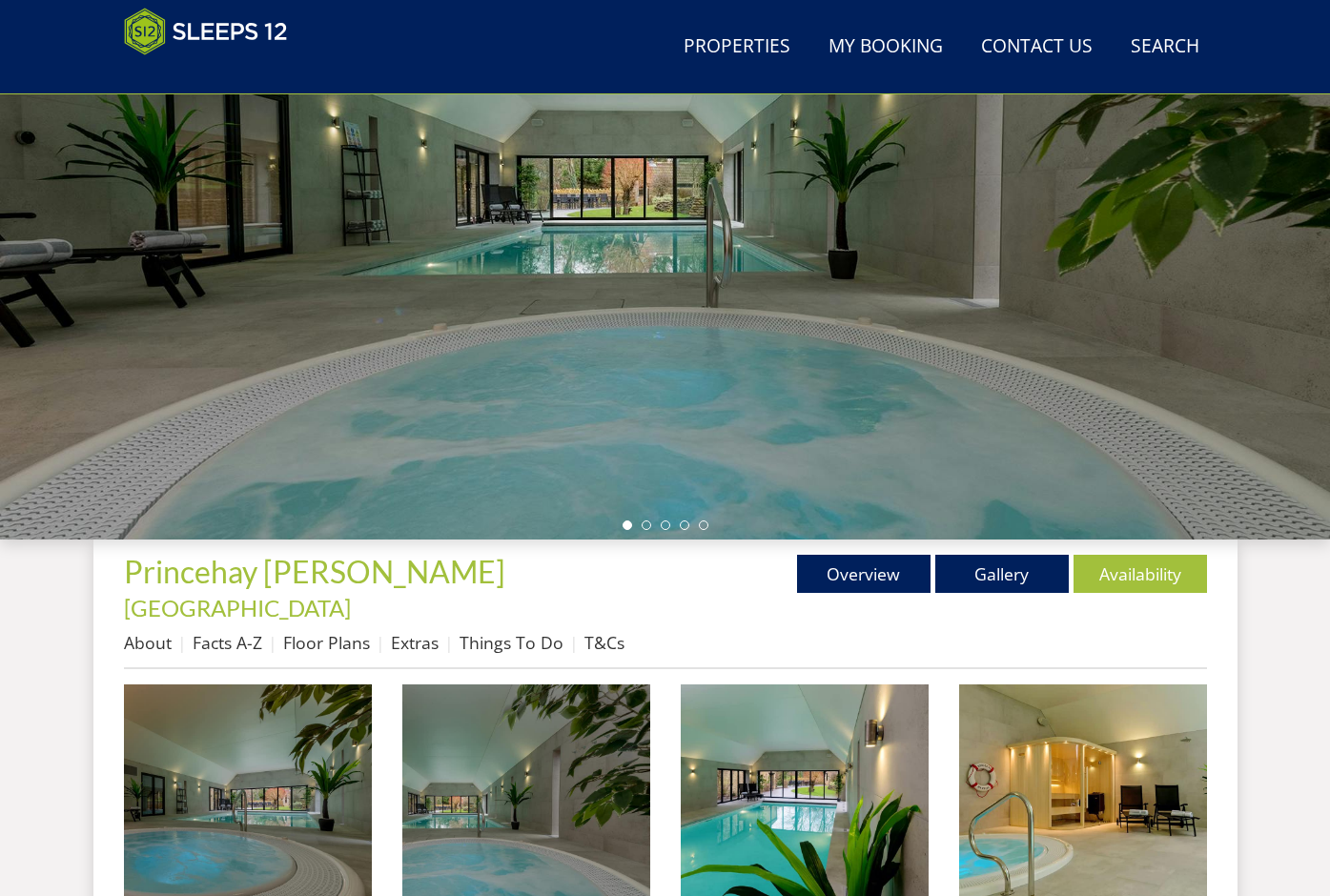
scroll to position [802, 0]
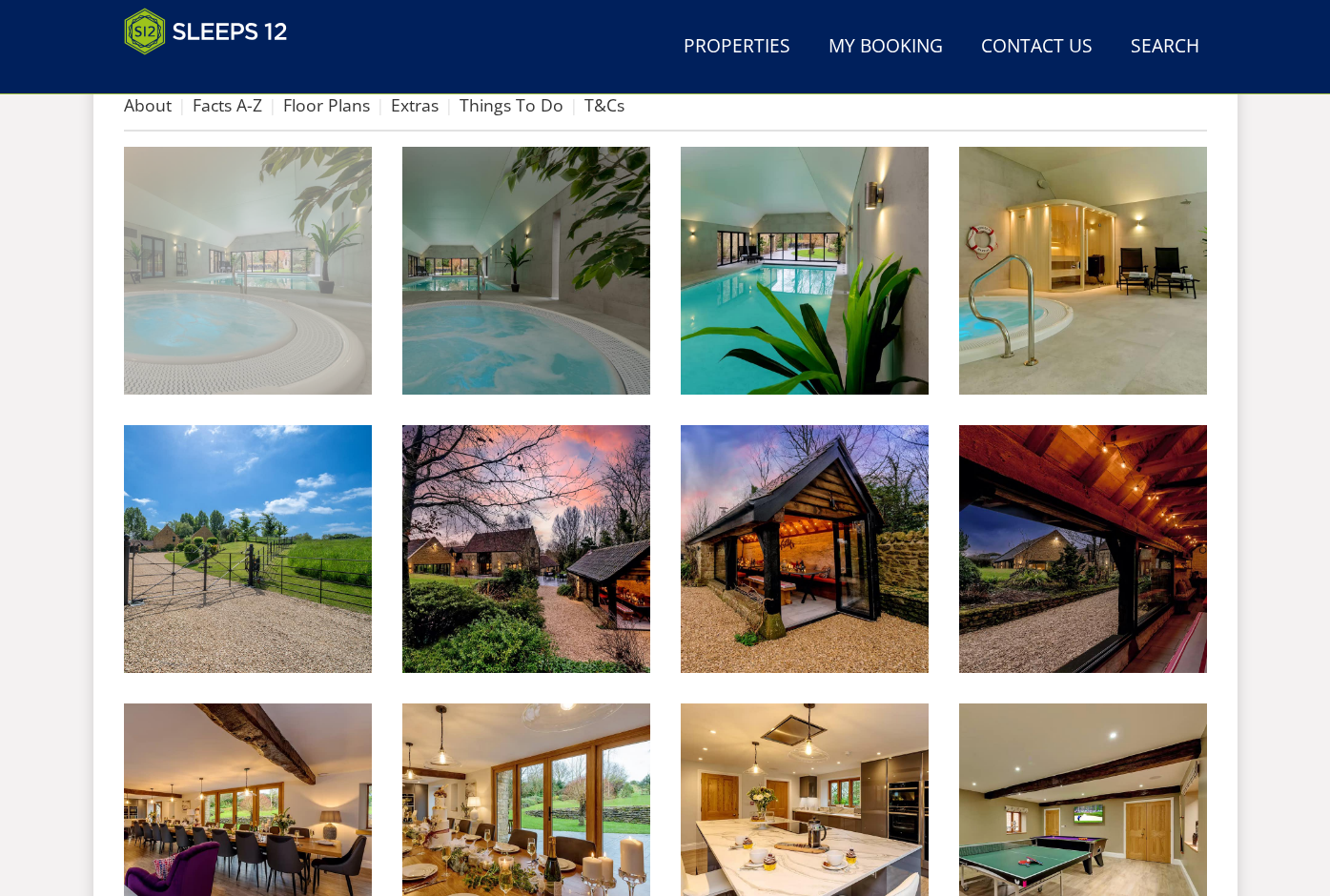
click at [294, 197] on img at bounding box center [248, 271] width 248 height 248
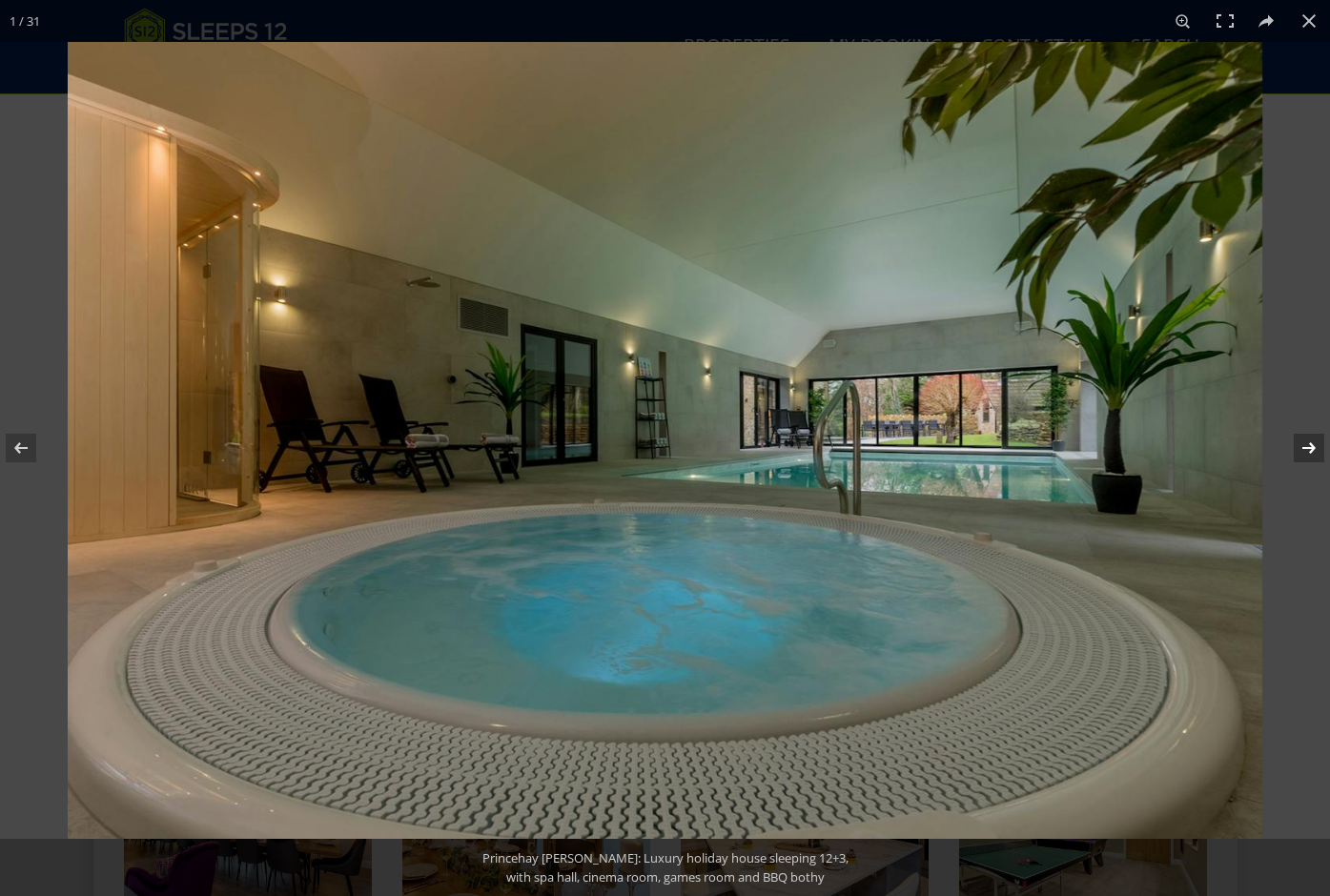
click at [1309, 450] on button at bounding box center [1296, 448] width 66 height 95
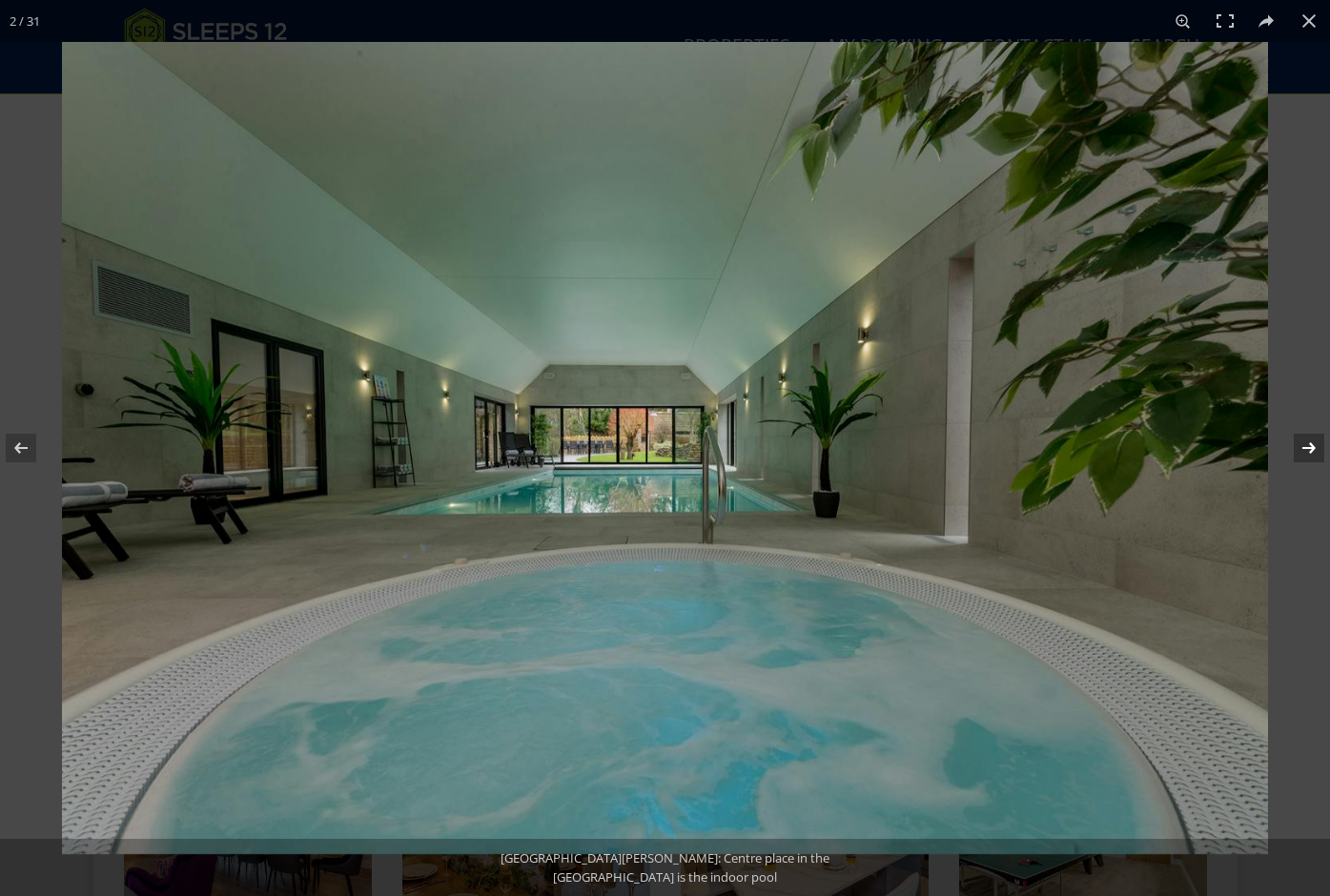
click at [1309, 450] on button at bounding box center [1296, 448] width 66 height 95
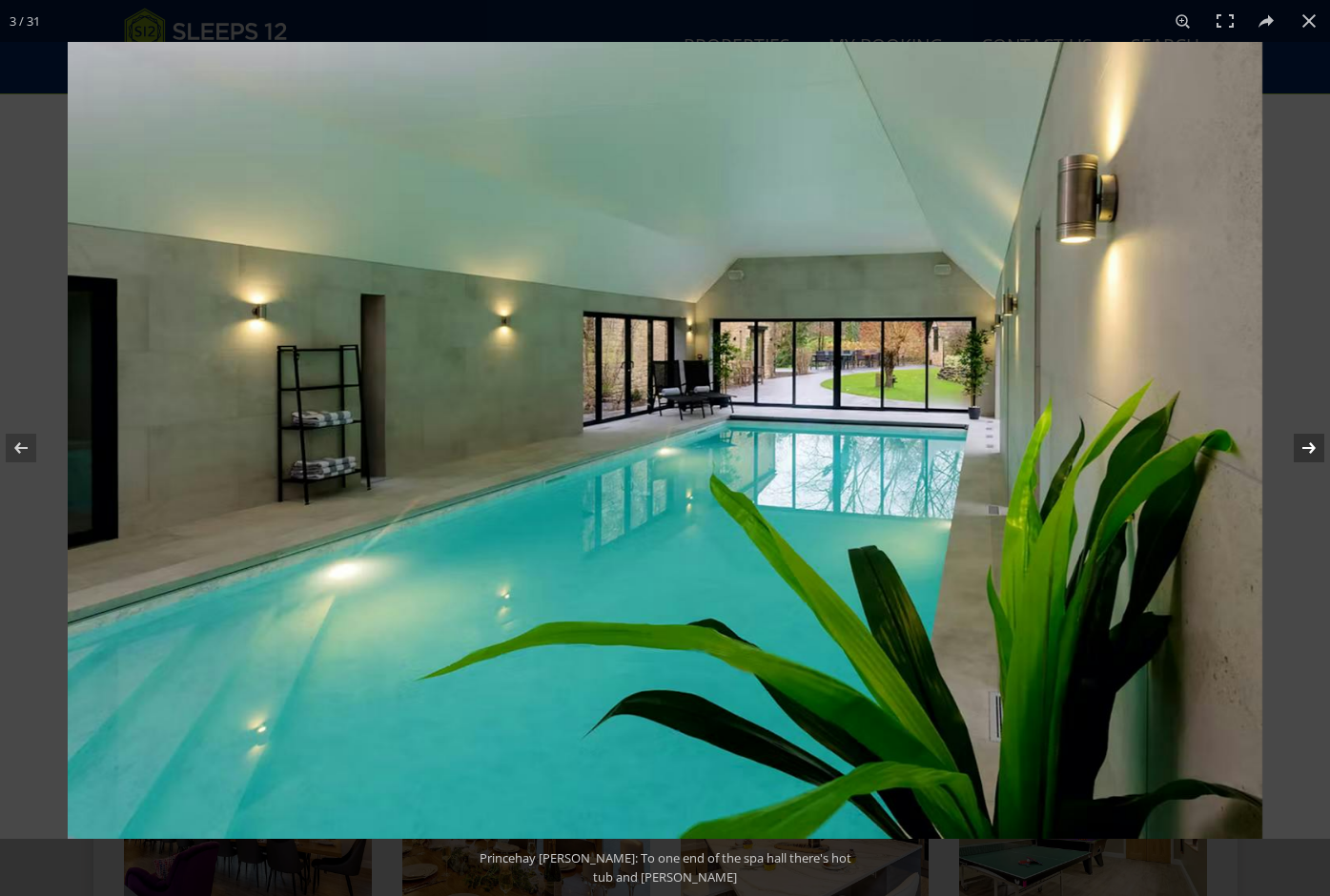
click at [1309, 450] on button at bounding box center [1296, 448] width 66 height 95
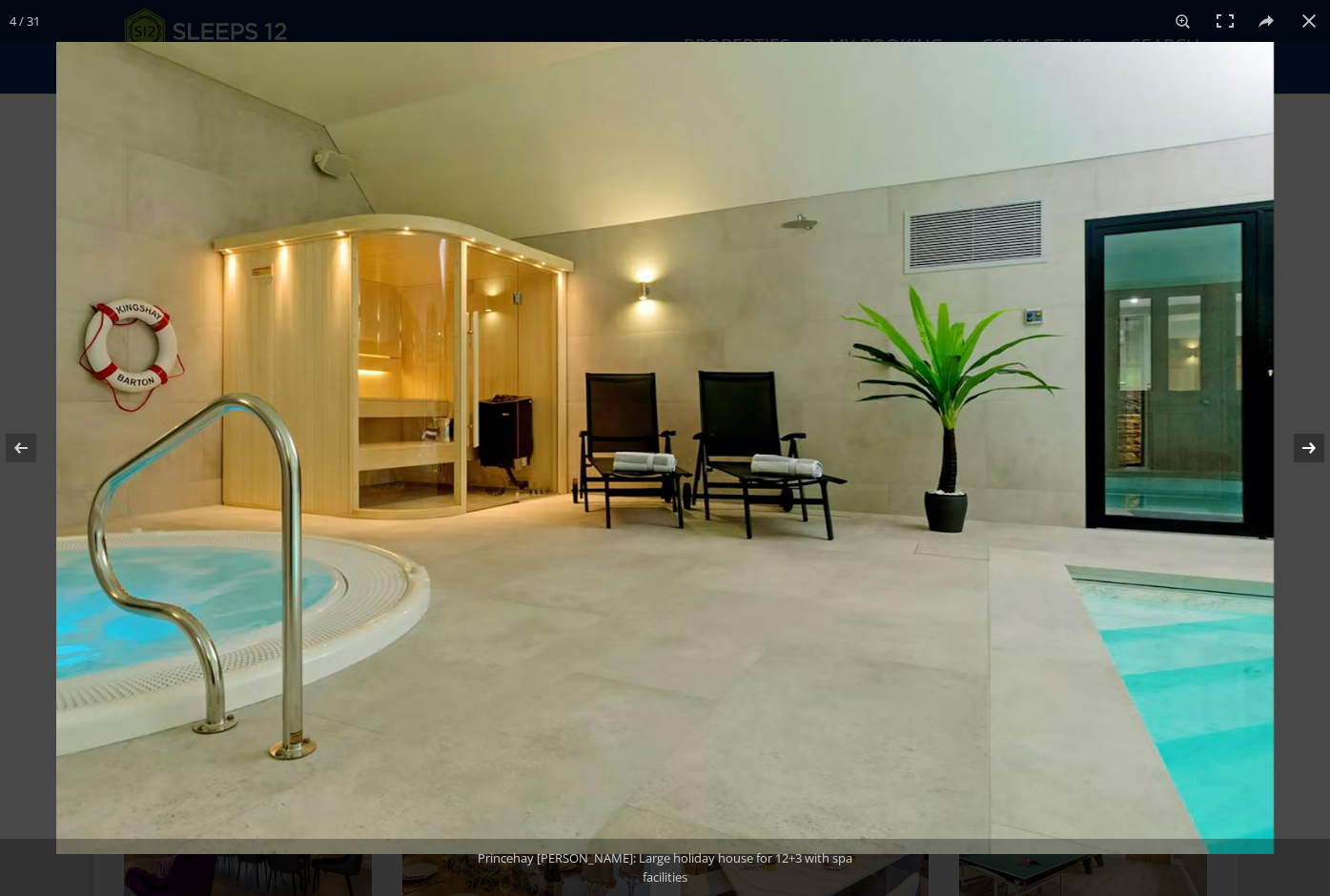
click at [1309, 450] on button at bounding box center [1296, 448] width 66 height 95
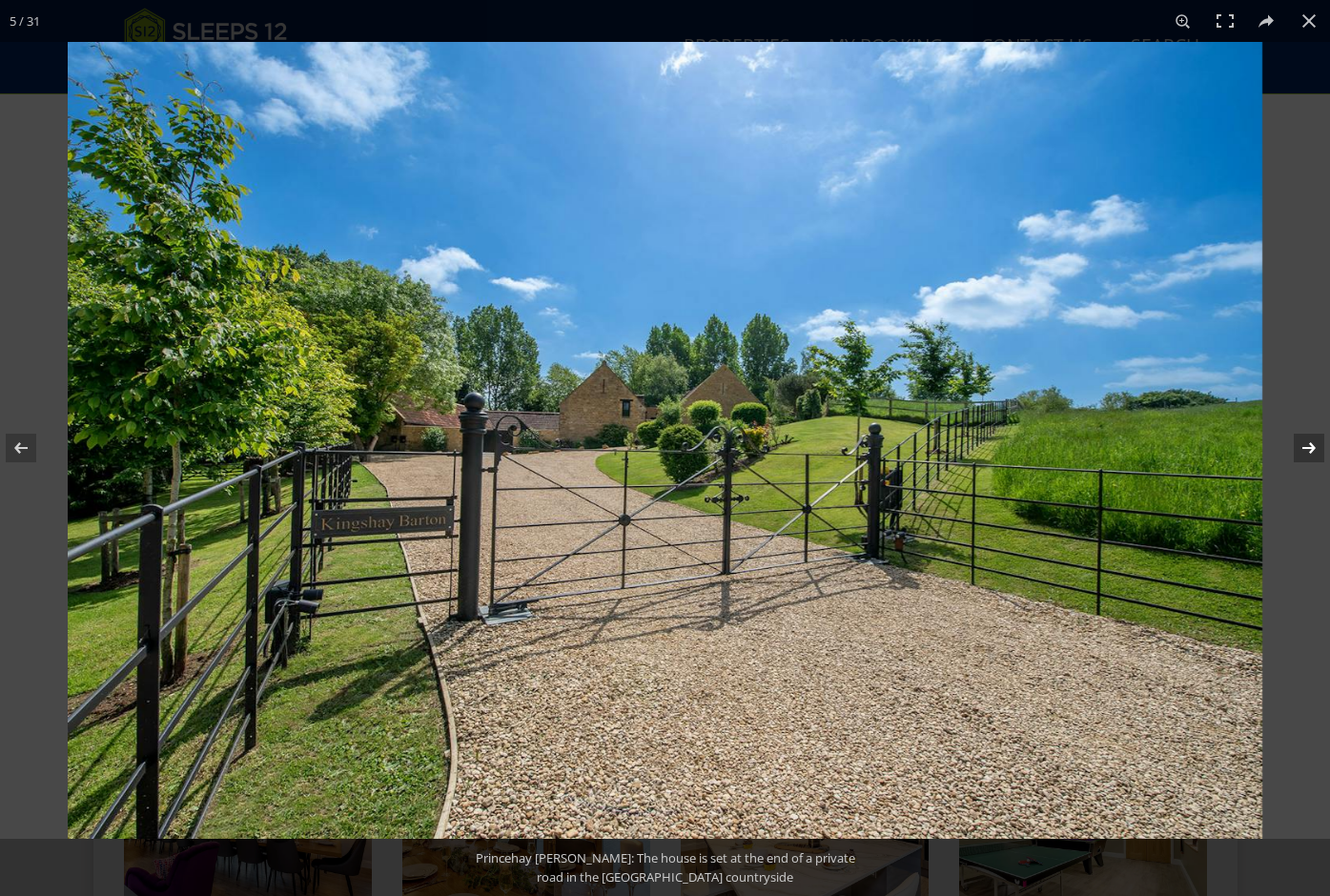
click at [1309, 450] on button at bounding box center [1296, 448] width 66 height 95
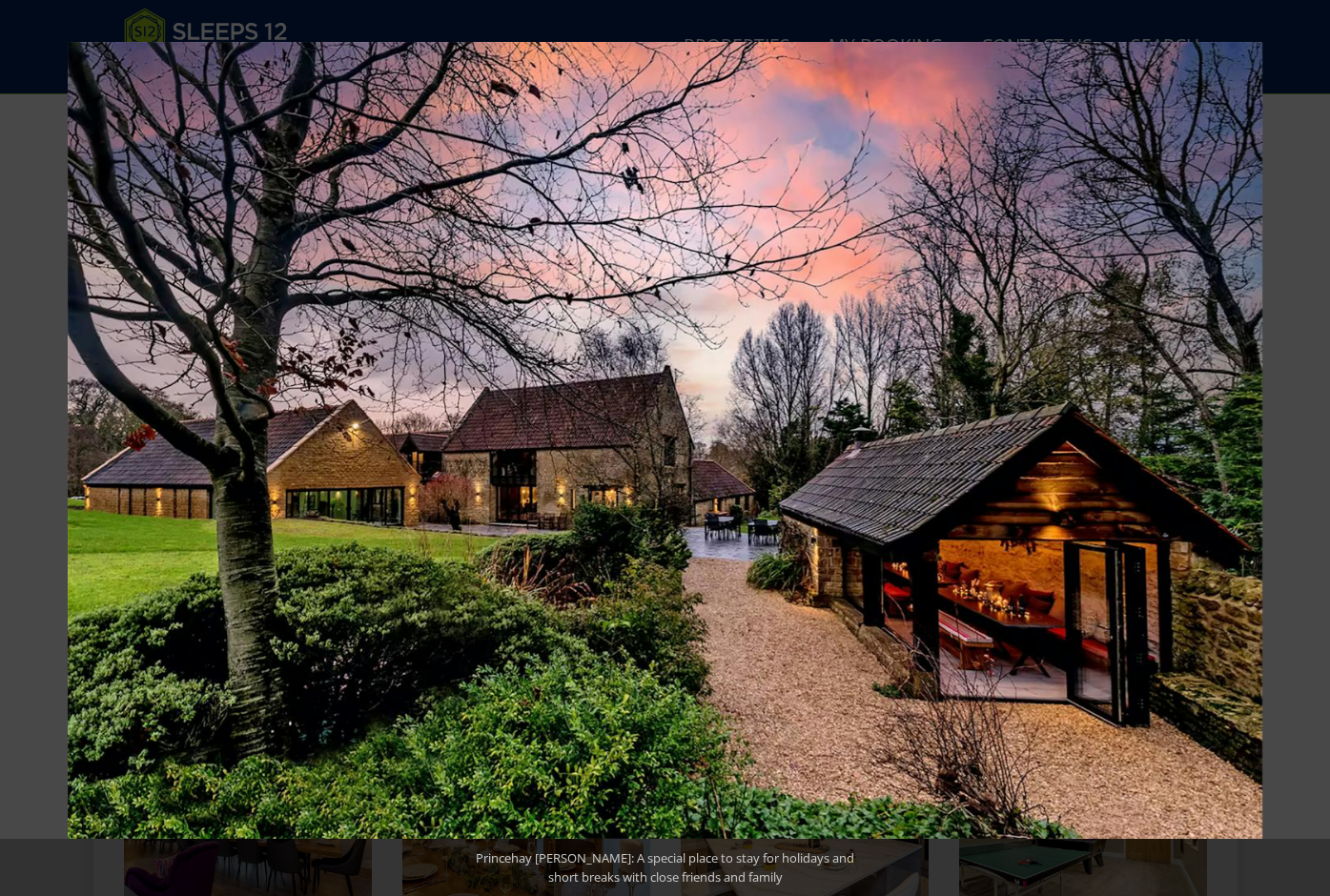
click at [1309, 450] on button at bounding box center [1296, 448] width 66 height 95
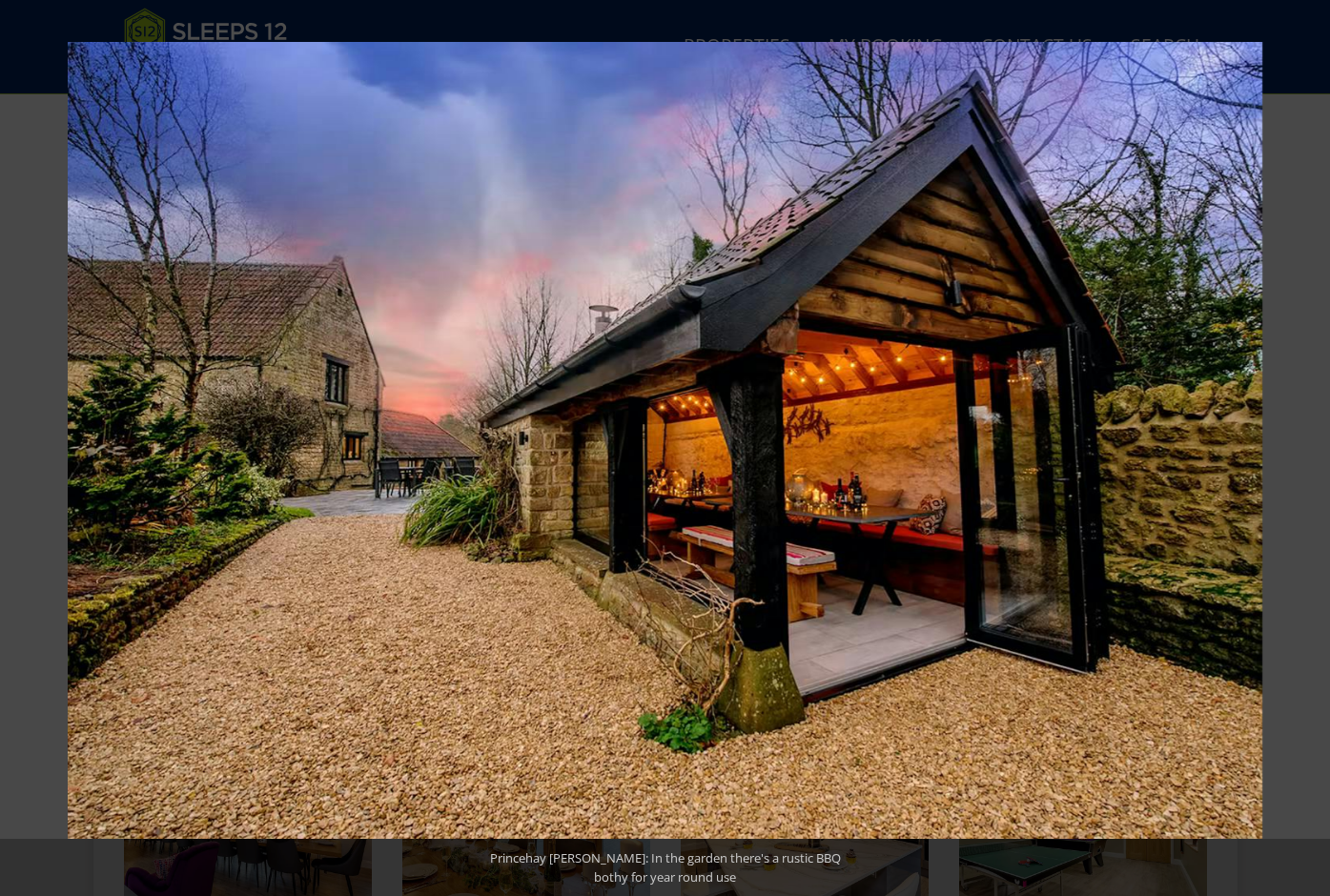
click at [1309, 450] on button at bounding box center [1296, 448] width 66 height 95
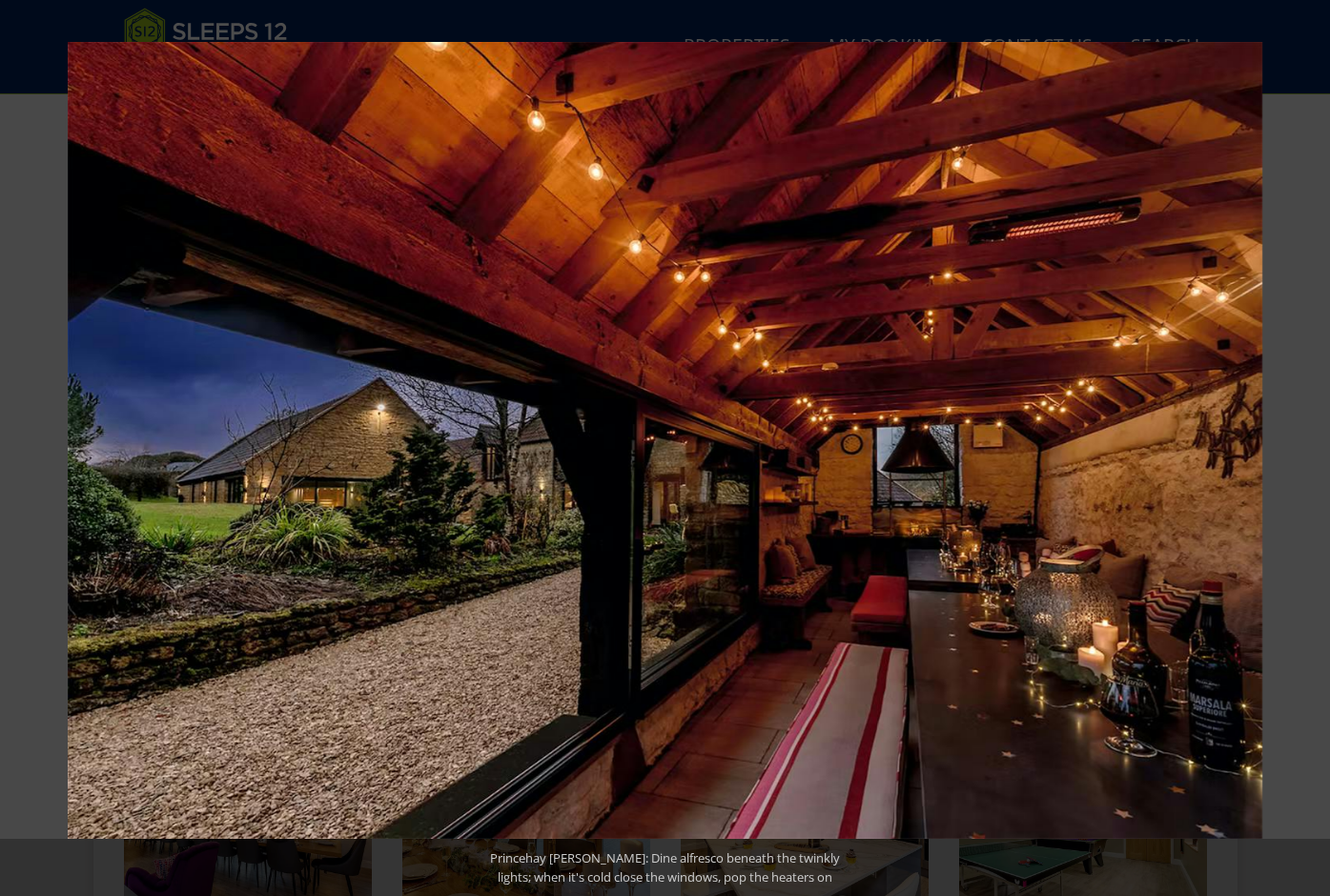
click at [1309, 450] on button at bounding box center [1296, 448] width 66 height 95
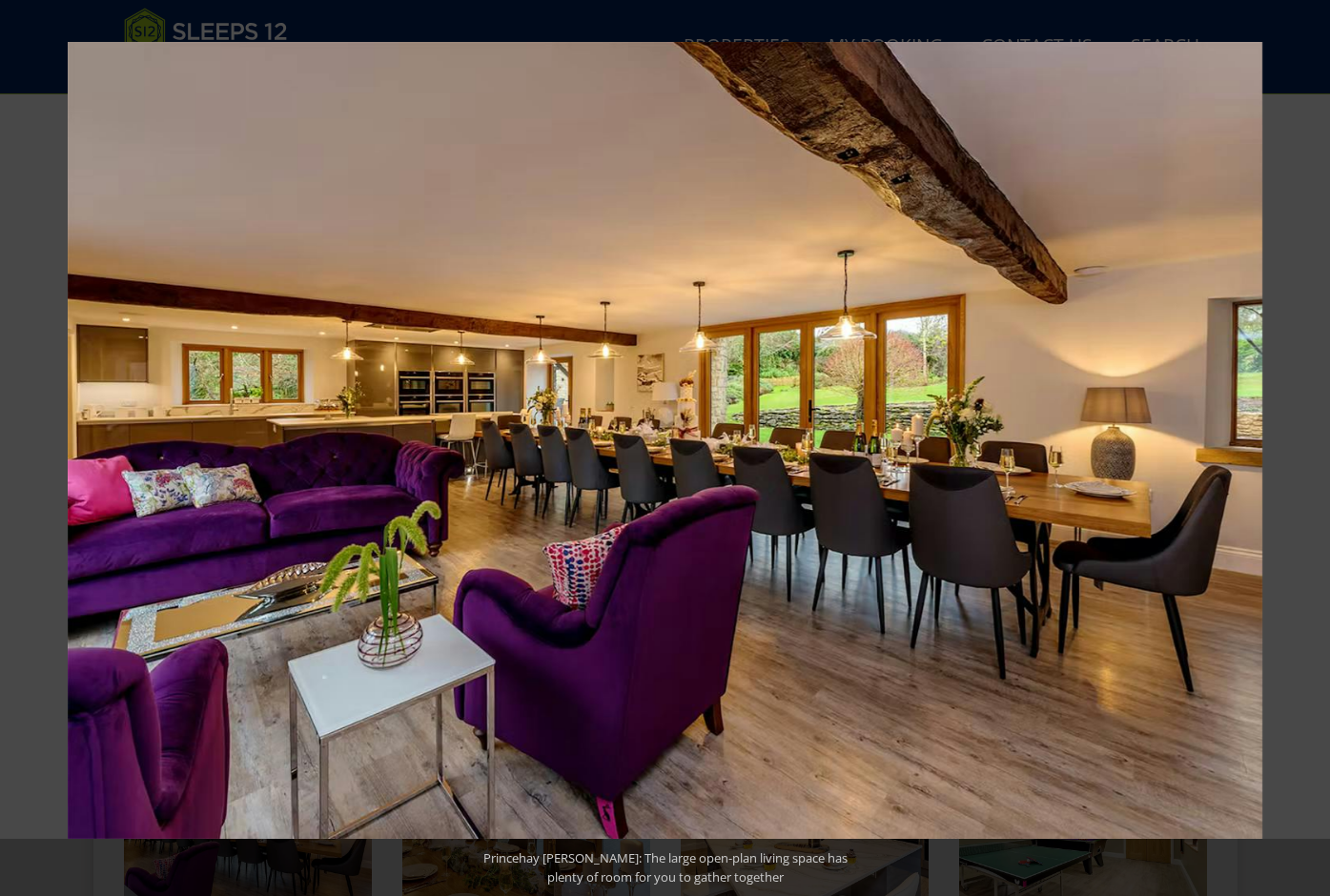
click at [1309, 450] on button at bounding box center [1296, 448] width 66 height 95
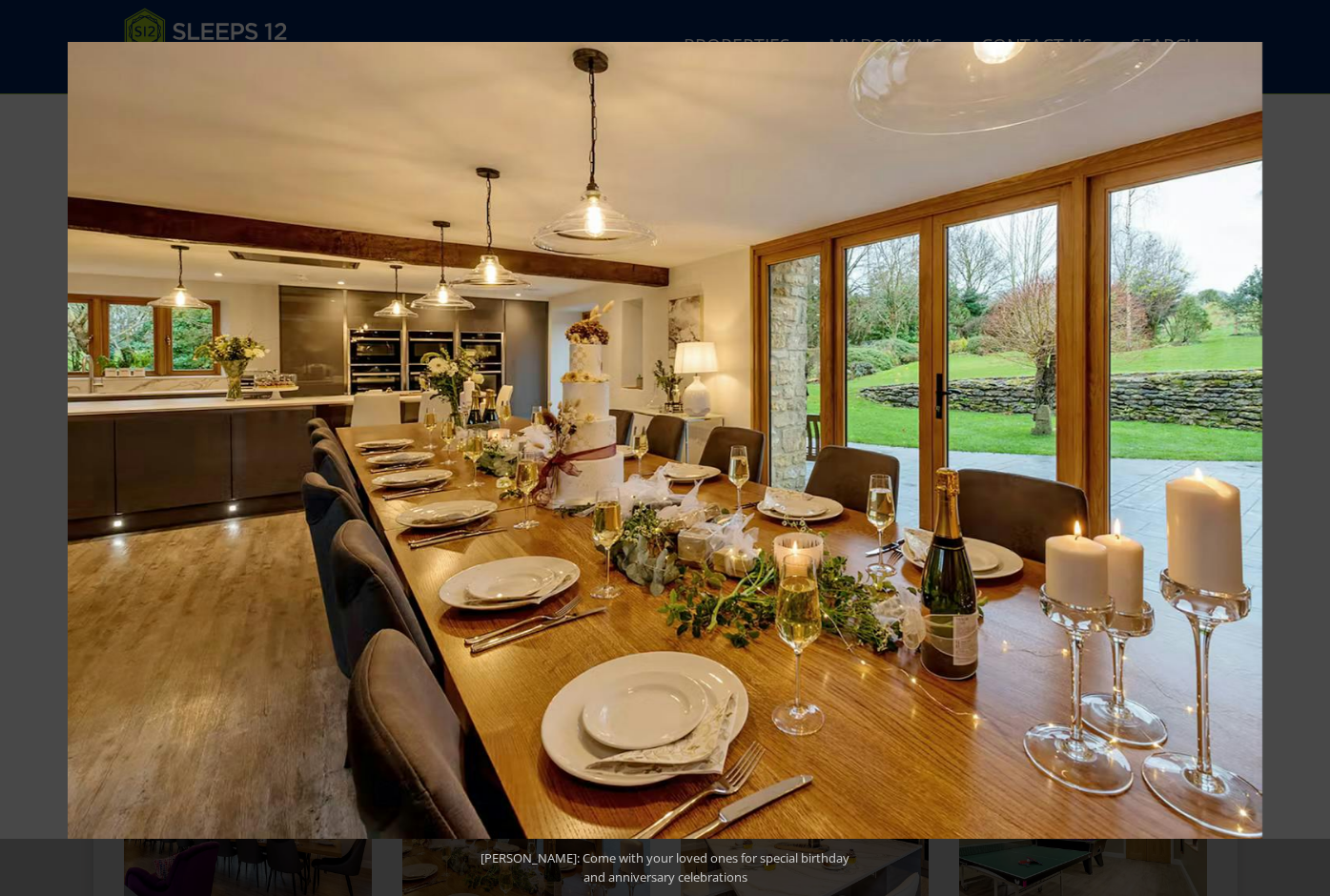
click at [1309, 450] on button at bounding box center [1296, 448] width 66 height 95
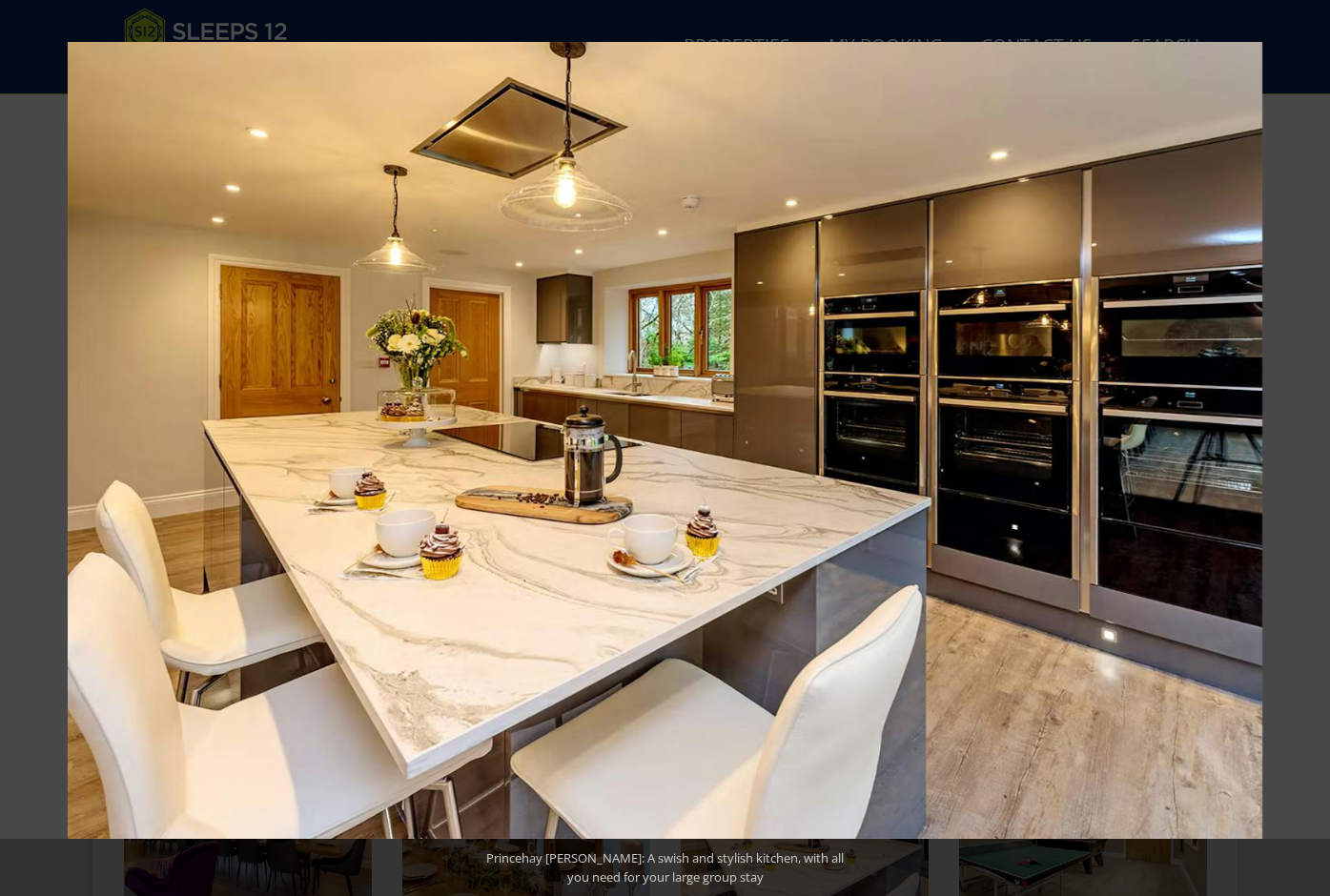
click at [1309, 450] on button at bounding box center [1296, 448] width 66 height 95
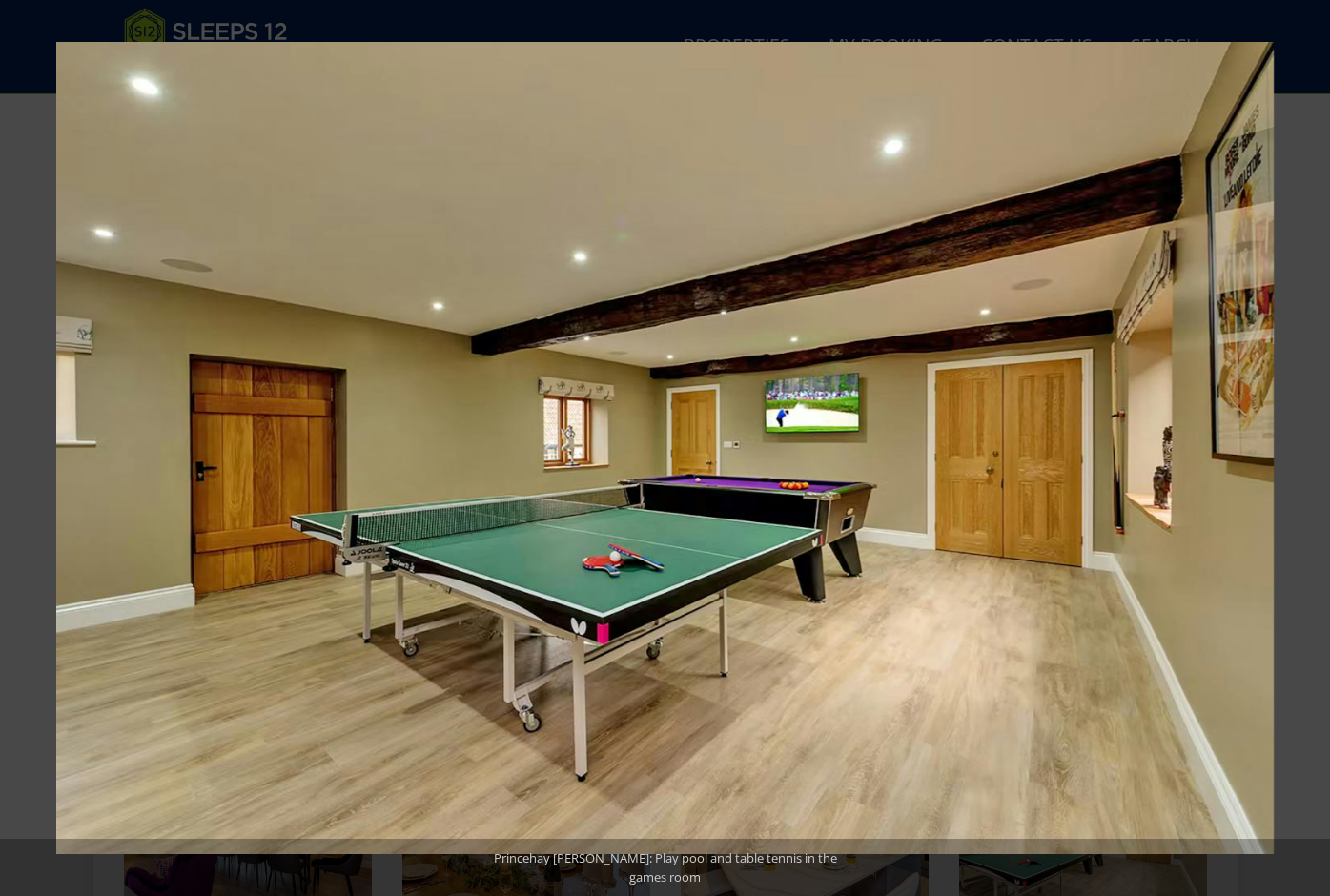
click at [1309, 450] on button at bounding box center [1296, 448] width 66 height 95
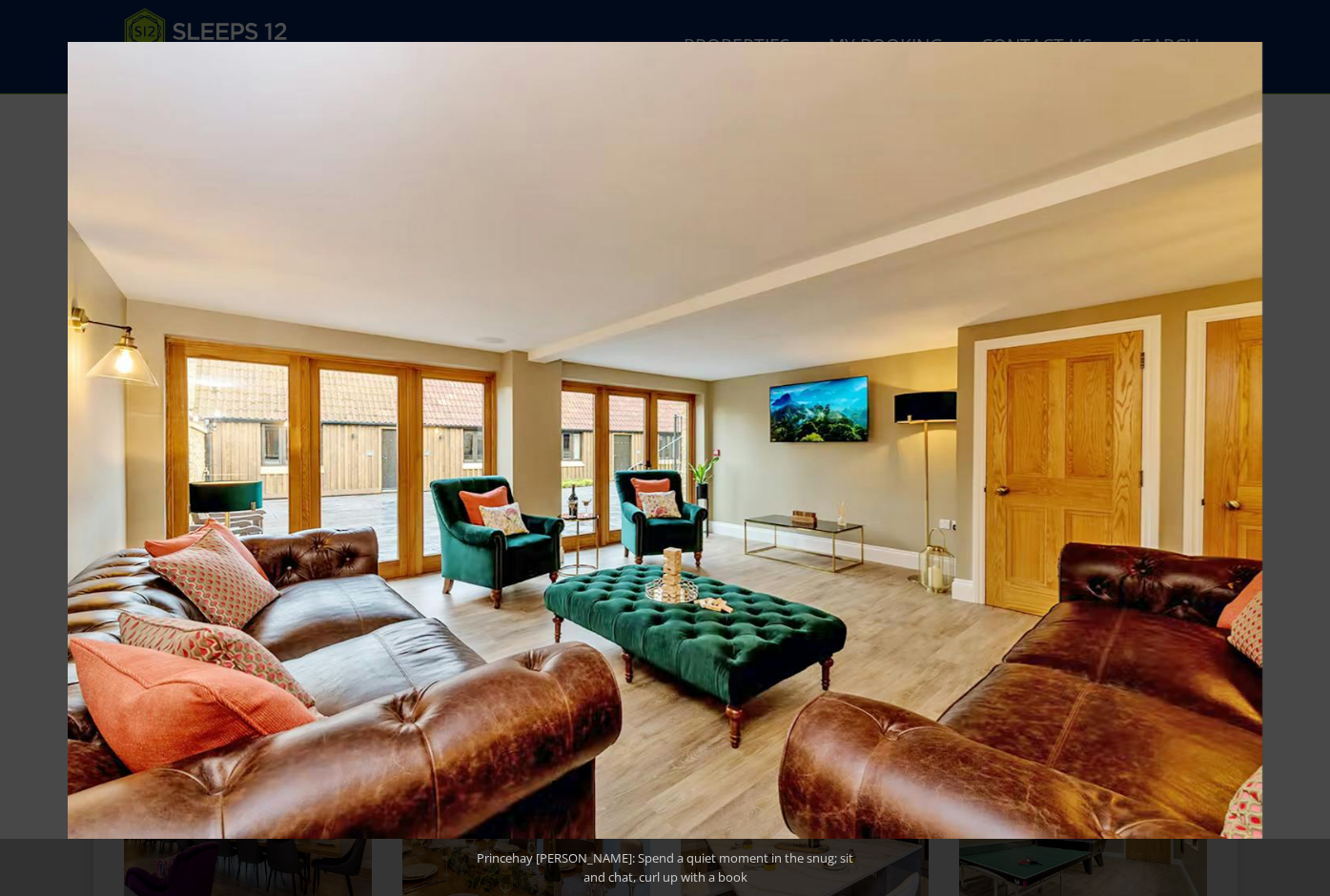
click at [1309, 452] on button at bounding box center [1296, 448] width 66 height 95
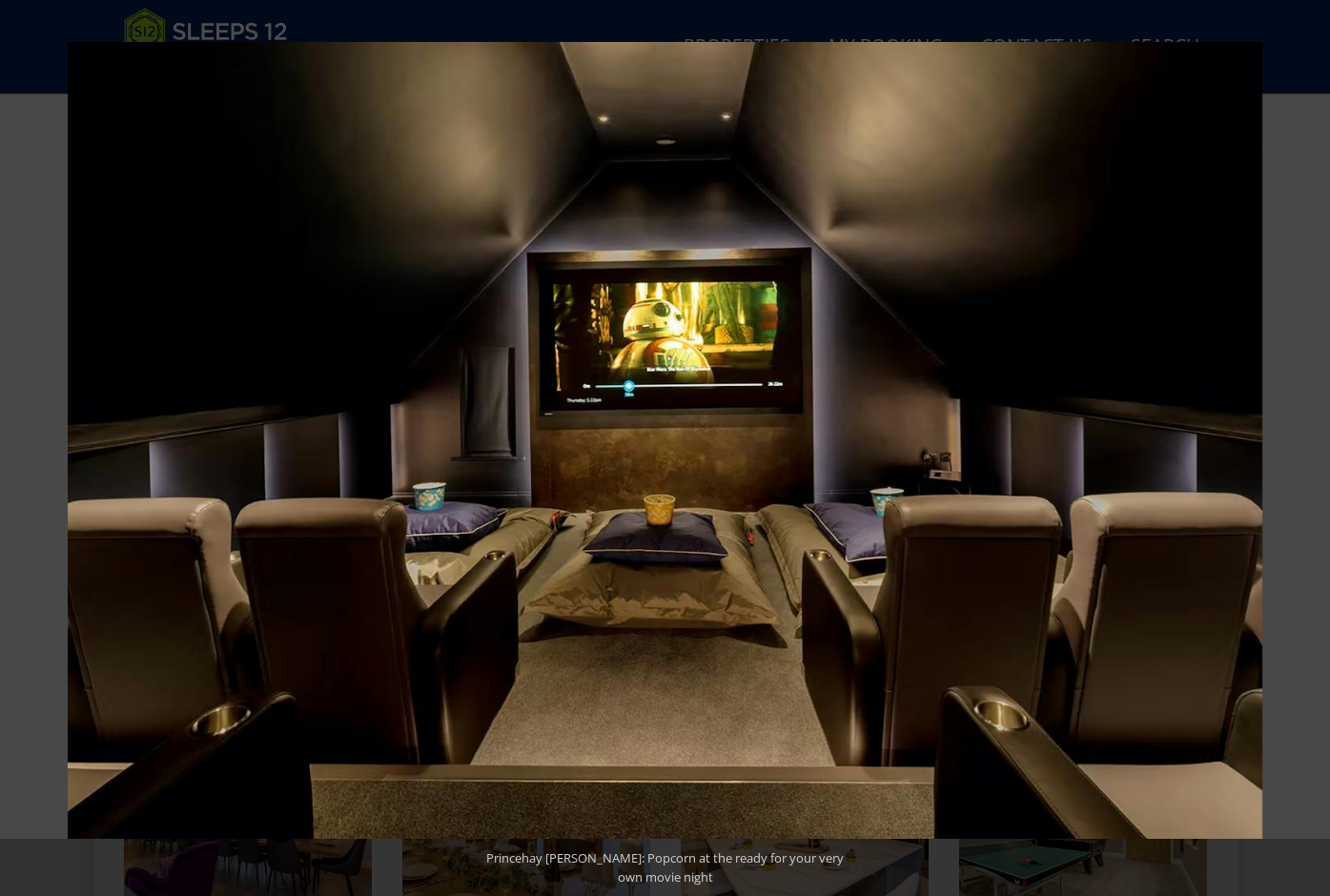
click at [1309, 452] on button at bounding box center [1296, 448] width 66 height 95
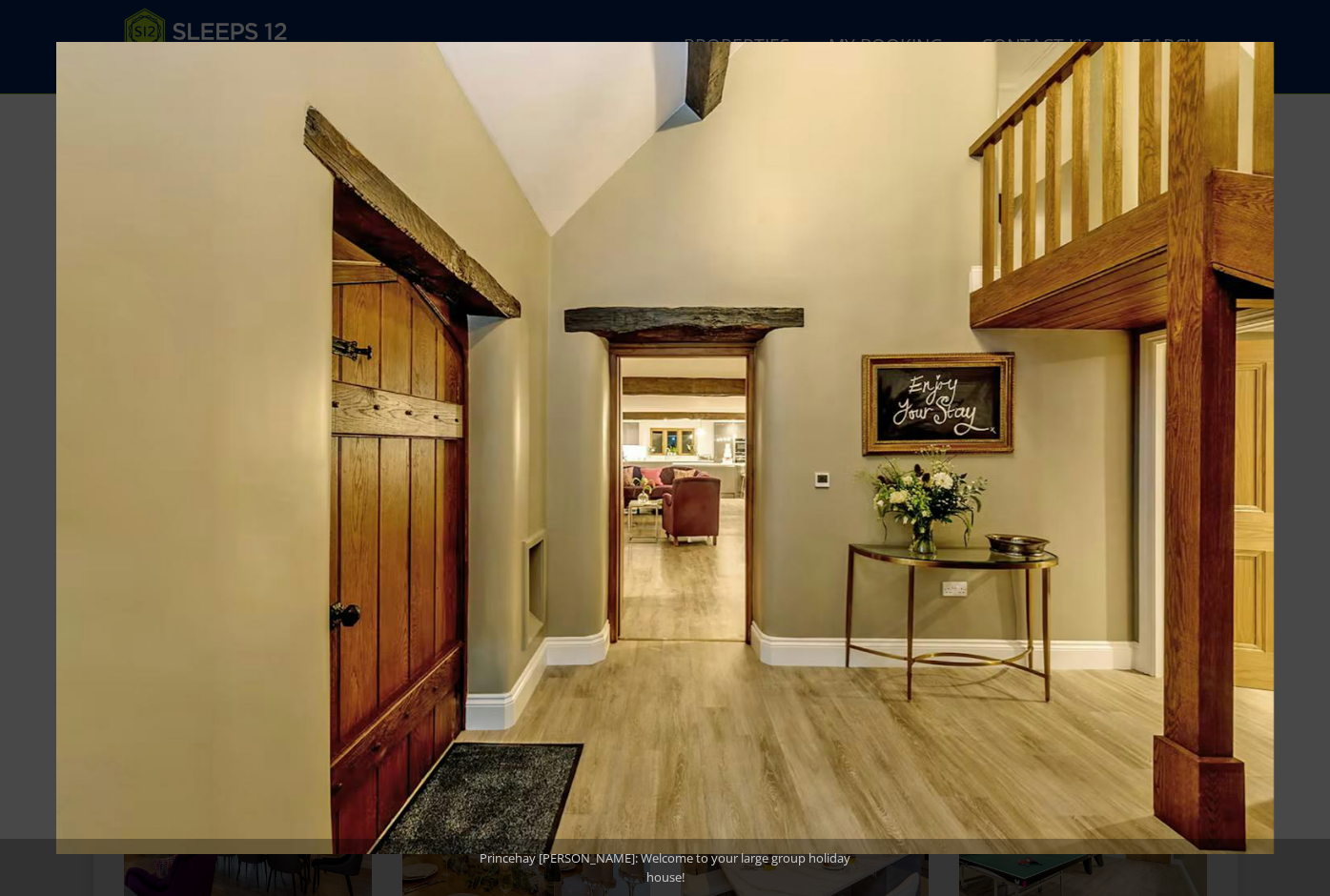
click at [1309, 452] on button at bounding box center [1296, 448] width 66 height 95
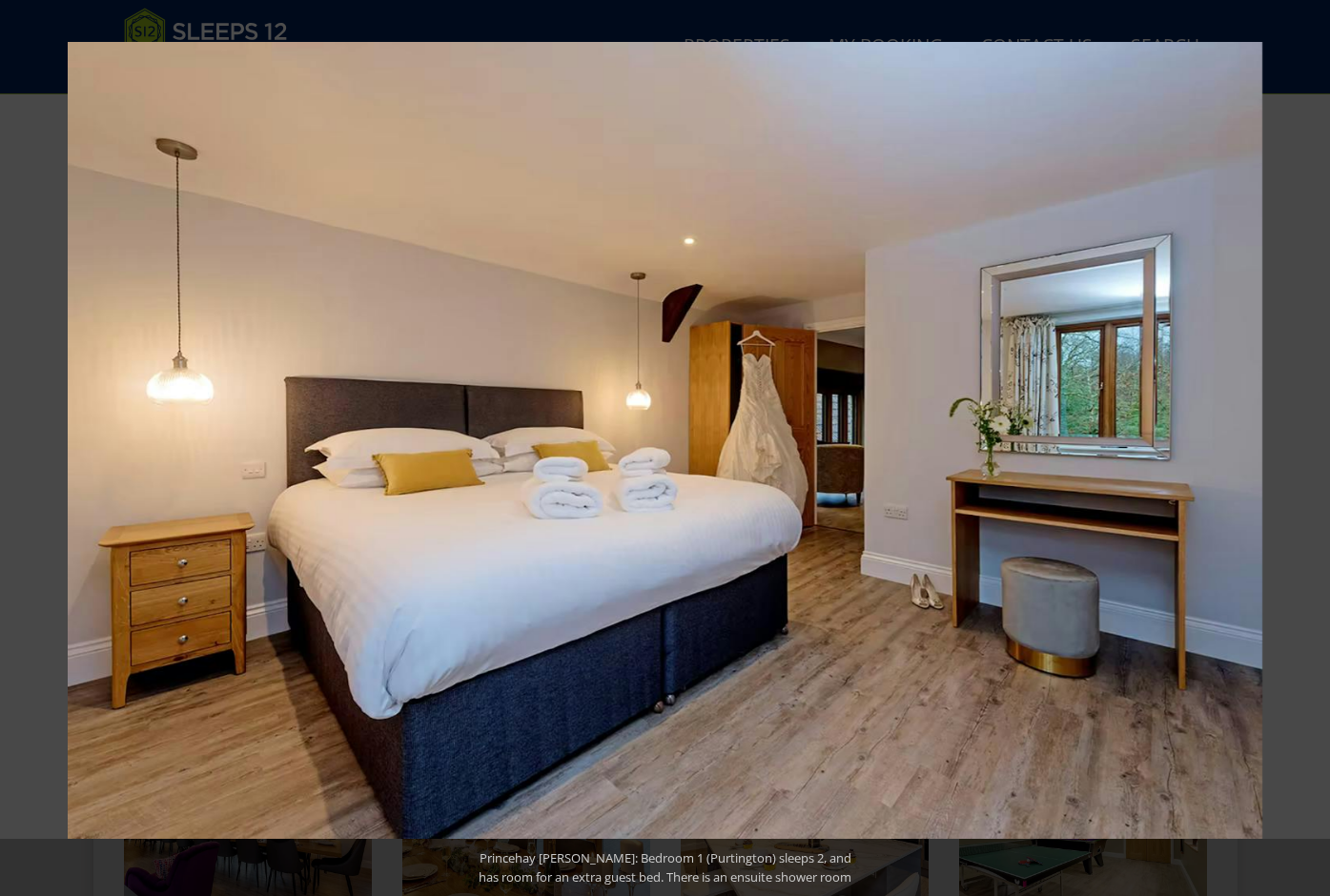
click at [1309, 452] on button at bounding box center [1296, 448] width 66 height 95
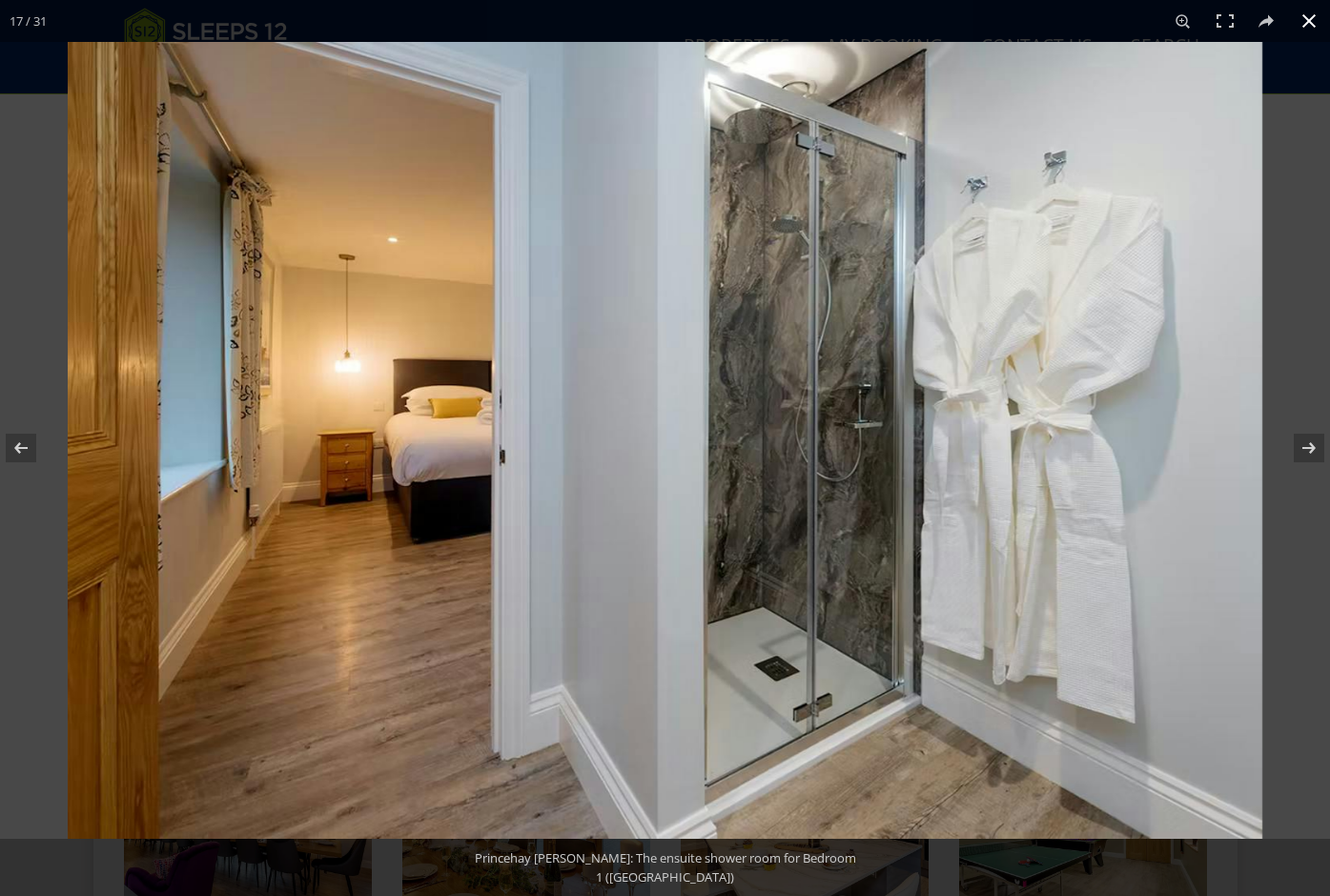
click at [1306, 23] on button at bounding box center [1310, 21] width 42 height 42
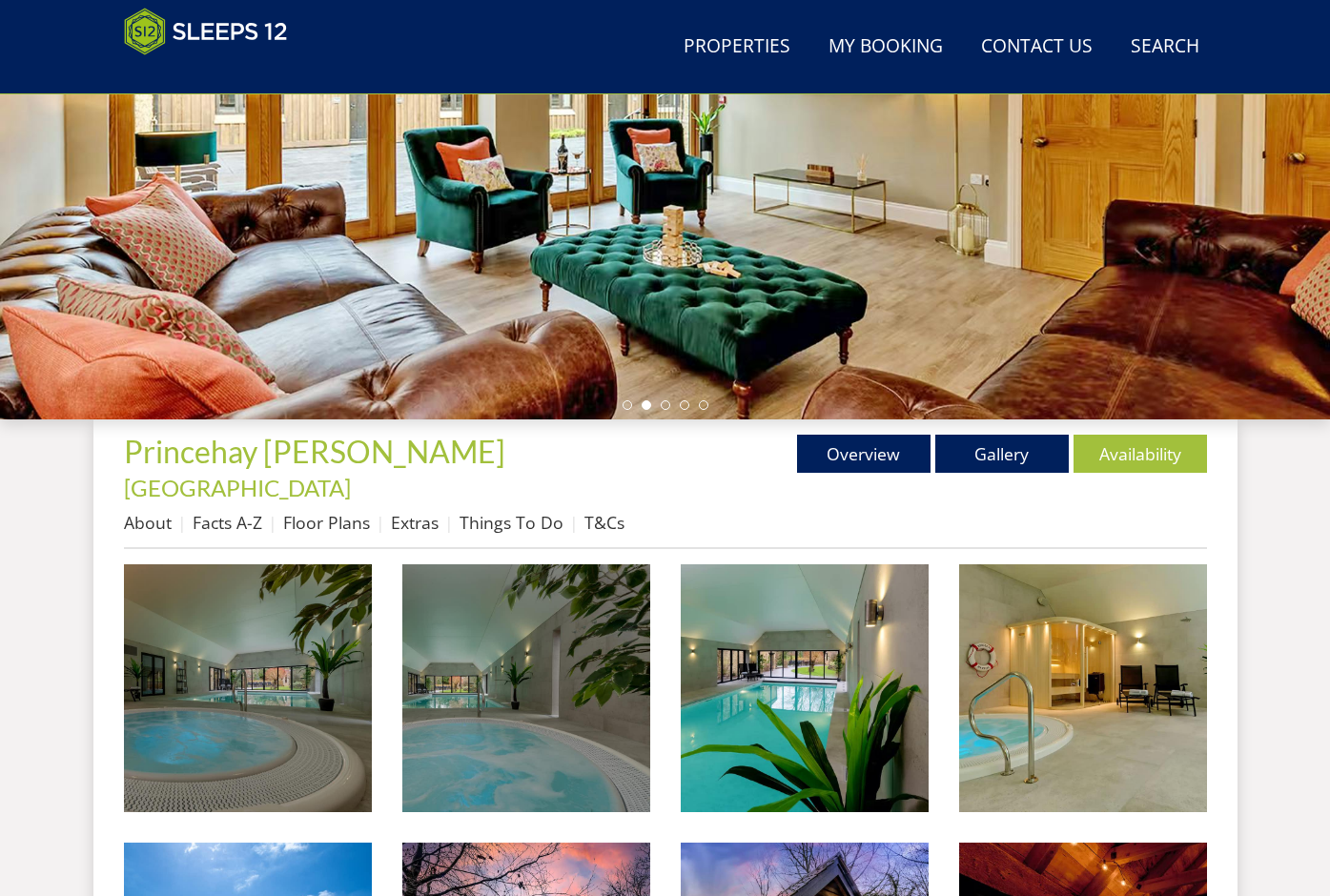
scroll to position [387, 0]
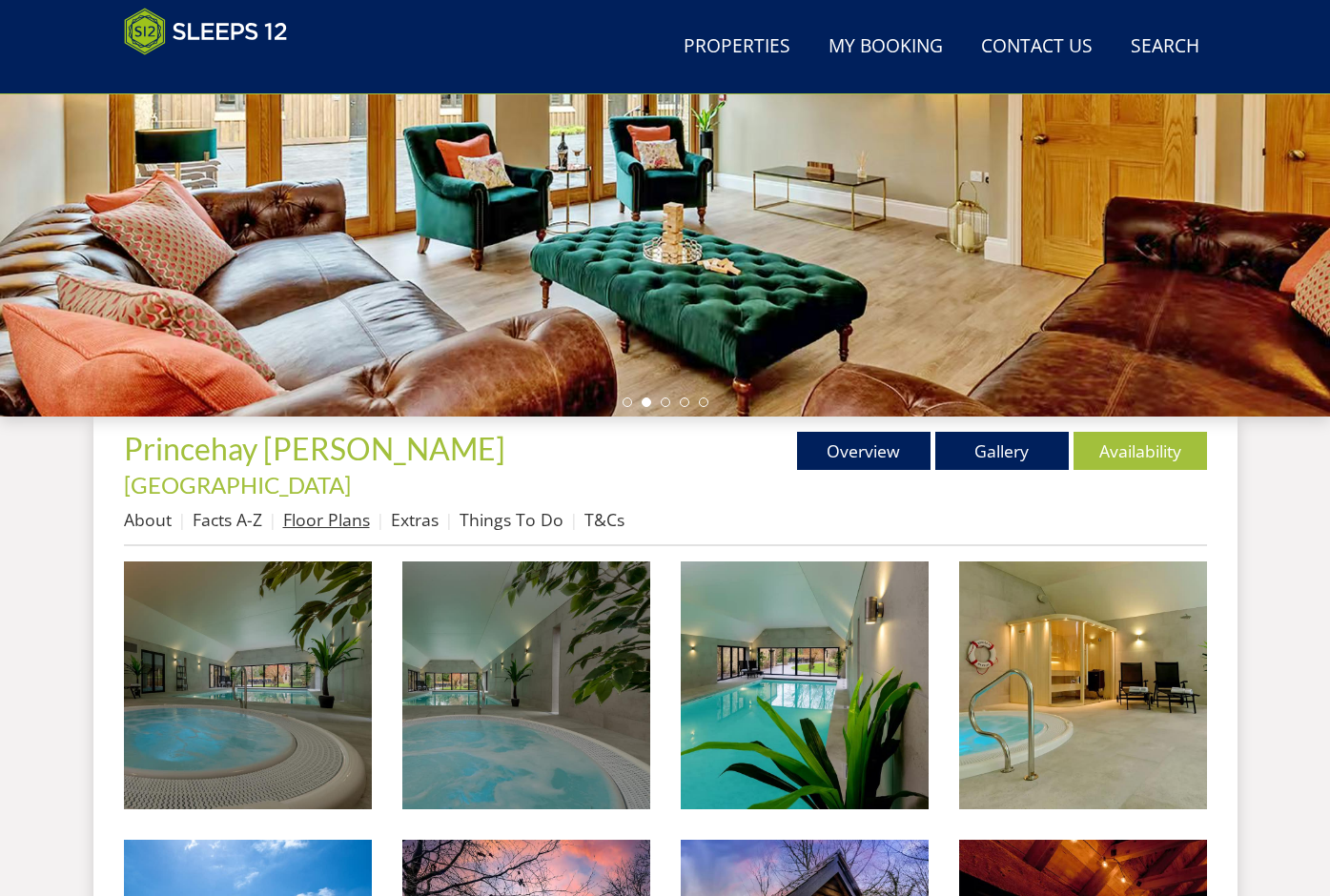
click at [346, 508] on link "Floor Plans" at bounding box center [326, 520] width 87 height 23
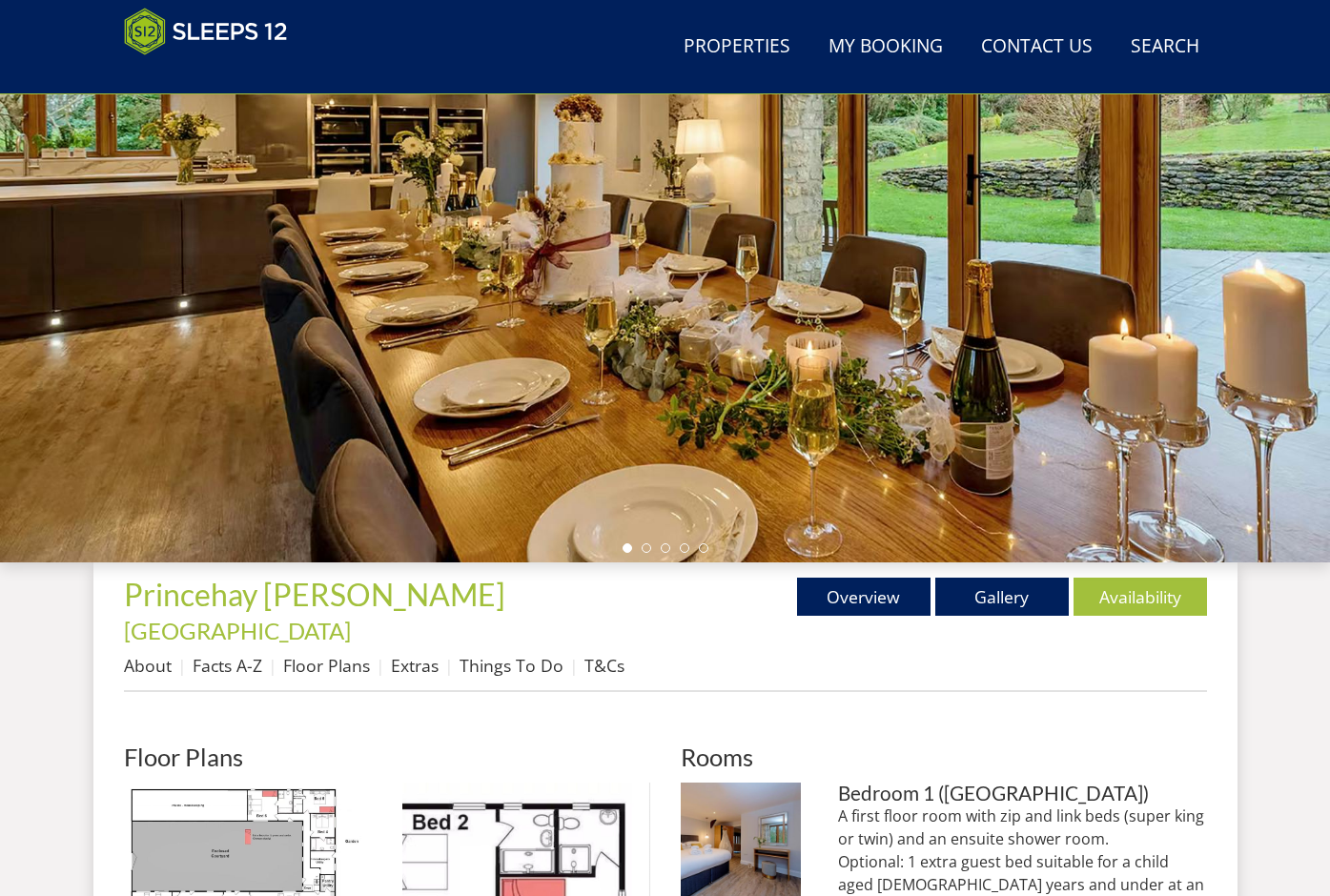
scroll to position [646, 0]
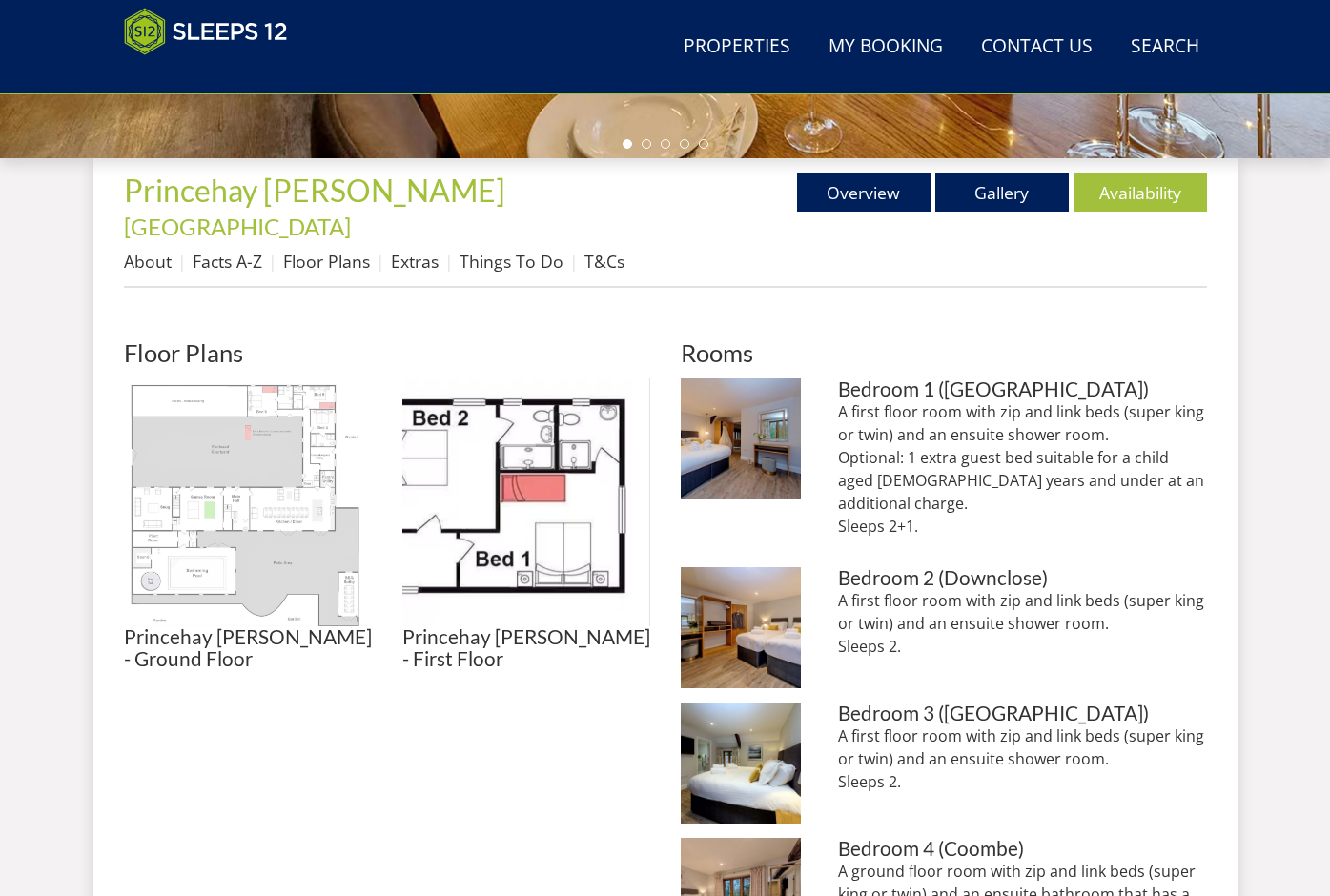
click at [251, 491] on img at bounding box center [248, 502] width 248 height 248
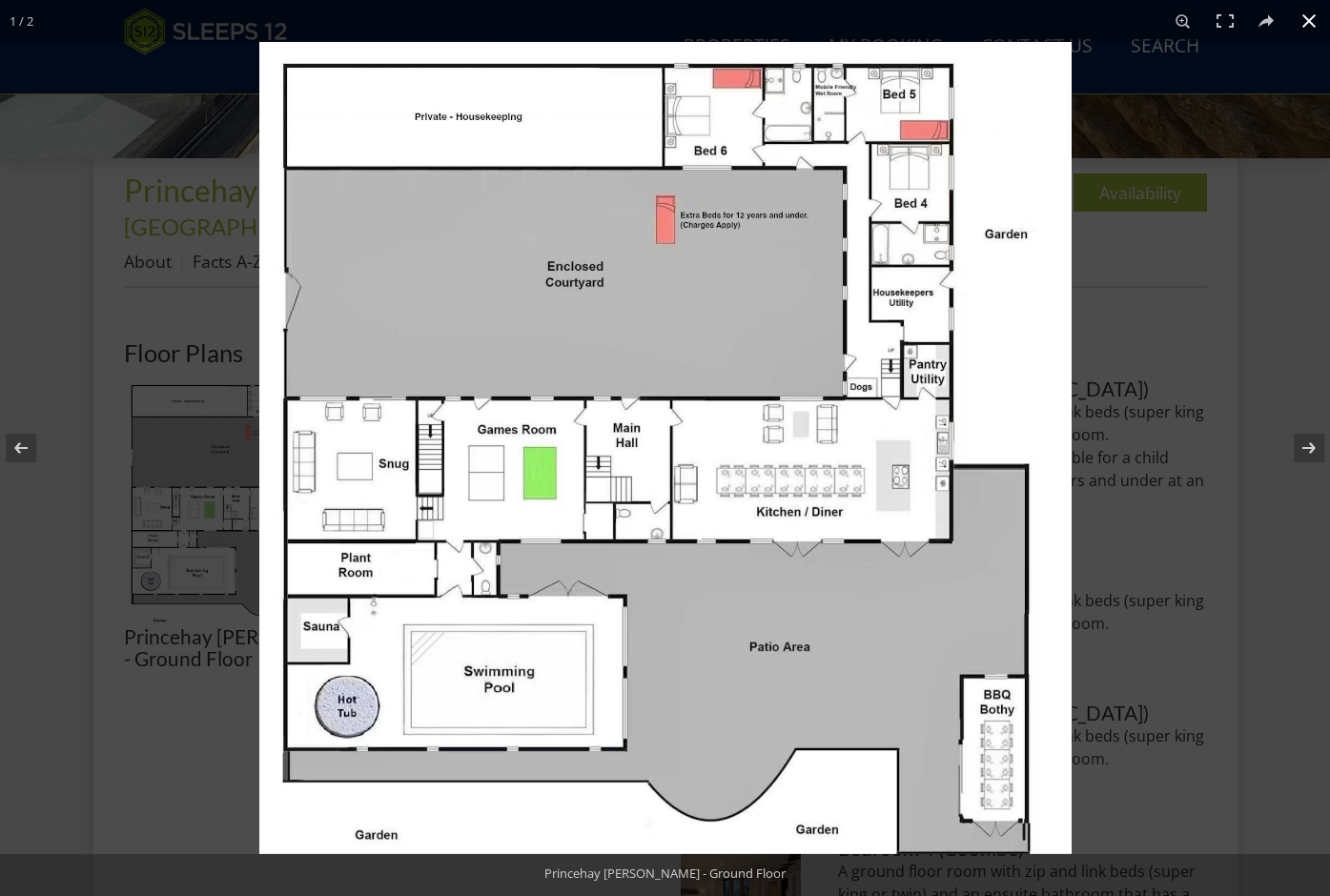
click at [1306, 24] on button at bounding box center [1310, 21] width 42 height 42
